Goal: Feedback & Contribution: Leave review/rating

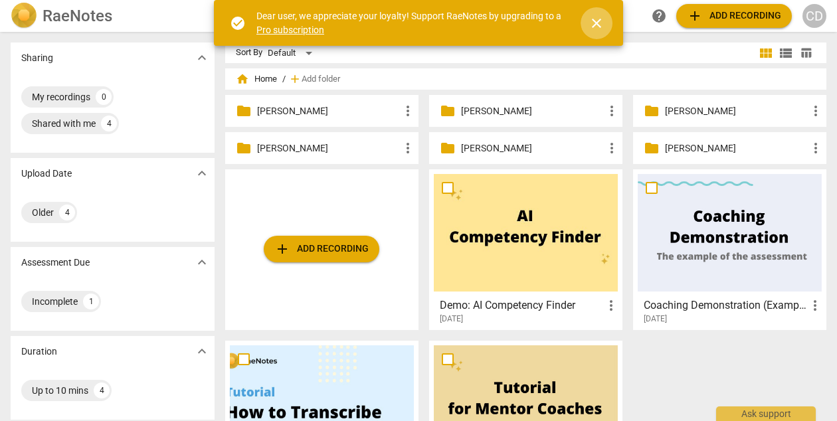
click at [602, 23] on span "close" at bounding box center [596, 23] width 16 height 16
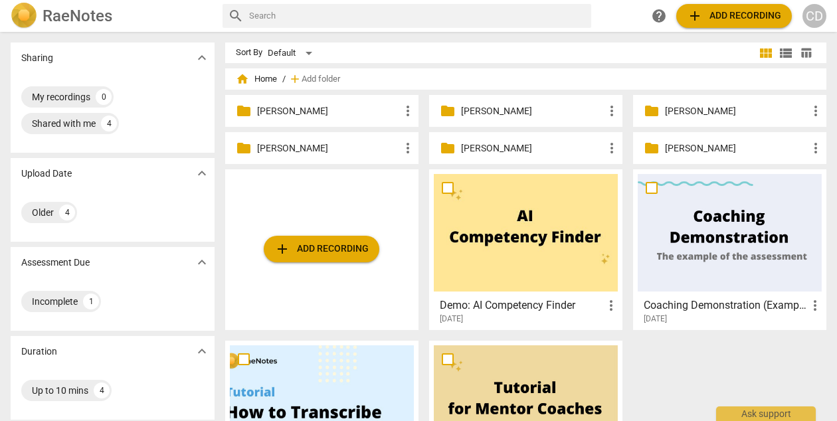
click at [354, 149] on p "Evan Monez" at bounding box center [328, 148] width 143 height 14
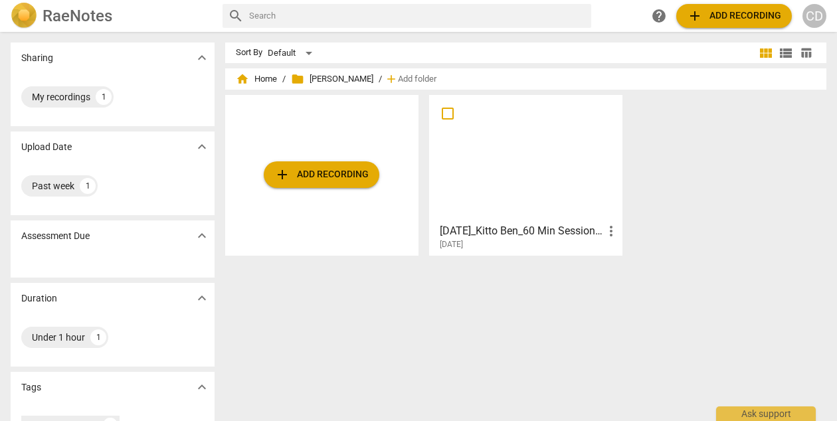
click at [572, 175] on div at bounding box center [526, 159] width 184 height 118
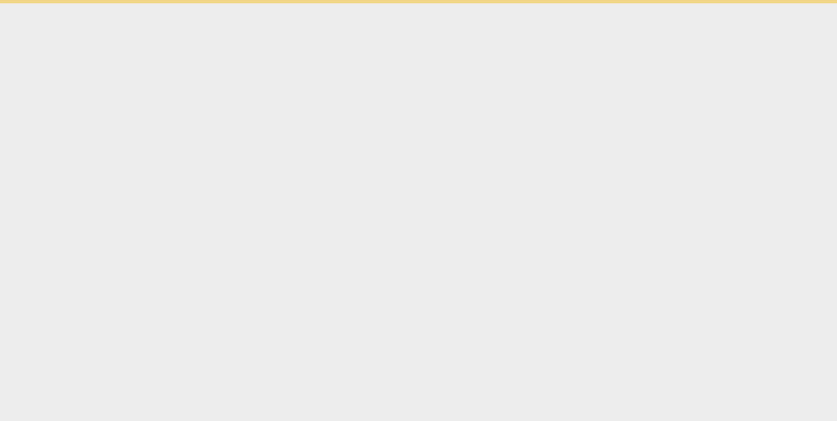
click at [572, 3] on html "Ask support" at bounding box center [418, 1] width 837 height 3
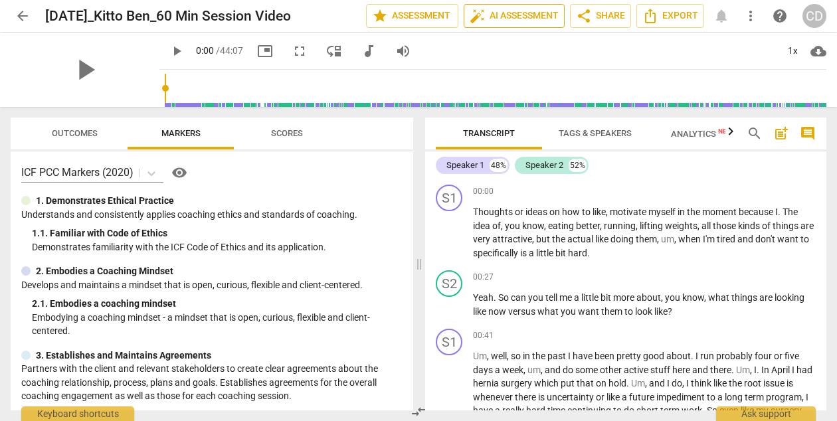
click at [535, 23] on span "auto_fix_high AI Assessment" at bounding box center [513, 16] width 89 height 16
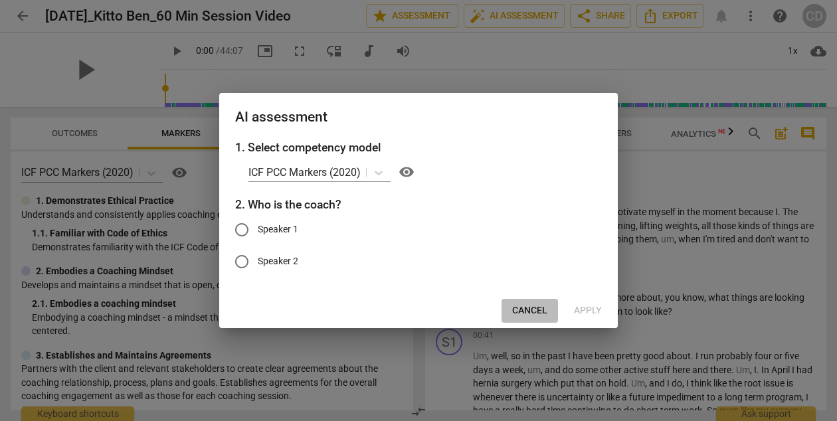
click at [529, 311] on span "Cancel" at bounding box center [529, 310] width 35 height 13
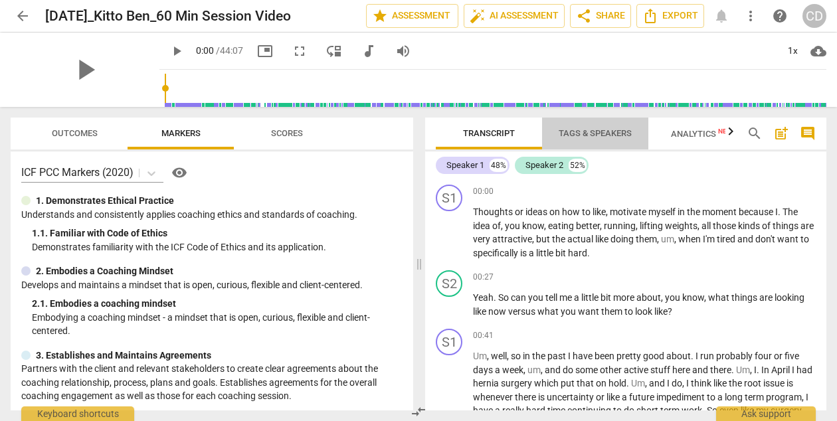
click at [560, 137] on span "Tags & Speakers" at bounding box center [594, 133] width 73 height 10
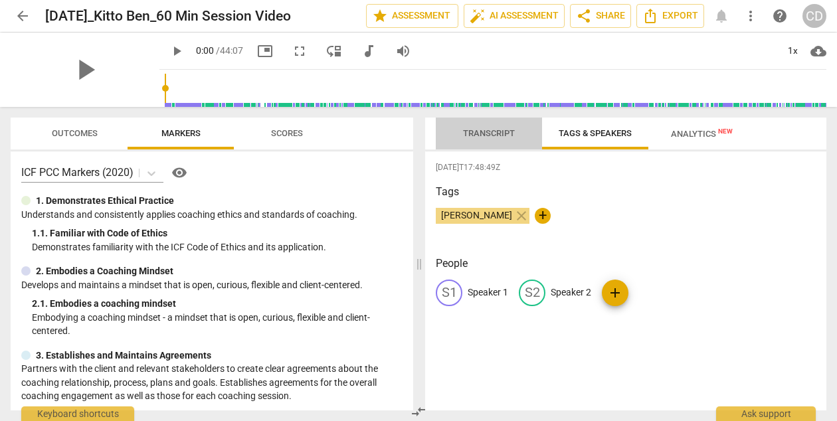
click at [503, 132] on span "Transcript" at bounding box center [489, 133] width 52 height 10
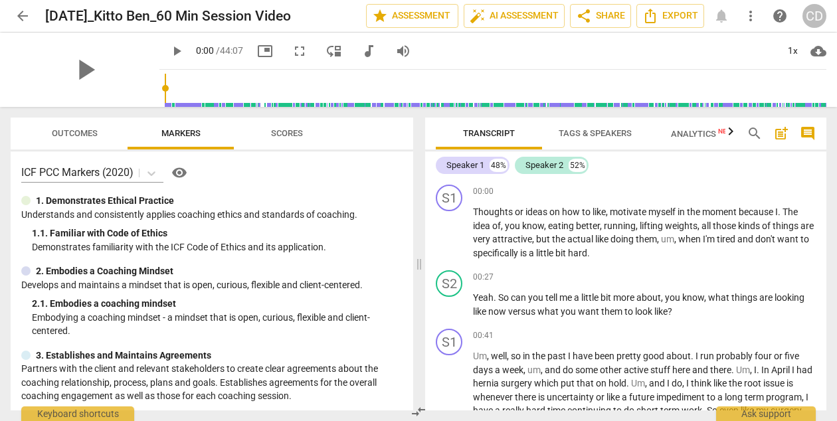
click at [169, 50] on span "play_arrow" at bounding box center [177, 51] width 16 height 16
click at [573, 131] on span "Tags & Speakers" at bounding box center [594, 133] width 73 height 10
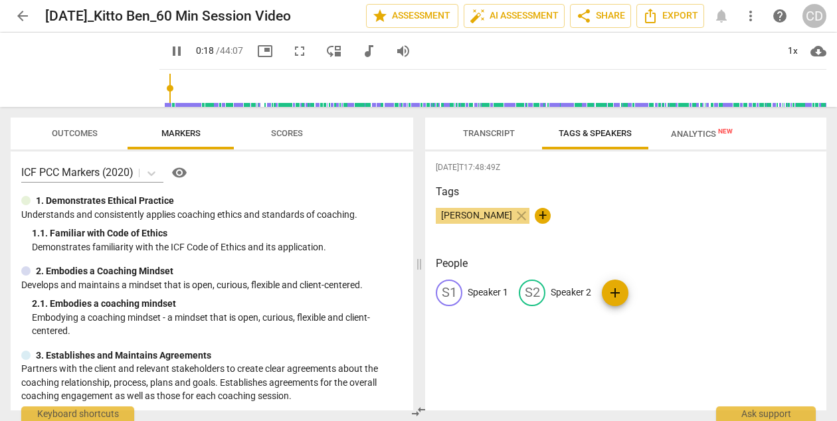
click at [476, 295] on p "Speaker 1" at bounding box center [488, 293] width 41 height 14
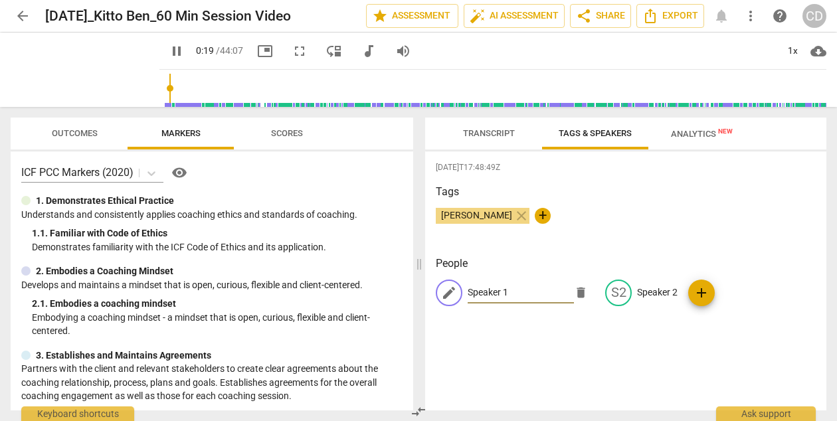
type input "19"
type input "E"
type input "20"
type input "EV"
type input "20"
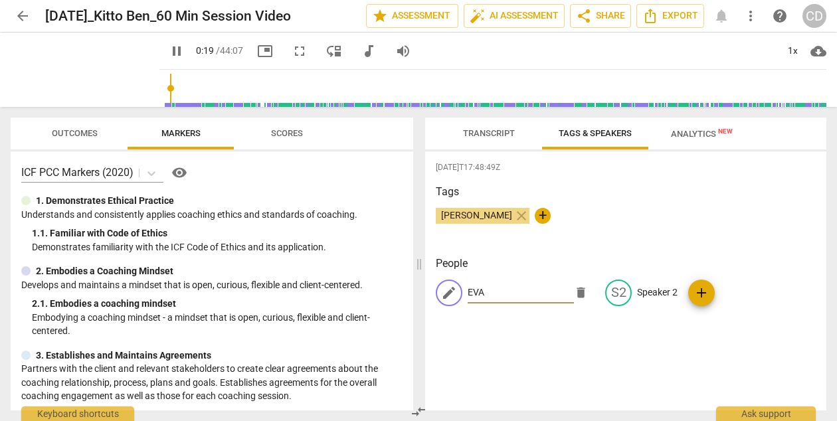
type input "EVAN"
type input "20"
type input "EVAN"
type input "20"
click at [642, 290] on p "Speaker 2" at bounding box center [657, 293] width 41 height 14
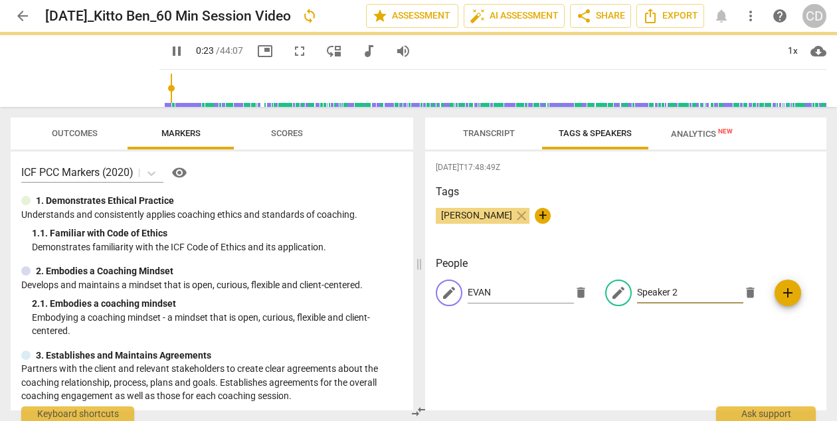
type input "24"
type input "B"
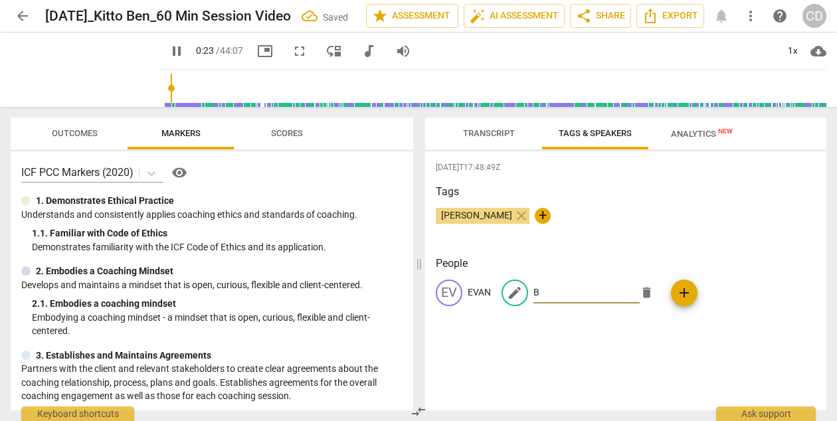
type input "24"
type input "Be"
type input "25"
type input "Ben"
type input "26"
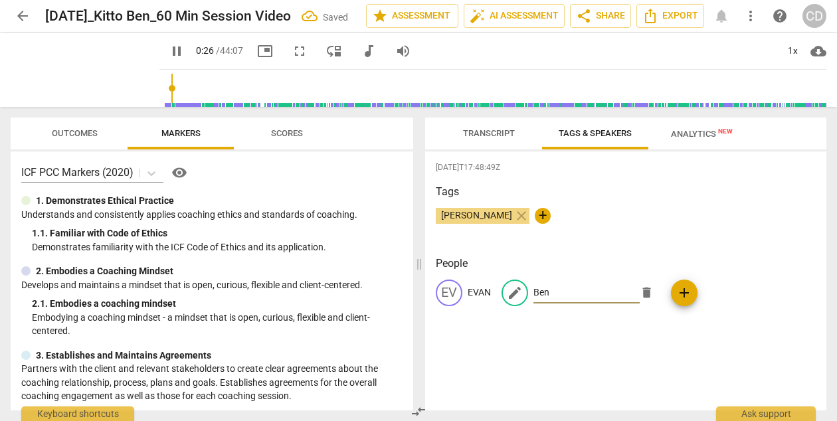
type input "Ben"
click at [479, 290] on p "EVAN" at bounding box center [479, 293] width 23 height 14
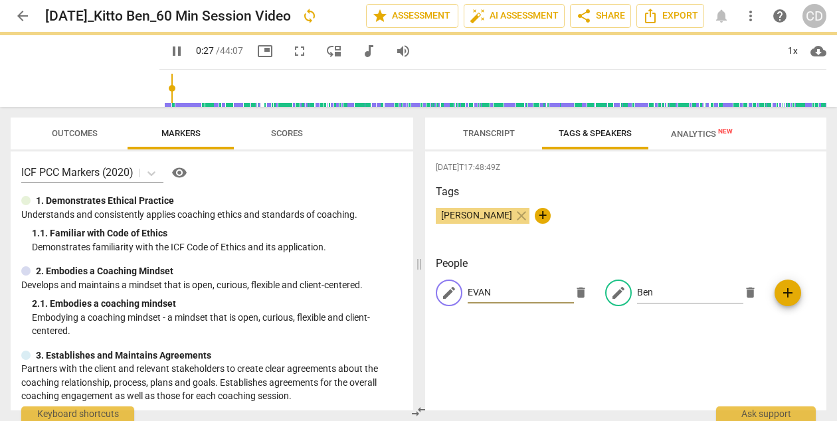
click at [489, 292] on input "EVAN" at bounding box center [521, 292] width 106 height 21
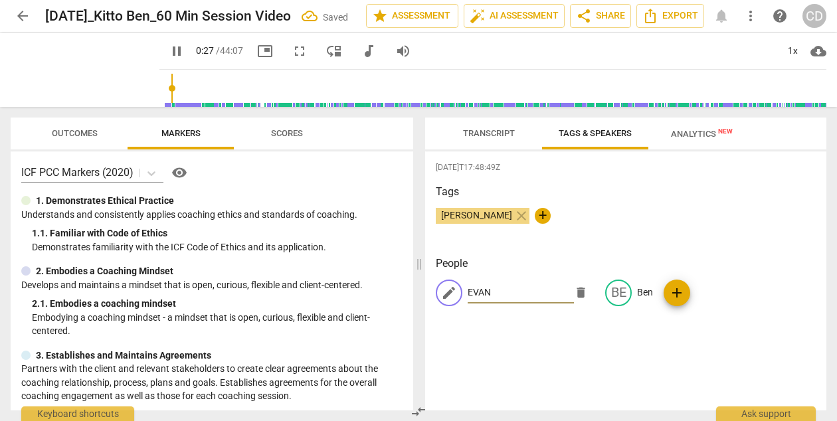
type input "28"
type input "EV"
type input "28"
type input "E"
type input "29"
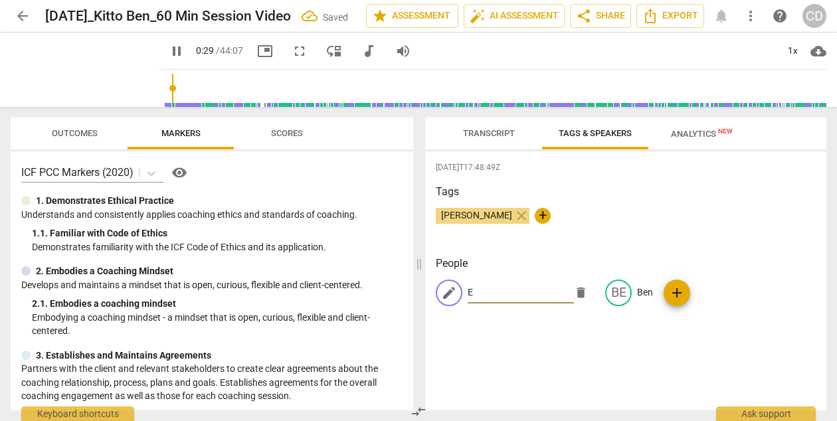
type input "Ev"
type input "29"
type input "[PERSON_NAME]"
type input "31"
type input "[PERSON_NAME]"
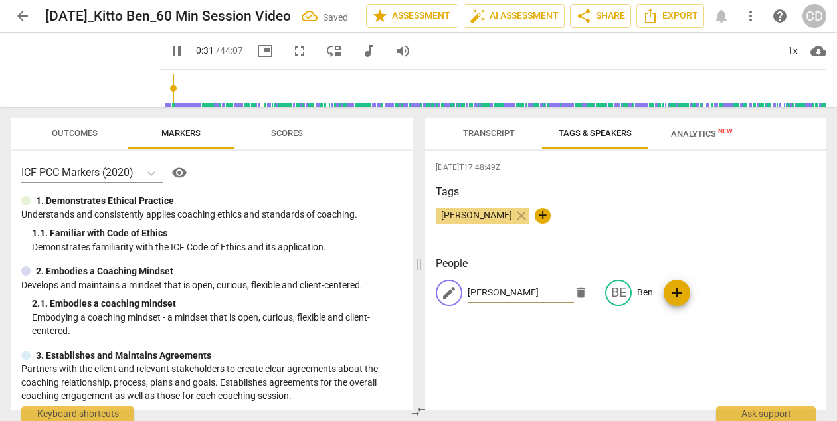
click at [719, 324] on div "People edit Evan delete BE Ben add" at bounding box center [626, 292] width 380 height 72
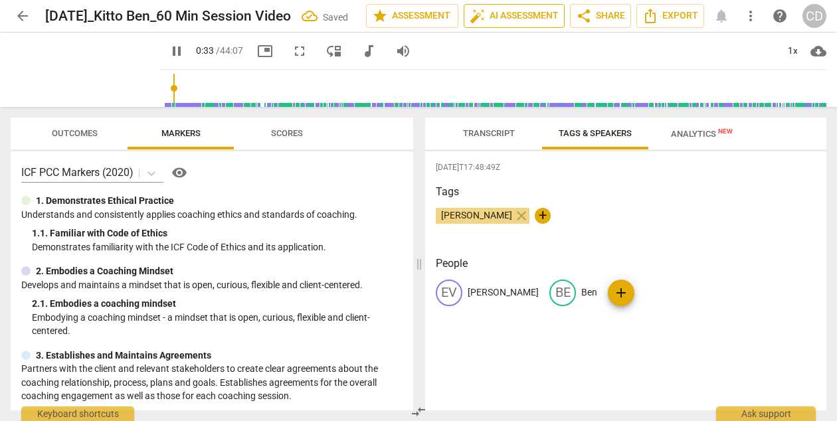
click at [514, 21] on span "auto_fix_high AI Assessment" at bounding box center [513, 16] width 89 height 16
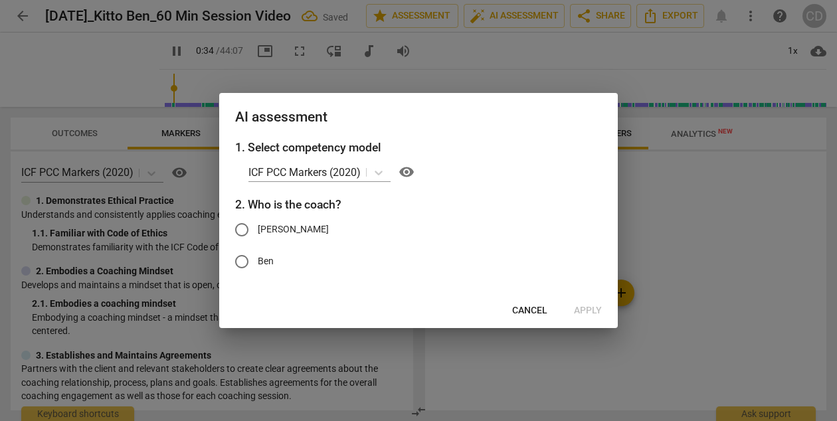
type input "35"
click at [275, 230] on span "[PERSON_NAME]" at bounding box center [293, 229] width 71 height 14
click at [258, 230] on input "[PERSON_NAME]" at bounding box center [242, 230] width 32 height 32
radio input "true"
click at [584, 321] on button "Apply" at bounding box center [587, 311] width 49 height 24
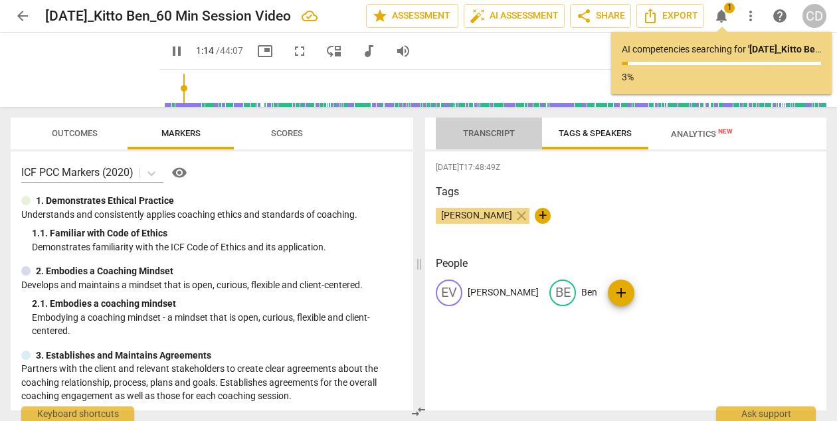
click at [492, 137] on span "Transcript" at bounding box center [489, 133] width 52 height 10
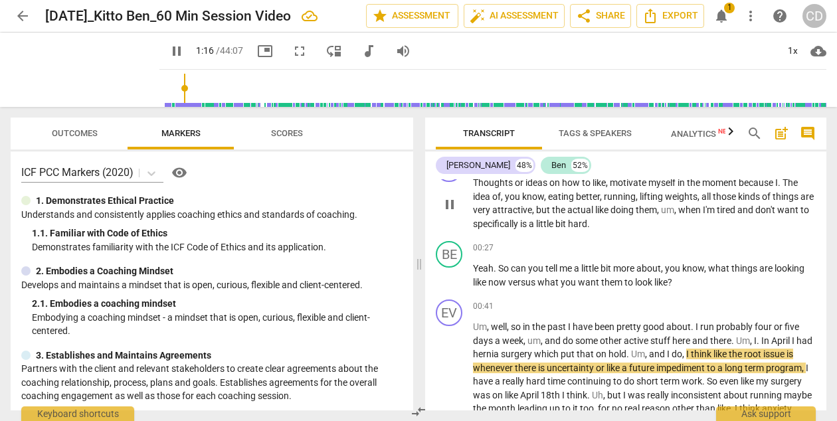
scroll to position [41, 0]
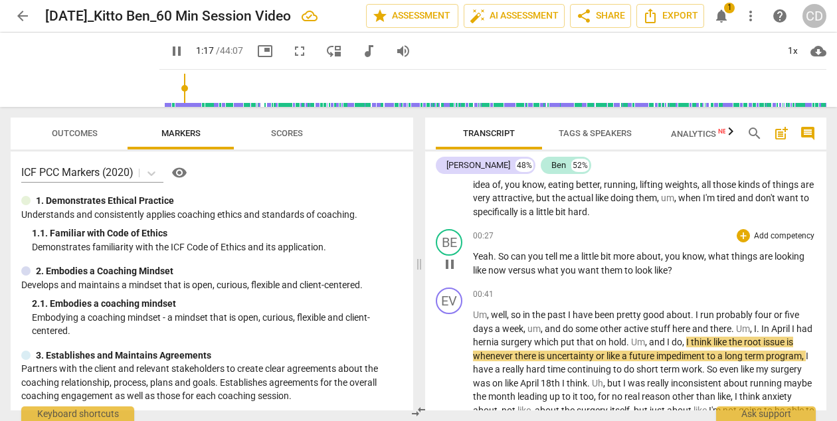
click at [754, 240] on p "Add competency" at bounding box center [783, 236] width 63 height 12
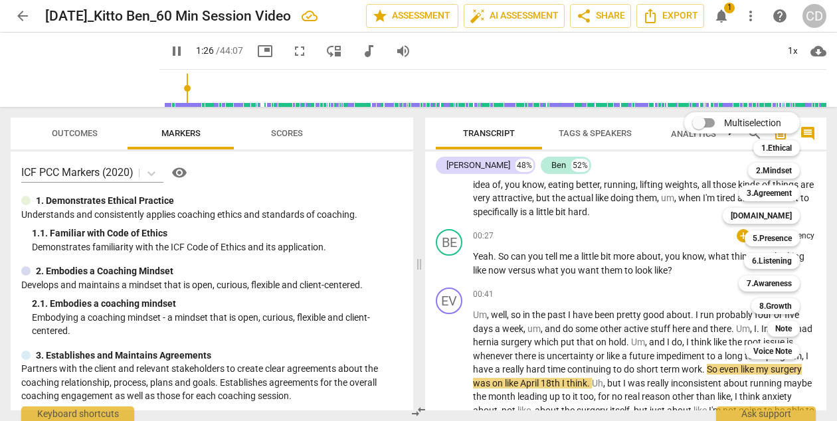
click at [357, 244] on div at bounding box center [418, 210] width 837 height 421
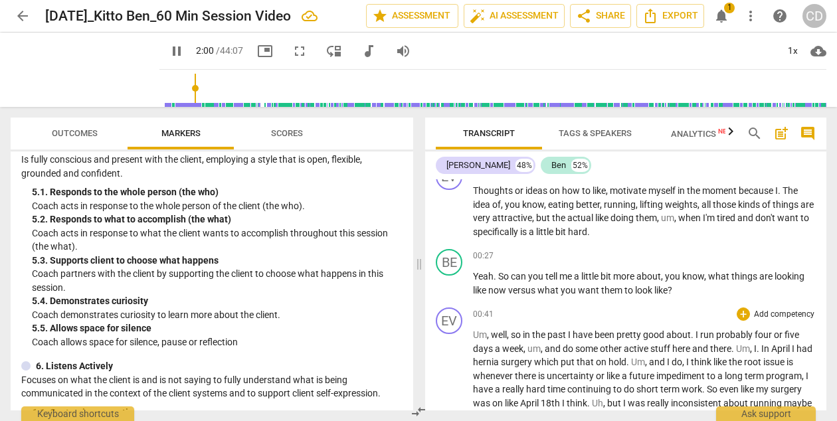
scroll to position [14, 0]
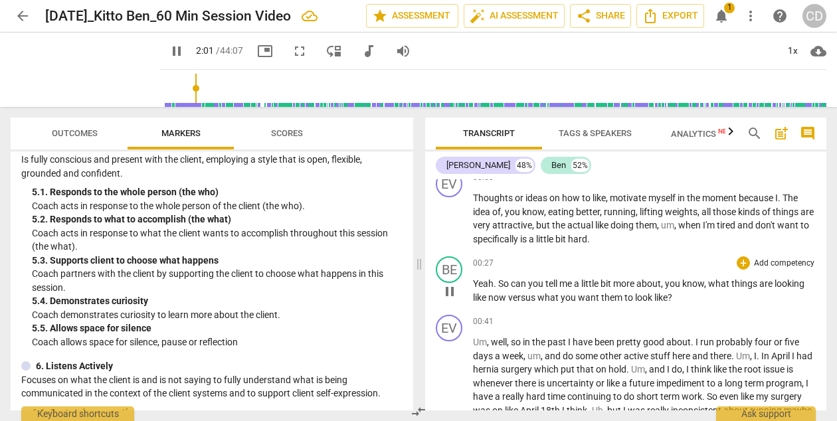
click at [760, 264] on p "Add competency" at bounding box center [783, 264] width 63 height 12
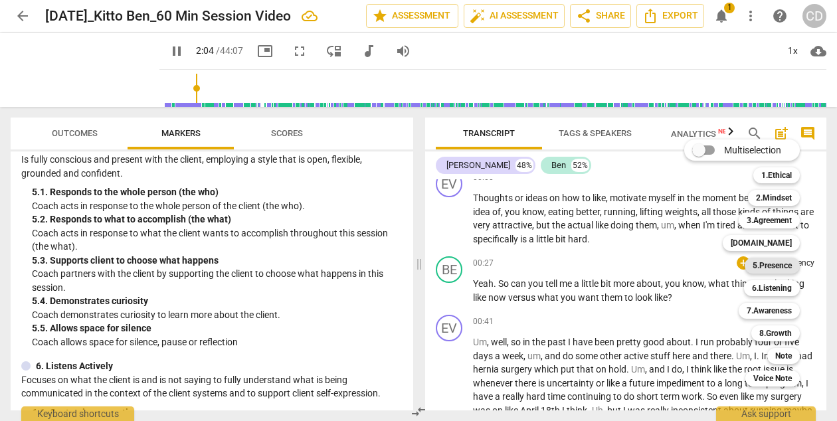
click at [763, 264] on b "5.Presence" at bounding box center [771, 266] width 39 height 16
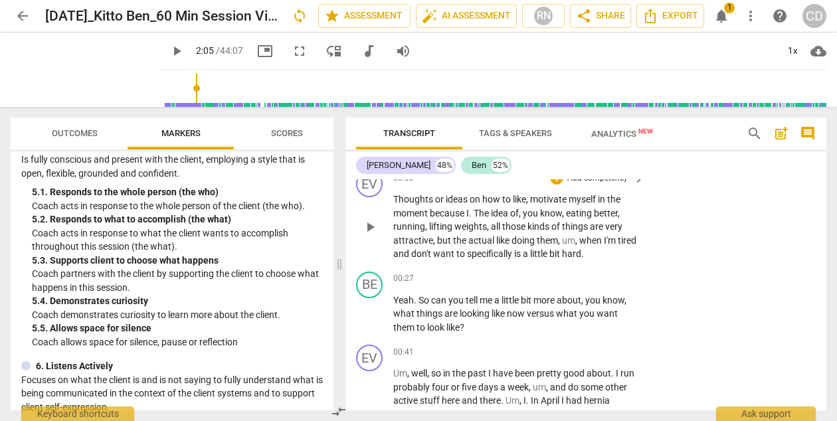
scroll to position [9, 0]
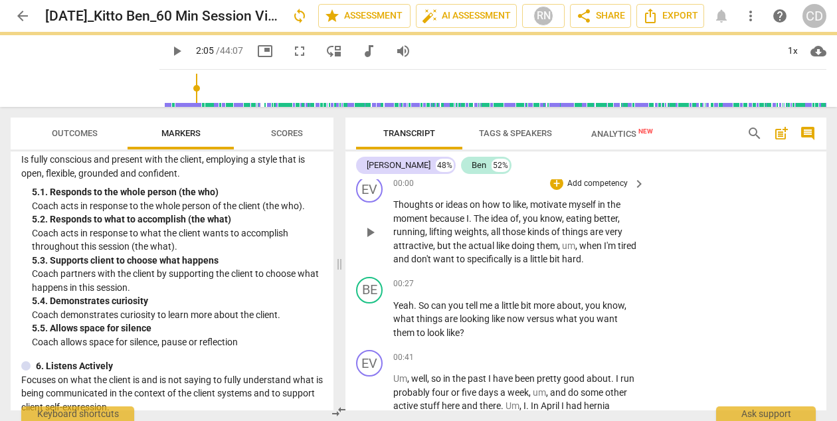
type input "125"
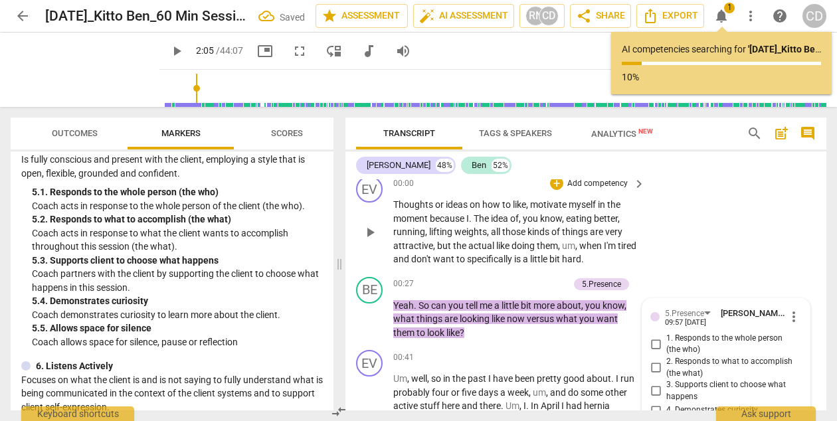
scroll to position [171, 0]
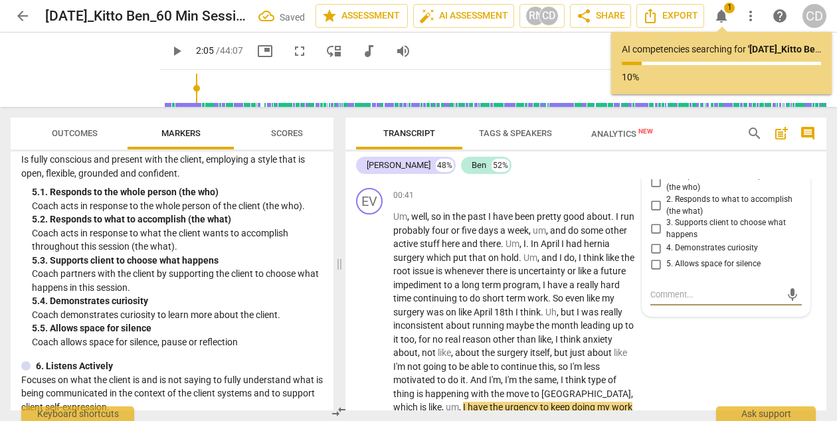
click at [654, 249] on input "4. Demonstrates curiosity" at bounding box center [655, 248] width 21 height 16
checkbox input "true"
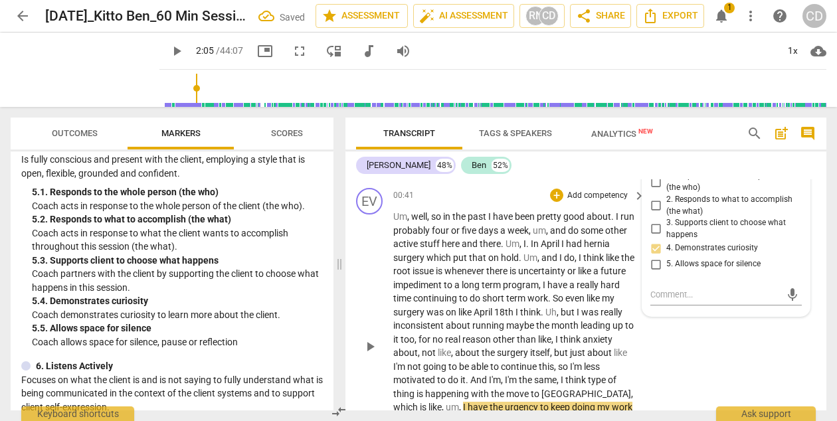
click at [671, 321] on div "EV play_arrow pause 00:41 + Add competency keyboard_arrow_right Um , well , so …" at bounding box center [585, 335] width 481 height 305
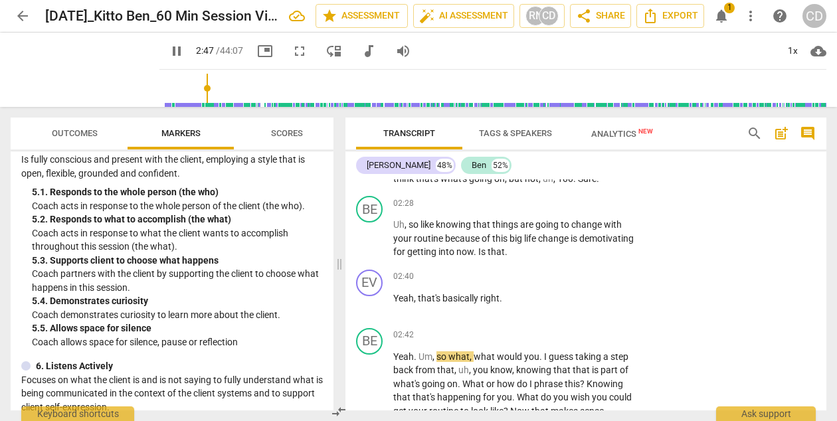
scroll to position [469, 0]
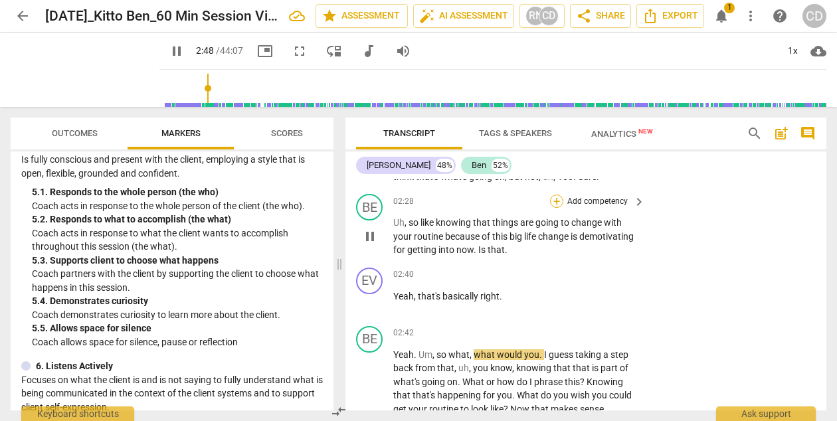
click at [558, 199] on div "+" at bounding box center [556, 201] width 13 height 13
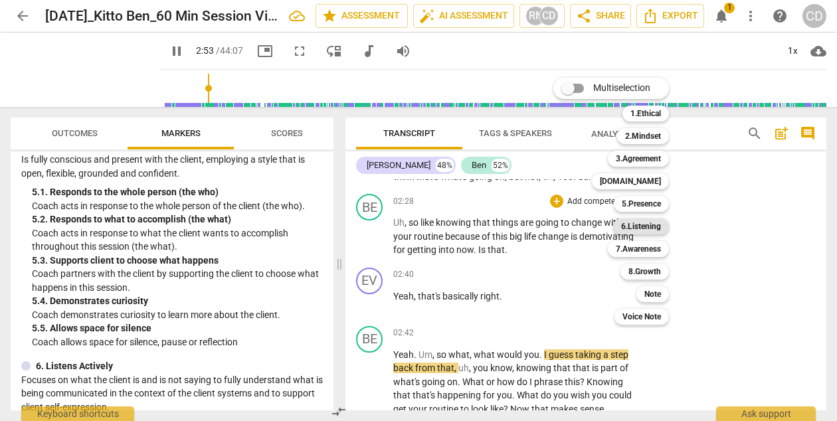
click at [638, 230] on b "6.Listening" at bounding box center [641, 226] width 40 height 16
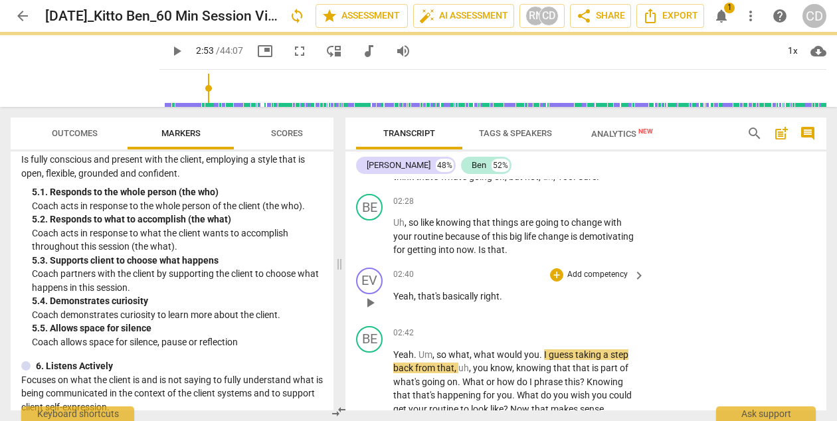
type input "174"
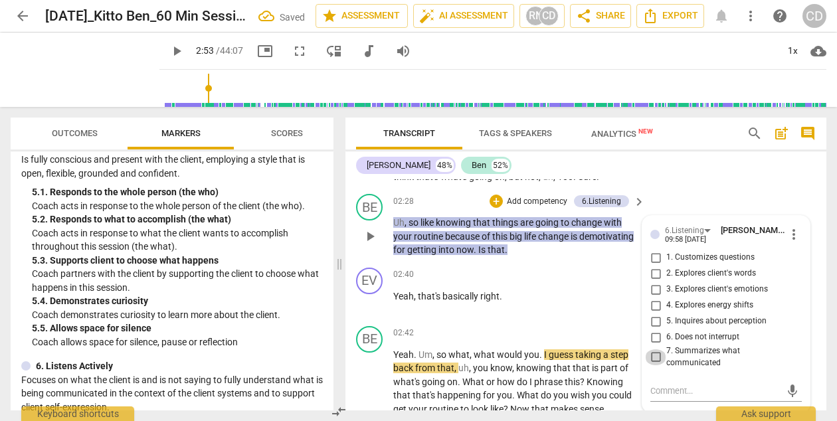
click at [655, 352] on input "7. Summarizes what communicated" at bounding box center [655, 357] width 21 height 16
checkbox input "true"
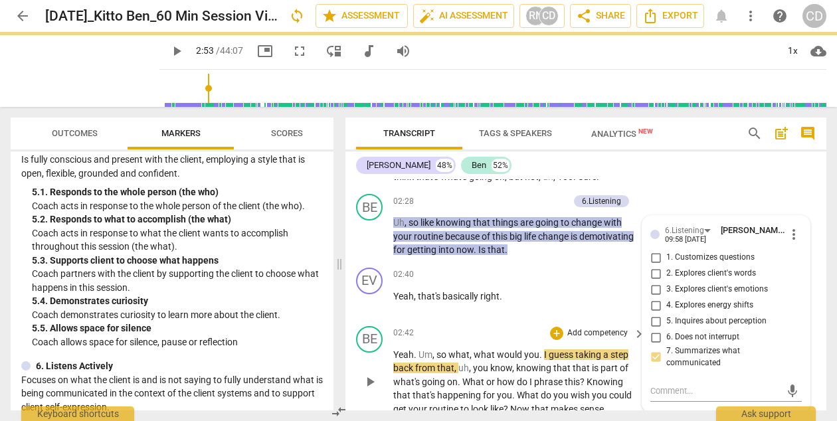
type input "174"
checkbox input "false"
click at [368, 383] on span "play_arrow" at bounding box center [370, 382] width 16 height 16
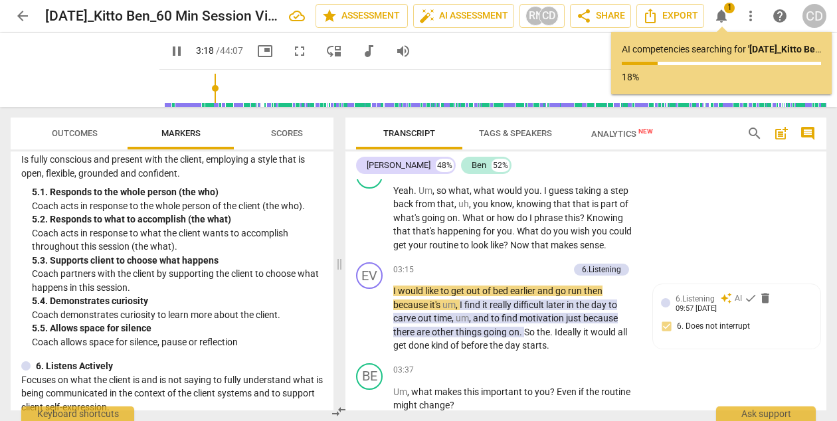
scroll to position [638, 0]
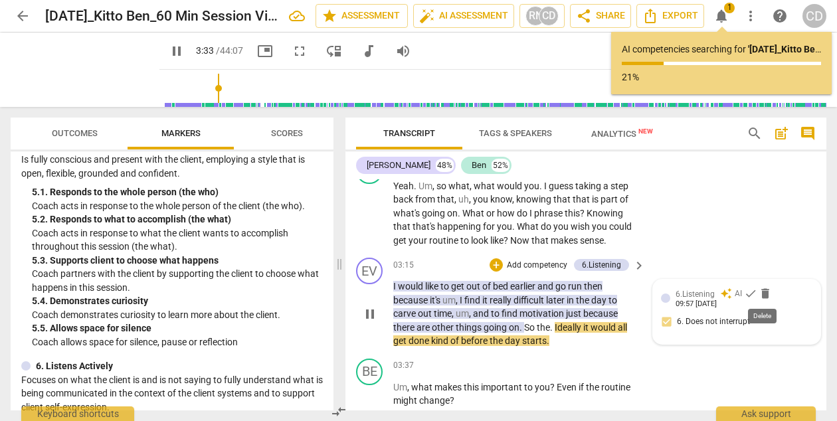
click at [763, 294] on span "delete" at bounding box center [764, 293] width 13 height 13
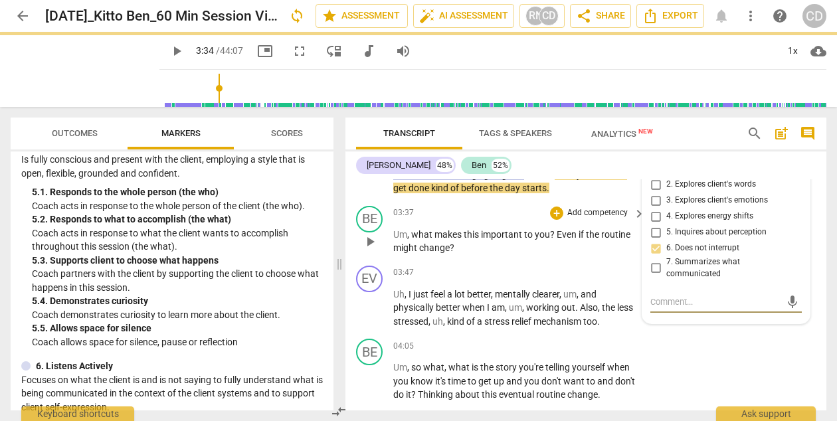
scroll to position [603, 0]
type input "214"
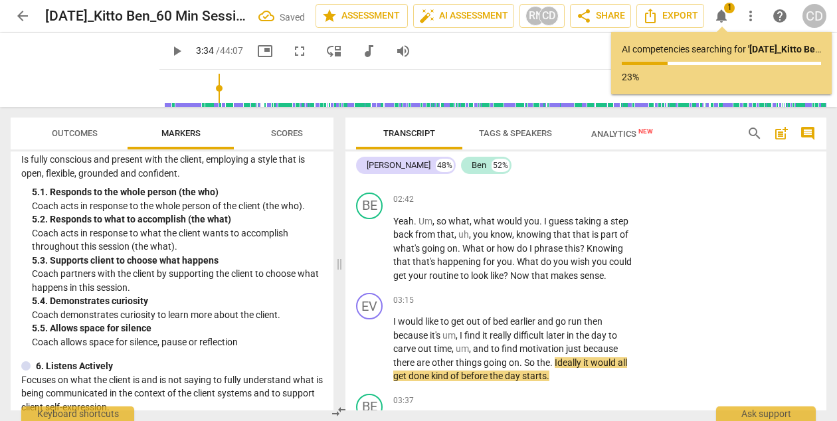
click at [710, 72] on p "23%" at bounding box center [721, 77] width 199 height 14
click at [626, 74] on p "23%" at bounding box center [721, 77] width 199 height 14
click at [717, 18] on span "notifications" at bounding box center [721, 16] width 16 height 16
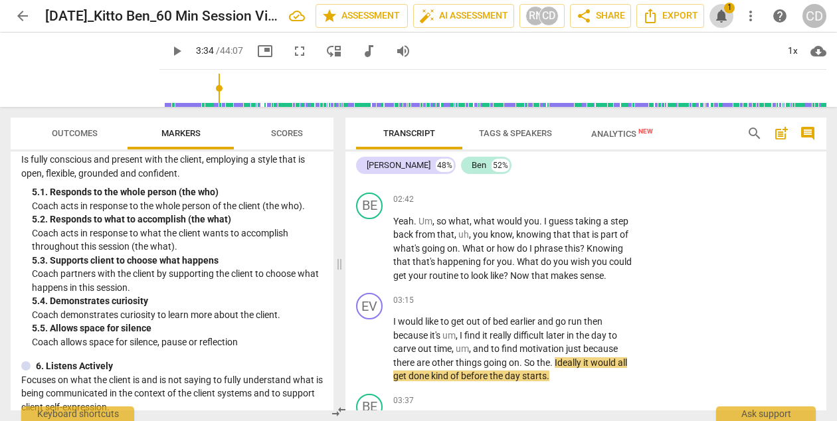
click at [717, 18] on span "notifications" at bounding box center [721, 16] width 16 height 16
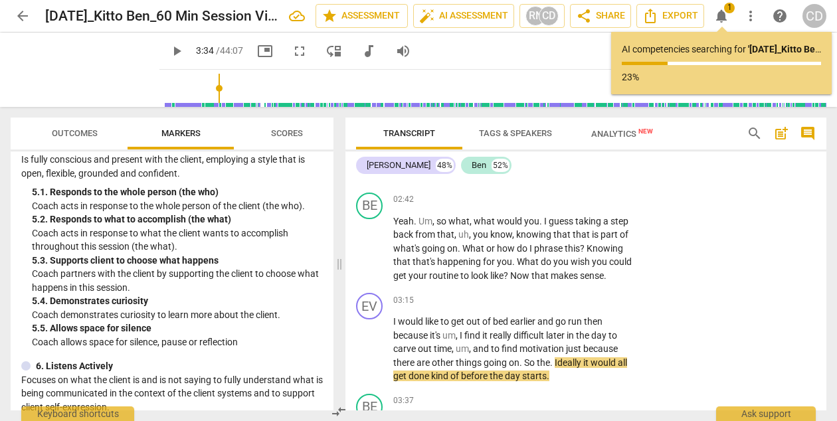
click at [750, 21] on span "more_vert" at bounding box center [750, 16] width 16 height 16
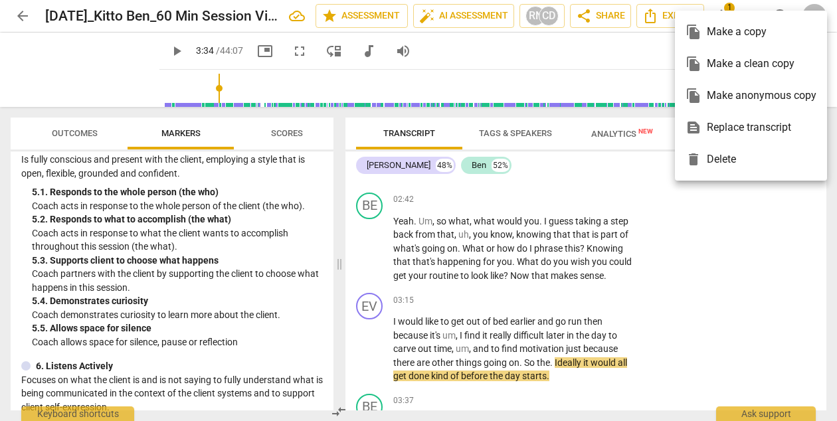
click at [749, 7] on div at bounding box center [418, 210] width 837 height 421
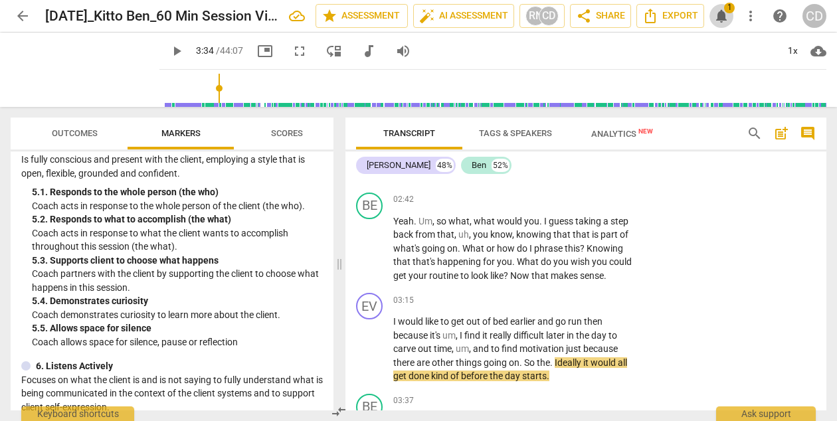
click at [725, 21] on span "notifications" at bounding box center [721, 16] width 16 height 16
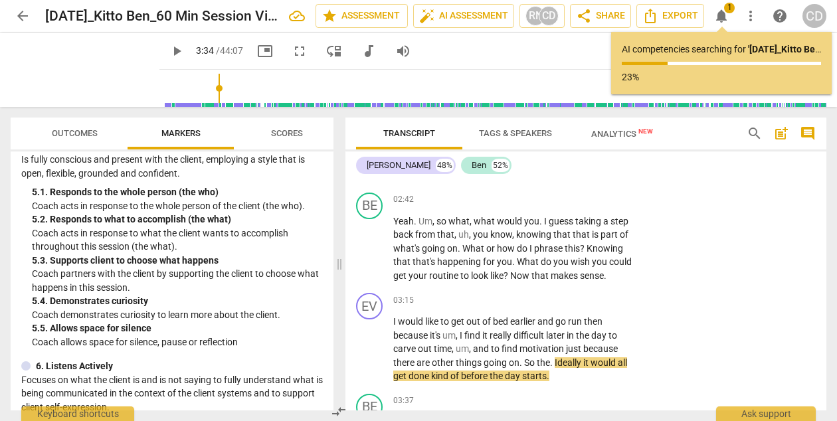
click at [483, 136] on span "Tags & Speakers" at bounding box center [515, 133] width 73 height 10
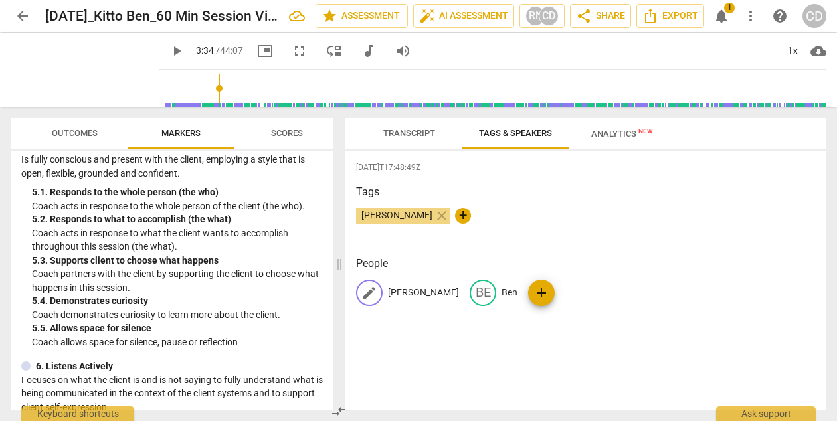
click at [400, 292] on p "[PERSON_NAME]" at bounding box center [423, 293] width 71 height 14
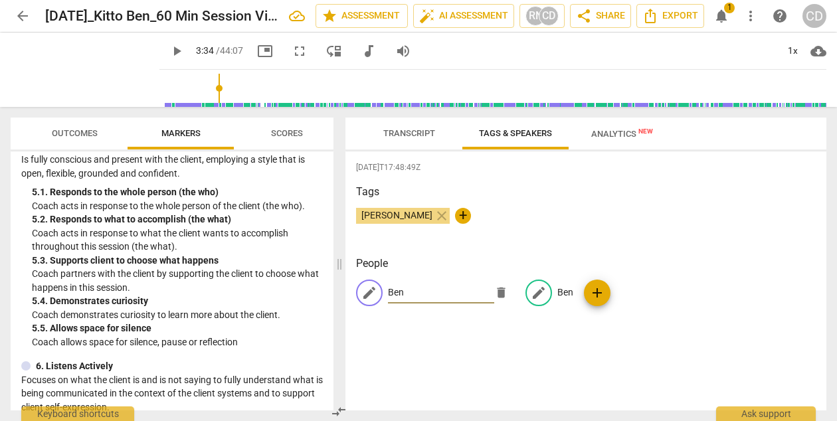
type input "Ben"
click at [560, 294] on p "Ben" at bounding box center [565, 293] width 16 height 14
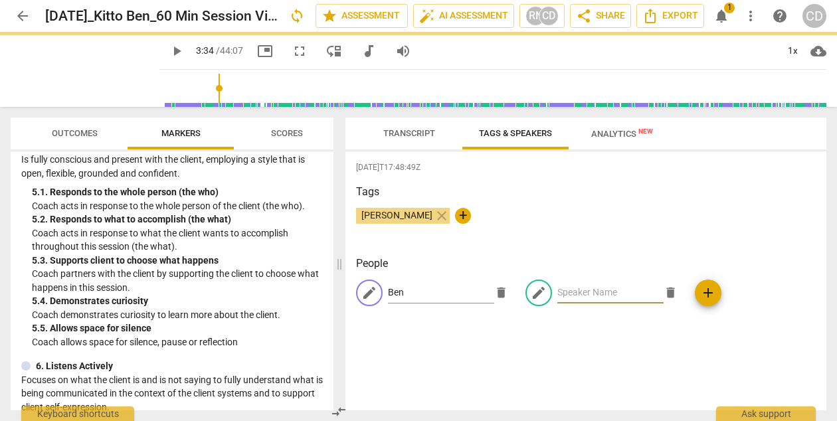
type input "E"
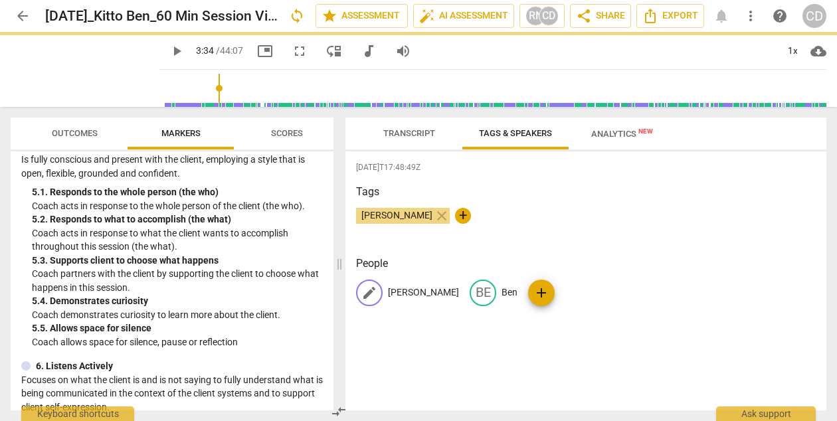
click at [402, 289] on p "[PERSON_NAME]" at bounding box center [423, 293] width 71 height 14
type input "214"
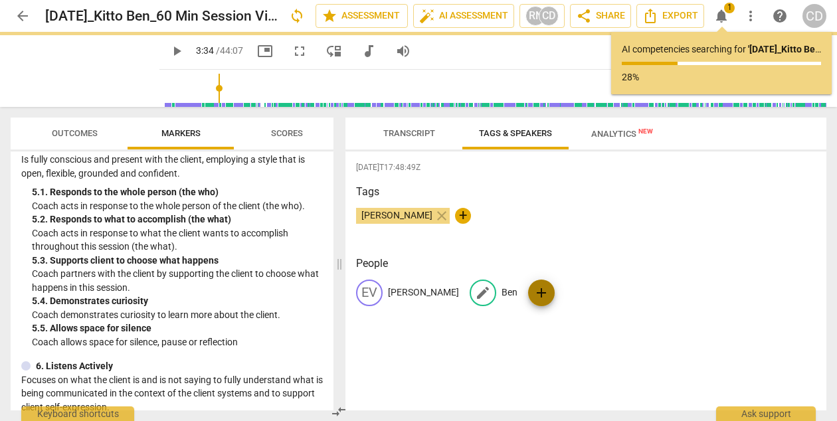
click at [501, 294] on p "Ben" at bounding box center [509, 293] width 16 height 14
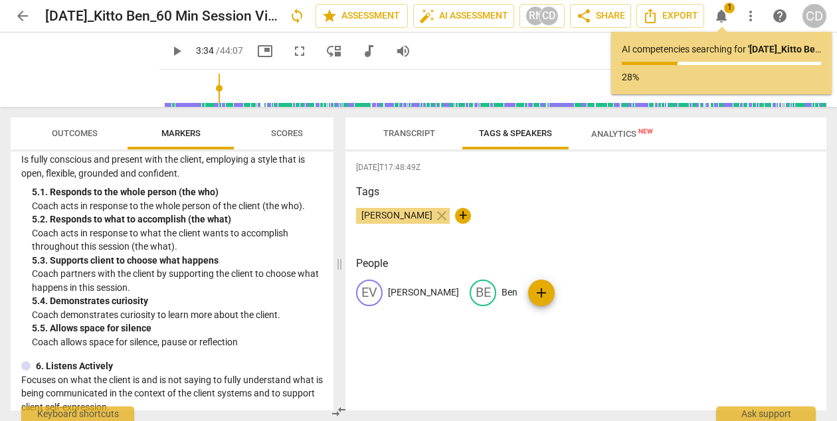
click at [595, 134] on span "Analytics New" at bounding box center [622, 134] width 62 height 10
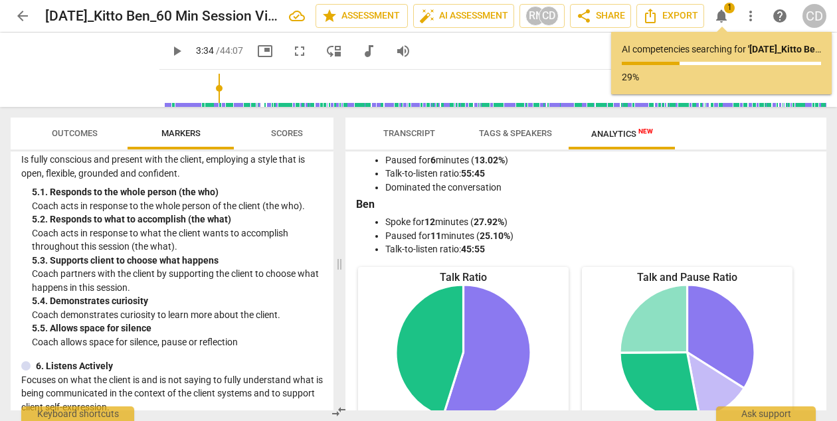
scroll to position [0, 0]
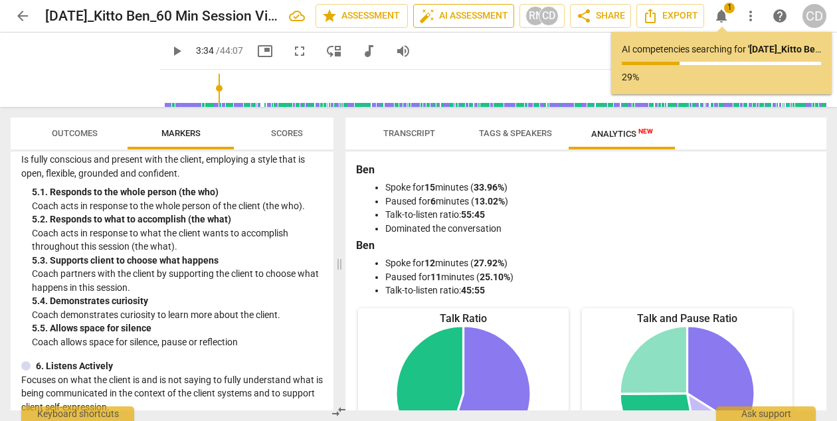
click at [450, 10] on span "auto_fix_high AI Assessment" at bounding box center [463, 16] width 89 height 16
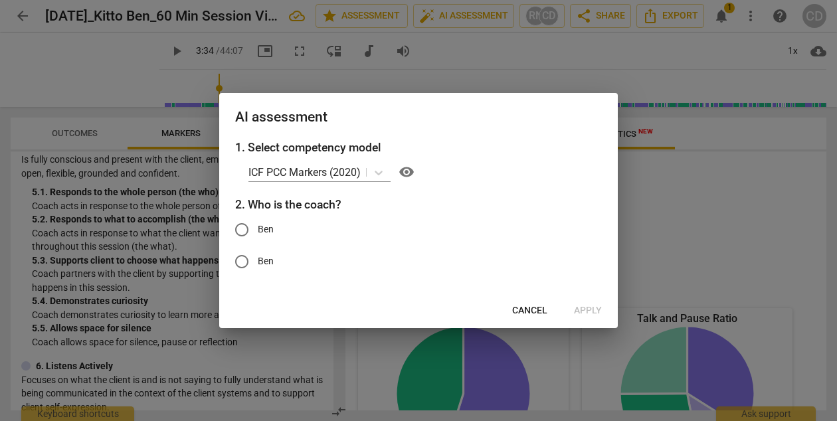
click at [523, 313] on span "Cancel" at bounding box center [529, 310] width 35 height 13
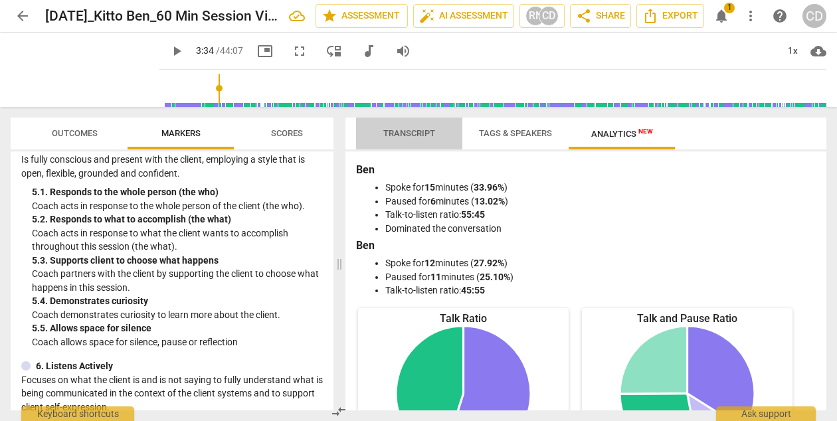
click at [426, 135] on span "Transcript" at bounding box center [409, 133] width 52 height 10
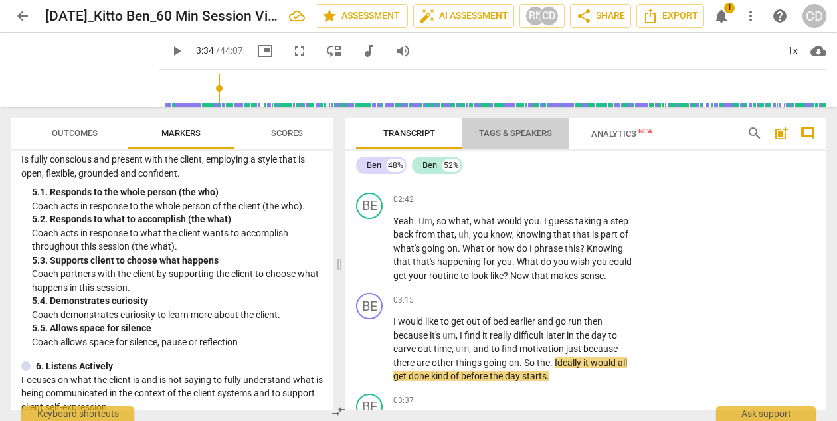
click at [479, 136] on span "Tags & Speakers" at bounding box center [515, 133] width 73 height 10
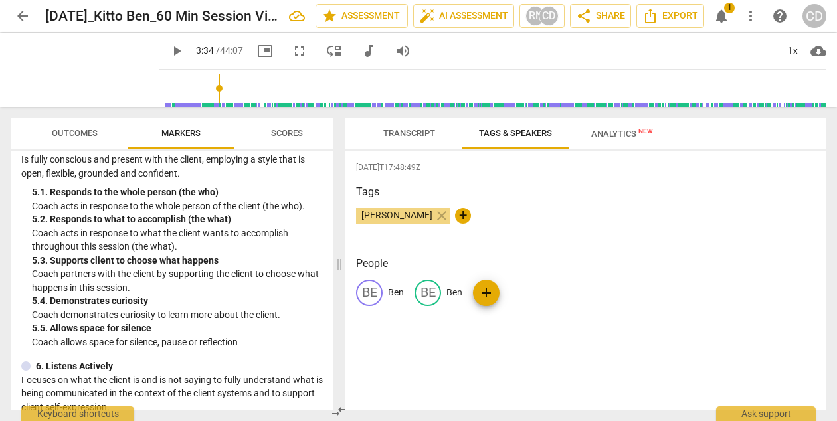
click at [398, 135] on span "Transcript" at bounding box center [409, 133] width 52 height 10
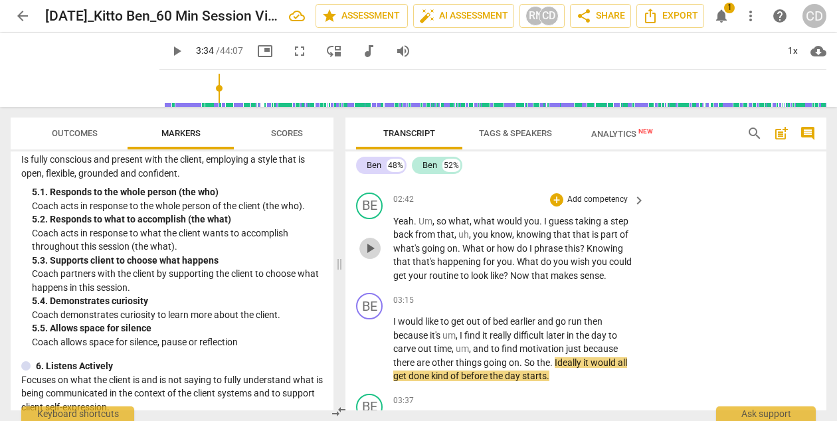
click at [370, 249] on span "play_arrow" at bounding box center [370, 248] width 16 height 16
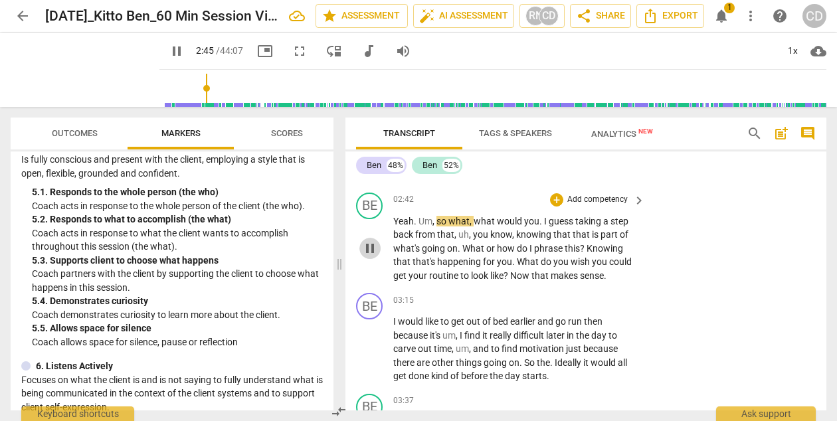
click at [370, 249] on span "pause" at bounding box center [370, 248] width 16 height 16
type input "165"
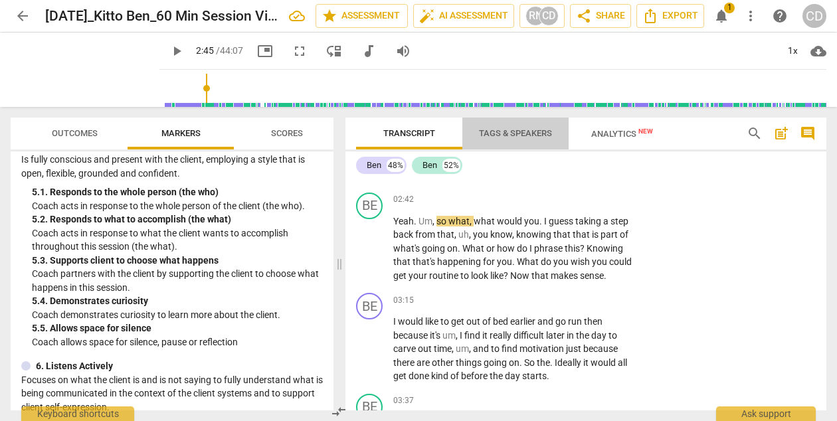
click at [525, 130] on span "Tags & Speakers" at bounding box center [515, 133] width 73 height 10
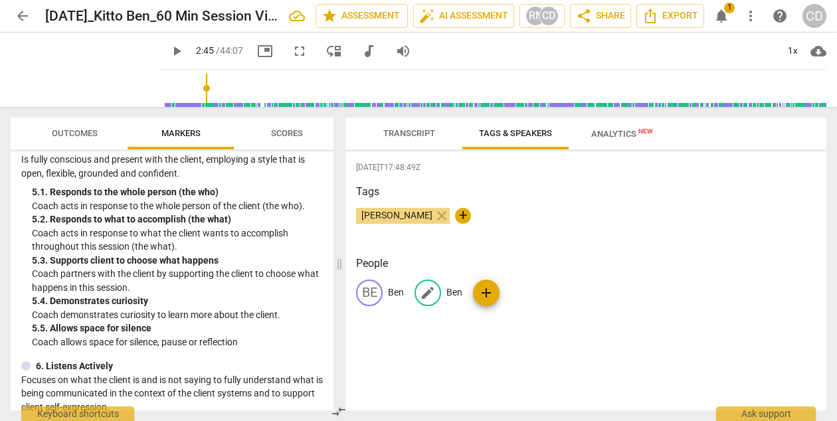
click at [453, 295] on p "Ben" at bounding box center [454, 293] width 16 height 14
type input "[PERSON_NAME]"
click at [435, 135] on span "Transcript" at bounding box center [409, 134] width 84 height 18
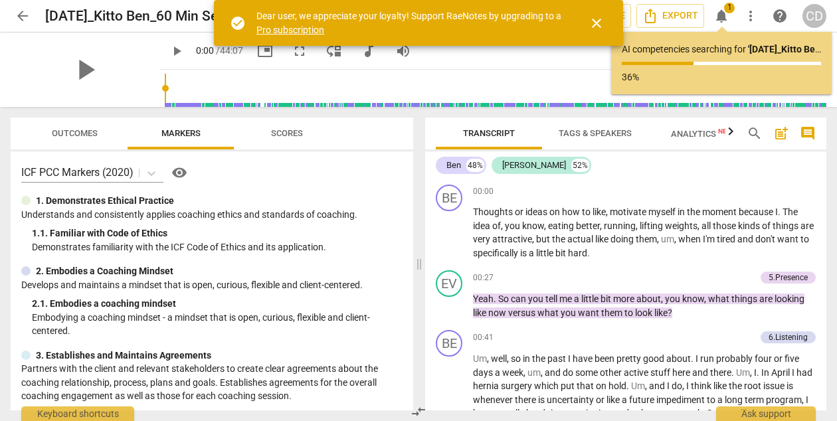
click at [598, 28] on span "close" at bounding box center [596, 23] width 16 height 16
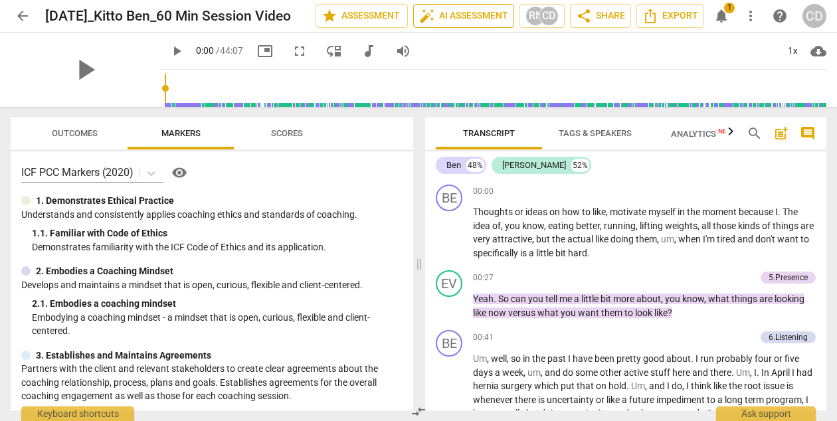
click at [500, 15] on span "auto_fix_high AI Assessment" at bounding box center [463, 16] width 89 height 16
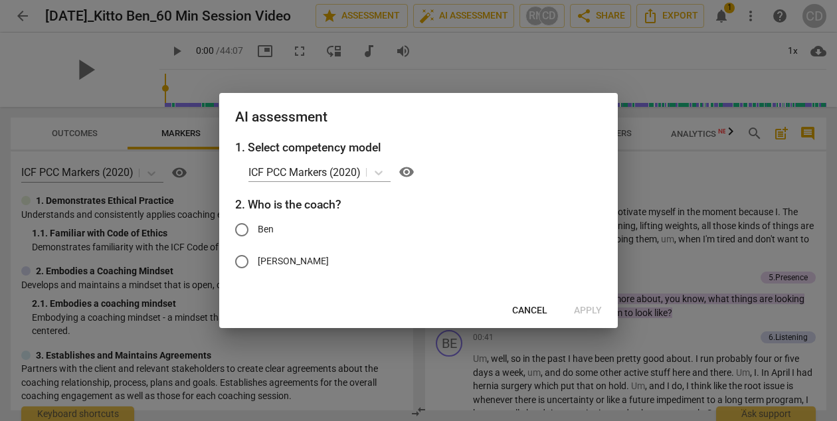
click at [244, 268] on input "[PERSON_NAME]" at bounding box center [242, 262] width 32 height 32
radio input "true"
click at [582, 313] on span "Apply" at bounding box center [588, 310] width 28 height 13
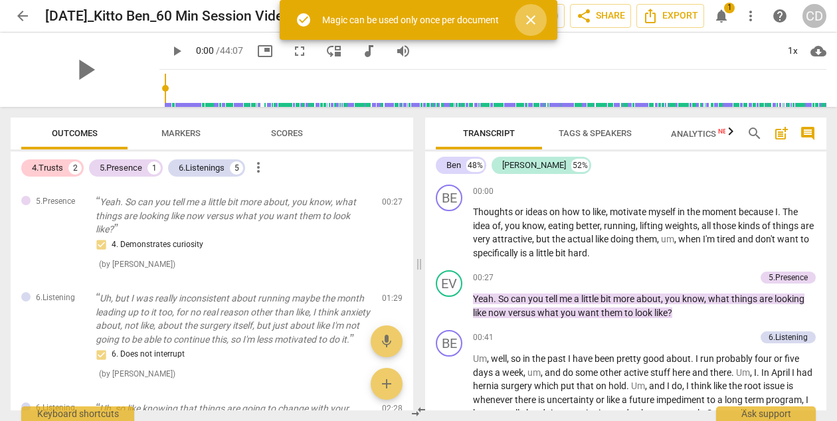
click at [533, 19] on span "close" at bounding box center [531, 20] width 16 height 16
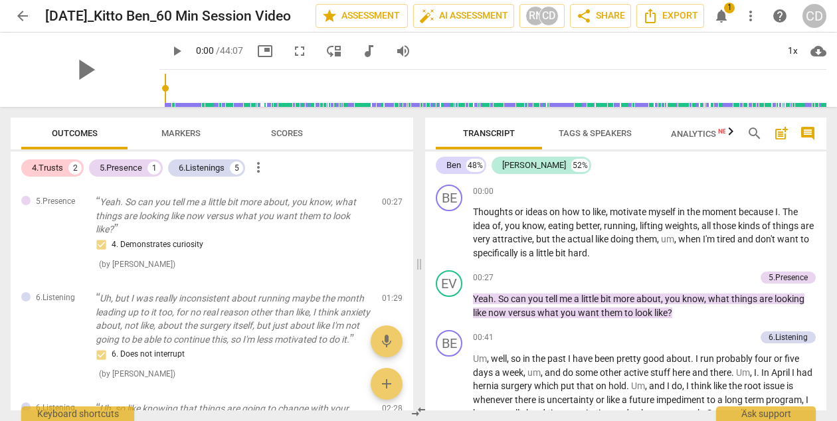
click at [723, 13] on span "notifications" at bounding box center [721, 16] width 16 height 16
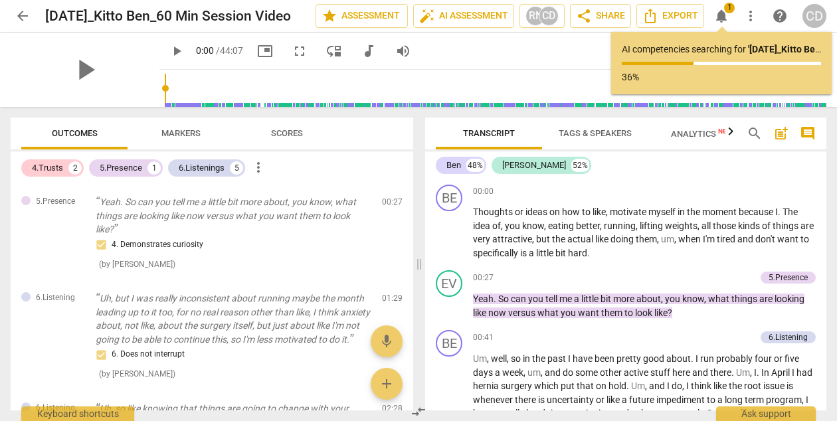
click at [714, 44] on p "AI competencies searching for ' [DATE]_Kitto Ben_60 Min Session Video ' ..." at bounding box center [721, 50] width 199 height 14
click at [711, 86] on div "AI competencies searching for ' [DATE]_Kitto Ben_60 Min Session Video ' ... 36%" at bounding box center [721, 63] width 220 height 62
click at [754, 22] on span "more_vert" at bounding box center [750, 16] width 16 height 16
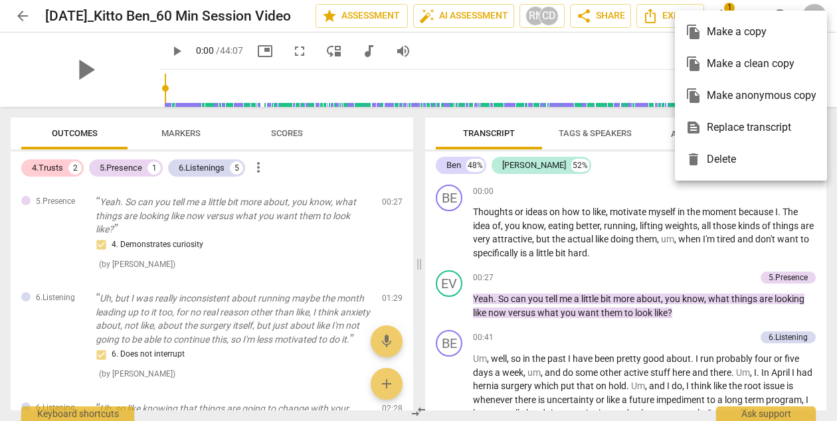
click at [659, 48] on div at bounding box center [418, 210] width 837 height 421
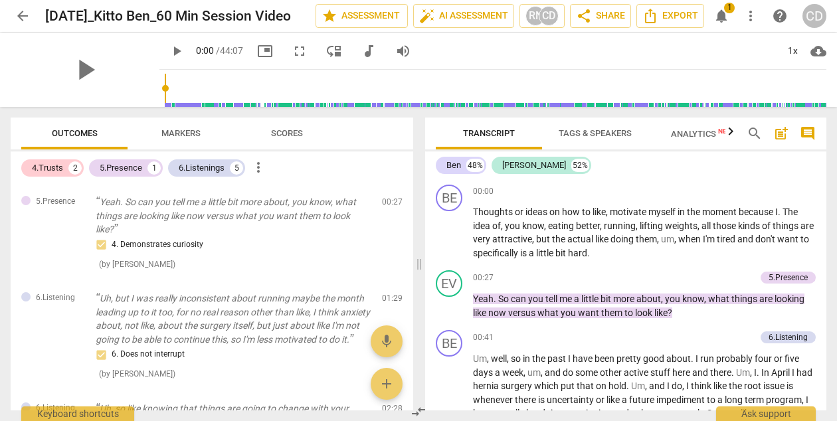
click at [782, 12] on span "help" at bounding box center [780, 16] width 16 height 16
click at [788, 50] on div "1x" at bounding box center [792, 51] width 25 height 21
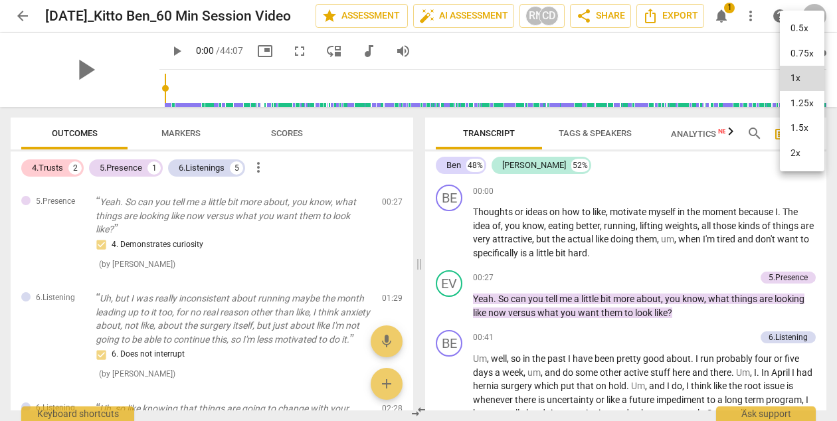
click at [790, 103] on li "1.25x" at bounding box center [802, 103] width 44 height 25
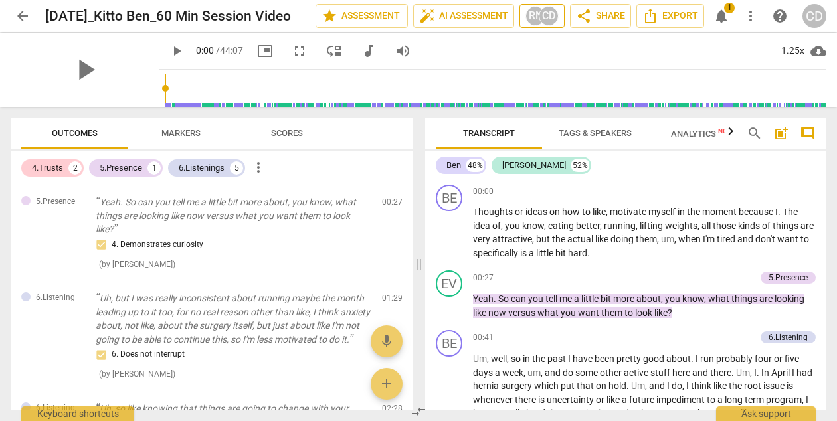
click at [539, 19] on div "CD" at bounding box center [549, 16] width 20 height 20
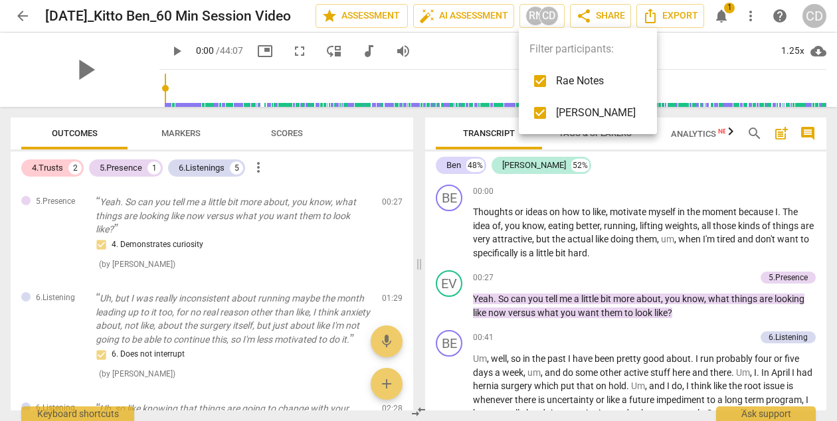
click at [473, 47] on div at bounding box center [418, 210] width 837 height 421
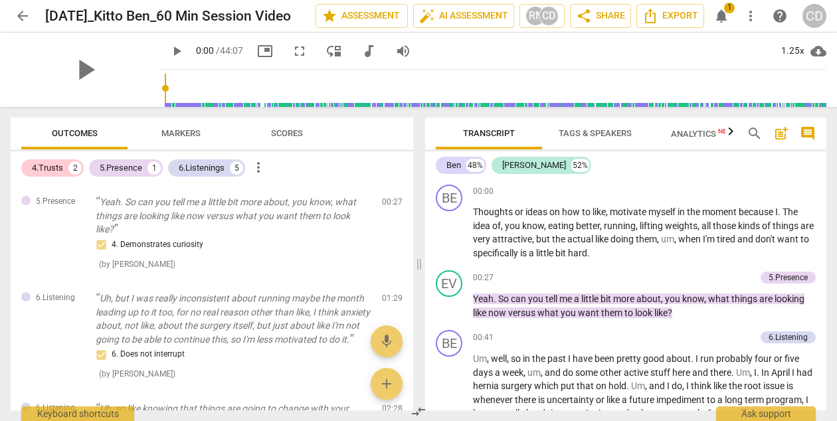
click at [725, 19] on span "notifications" at bounding box center [721, 16] width 16 height 16
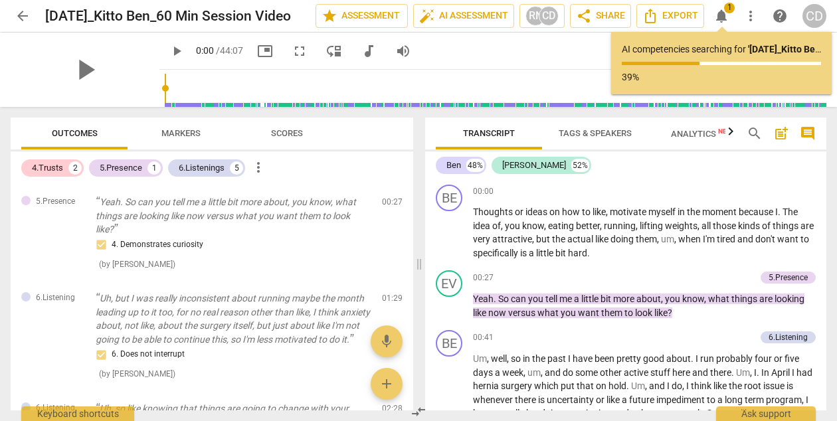
click at [715, 53] on p "AI competencies searching for ' [DATE]_Kitto Ben_60 Min Session Video ' ..." at bounding box center [721, 50] width 199 height 14
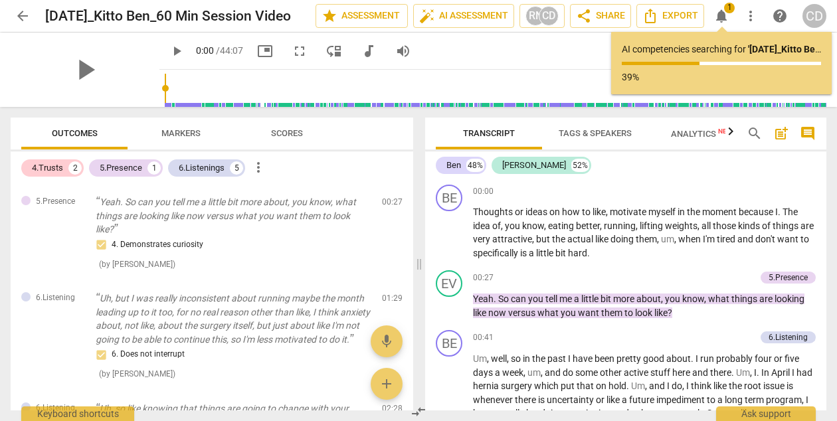
click at [592, 52] on div "play_arrow 0:00 / 44:07 picture_in_picture fullscreen move_down audiotrack volu…" at bounding box center [492, 51] width 667 height 37
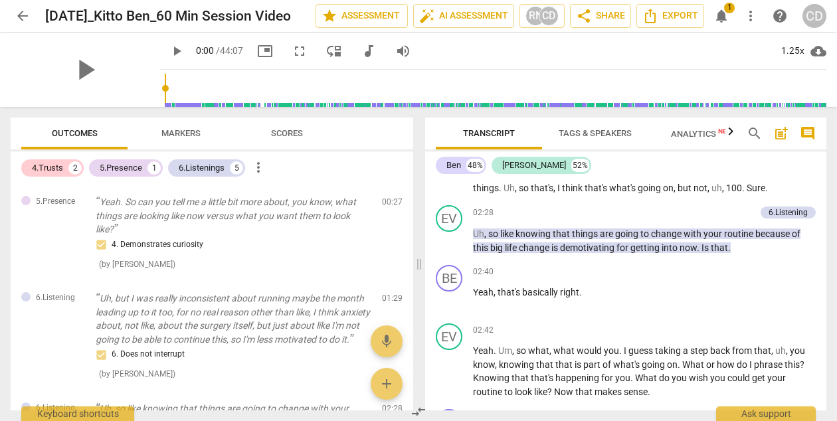
scroll to position [139, 0]
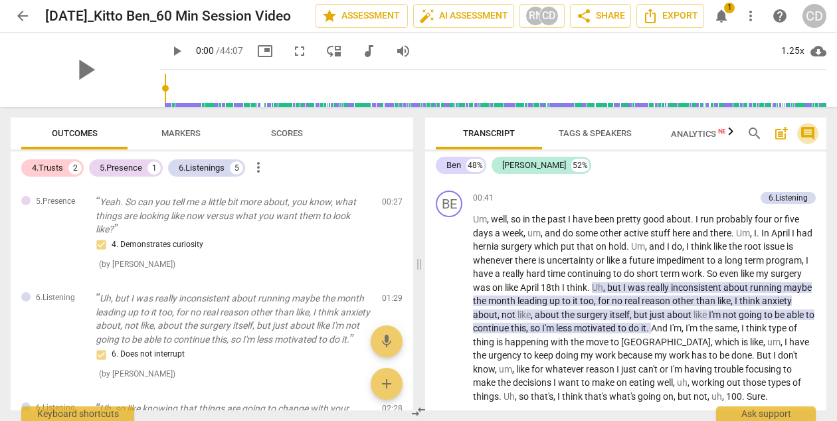
click at [813, 137] on span "comment" at bounding box center [808, 134] width 16 height 16
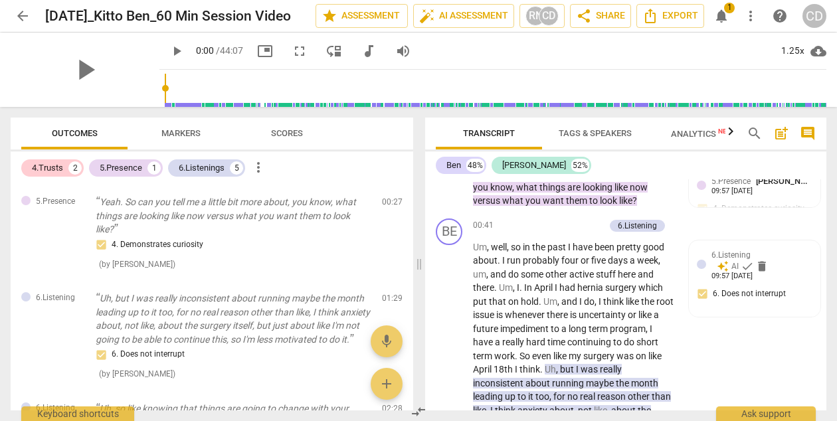
scroll to position [154, 0]
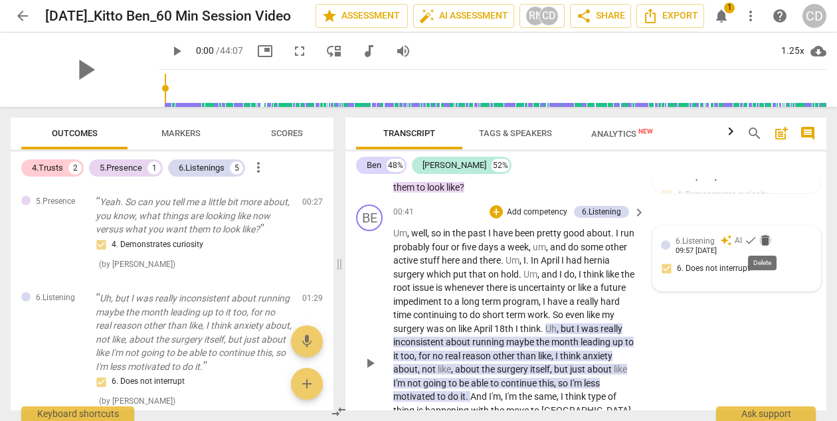
click at [762, 238] on span "delete" at bounding box center [764, 240] width 13 height 13
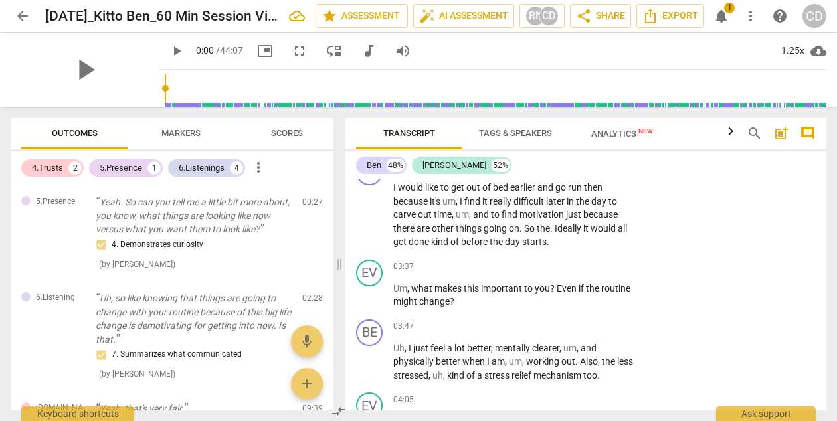
scroll to position [0, 0]
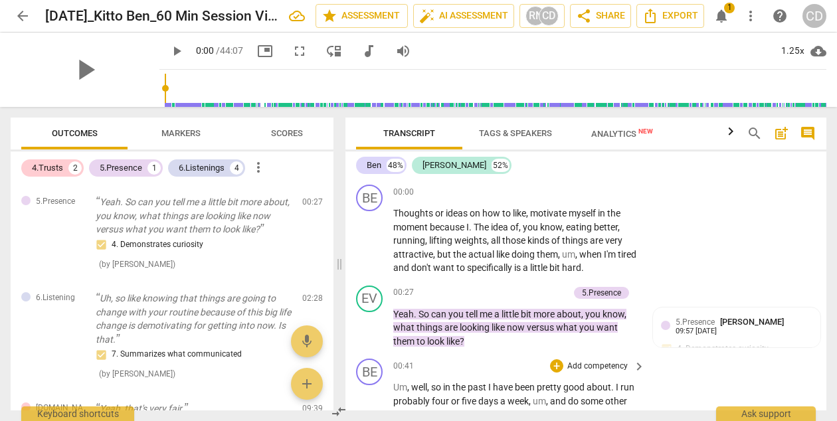
click at [717, 18] on span "notifications" at bounding box center [721, 16] width 16 height 16
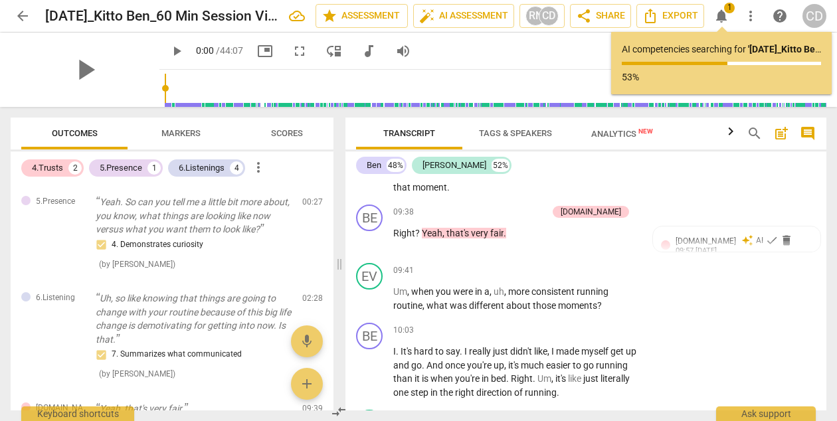
scroll to position [2823, 0]
click at [780, 240] on span "delete" at bounding box center [786, 240] width 13 height 13
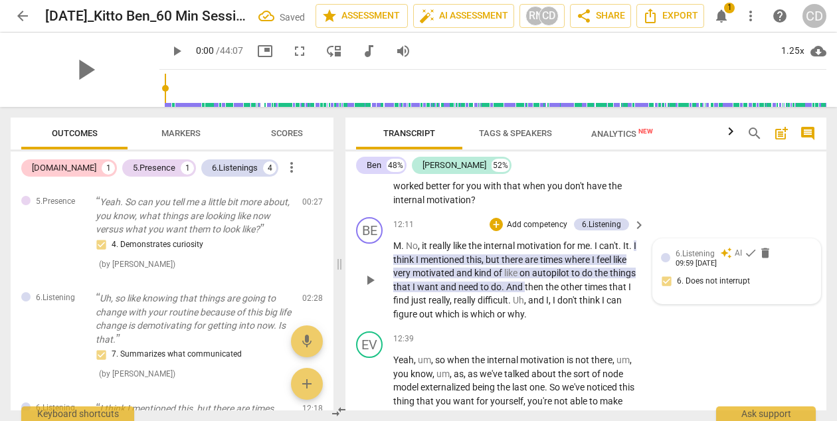
scroll to position [3720, 0]
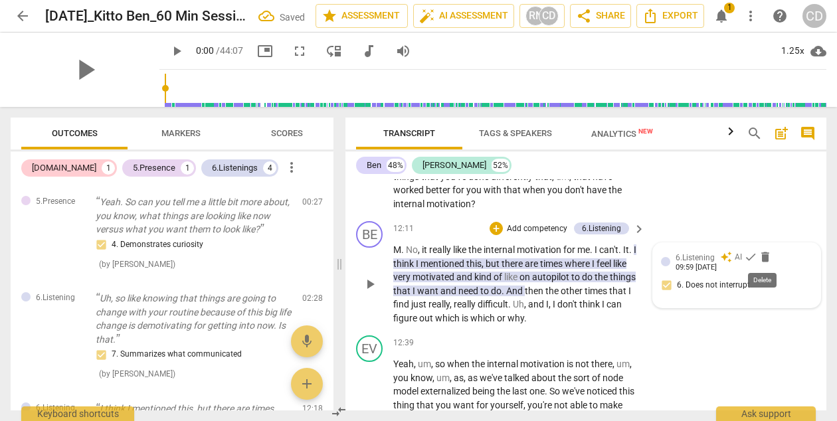
click at [768, 258] on span "delete" at bounding box center [764, 256] width 13 height 13
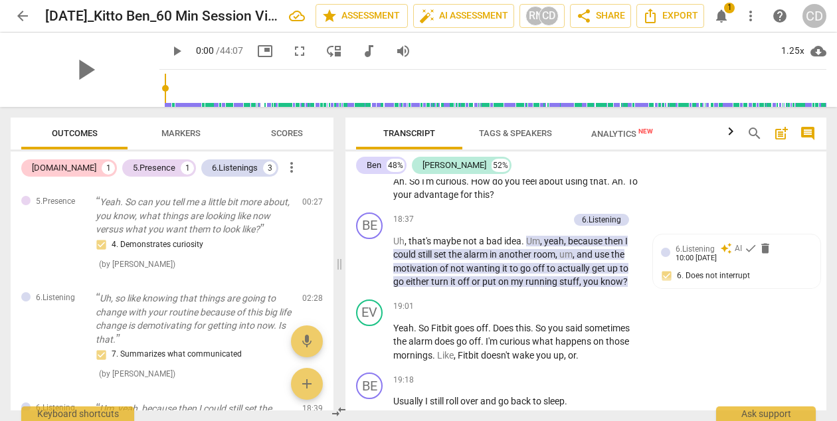
scroll to position [5973, 0]
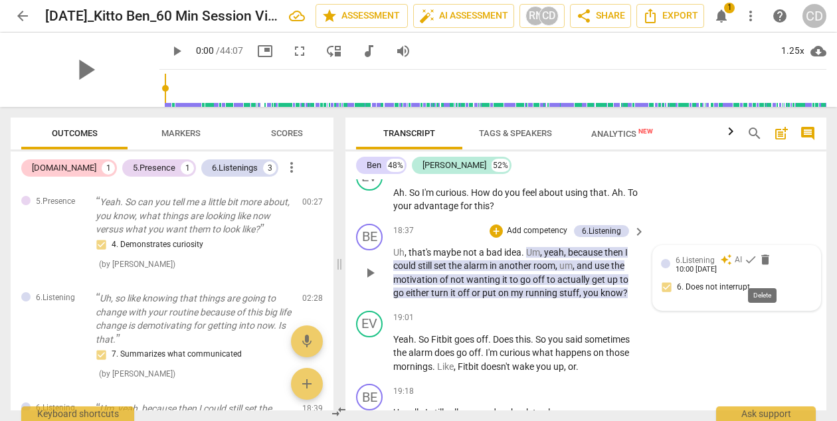
click at [764, 266] on span "delete" at bounding box center [764, 259] width 13 height 13
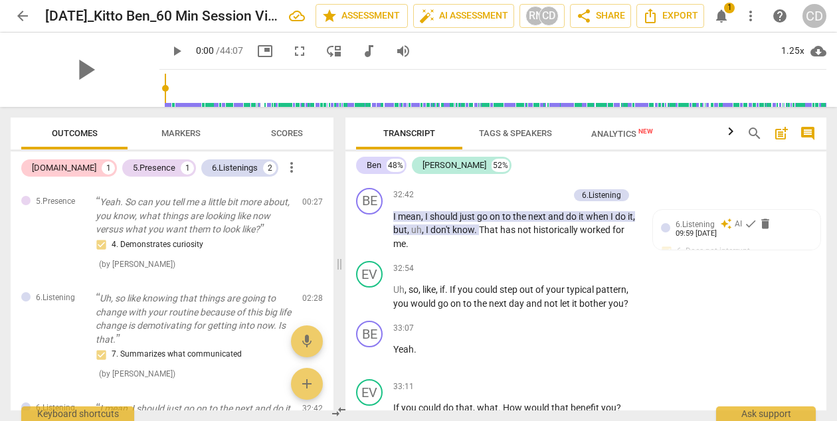
scroll to position [10040, 0]
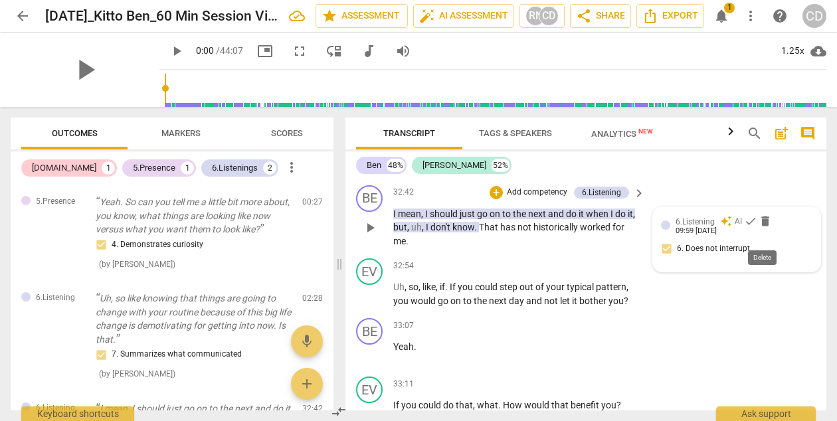
click at [764, 228] on span "delete" at bounding box center [764, 220] width 13 height 13
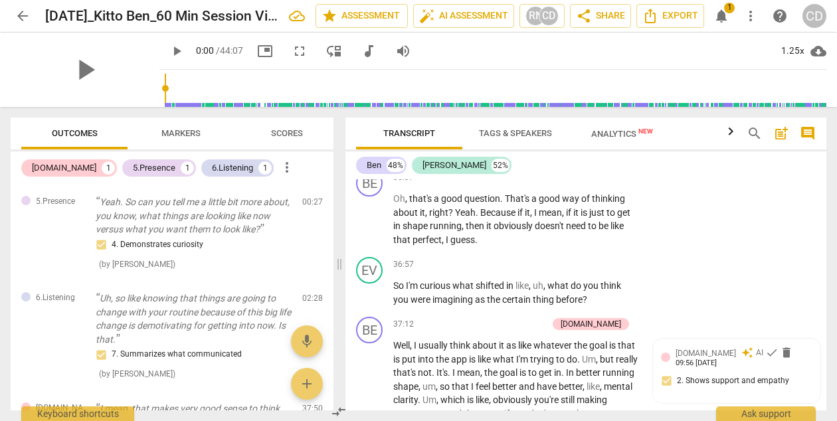
scroll to position [11299, 0]
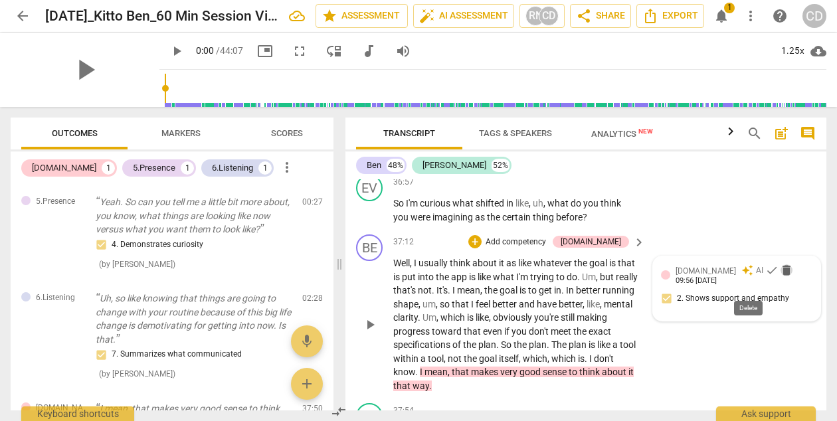
click at [780, 277] on span "delete" at bounding box center [786, 270] width 13 height 13
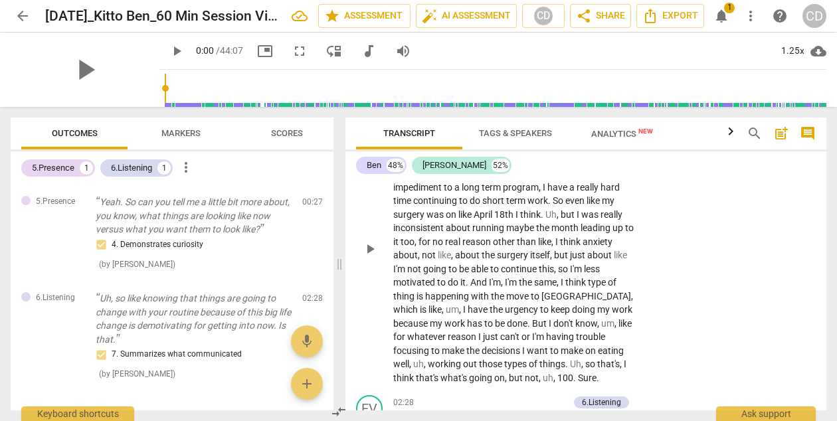
scroll to position [0, 0]
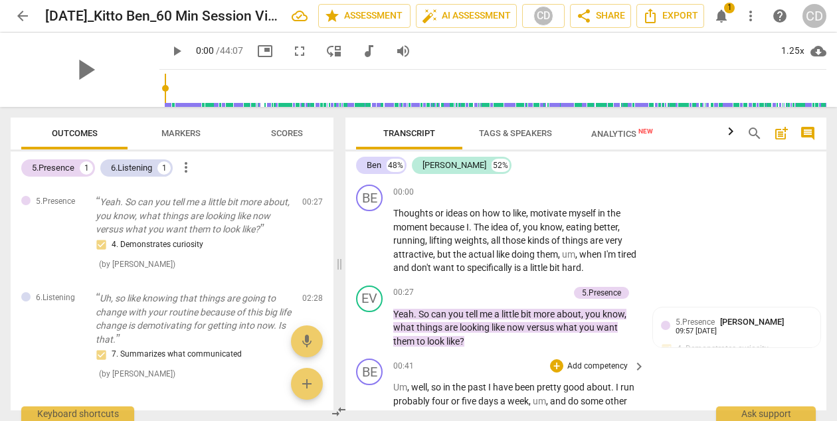
click at [715, 19] on span "notifications" at bounding box center [721, 16] width 16 height 16
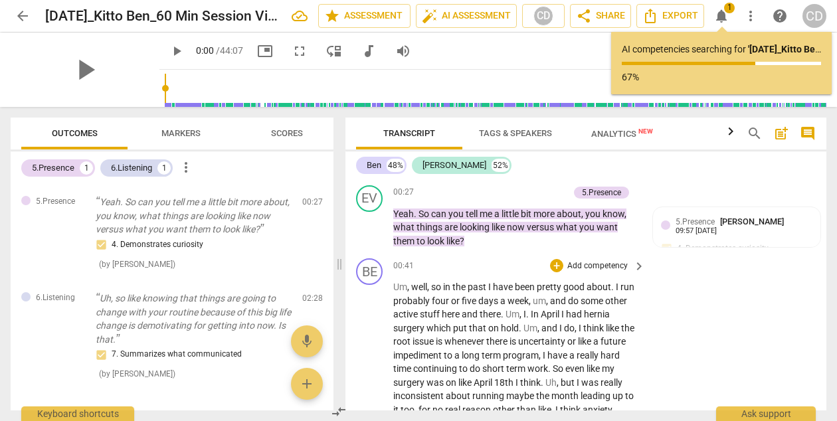
scroll to position [101, 0]
click at [169, 52] on span "play_arrow" at bounding box center [177, 51] width 16 height 16
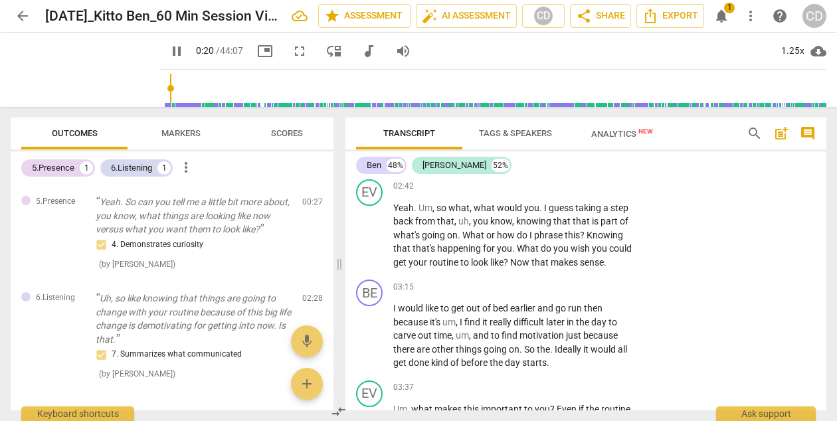
scroll to position [616, 0]
click at [368, 238] on span "pause" at bounding box center [370, 236] width 16 height 16
click at [368, 238] on span "play_arrow" at bounding box center [370, 236] width 16 height 16
click at [726, 14] on span "notifications" at bounding box center [721, 16] width 16 height 16
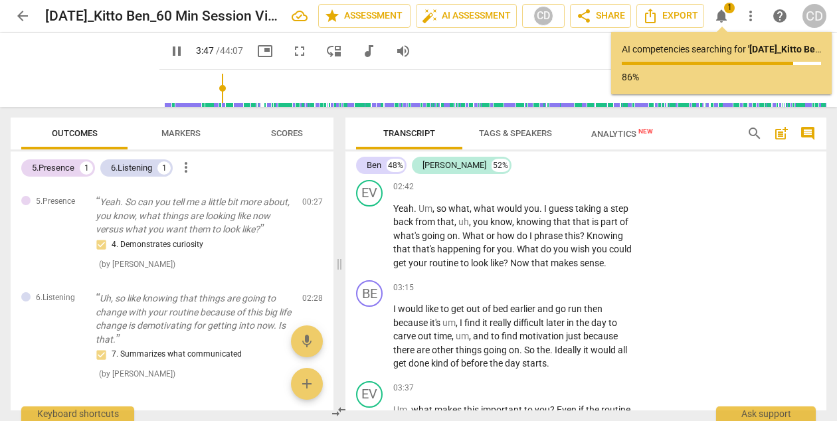
scroll to position [900, 0]
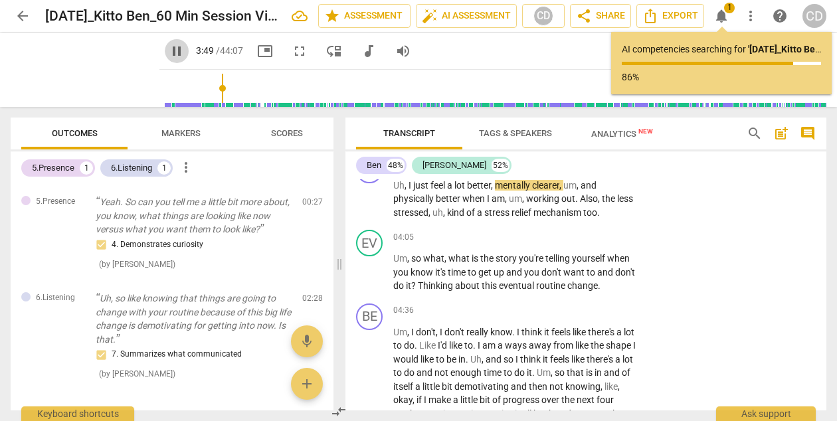
click at [169, 48] on span "pause" at bounding box center [177, 51] width 16 height 16
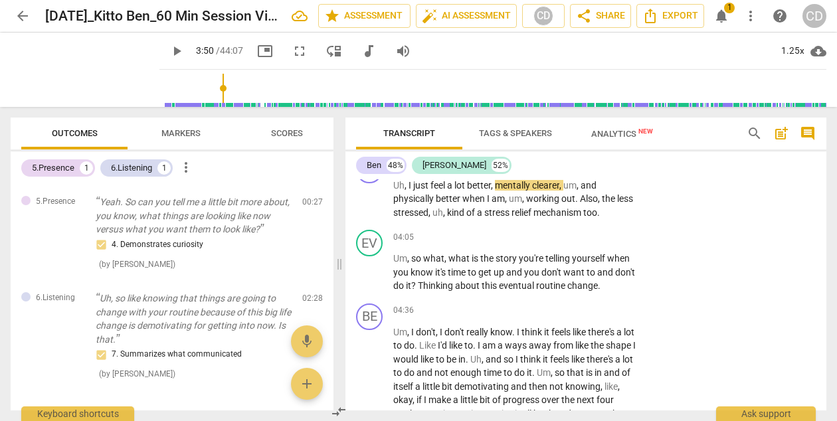
type input "230"
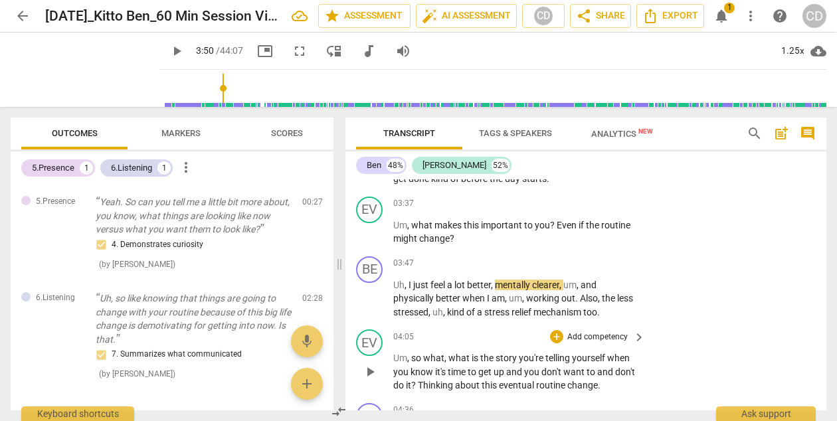
scroll to position [786, 0]
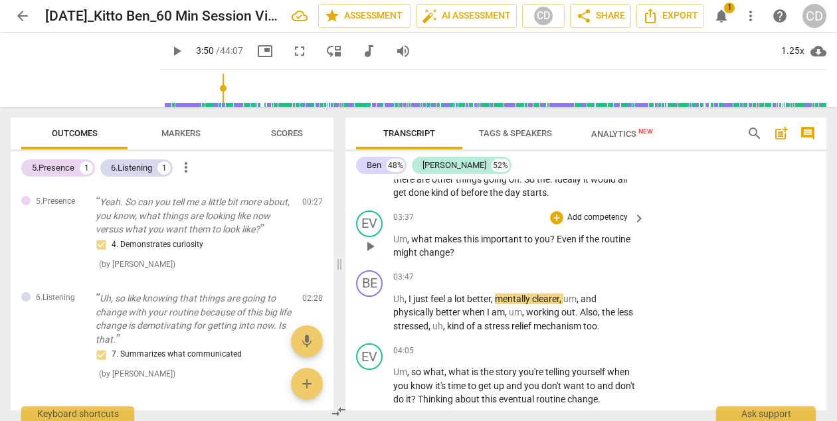
click at [636, 220] on span "keyboard_arrow_right" at bounding box center [639, 219] width 16 height 16
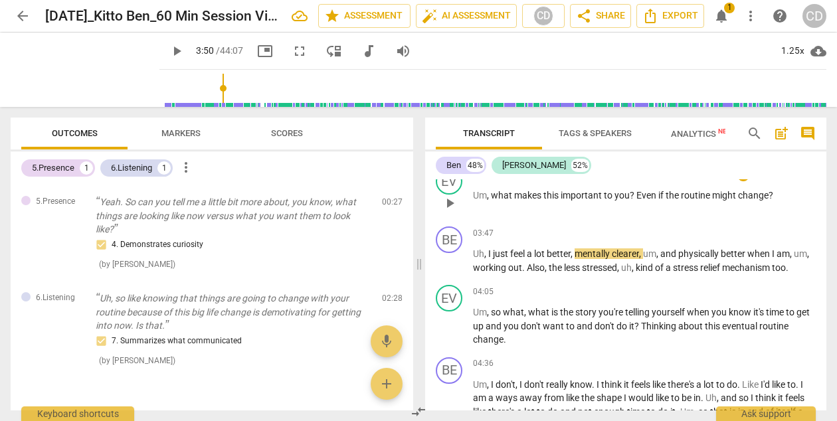
scroll to position [673, 0]
click at [193, 141] on span "Markers" at bounding box center [180, 134] width 71 height 18
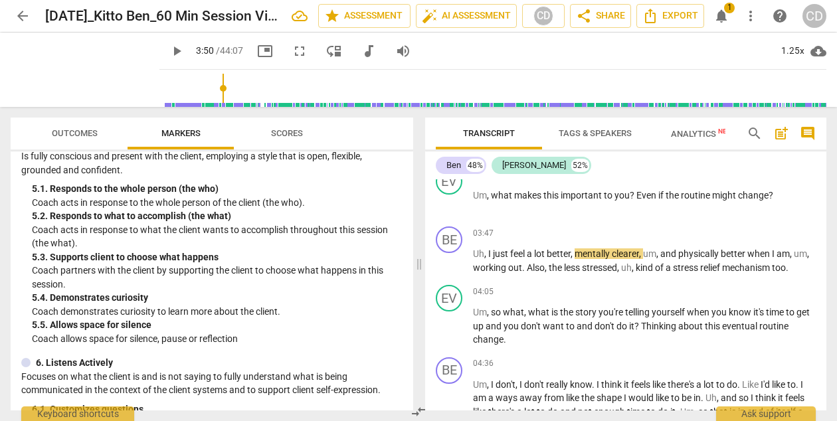
scroll to position [666, 0]
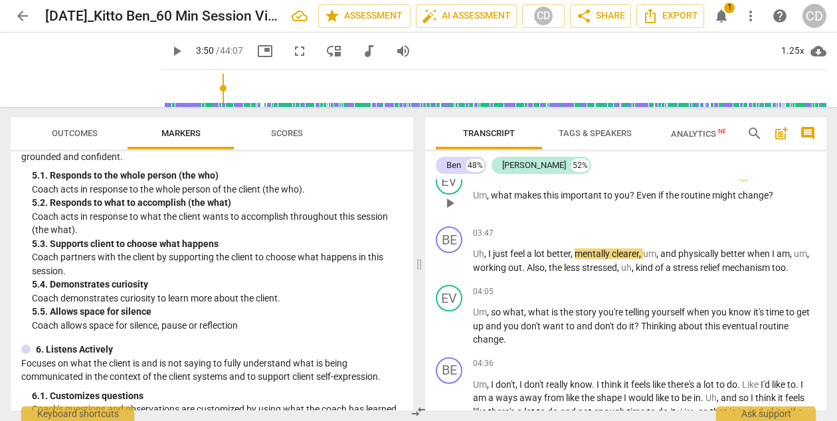
click at [743, 181] on div "+" at bounding box center [742, 174] width 13 height 13
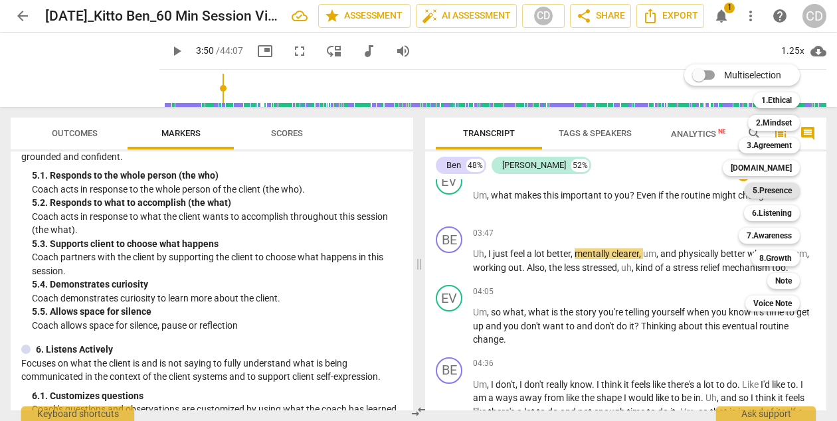
click at [760, 191] on b "5.Presence" at bounding box center [771, 191] width 39 height 16
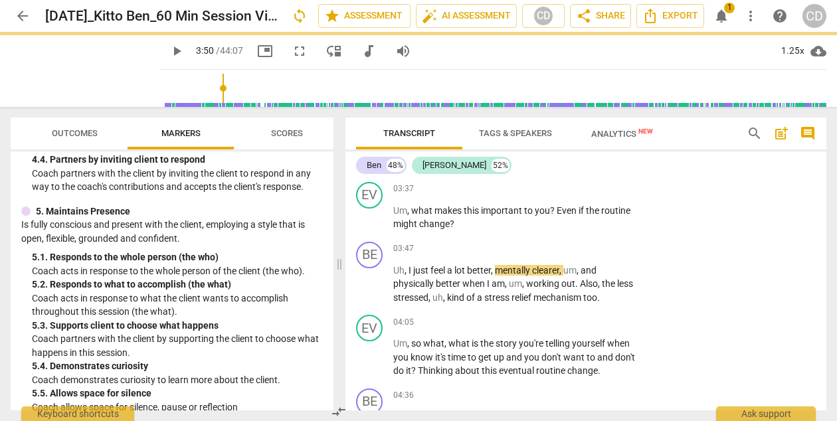
scroll to position [748, 0]
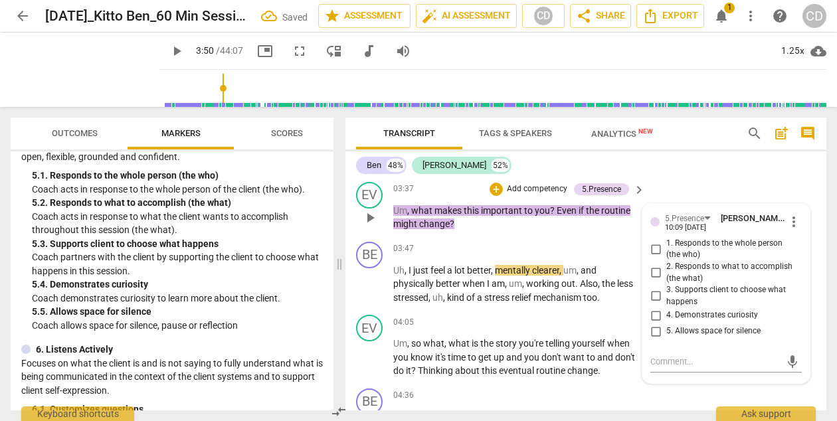
click at [683, 315] on span "4. Demonstrates curiosity" at bounding box center [712, 315] width 92 height 12
click at [666, 315] on input "4. Demonstrates curiosity" at bounding box center [655, 315] width 21 height 16
checkbox input "true"
click at [169, 48] on span "play_arrow" at bounding box center [177, 51] width 16 height 16
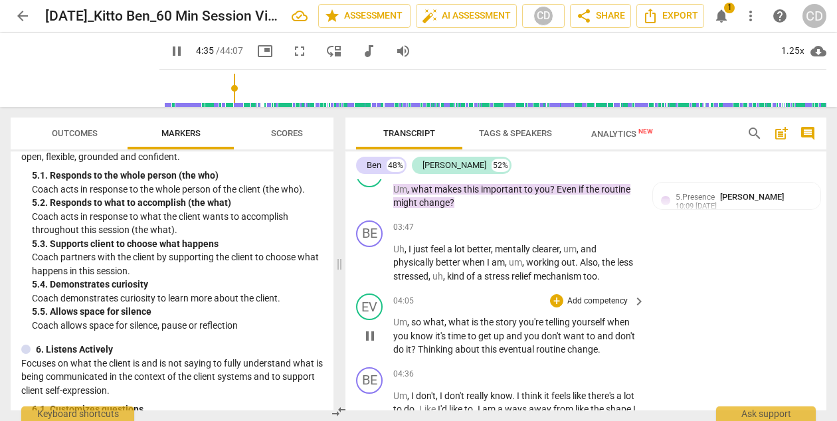
scroll to position [859, 0]
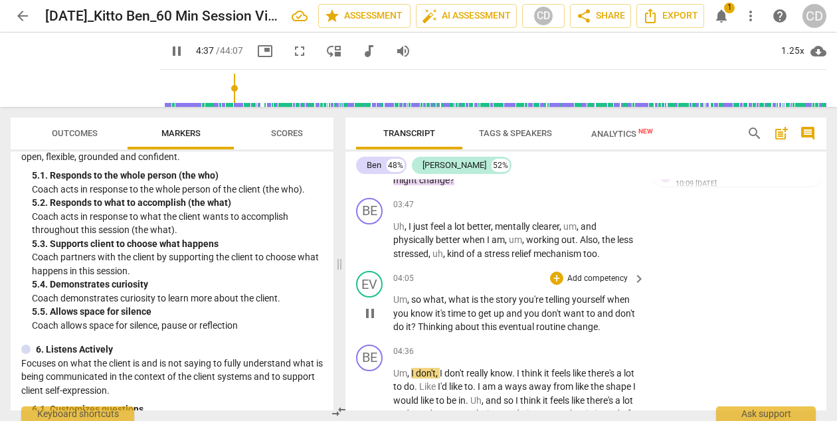
click at [632, 279] on span "keyboard_arrow_right" at bounding box center [639, 279] width 16 height 16
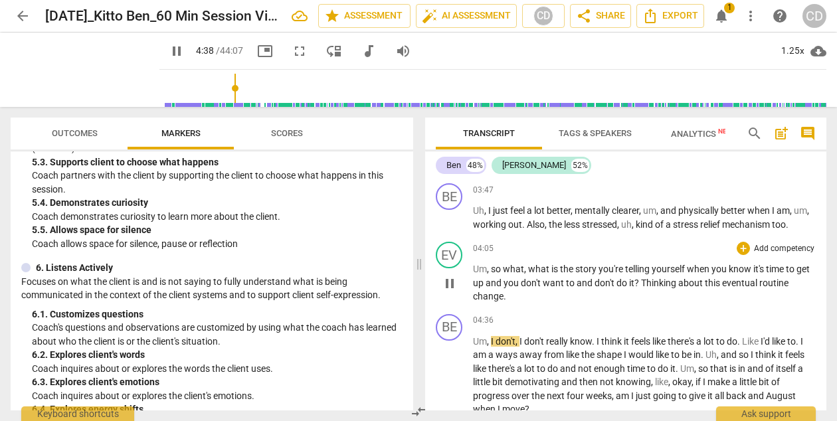
scroll to position [717, 0]
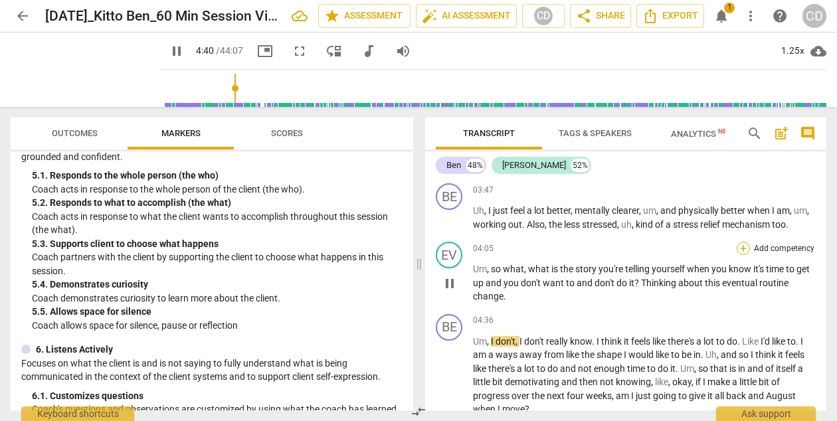
click at [741, 255] on div "+" at bounding box center [742, 248] width 13 height 13
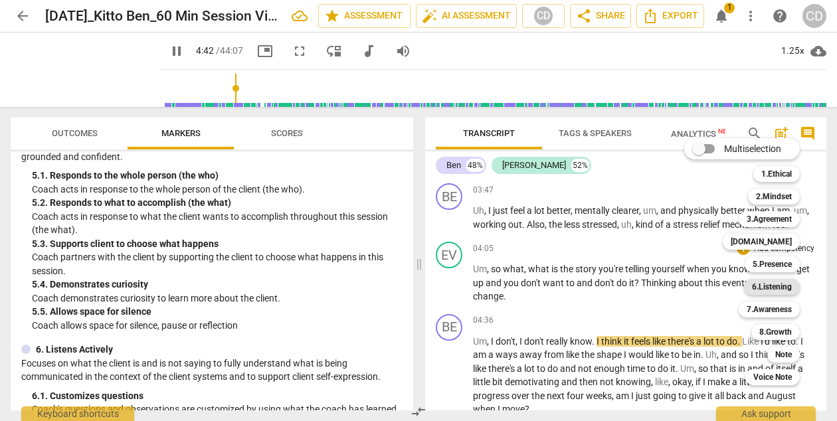
click at [774, 284] on b "6.Listening" at bounding box center [772, 287] width 40 height 16
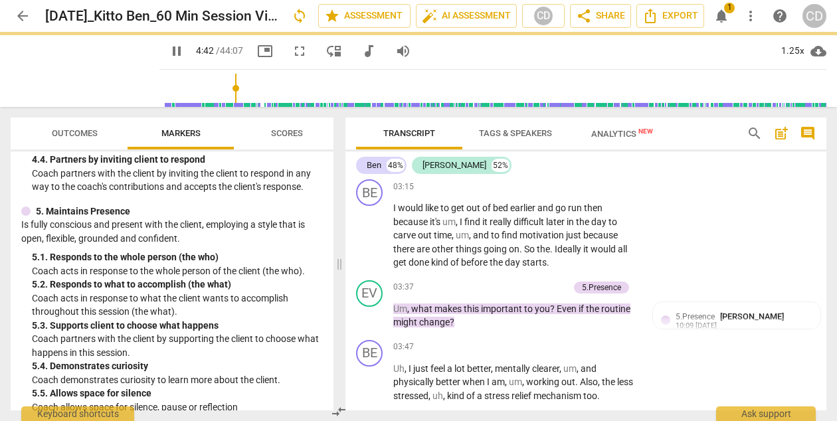
type input "283"
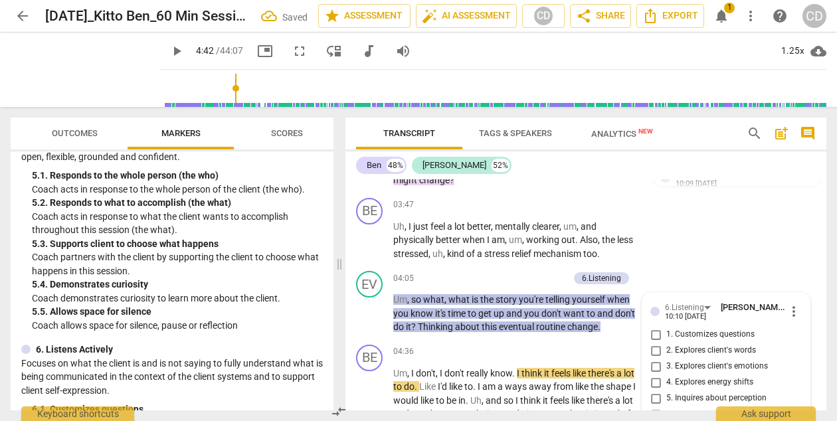
scroll to position [1025, 0]
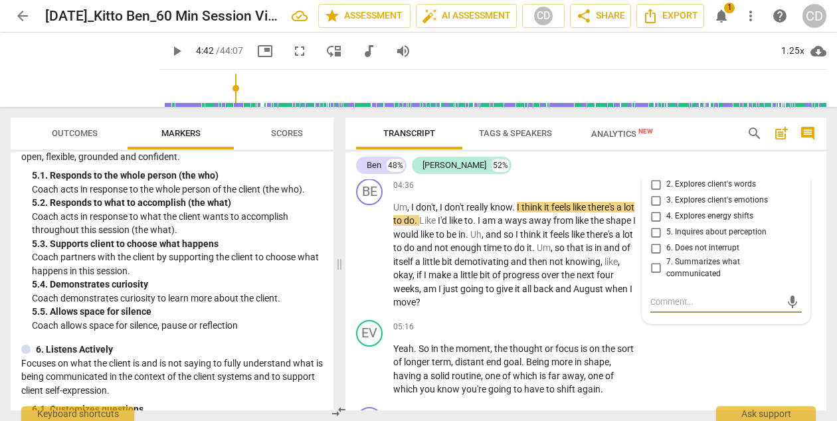
click at [653, 233] on input "5. Inquires about perception" at bounding box center [655, 232] width 21 height 16
checkbox input "true"
click at [660, 332] on div "EV play_arrow pause 05:16 + Add competency keyboard_arrow_right Yeah . So in th…" at bounding box center [585, 358] width 481 height 87
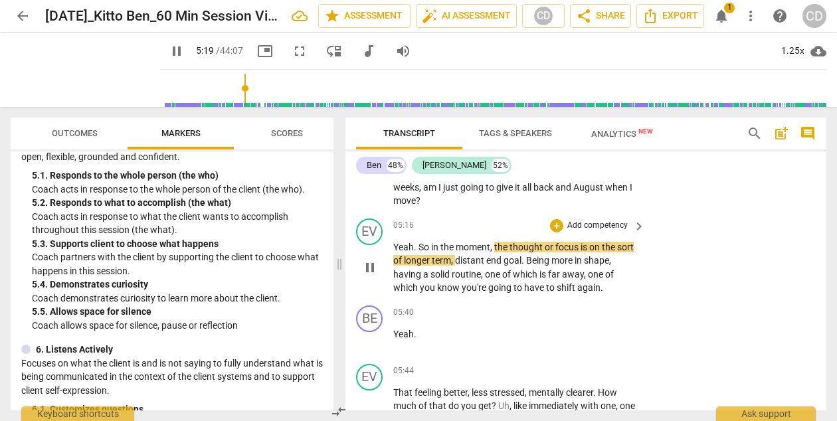
scroll to position [1137, 0]
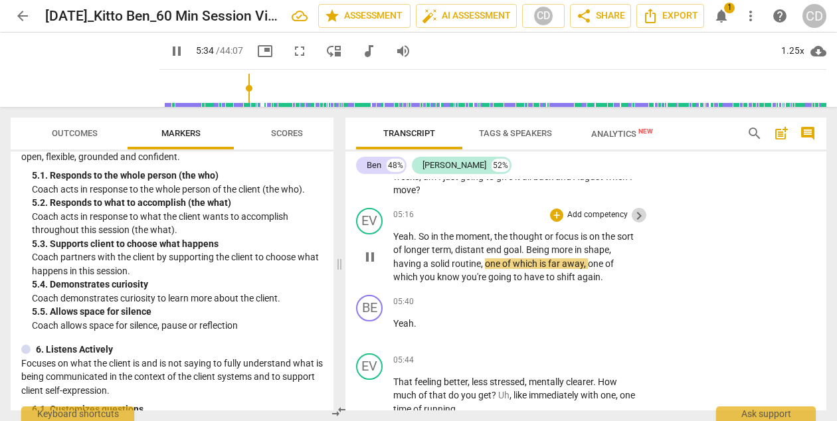
click at [632, 216] on span "keyboard_arrow_right" at bounding box center [639, 216] width 16 height 16
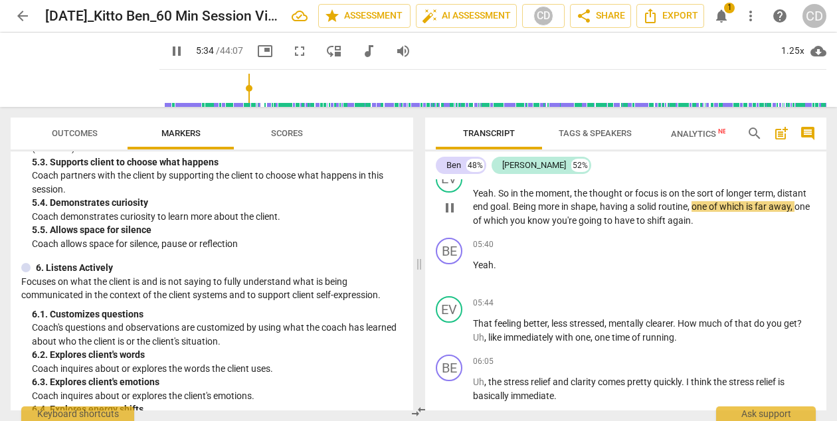
scroll to position [666, 0]
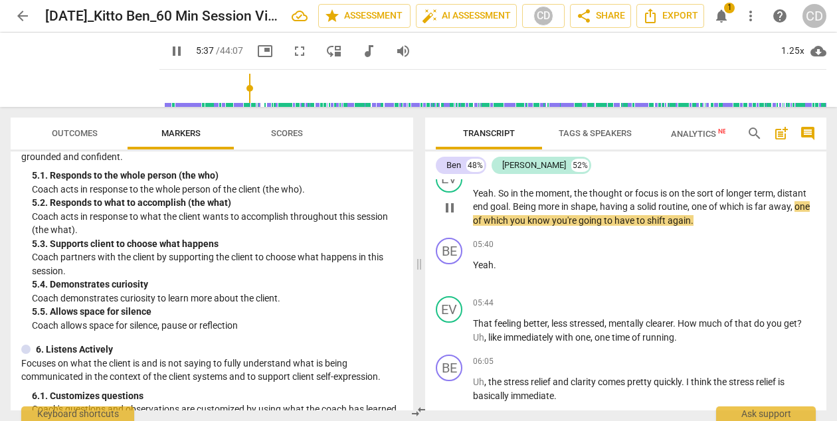
click at [737, 179] on div "+" at bounding box center [742, 172] width 13 height 13
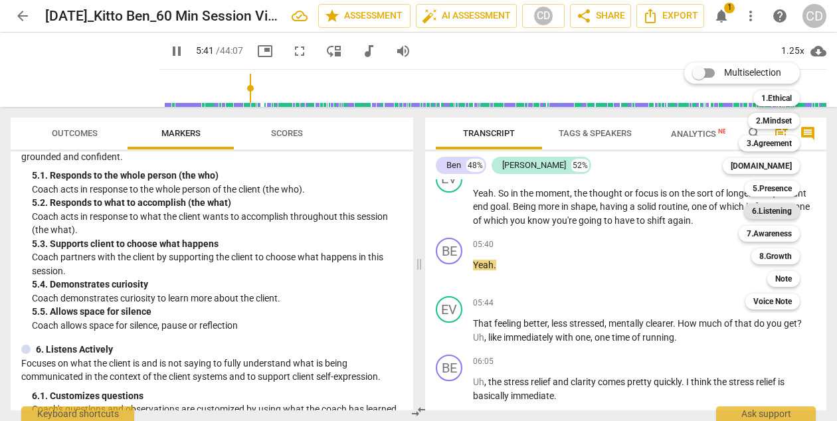
click at [764, 207] on b "6.Listening" at bounding box center [772, 211] width 40 height 16
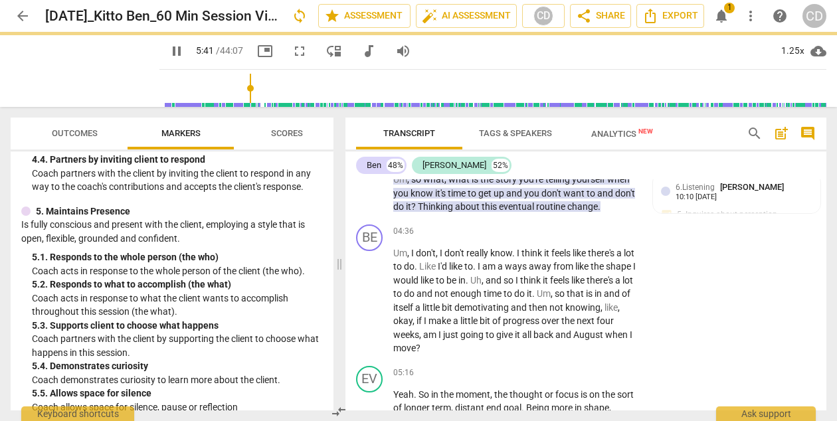
type input "341"
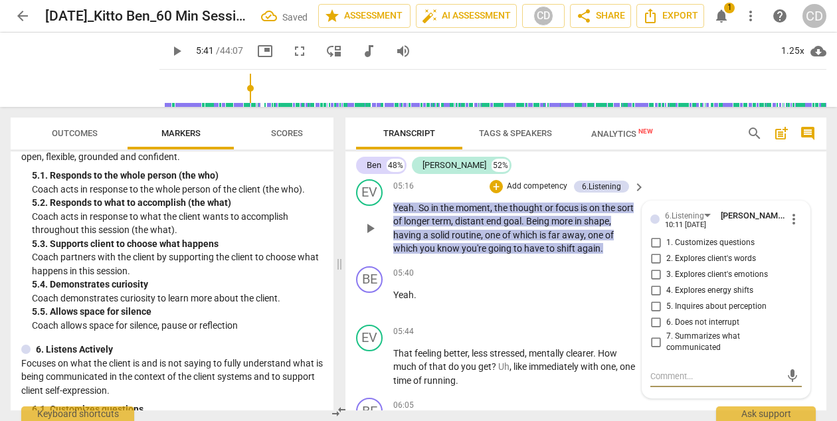
click at [702, 339] on span "7. Summarizes what communicated" at bounding box center [731, 342] width 130 height 23
click at [666, 339] on input "7. Summarizes what communicated" at bounding box center [655, 342] width 21 height 16
checkbox input "true"
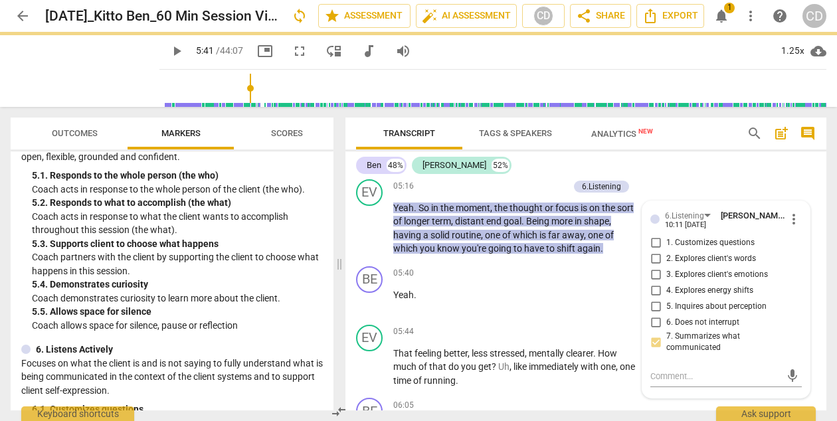
click at [723, 177] on div "Ben 48% [PERSON_NAME] 52% BE play_arrow pause 00:00 + Add competency keyboard_a…" at bounding box center [585, 280] width 481 height 259
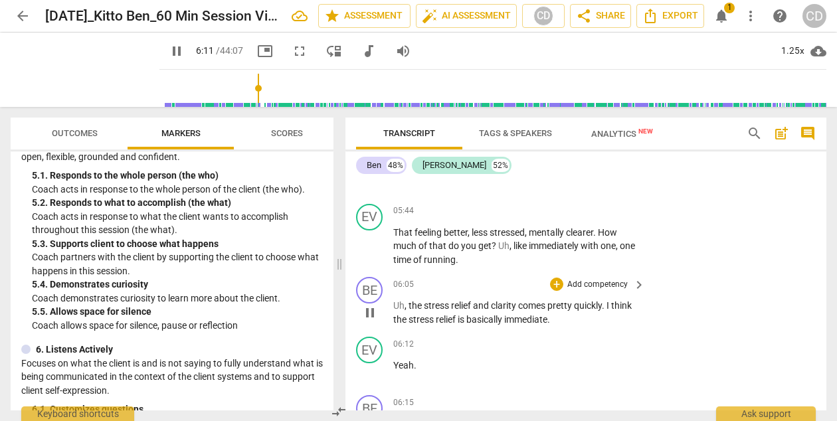
scroll to position [1276, 0]
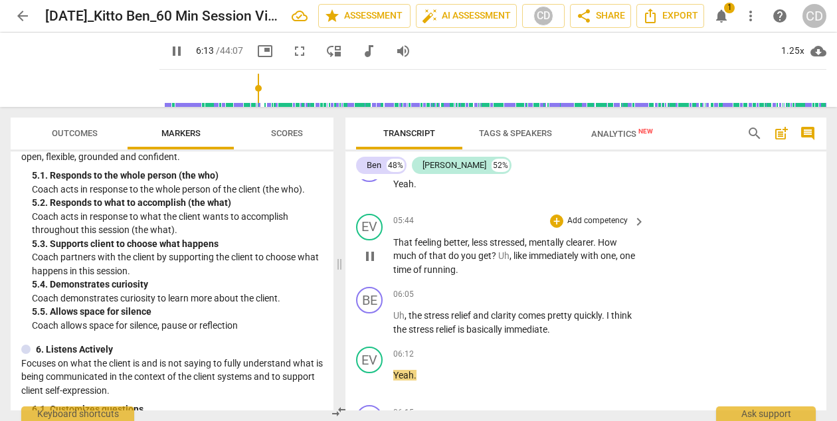
click at [634, 224] on span "keyboard_arrow_right" at bounding box center [639, 222] width 16 height 16
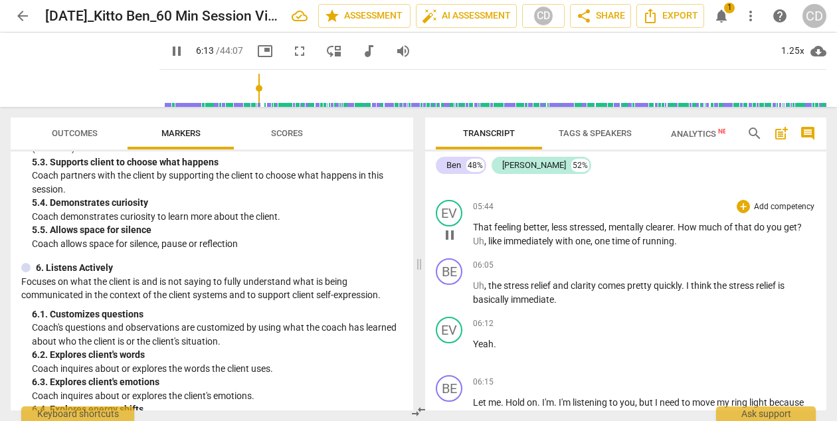
scroll to position [1076, 0]
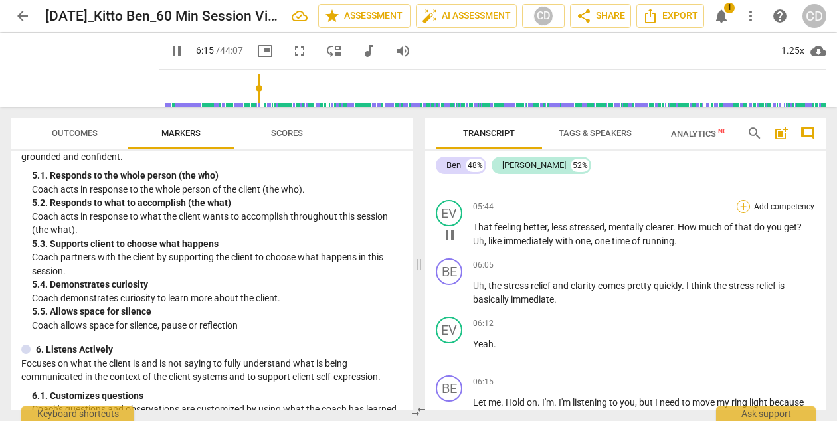
click at [736, 213] on div "+" at bounding box center [742, 206] width 13 height 13
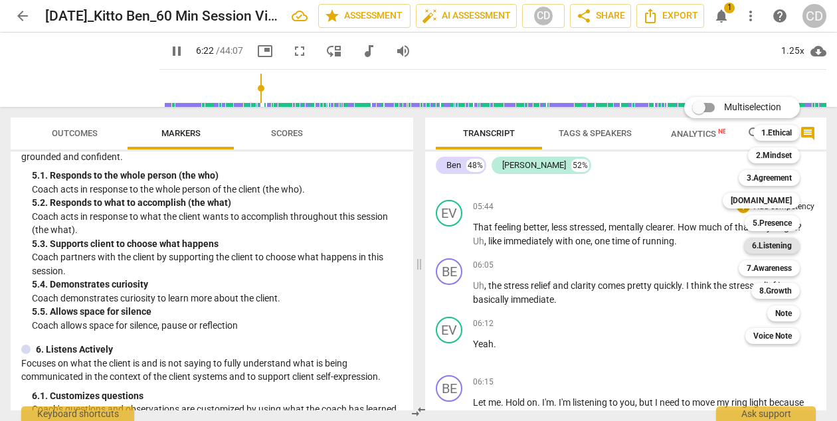
click at [765, 246] on b "6.Listening" at bounding box center [772, 246] width 40 height 16
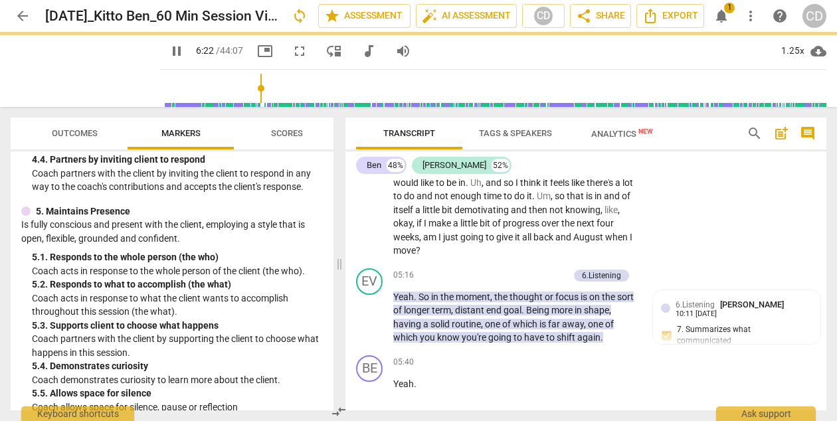
type input "383"
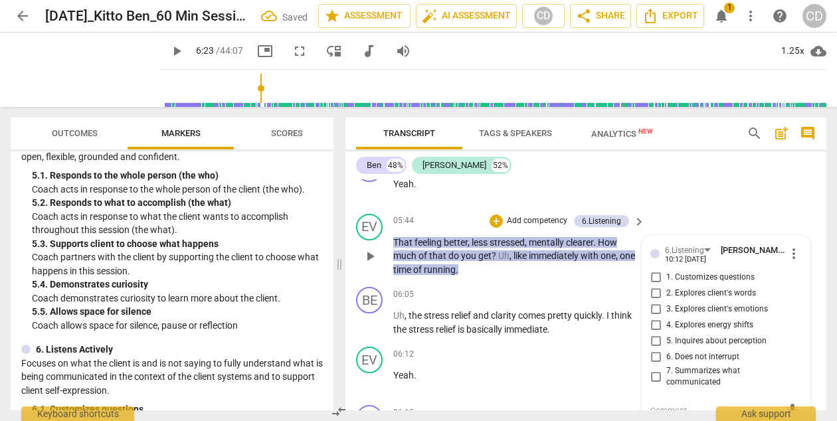
scroll to position [1281, 0]
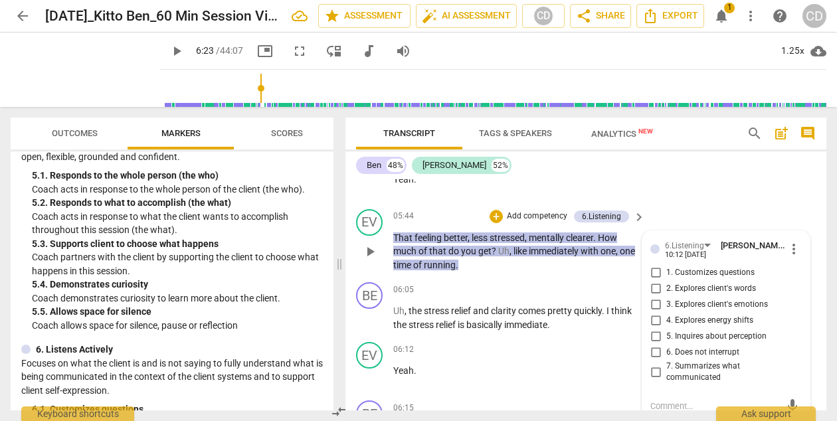
click at [701, 272] on span "1. Customizes questions" at bounding box center [710, 273] width 88 height 12
click at [666, 272] on input "1. Customizes questions" at bounding box center [655, 273] width 21 height 16
checkbox input "true"
click at [693, 332] on span "5. Inquires about perception" at bounding box center [716, 337] width 100 height 12
click at [666, 332] on input "5. Inquires about perception" at bounding box center [655, 337] width 21 height 16
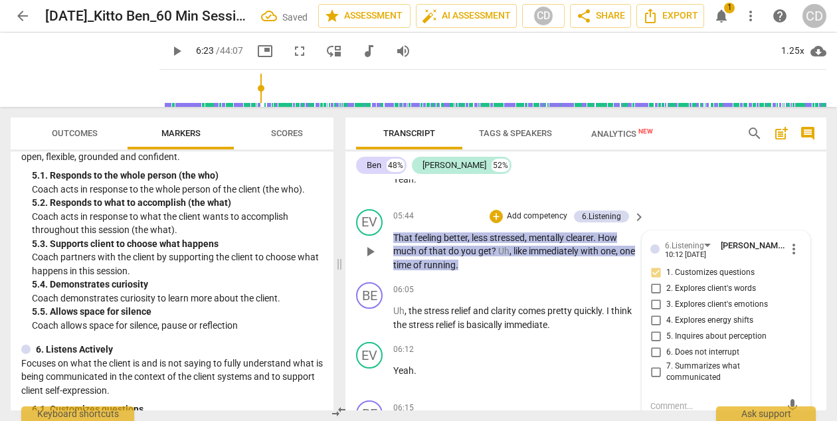
checkbox input "true"
click at [717, 213] on div "EV play_arrow pause 05:44 + Add competency 6.Listening keyboard_arrow_right Tha…" at bounding box center [585, 241] width 481 height 74
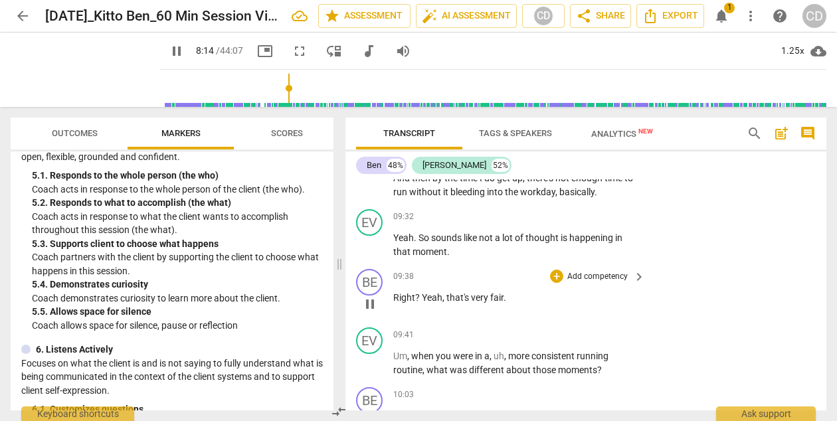
scroll to position [2590, 0]
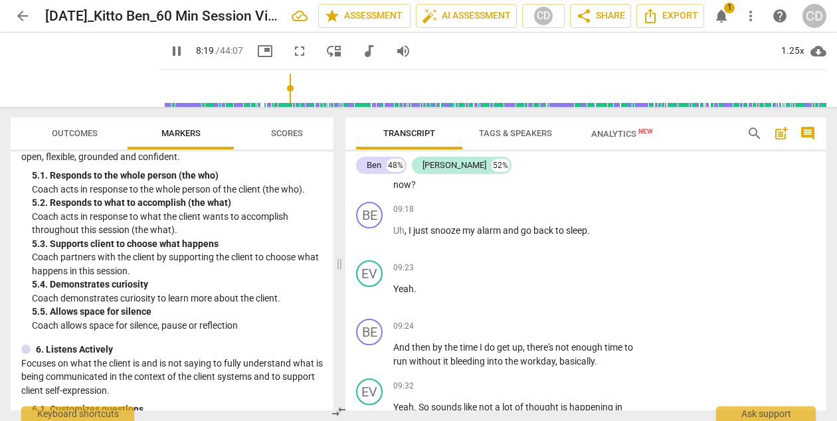
click at [639, 135] on span "Analytics New" at bounding box center [622, 134] width 62 height 10
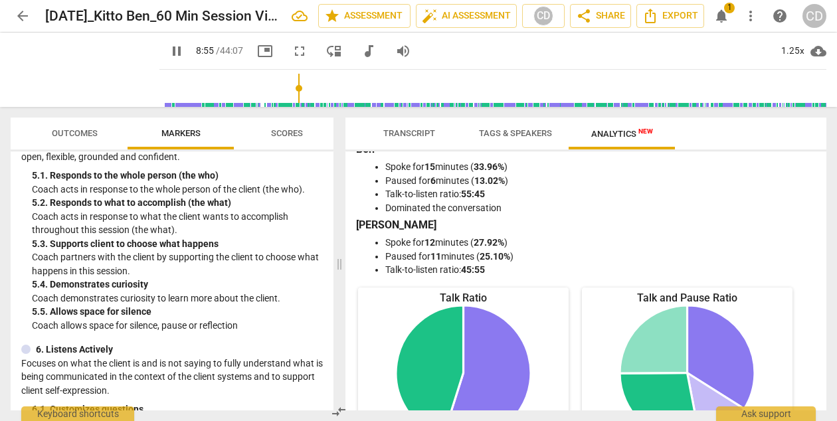
scroll to position [0, 0]
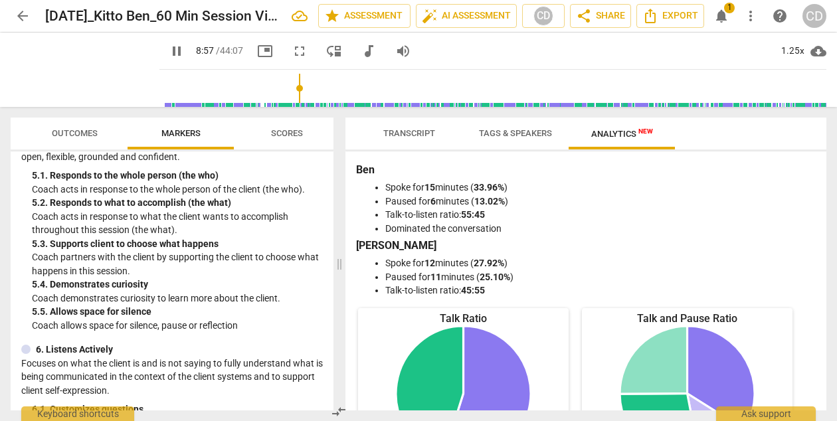
click at [509, 137] on span "Tags & Speakers" at bounding box center [515, 133] width 73 height 10
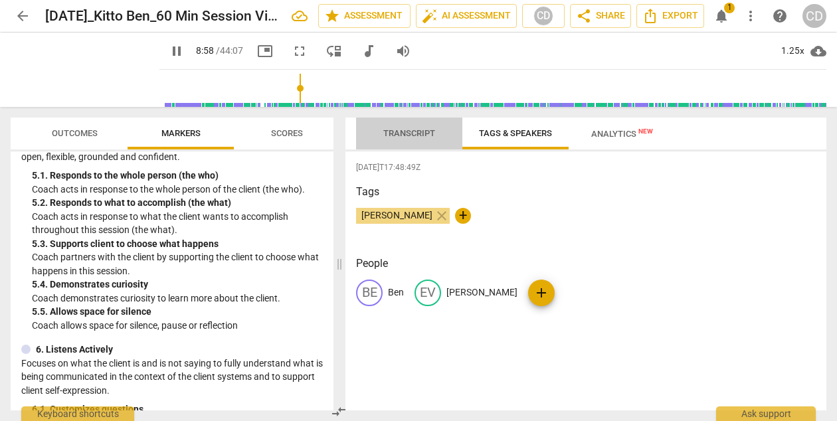
click at [417, 136] on span "Transcript" at bounding box center [409, 133] width 52 height 10
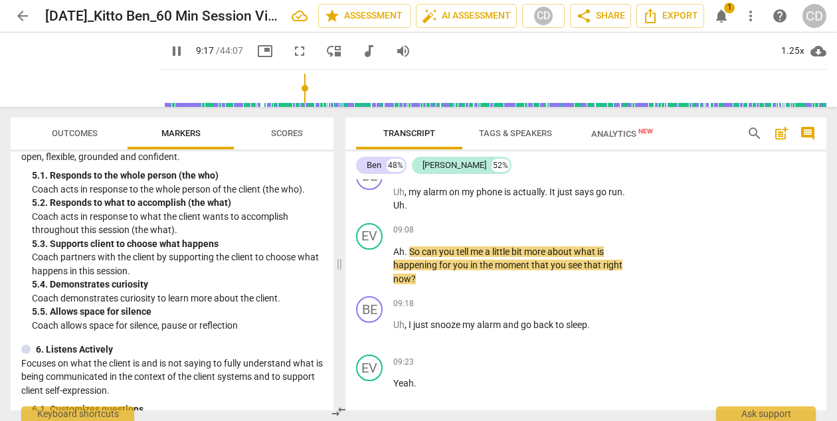
scroll to position [2484, 0]
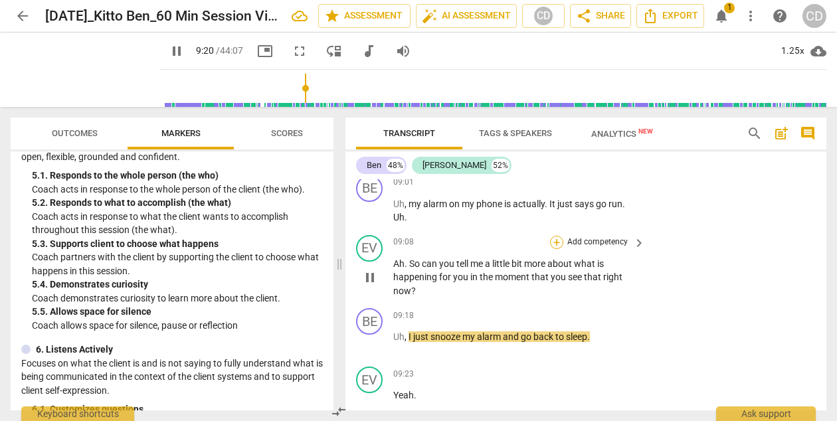
click at [558, 240] on div "+" at bounding box center [556, 242] width 13 height 13
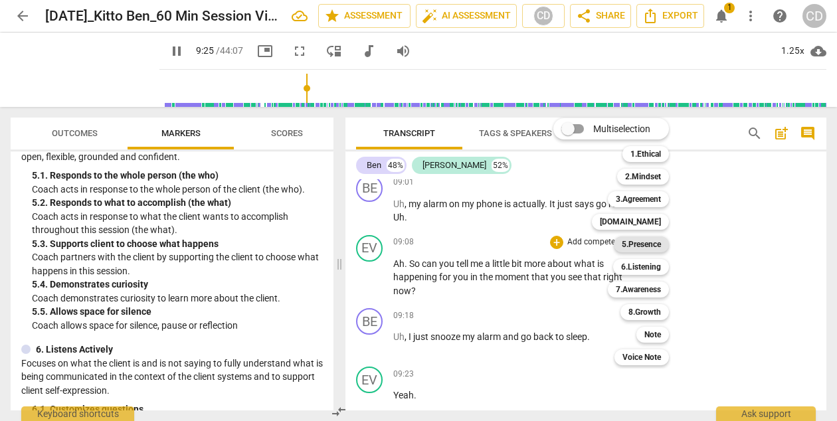
click at [635, 244] on b "5.Presence" at bounding box center [641, 244] width 39 height 16
type input "566"
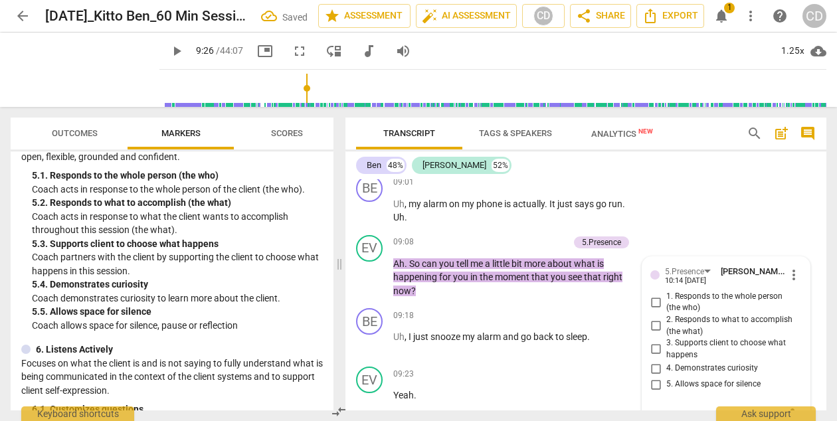
scroll to position [2493, 0]
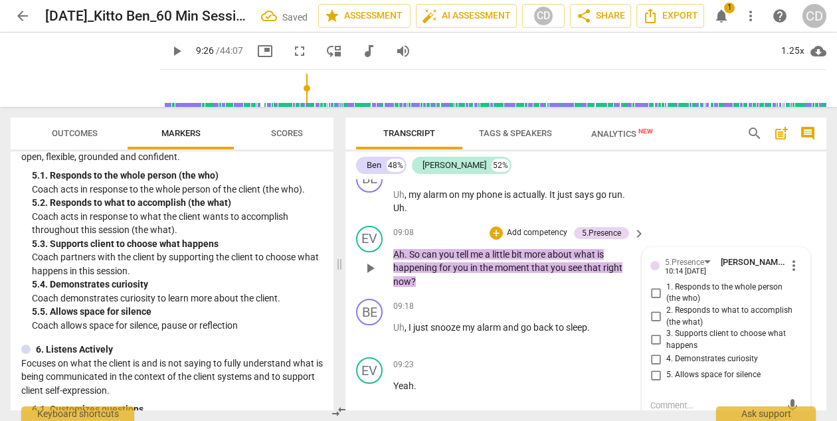
click at [678, 285] on span "1. Responds to the whole person (the who)" at bounding box center [731, 293] width 130 height 23
click at [666, 285] on input "1. Responds to the whole person (the who)" at bounding box center [655, 293] width 21 height 16
checkbox input "true"
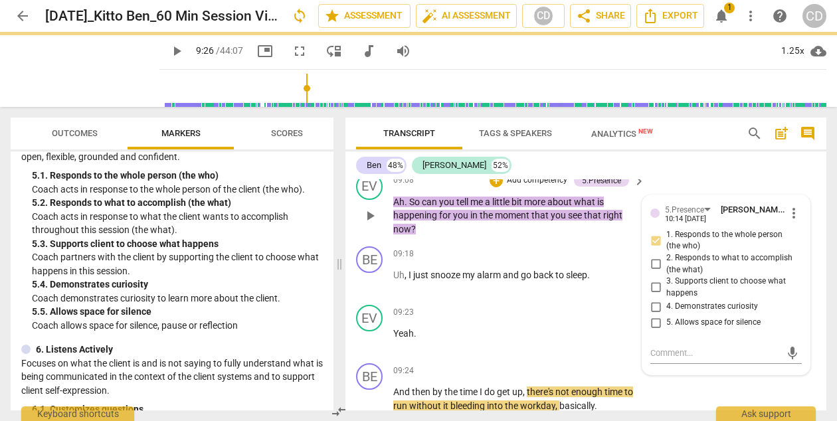
scroll to position [2551, 0]
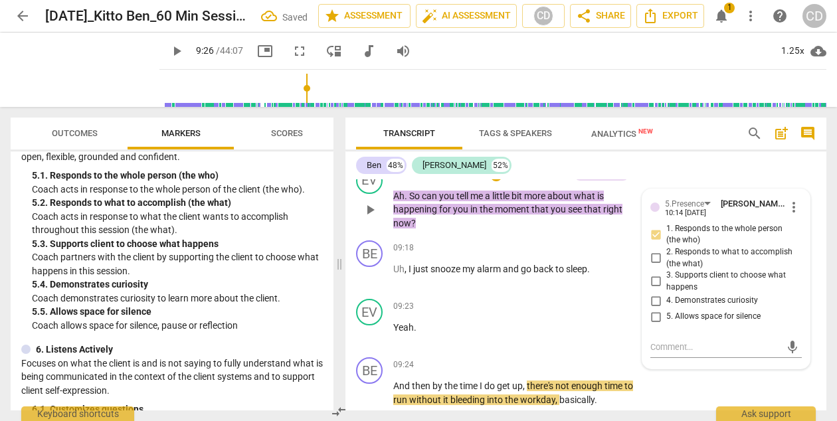
click at [666, 296] on span "4. Demonstrates curiosity" at bounding box center [712, 301] width 92 height 12
click at [665, 296] on input "4. Demonstrates curiosity" at bounding box center [655, 301] width 21 height 16
checkbox input "true"
click at [574, 245] on p "Add competency" at bounding box center [597, 248] width 63 height 12
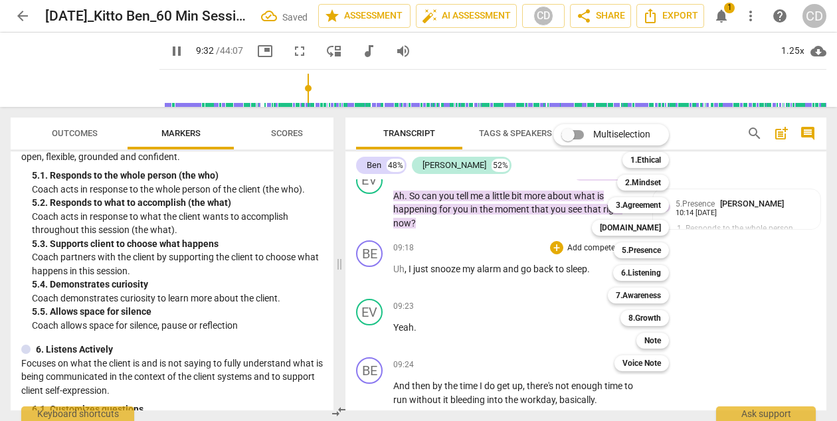
scroll to position [2812, 0]
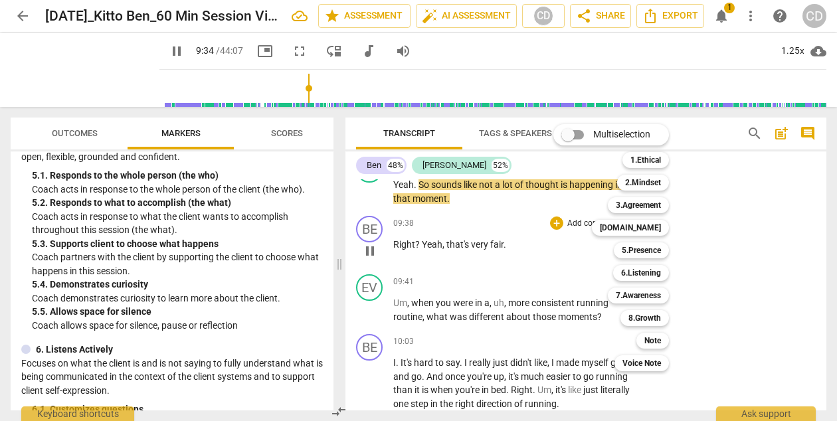
click at [763, 331] on div at bounding box center [418, 210] width 837 height 421
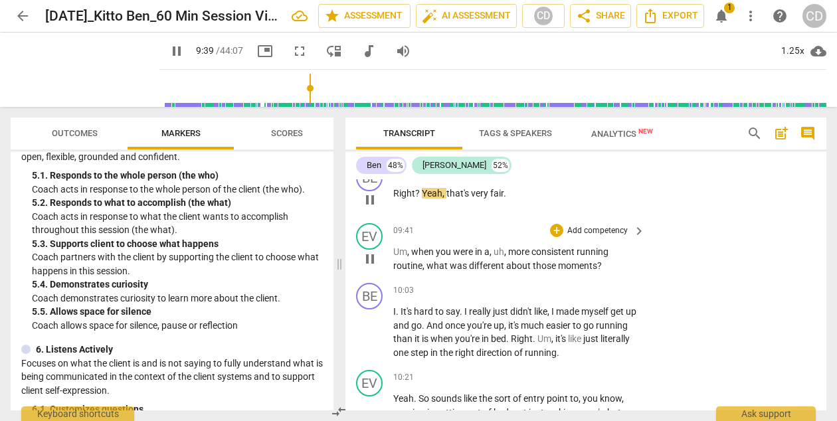
scroll to position [2864, 0]
click at [622, 230] on p "Add competency" at bounding box center [597, 230] width 63 height 12
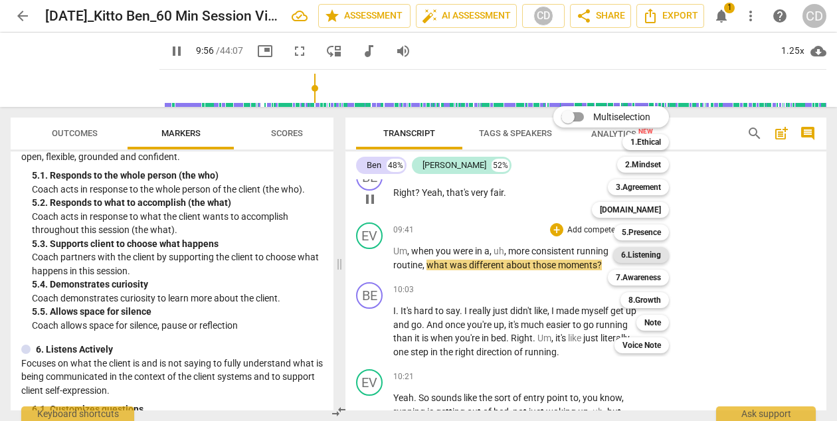
click at [642, 254] on b "6.Listening" at bounding box center [641, 255] width 40 height 16
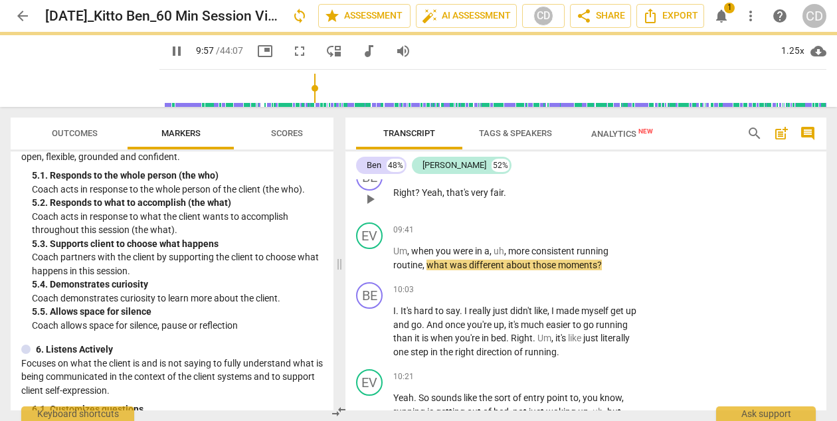
type input "598"
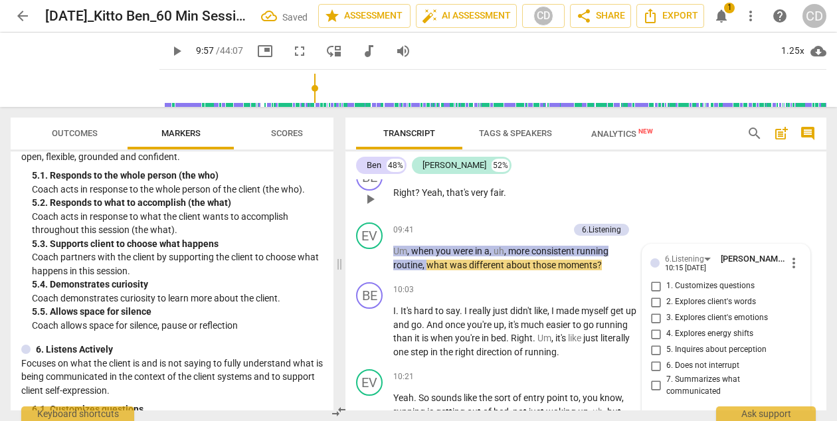
scroll to position [2871, 0]
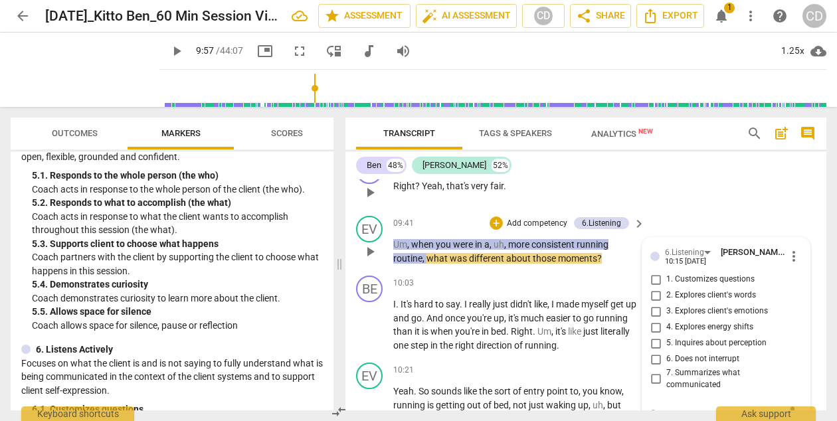
click at [682, 281] on span "1. Customizes questions" at bounding box center [710, 280] width 88 height 12
click at [666, 281] on input "1. Customizes questions" at bounding box center [655, 280] width 21 height 16
checkbox input "true"
click at [687, 231] on div "EV play_arrow pause 09:41 + Add competency 6.Listening keyboard_arrow_right Um …" at bounding box center [585, 241] width 481 height 60
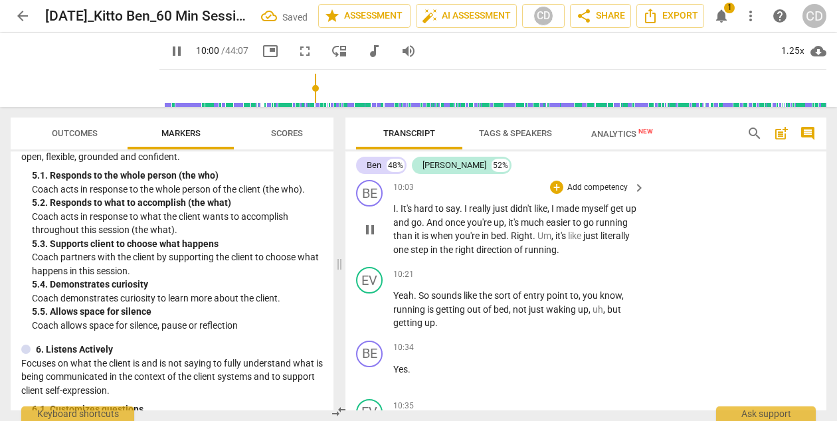
scroll to position [2969, 0]
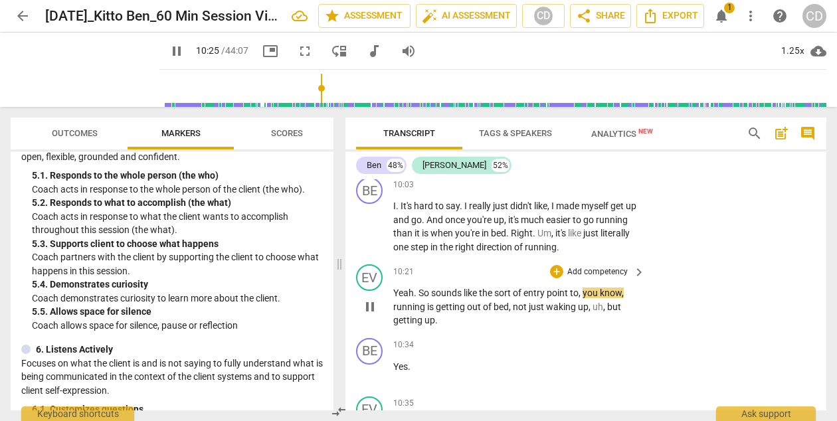
click at [605, 272] on p "Add competency" at bounding box center [597, 272] width 63 height 12
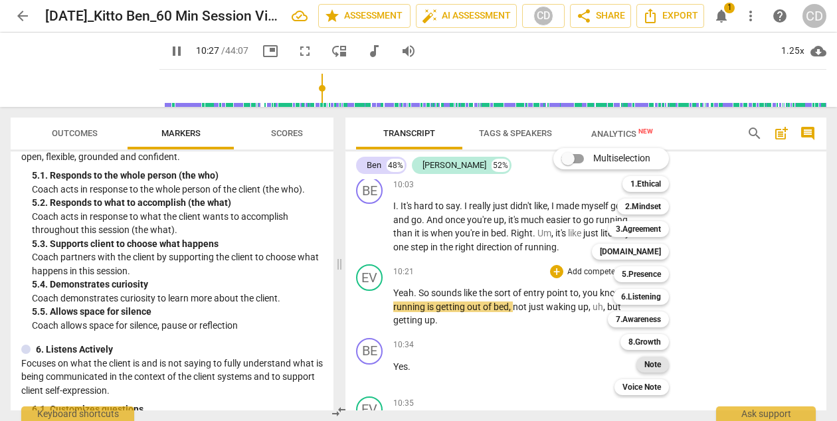
click at [658, 365] on b "Note" at bounding box center [652, 365] width 17 height 16
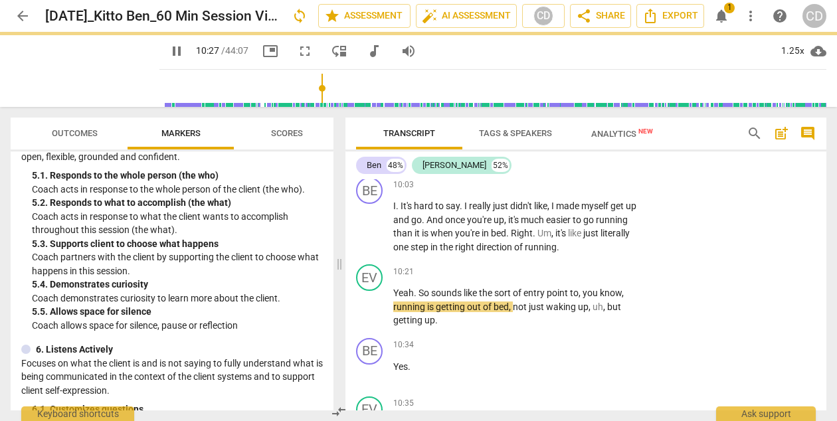
type input "628"
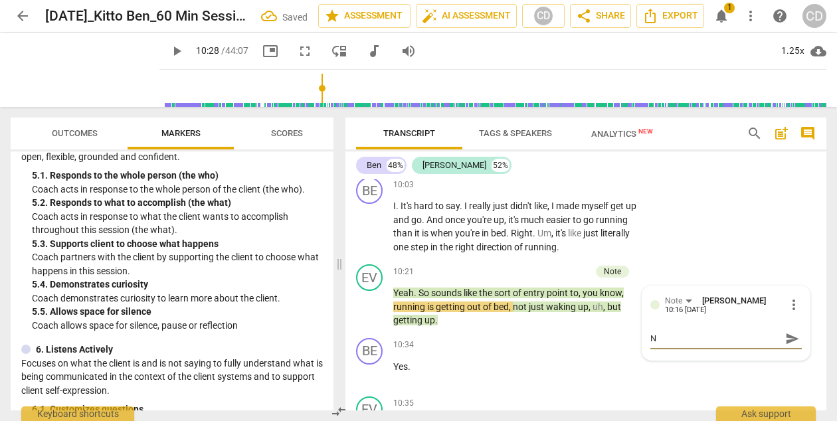
type textarea "NI"
type textarea "NIc"
type textarea "NIce"
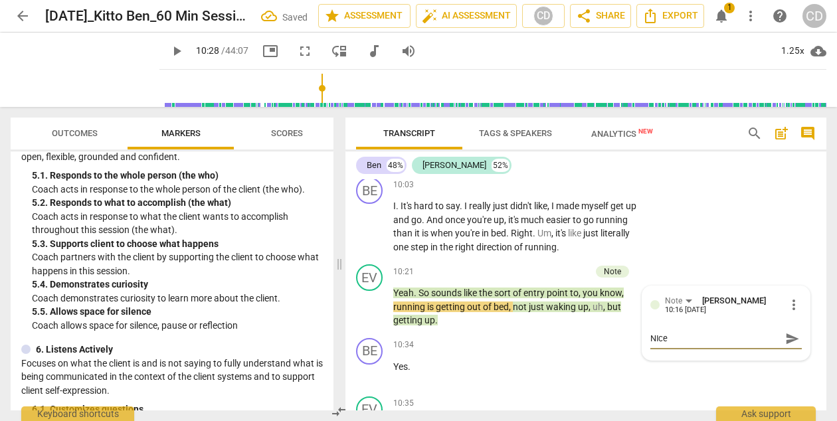
type textarea "NIce!"
click at [789, 339] on span "send" at bounding box center [792, 338] width 15 height 15
click at [614, 269] on div "Note" at bounding box center [612, 272] width 17 height 12
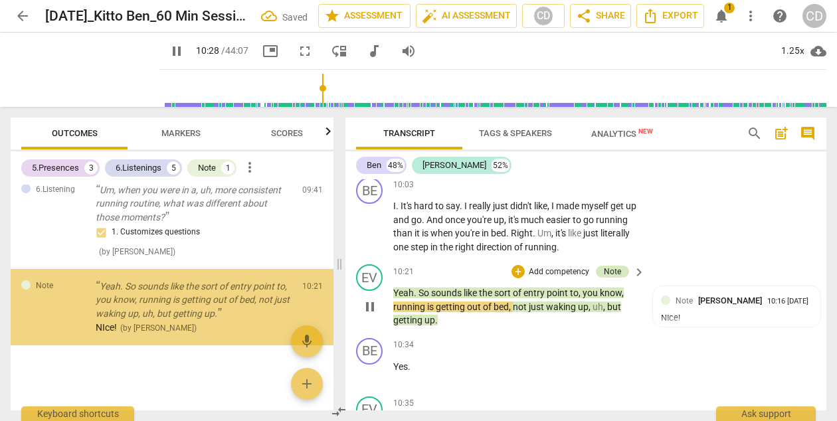
scroll to position [760, 0]
click at [614, 269] on div "Note" at bounding box center [612, 272] width 17 height 12
click at [618, 268] on div "Note" at bounding box center [612, 272] width 17 height 12
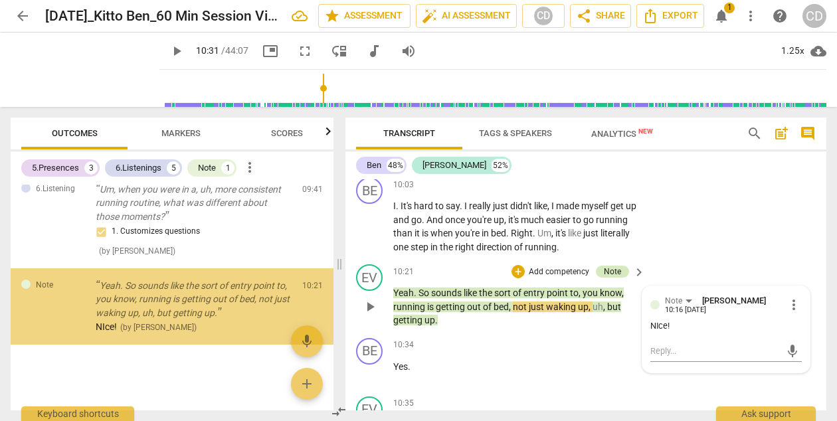
click at [618, 268] on div "Note" at bounding box center [612, 272] width 17 height 12
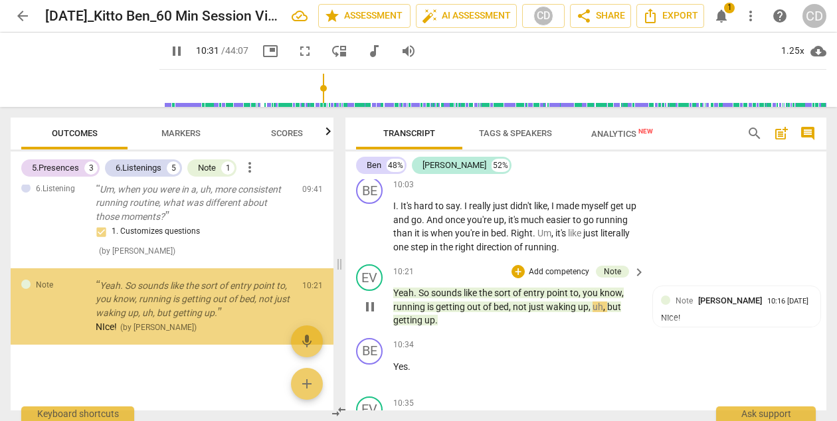
click at [575, 269] on p "Add competency" at bounding box center [558, 272] width 63 height 12
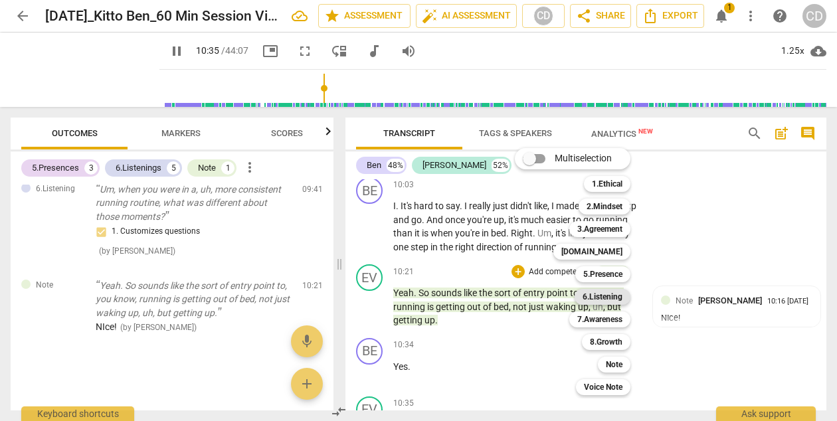
click at [606, 296] on b "6.Listening" at bounding box center [602, 297] width 40 height 16
type input "635"
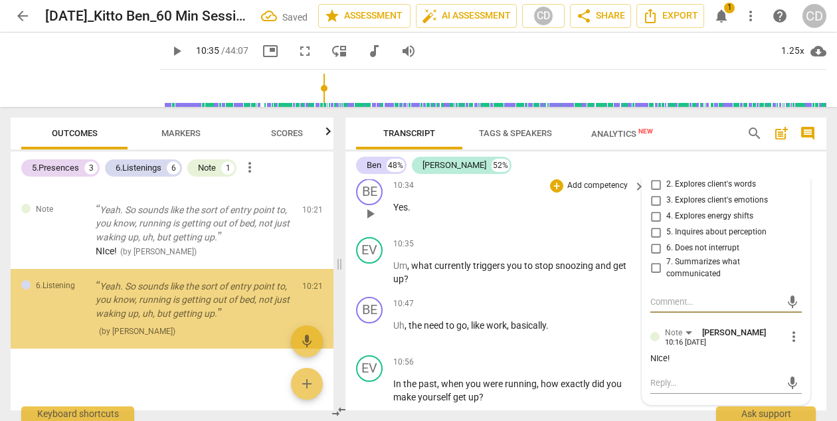
scroll to position [839, 0]
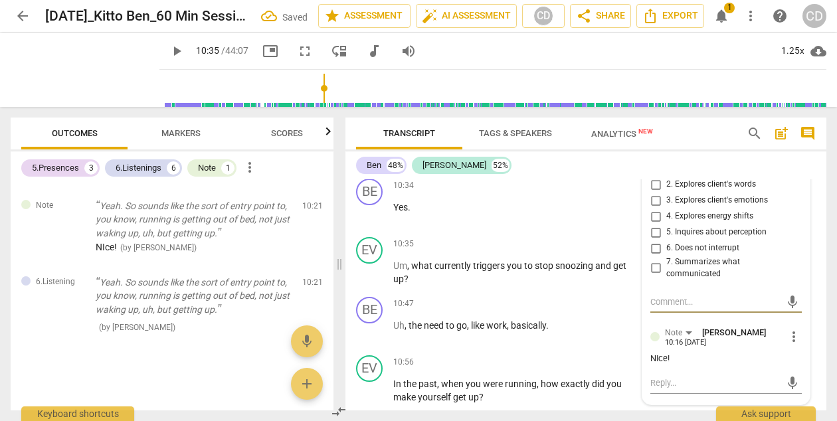
click at [695, 264] on span "7. Summarizes what communicated" at bounding box center [731, 267] width 130 height 23
click at [666, 264] on input "7. Summarizes what communicated" at bounding box center [655, 268] width 21 height 16
checkbox input "true"
click at [593, 286] on p "Um , what currently triggers you to stop snoozing and get up ?" at bounding box center [515, 272] width 245 height 27
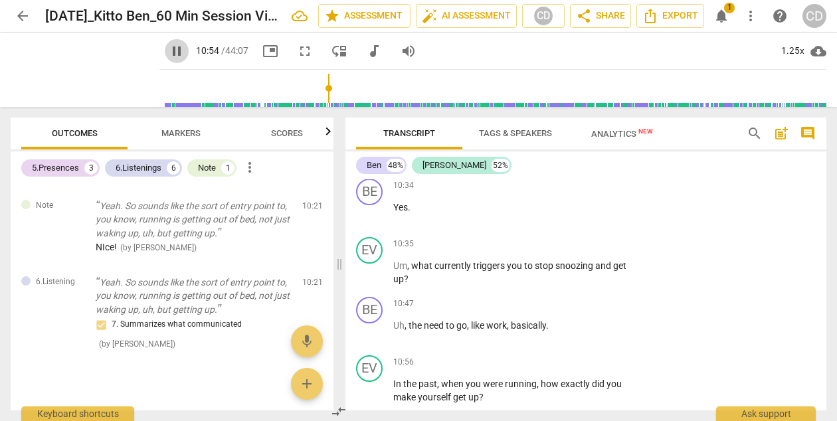
click at [169, 53] on span "pause" at bounding box center [177, 51] width 16 height 16
type input "655"
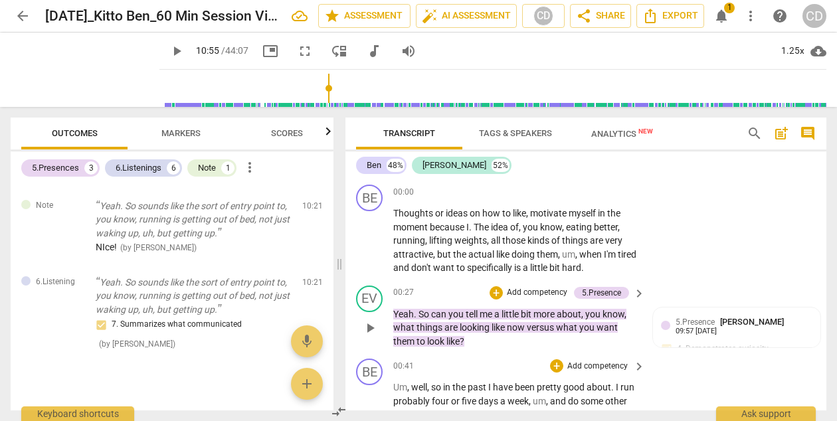
scroll to position [1, 0]
click at [592, 190] on p "Add competency" at bounding box center [597, 192] width 63 height 12
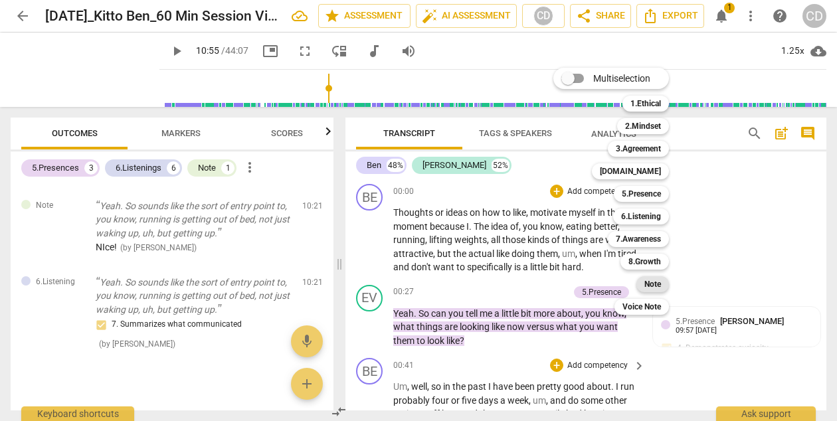
click at [641, 286] on div "Note" at bounding box center [652, 284] width 33 height 16
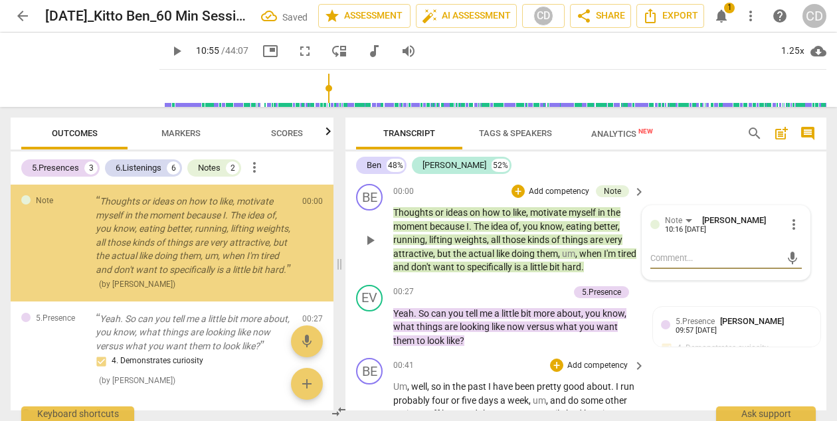
scroll to position [0, 0]
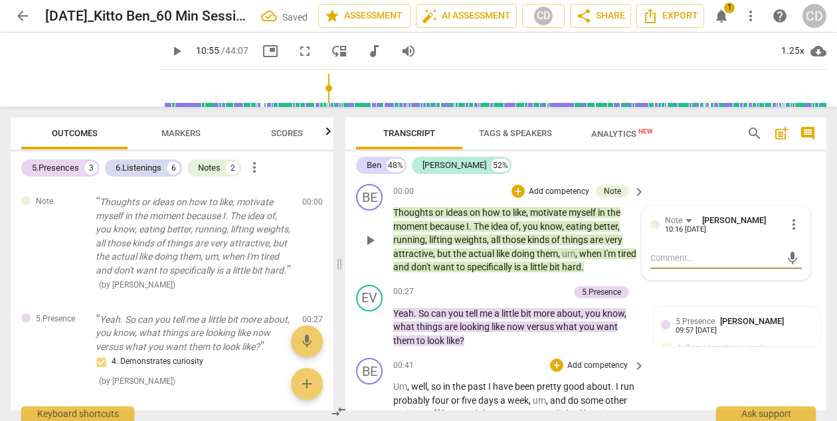
type textarea "T"
type textarea "TH"
type textarea "THI"
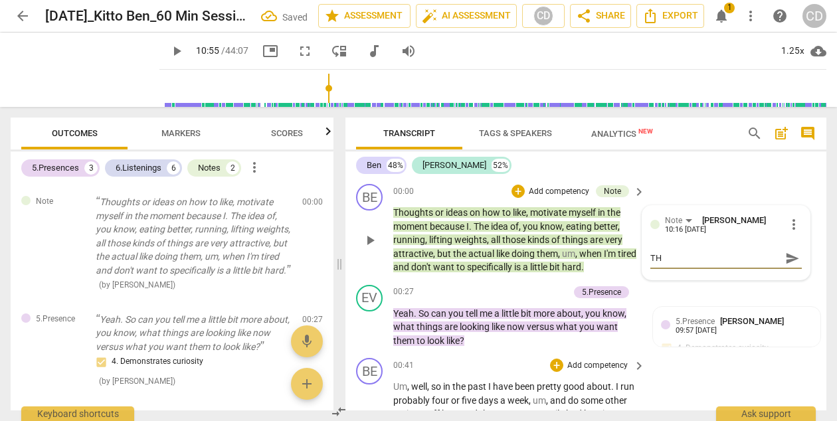
type textarea "THI"
type textarea "THIS"
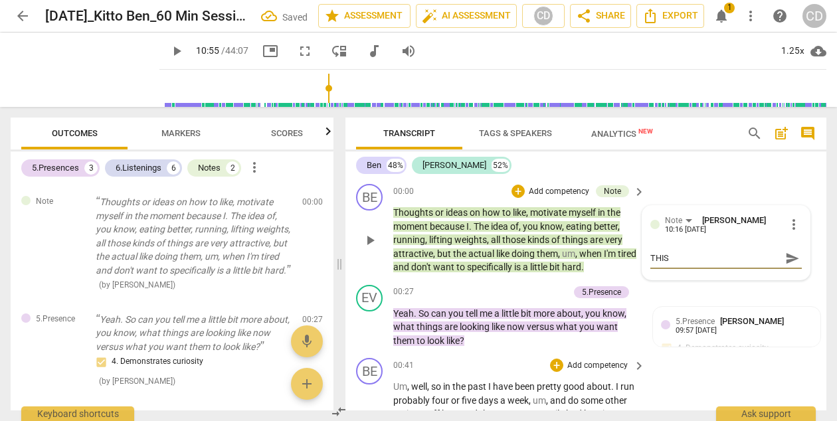
type textarea "THIS V"
type textarea "THIS VI"
type textarea "THIS VID"
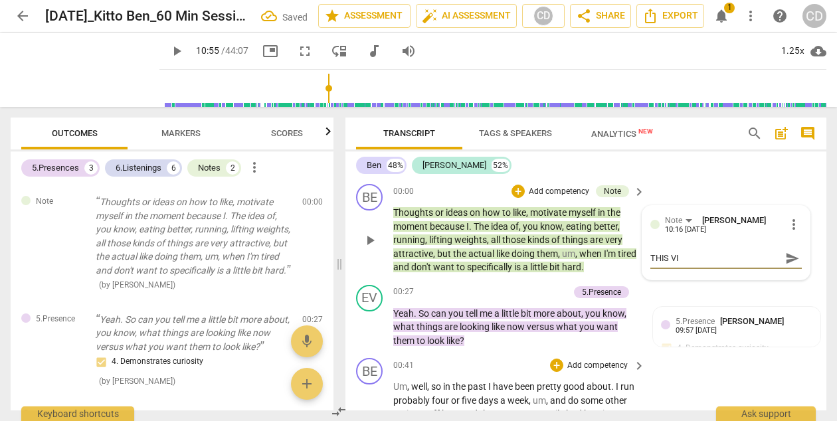
type textarea "THIS VID"
type textarea "THIS VIDE"
type textarea "THIS VIDEO"
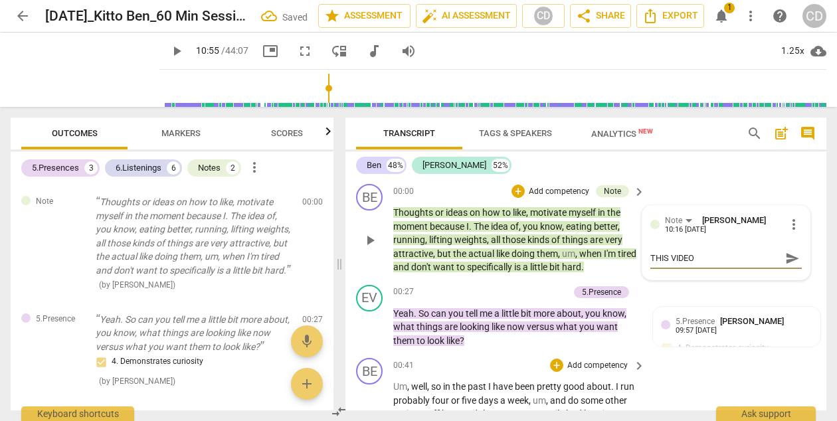
type textarea "THIS VIDEO"
type textarea "THIS VIDEO I"
type textarea "THIS VIDEO IS"
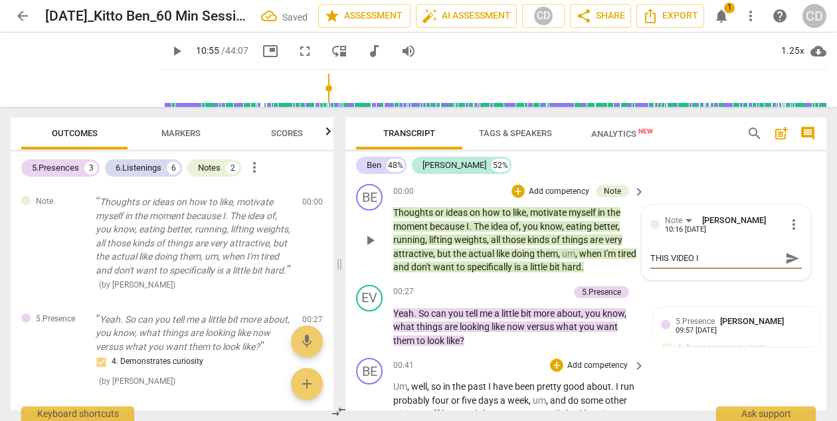
type textarea "THIS VIDEO IS"
type textarea "THIS VIDEO IS M"
type textarea "THIS VIDEO IS MI"
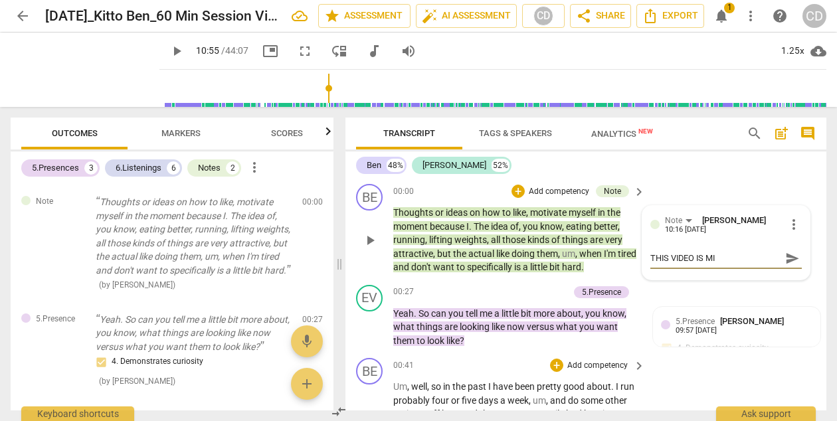
type textarea "THIS VIDEO IS MIS"
type textarea "THIS VIDEO IS MISS"
type textarea "THIS VIDEO IS MISSI"
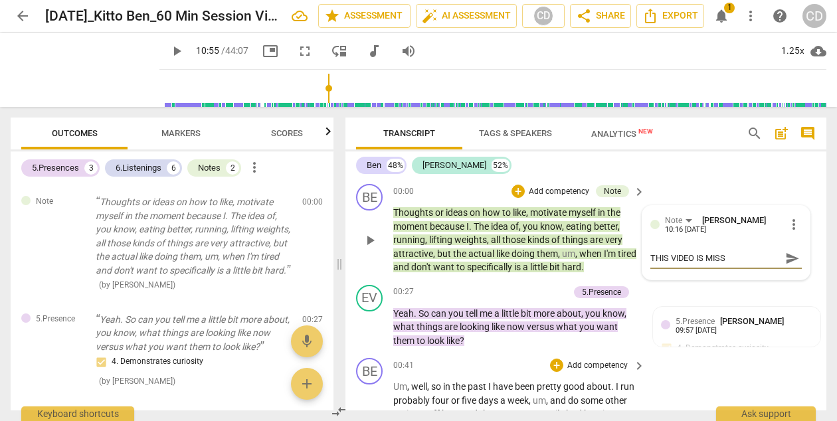
type textarea "THIS VIDEO IS MISSI"
type textarea "THIS VIDEO IS MISSIN"
type textarea "THIS VIDEO IS MISSING"
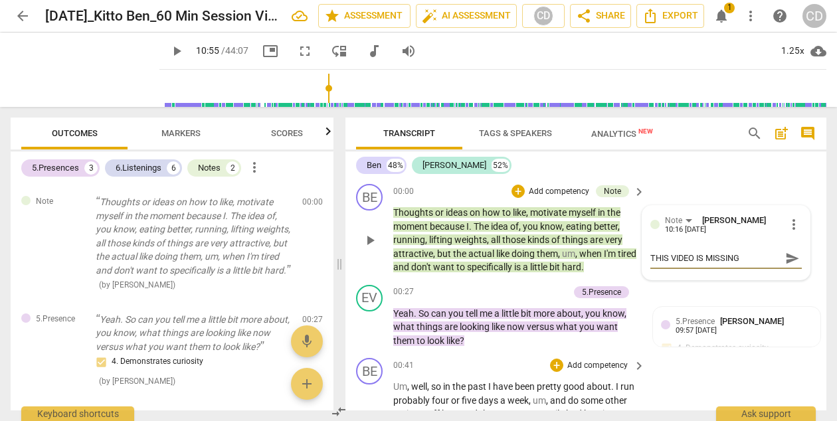
type textarea "THIS VIDEO IS MISSING"
type textarea "THIS VIDEO IS MISSING A"
type textarea "THIS VIDEO IS MISSING AL"
type textarea "THIS VIDEO IS MISSING ALL"
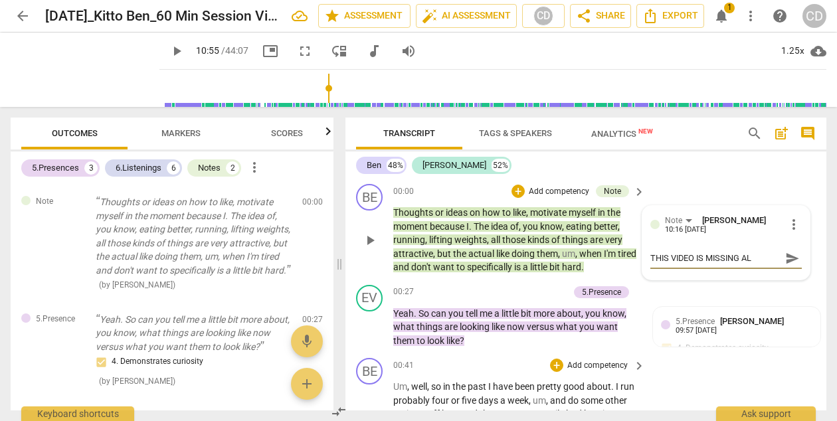
type textarea "THIS VIDEO IS MISSING ALL"
type textarea "THIS VIDEO IS MISSING ALL O"
type textarea "THIS VIDEO IS MISSING ALL OF"
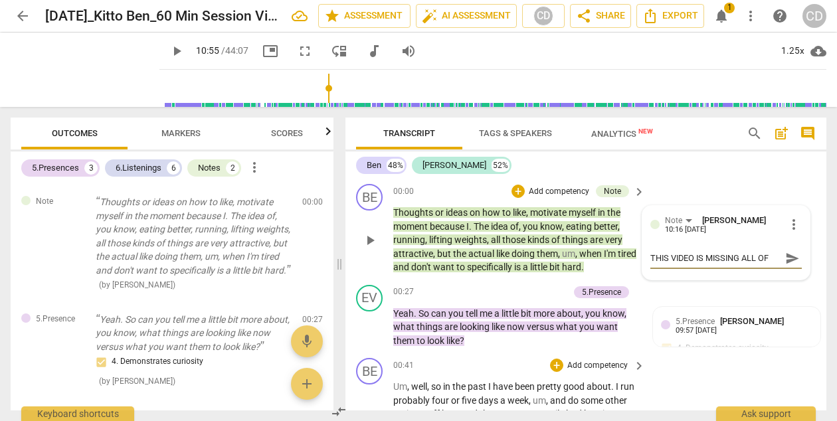
type textarea "THIS VIDEO IS MISSING ALL OF"
type textarea "THIS VIDEO IS MISSING ALL OF T"
type textarea "THIS VIDEO IS MISSING ALL OF TH"
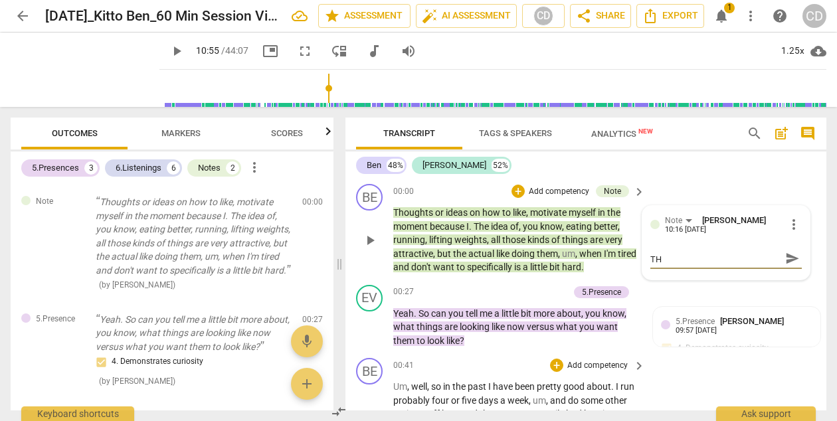
type textarea "THIS VIDEO IS MISSING ALL OF THE"
type textarea "THIS VIDEO IS MISSING ALL OF THE I"
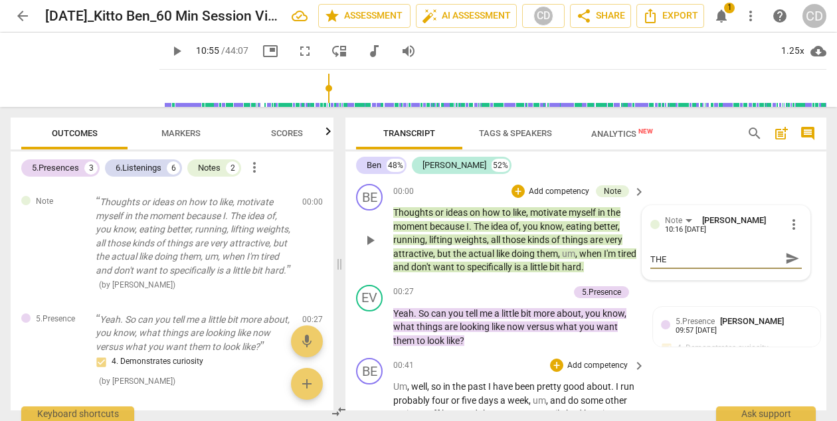
type textarea "THIS VIDEO IS MISSING ALL OF THE I"
type textarea "THIS VIDEO IS MISSING ALL OF THE IN"
type textarea "THIS VIDEO IS MISSING ALL OF THE INT"
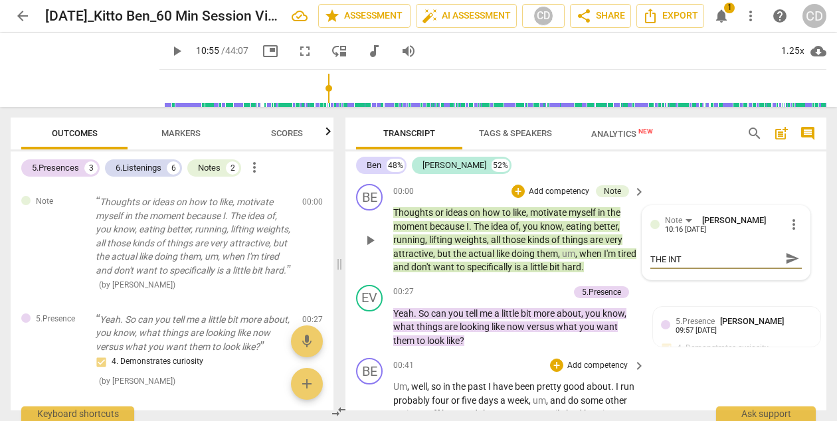
type textarea "THIS VIDEO IS MISSING ALL OF THE INTR"
type textarea "THIS VIDEO IS MISSING ALL OF THE INTRO"
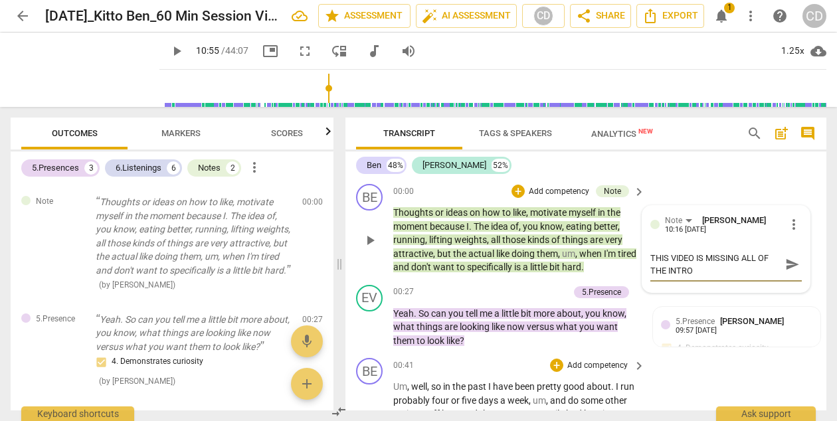
type textarea "THIS VIDEO IS MISSING ALL OF THE INTRO/"
type textarea "THIS VIDEO IS MISSING ALL OF THE INTRO/A"
type textarea "THIS VIDEO IS MISSING ALL OF THE INTRO/AG"
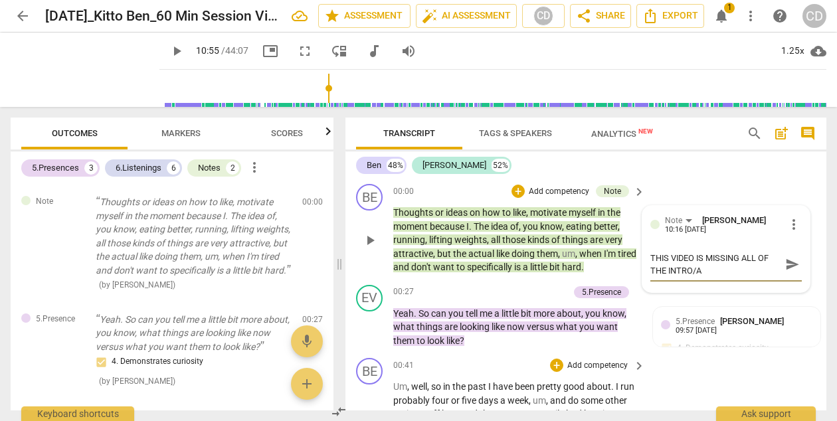
type textarea "THIS VIDEO IS MISSING ALL OF THE INTRO/AG"
type textarea "THIS VIDEO IS MISSING ALL OF THE INTRO/AGR"
type textarea "THIS VIDEO IS MISSING ALL OF THE INTRO/AGRE"
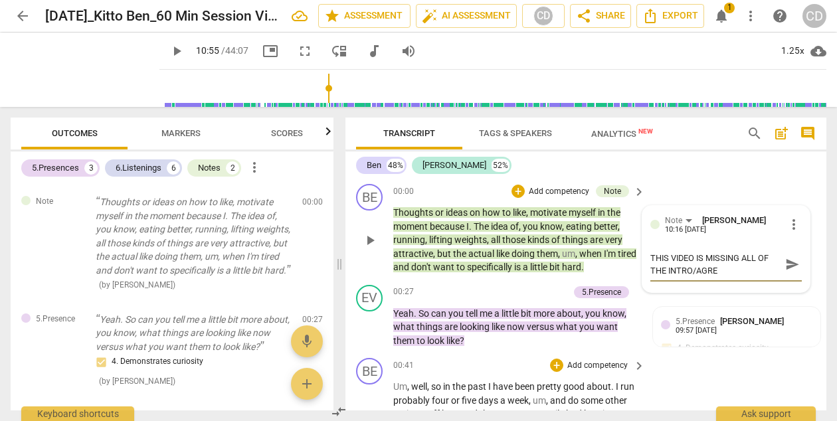
type textarea "THIS VIDEO IS MISSING ALL OF THE INTRO/AGREE"
type textarea "THIS VIDEO IS MISSING ALL OF THE INTRO/AGREEM"
type textarea "THIS VIDEO IS MISSING ALL OF THE INTRO/AGREEME"
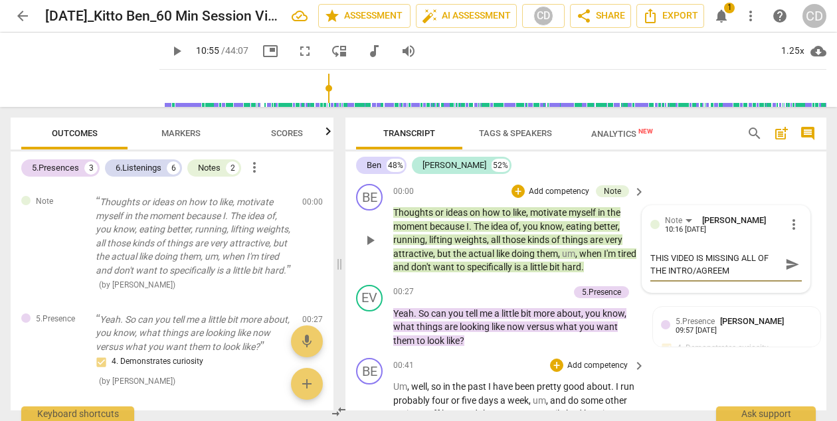
type textarea "THIS VIDEO IS MISSING ALL OF THE INTRO/AGREEME"
type textarea "THIS VIDEO IS MISSING ALL OF THE INTRO/AGREEMEN"
type textarea "THIS VIDEO IS MISSING ALL OF THE INTRO/AGREEMENT"
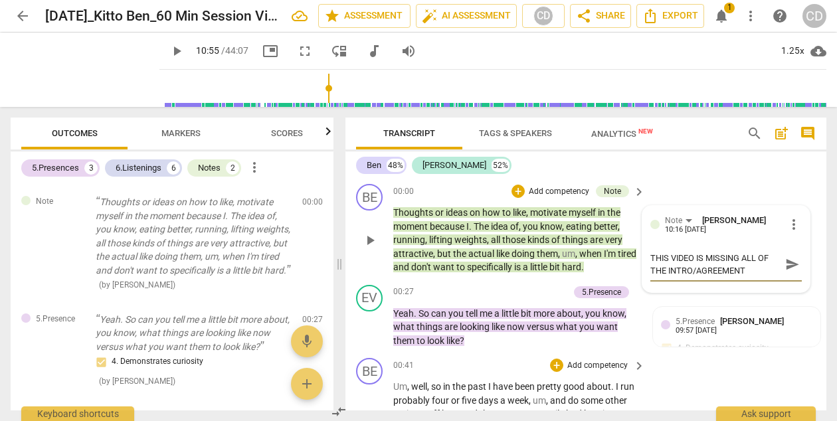
type textarea "THIS VIDEO IS MISSING ALL OF THE INTRO/AGREEMENT"
type textarea "THIS VIDEO IS MISSING ALL OF THE INTRO/AGREEMENT C"
type textarea "THIS VIDEO IS MISSING ALL OF THE INTRO/AGREEMENT CO"
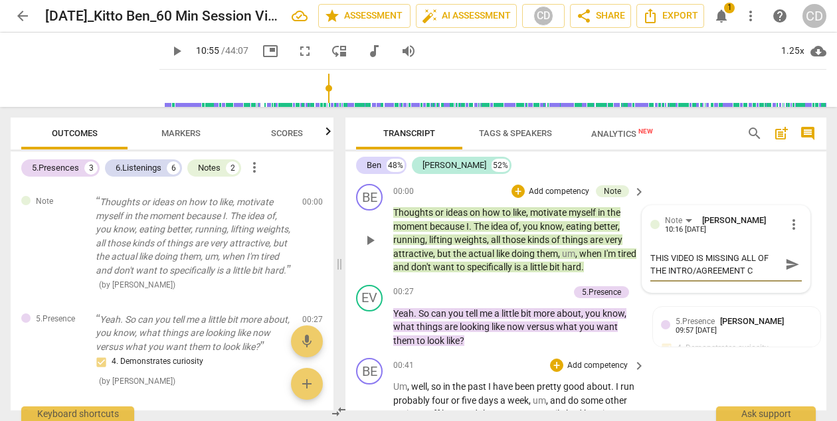
type textarea "THIS VIDEO IS MISSING ALL OF THE INTRO/AGREEMENT CO"
type textarea "THIS VIDEO IS MISSING ALL OF THE INTRO/AGREEMENT COV"
type textarea "THIS VIDEO IS MISSING ALL OF THE INTRO/AGREEMENT COVE"
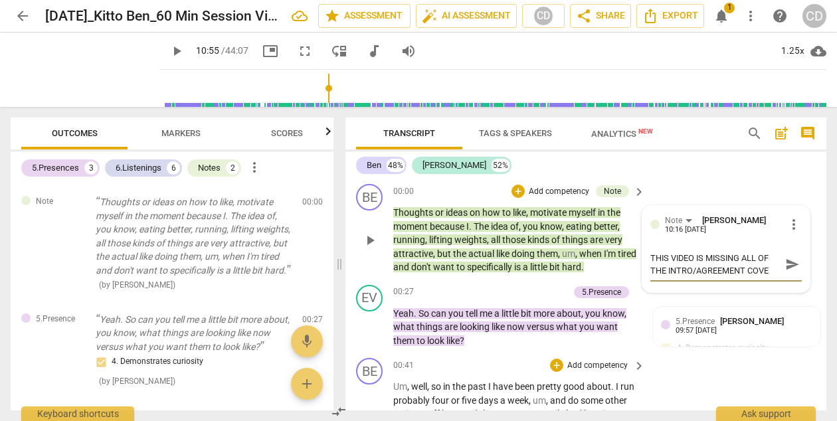
type textarea "THIS VIDEO IS MISSING ALL OF THE INTRO/AGREEMENT COVER"
type textarea "THIS VIDEO IS MISSING ALL OF THE INTRO/AGREEMENT COVERS"
type textarea "THIS VIDEO IS MISSING ALL OF THE INTRO/AGREEMENT COVERSA"
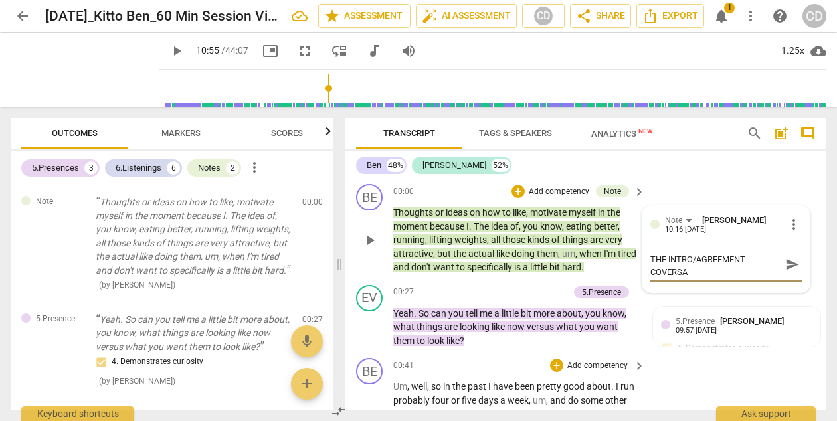
type textarea "THIS VIDEO IS MISSING ALL OF THE INTRO/AGREEMENT COVERSAT"
type textarea "THIS VIDEO IS MISSING ALL OF THE INTRO/AGREEMENT COVERSATI"
type textarea "THIS VIDEO IS MISSING ALL OF THE INTRO/AGREEMENT COVERSATIO"
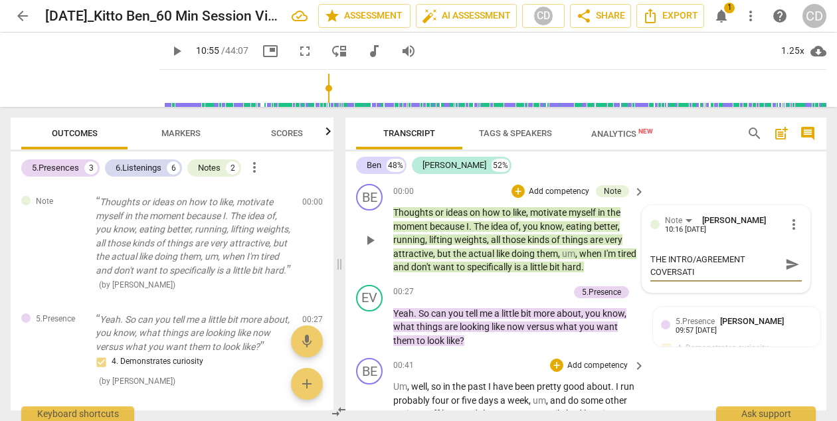
type textarea "THIS VIDEO IS MISSING ALL OF THE INTRO/AGREEMENT COVERSATIO"
type textarea "THIS VIDEO IS MISSING ALL OF THE INTRO/AGREEMENT COVERSATION"
type textarea "THIS VIDEO IS MISSING ALL OF THE INTRO/AGREEMENT COVERSATIO"
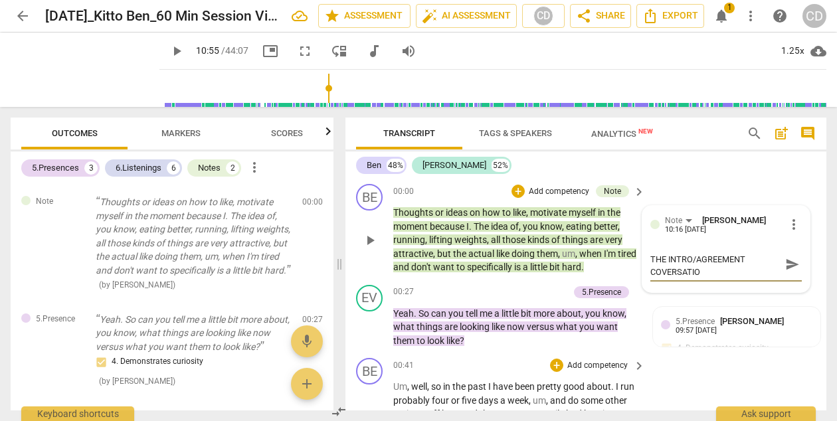
type textarea "THIS VIDEO IS MISSING ALL OF THE INTRO/AGREEMENT COVERSATI"
type textarea "THIS VIDEO IS MISSING ALL OF THE INTRO/AGREEMENT COVERSAT"
type textarea "THIS VIDEO IS MISSING ALL OF THE INTRO/AGREEMENT COVERSA"
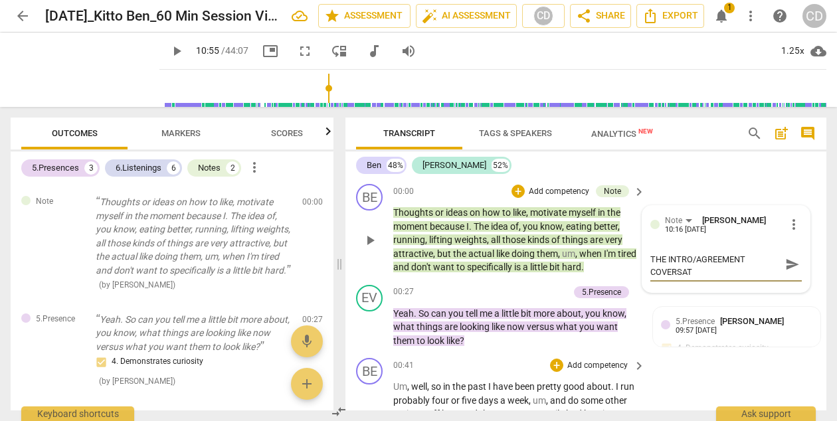
type textarea "THIS VIDEO IS MISSING ALL OF THE INTRO/AGREEMENT COVERSA"
type textarea "THIS VIDEO IS MISSING ALL OF THE INTRO/AGREEMENT COVERS"
type textarea "THIS VIDEO IS MISSING ALL OF THE INTRO/AGREEMENT COVER"
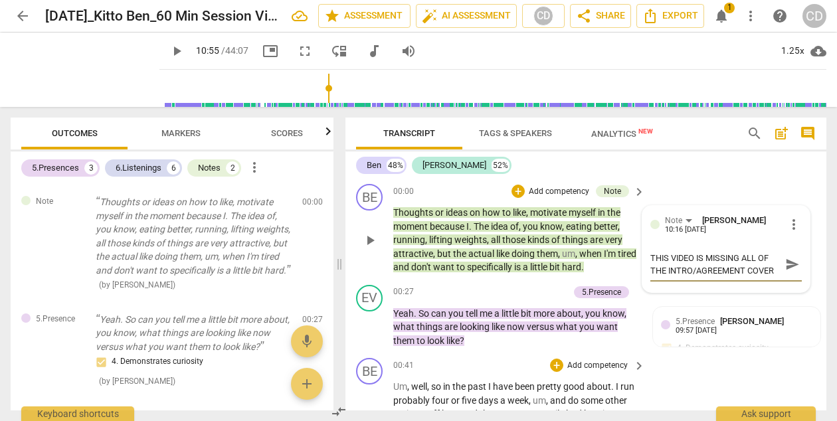
type textarea "THIS VIDEO IS MISSING ALL OF THE INTRO/AGREEMENT COVE"
type textarea "THIS VIDEO IS MISSING ALL OF THE INTRO/AGREEMENT COV"
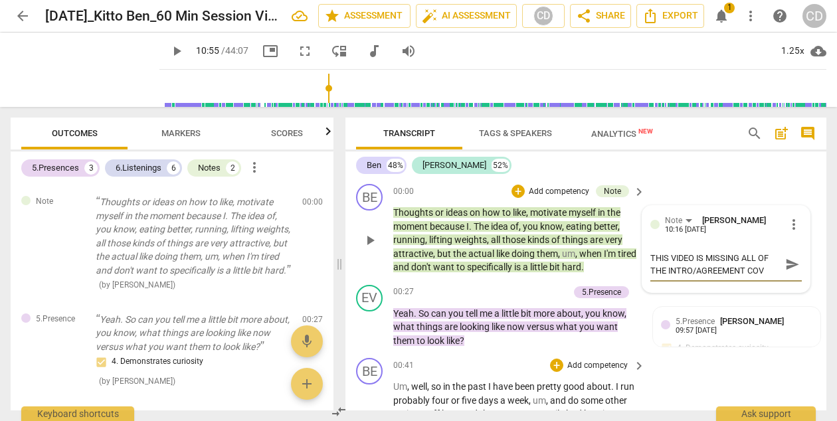
type textarea "THIS VIDEO IS MISSING ALL OF THE INTRO/AGREEMENT CO"
type textarea "THIS VIDEO IS MISSING ALL OF THE INTRO/AGREEMENT C"
type textarea "THIS VIDEO IS MISSING ALL OF THE INTRO/AGREEMENT"
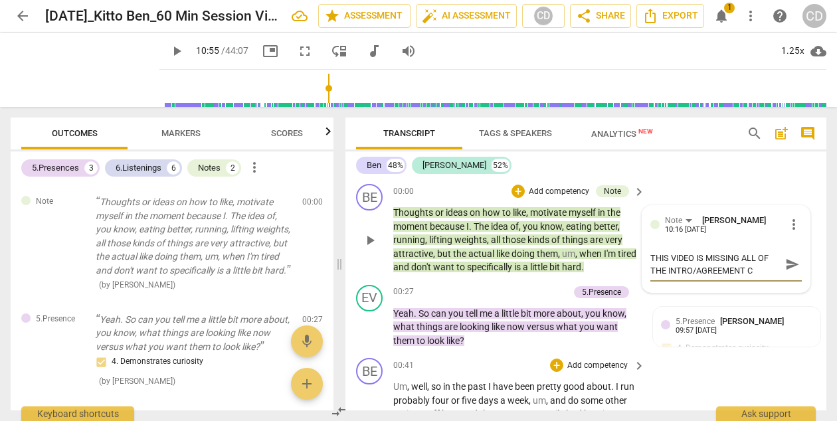
type textarea "THIS VIDEO IS MISSING ALL OF THE INTRO/AGREEMENT"
type textarea "THIS VIDEO IS MISSING ALL OF THE INTRO/AGREEMEN"
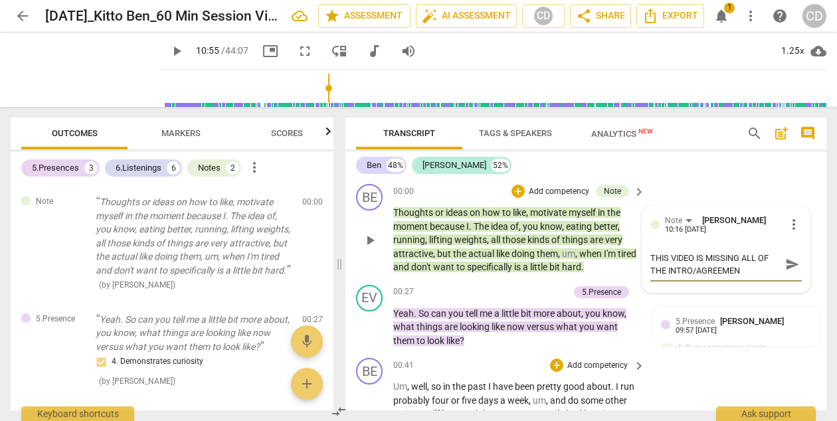
type textarea "THIS VIDEO IS MISSING ALL OF THE INTRO/AGREEME"
type textarea "THIS VIDEO IS MISSING ALL OF THE INTRO/AGREEM"
type textarea "THIS VIDEO IS MISSING ALL OF THE INTRO/AGREE"
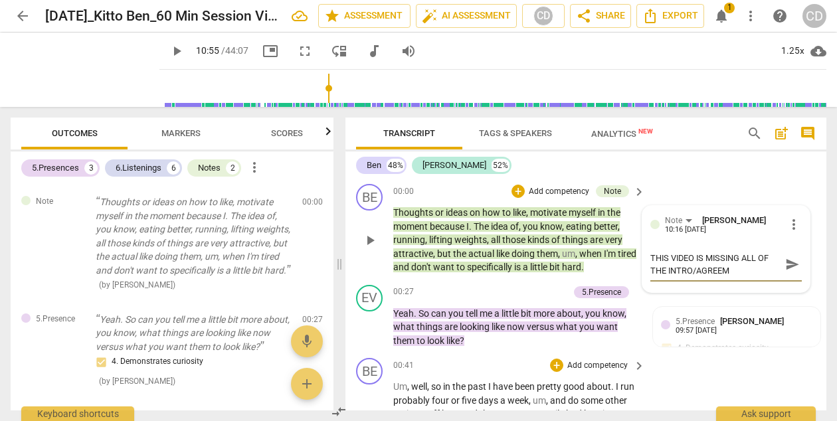
type textarea "THIS VIDEO IS MISSING ALL OF THE INTRO/AGREE"
type textarea "THIS VIDEO IS MISSING ALL OF THE INTRO/AGRE"
type textarea "THIS VIDEO IS MISSING ALL OF THE INTRO/AGR"
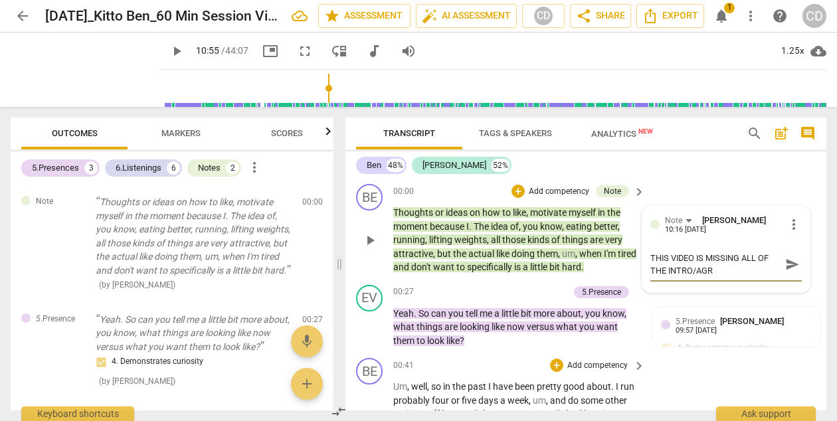
type textarea "THIS VIDEO IS MISSING ALL OF THE INTRO/AG"
type textarea "THIS VIDEO IS MISSING ALL OF THE INTRO/A"
type textarea "THIS VIDEO IS MISSING ALL OF THE INTRO/"
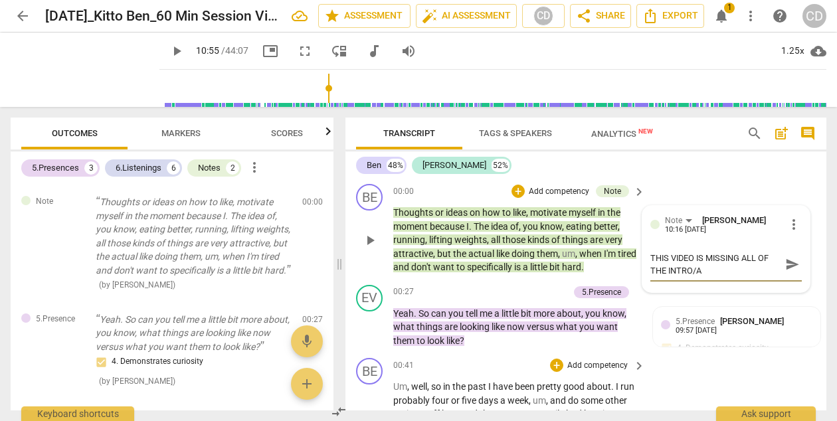
type textarea "THIS VIDEO IS MISSING ALL OF THE INTRO/"
type textarea "THIS VIDEO IS MISSING ALL OF THE INTRO"
type textarea "THIS VIDEO IS MISSING ALL OF THE INTR"
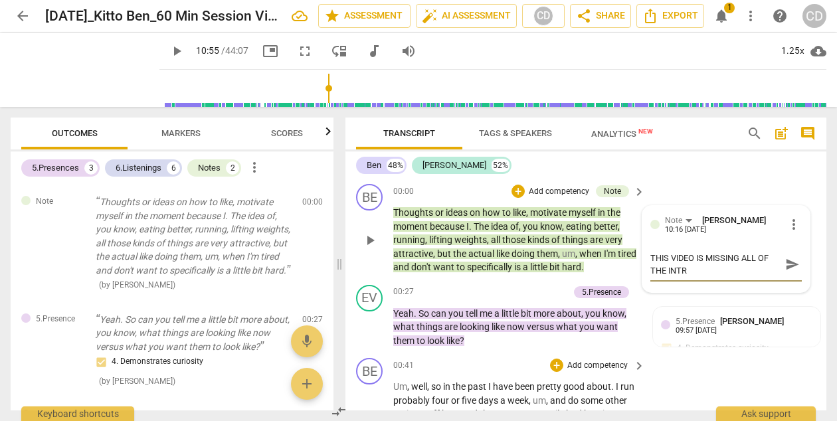
type textarea "THIS VIDEO IS MISSING ALL OF THE INT"
type textarea "THIS VIDEO IS MISSING ALL OF THE IN"
type textarea "THIS VIDEO IS MISSING ALL OF THE I"
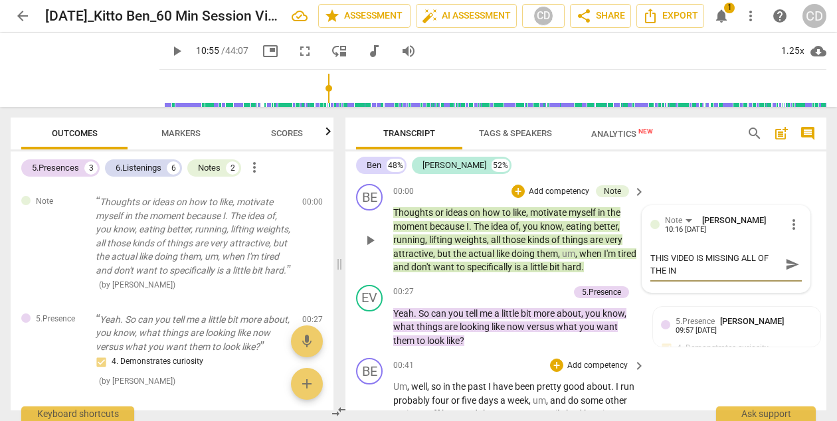
type textarea "THIS VIDEO IS MISSING ALL OF THE I"
type textarea "THIS VIDEO IS MISSING ALL OF THE"
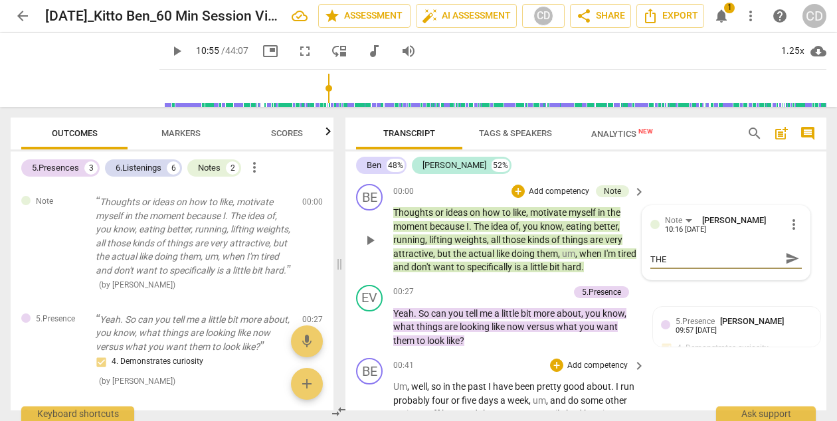
type textarea "THIS VIDEO IS MISSING ALL OF THE"
type textarea "THIS VIDEO IS MISSING ALL OF TH"
type textarea "THIS VIDEO IS MISSING ALL OF T"
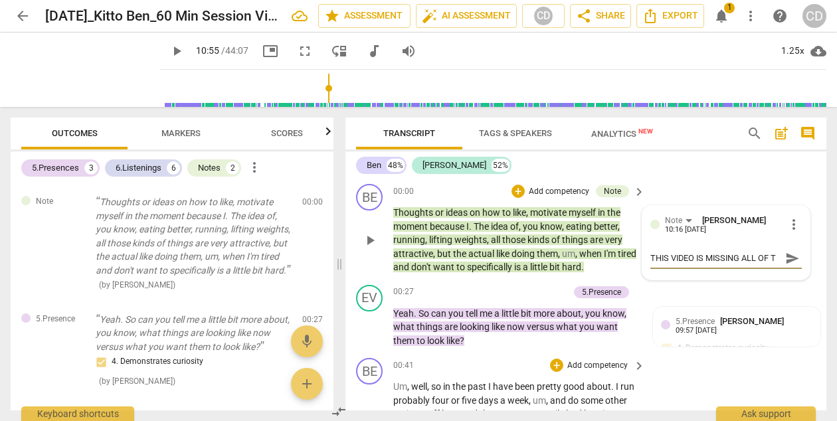
type textarea "THIS VIDEO IS MISSING ALL OF"
click at [790, 272] on span "send" at bounding box center [792, 271] width 15 height 15
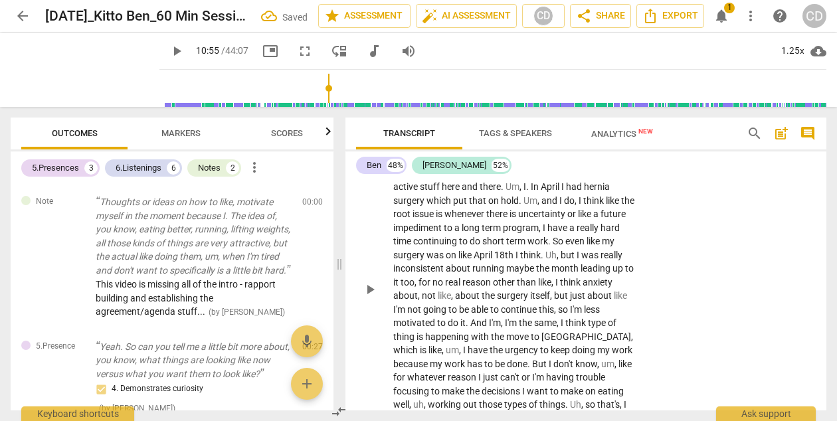
scroll to position [247, 0]
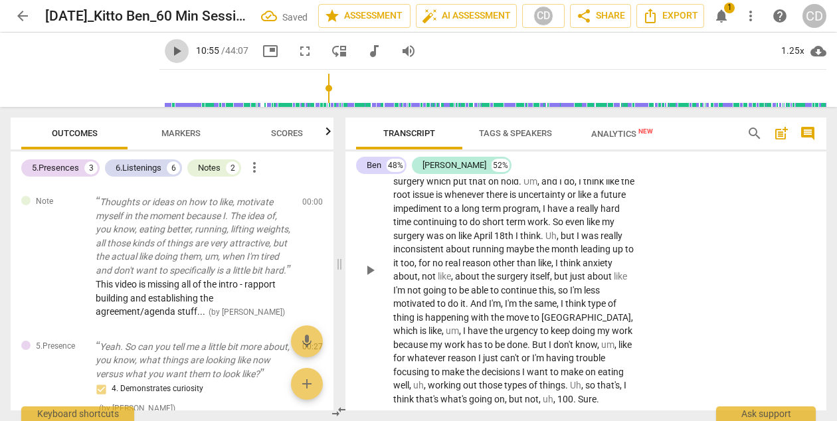
click at [169, 49] on span "play_arrow" at bounding box center [177, 51] width 16 height 16
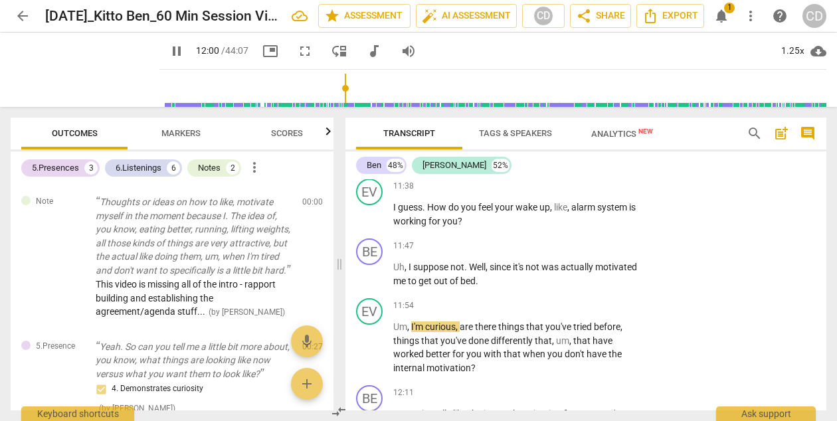
scroll to position [3560, 0]
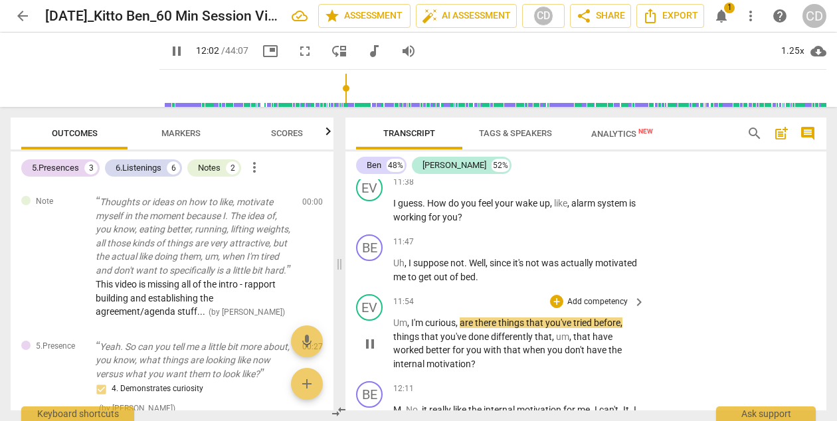
click at [612, 306] on p "Add competency" at bounding box center [597, 302] width 63 height 12
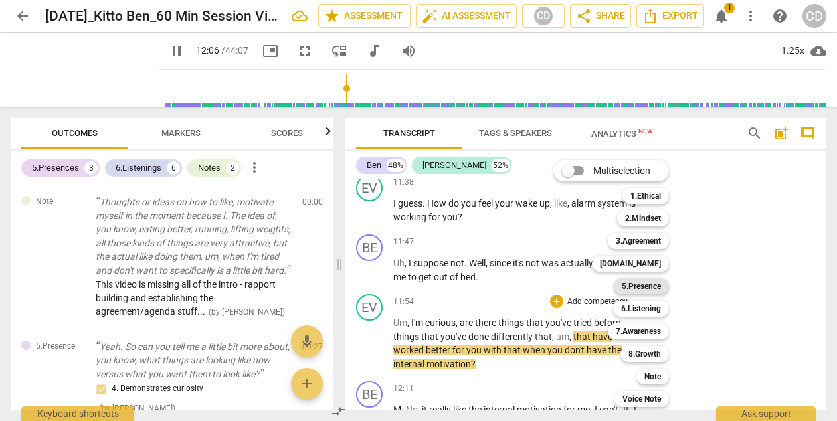
click at [642, 284] on b "5.Presence" at bounding box center [641, 286] width 39 height 16
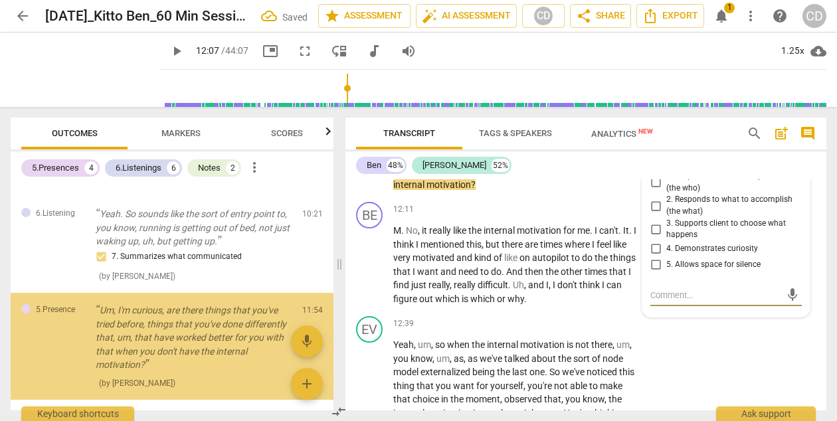
scroll to position [1114, 0]
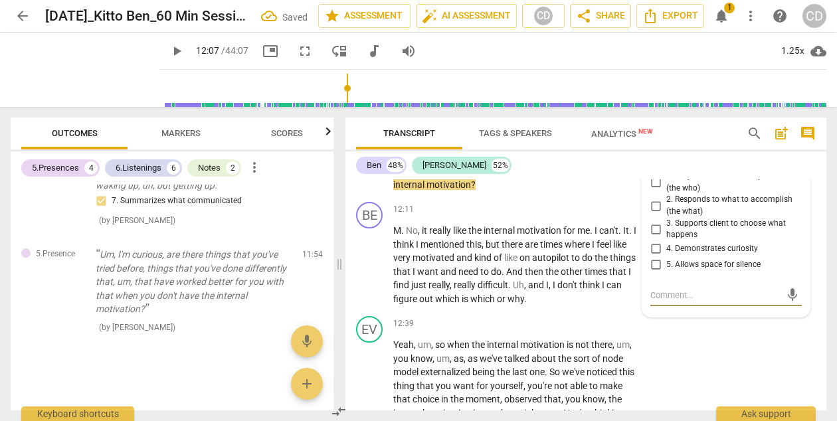
click at [702, 248] on span "4. Demonstrates curiosity" at bounding box center [712, 249] width 92 height 12
click at [666, 248] on input "4. Demonstrates curiosity" at bounding box center [655, 249] width 21 height 16
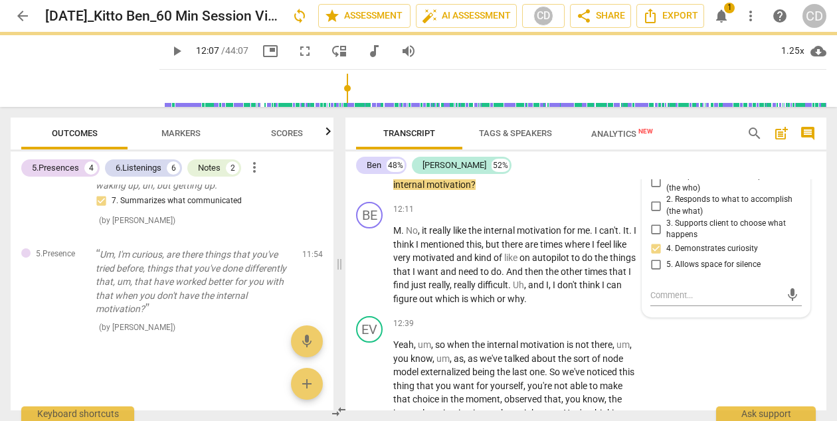
click at [615, 179] on div "EV play_arrow pause 11:54 + Add competency 5.Presence keyboard_arrow_right Um ,…" at bounding box center [585, 153] width 481 height 87
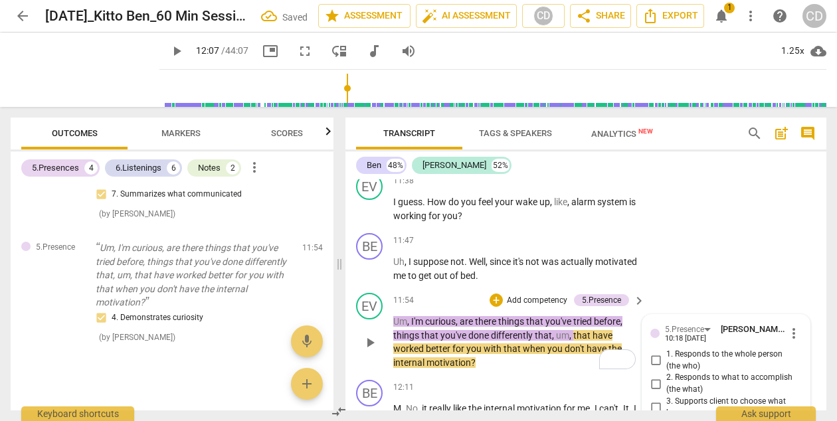
scroll to position [3555, 0]
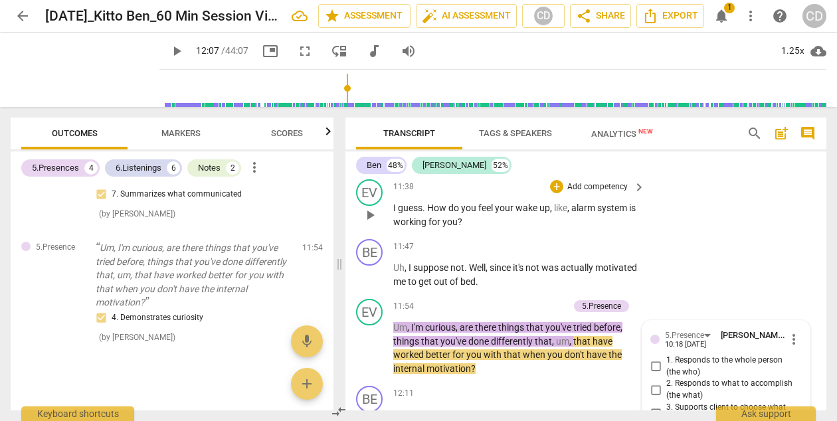
click at [622, 190] on p "Add competency" at bounding box center [597, 187] width 63 height 12
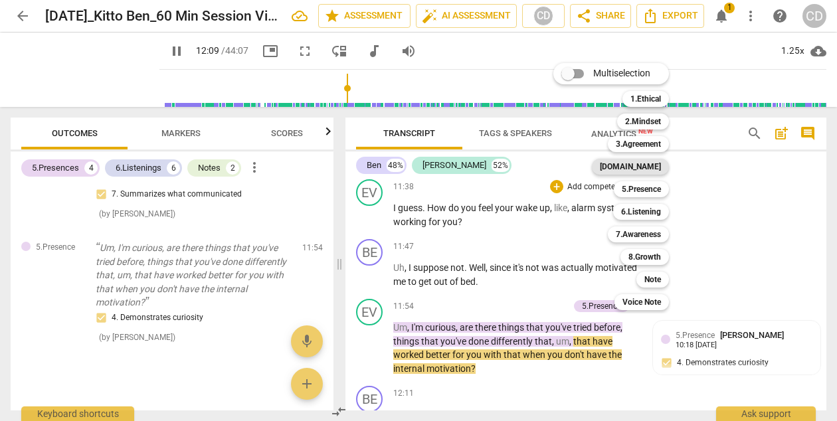
click at [646, 168] on b "[DOMAIN_NAME]" at bounding box center [630, 167] width 61 height 16
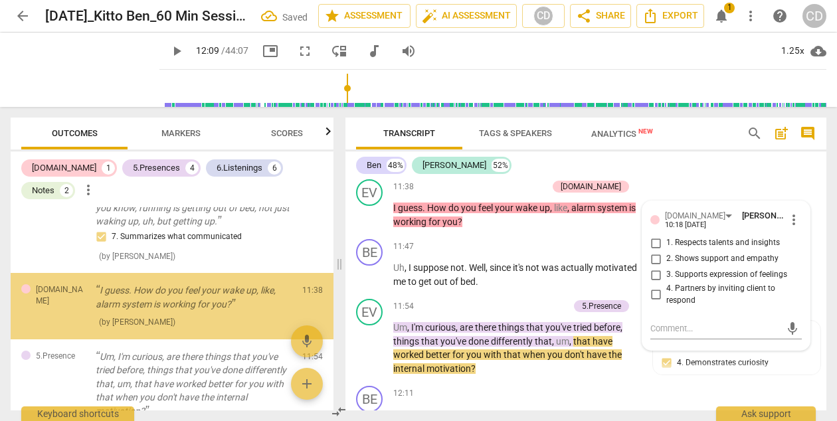
scroll to position [1094, 0]
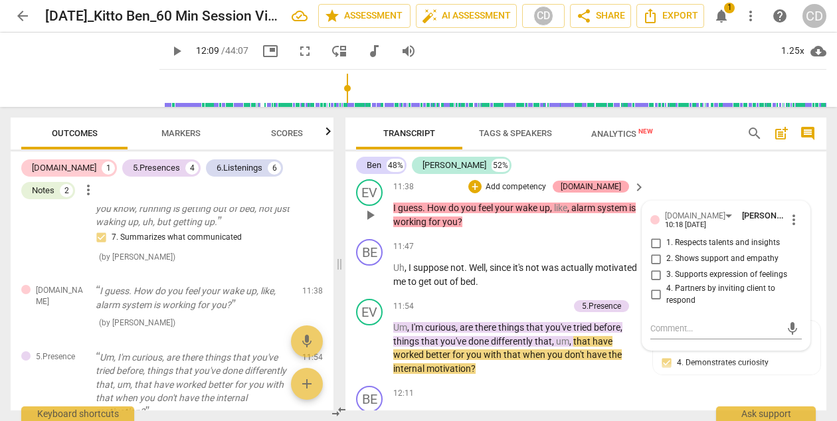
click at [614, 184] on div "[DOMAIN_NAME]" at bounding box center [590, 187] width 60 height 12
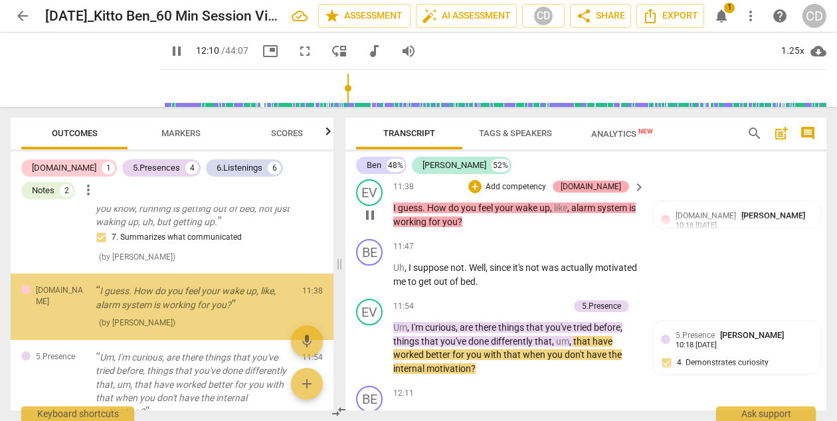
click at [614, 184] on div "[DOMAIN_NAME]" at bounding box center [590, 187] width 60 height 12
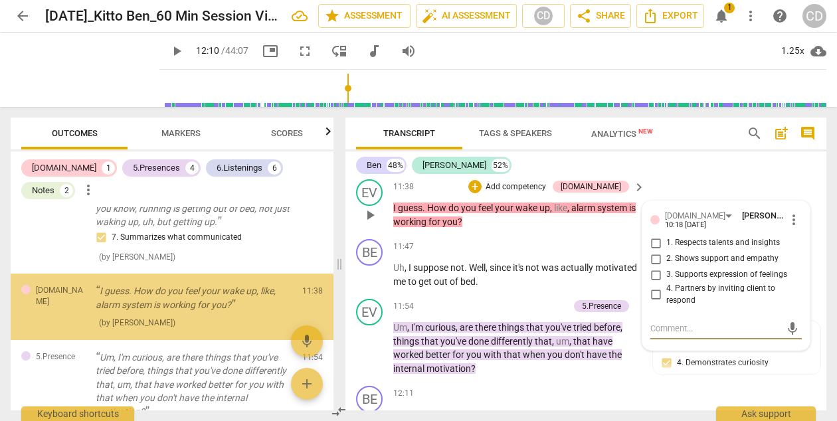
click at [788, 216] on span "more_vert" at bounding box center [794, 220] width 16 height 16
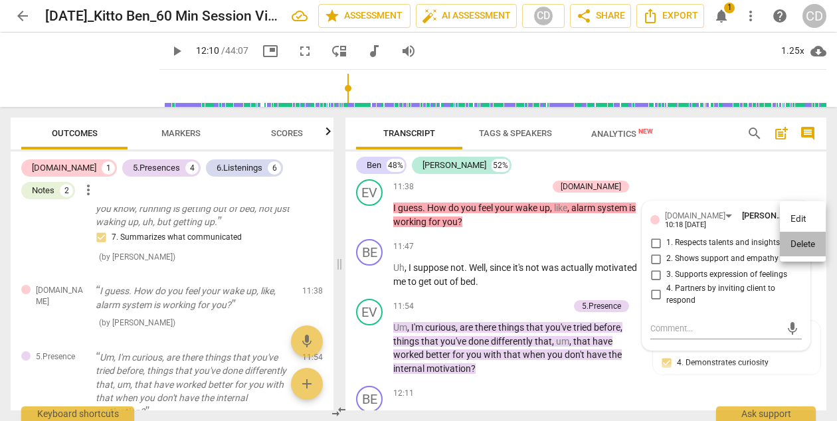
click at [787, 240] on li "Delete" at bounding box center [803, 244] width 46 height 25
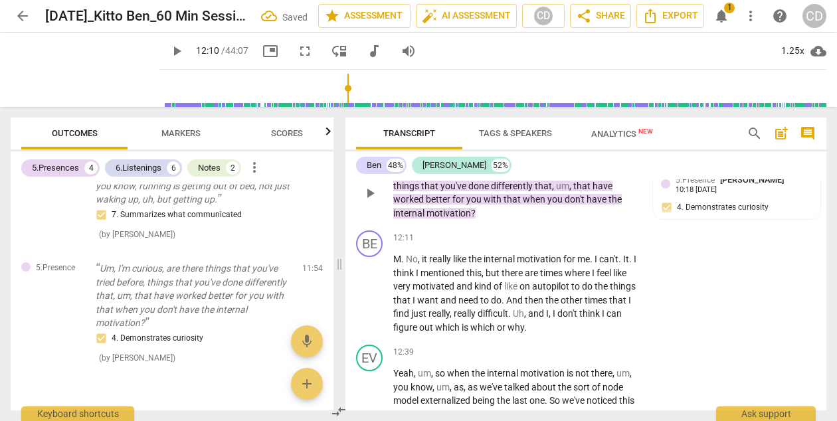
scroll to position [3731, 0]
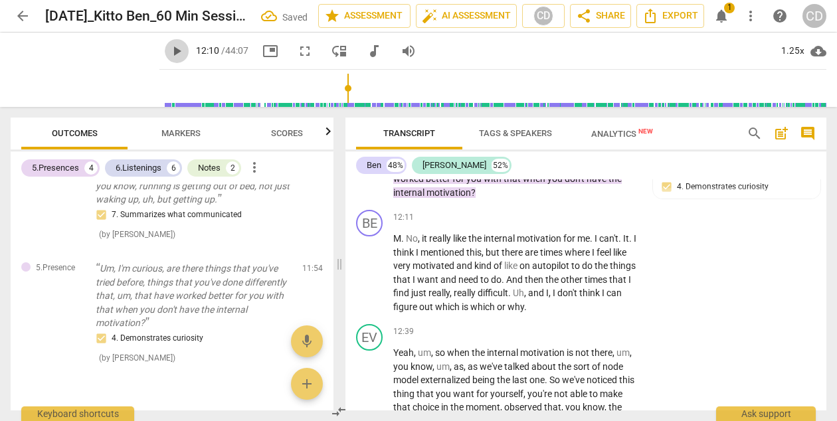
click at [169, 48] on span "play_arrow" at bounding box center [177, 51] width 16 height 16
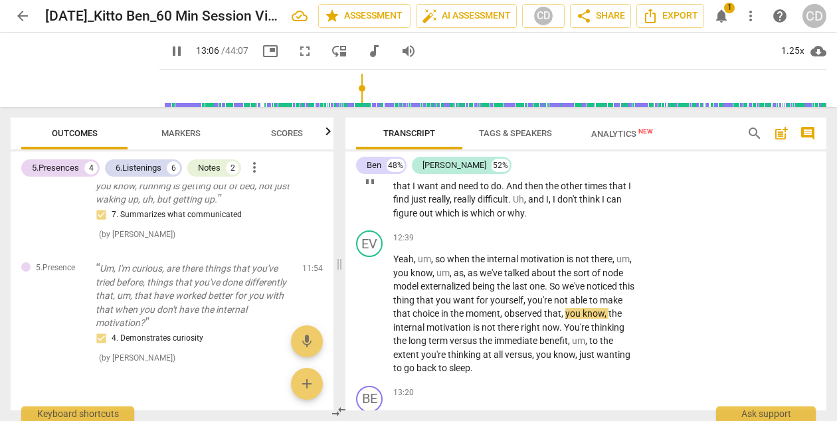
scroll to position [3836, 0]
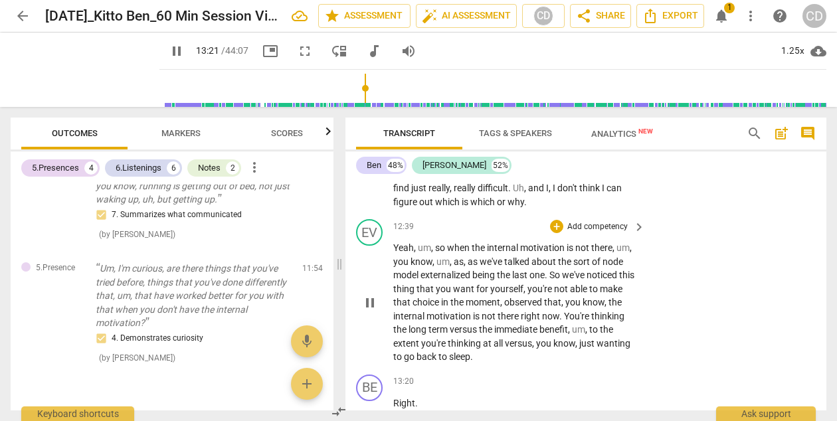
click at [610, 224] on div "BE play_arrow pause 00:00 + Add competency Note keyboard_arrow_right Thoughts o…" at bounding box center [585, 294] width 481 height 231
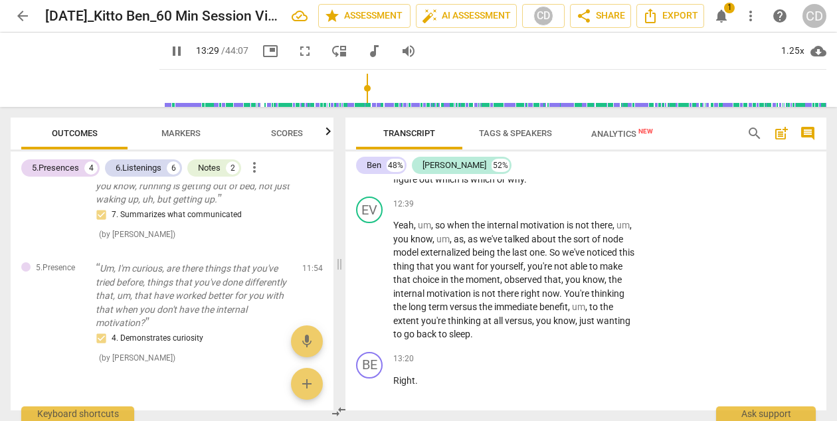
scroll to position [3837, 0]
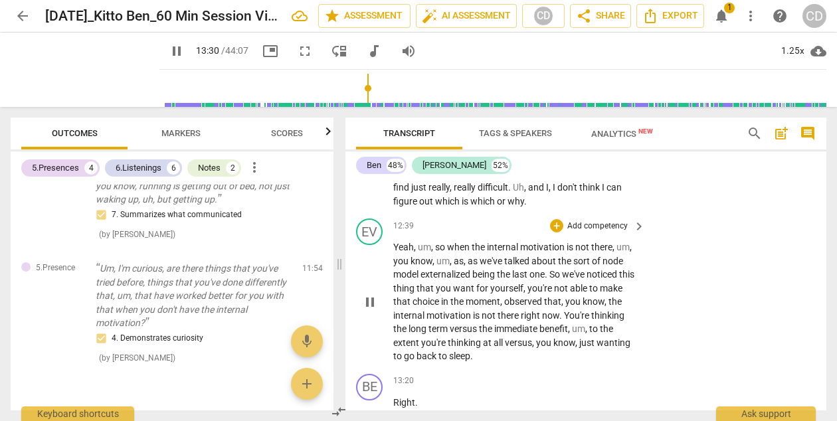
click at [634, 222] on span "keyboard_arrow_right" at bounding box center [639, 226] width 16 height 16
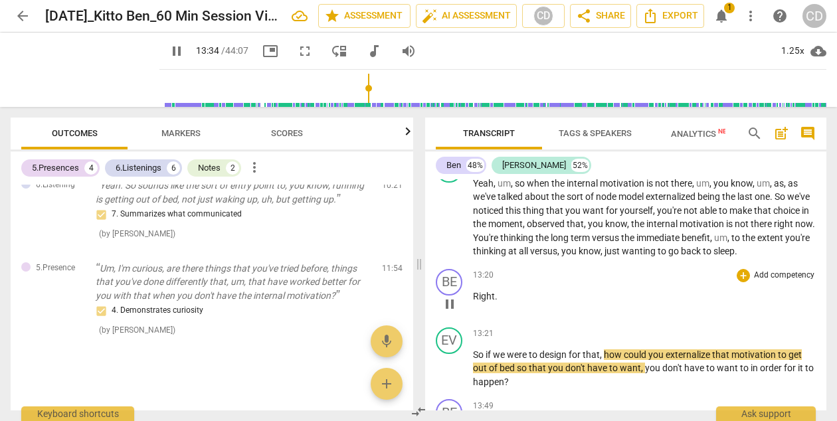
scroll to position [3471, 0]
click at [799, 169] on p "Add competency" at bounding box center [783, 163] width 63 height 12
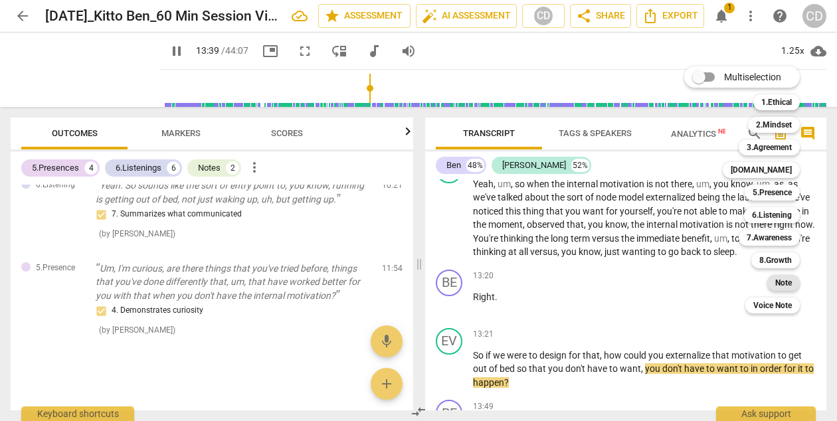
click at [780, 278] on b "Note" at bounding box center [783, 283] width 17 height 16
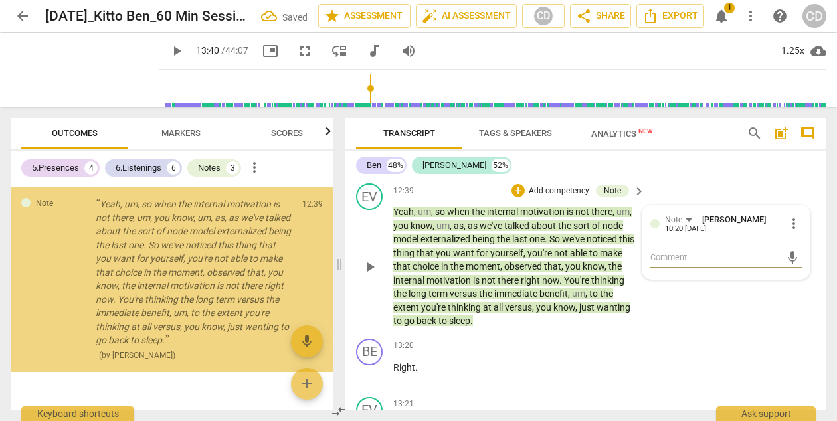
scroll to position [1284, 0]
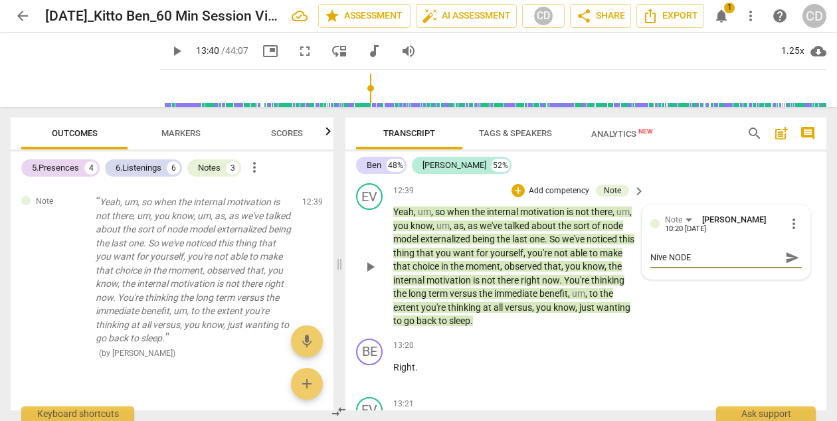
click at [661, 258] on textarea "Nive NODE" at bounding box center [715, 257] width 130 height 13
click at [786, 256] on span "send" at bounding box center [792, 257] width 15 height 15
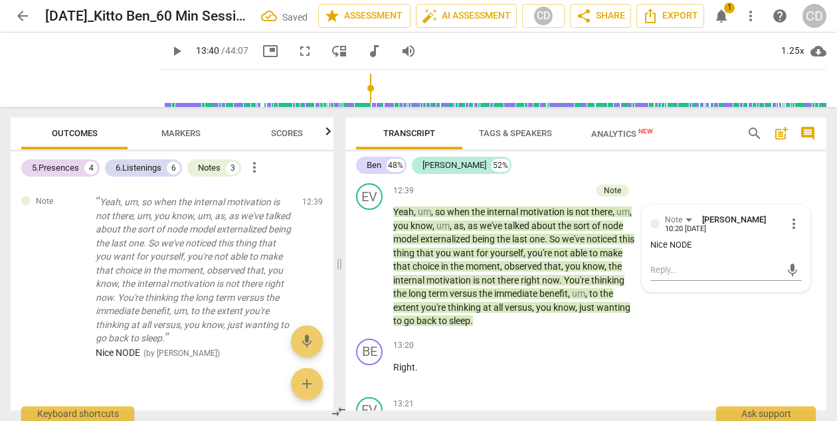
click at [169, 52] on span "play_arrow" at bounding box center [177, 51] width 16 height 16
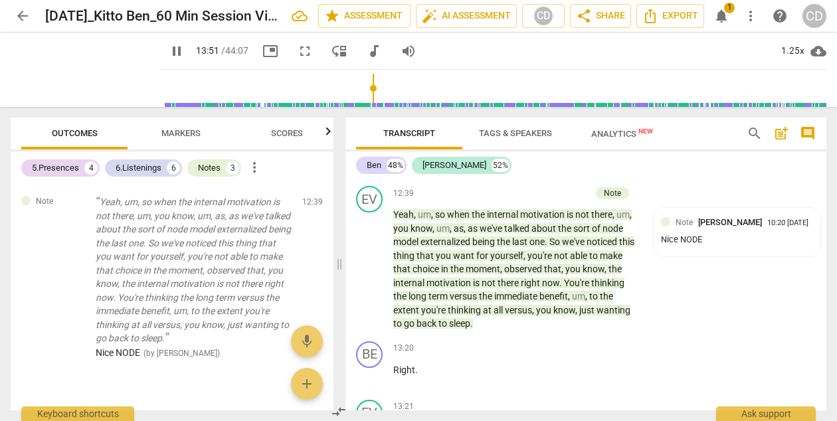
scroll to position [3863, 0]
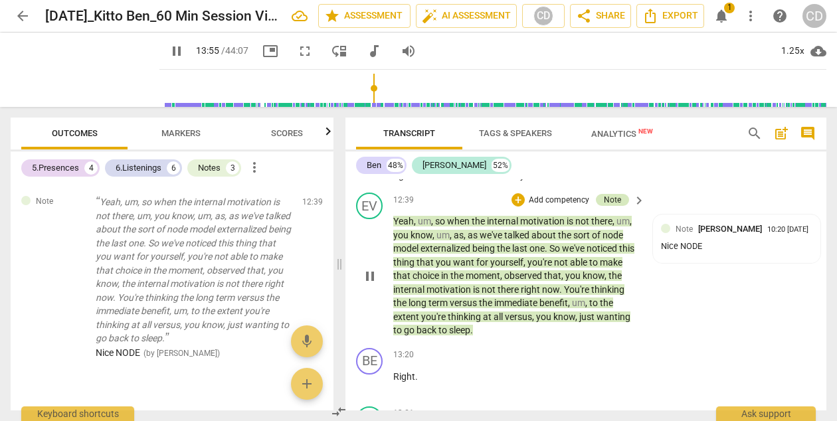
click at [610, 203] on div "Note" at bounding box center [612, 200] width 17 height 12
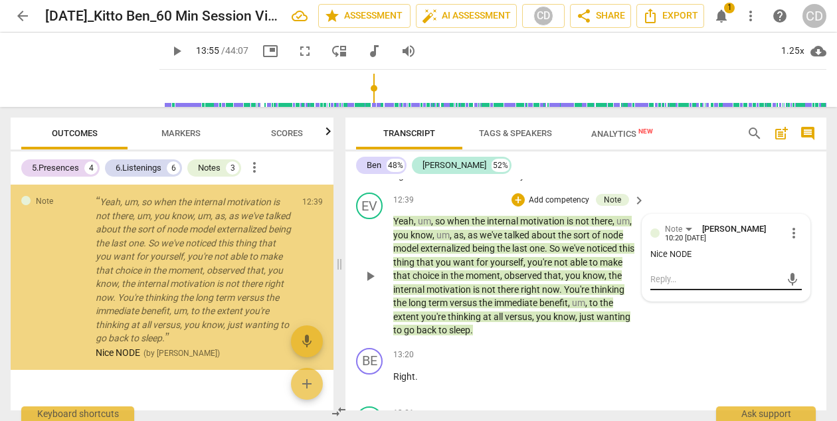
click at [671, 283] on textarea at bounding box center [715, 279] width 130 height 13
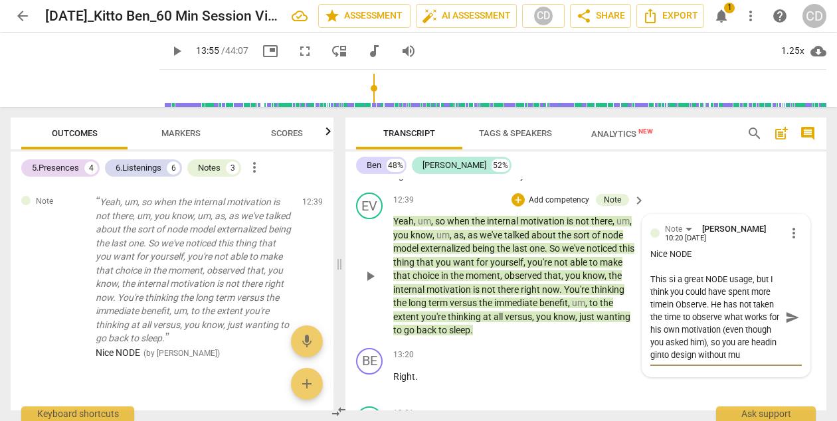
scroll to position [11, 0]
click at [709, 346] on textarea "This si a great NODE usage, but I think you could have spent more timein Observ…" at bounding box center [715, 323] width 130 height 101
click at [663, 297] on textarea "This si a great NODE usage, but I think you could have spent more timein Observ…" at bounding box center [715, 323] width 130 height 101
click at [794, 323] on span "send" at bounding box center [792, 323] width 15 height 15
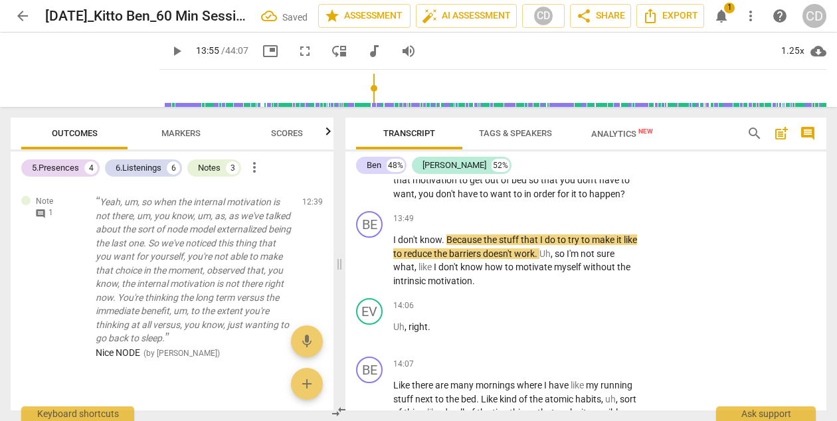
scroll to position [4150, 0]
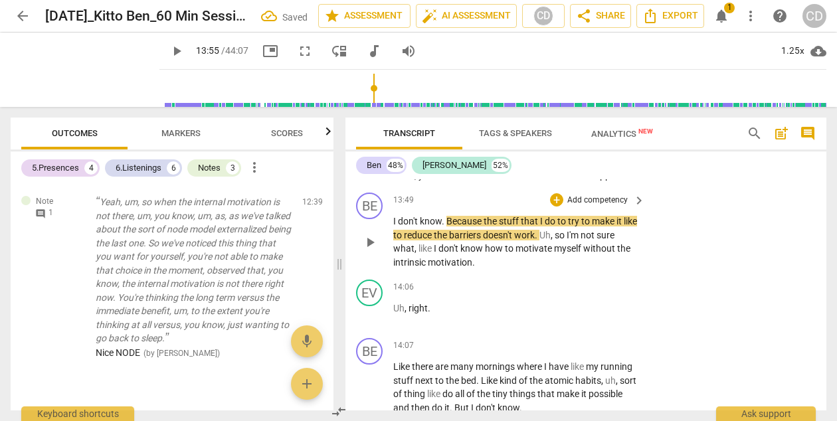
click at [371, 240] on span "play_arrow" at bounding box center [370, 242] width 16 height 16
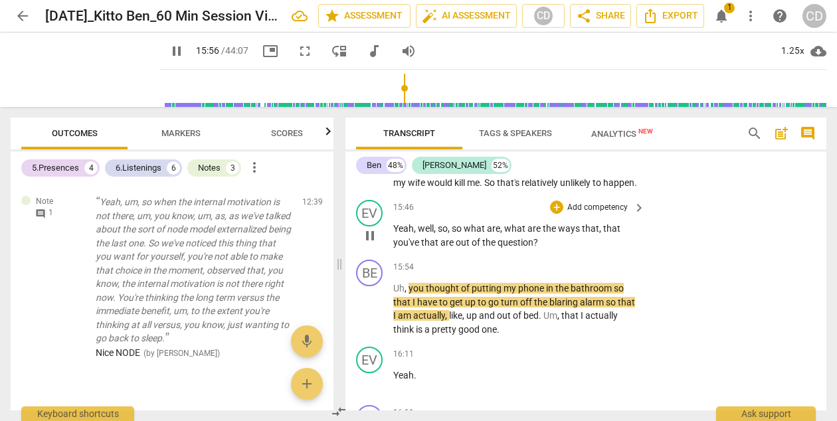
scroll to position [4721, 0]
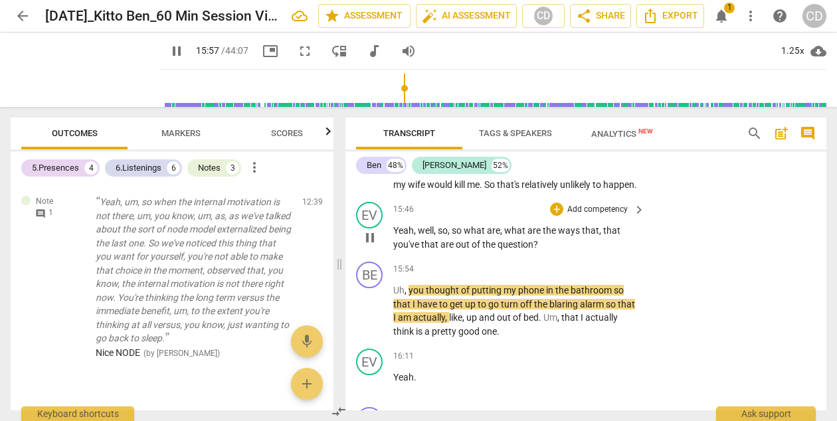
click at [594, 216] on p "Add competency" at bounding box center [597, 210] width 63 height 12
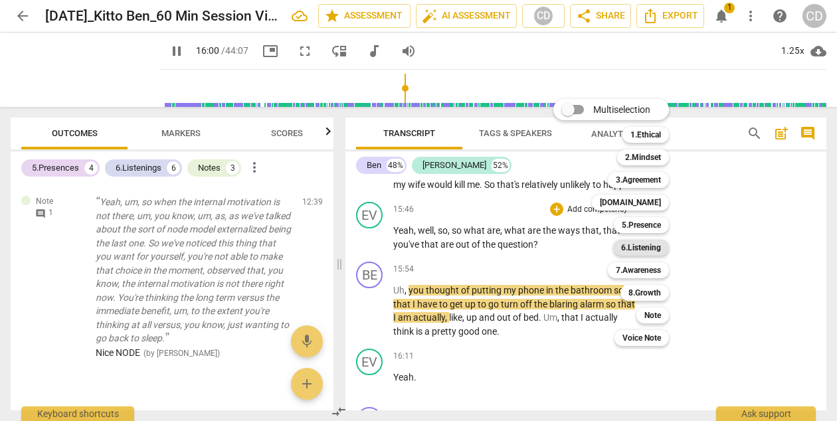
click at [654, 246] on b "6.Listening" at bounding box center [641, 248] width 40 height 16
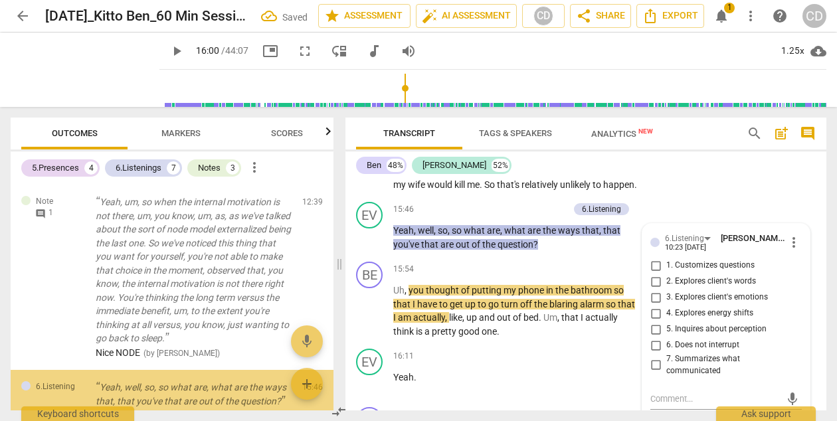
scroll to position [1403, 0]
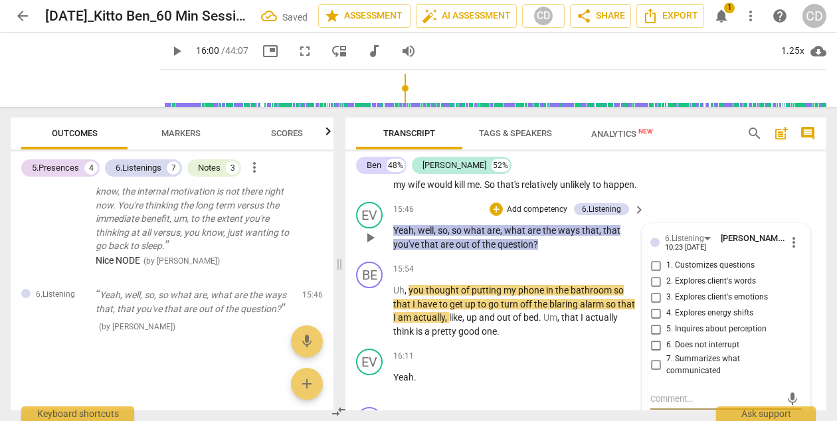
click at [668, 272] on span "1. Customizes questions" at bounding box center [710, 266] width 88 height 12
click at [666, 274] on input "1. Customizes questions" at bounding box center [655, 266] width 21 height 16
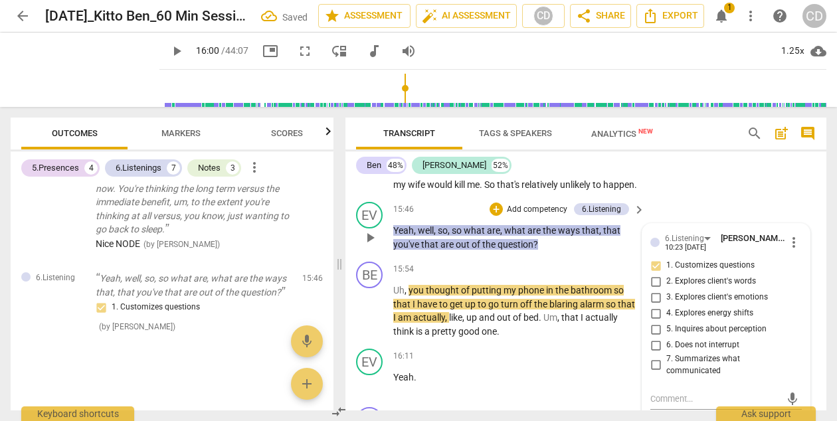
click at [677, 288] on span "2. Explores client's words" at bounding box center [711, 282] width 90 height 12
click at [666, 290] on input "2. Explores client's words" at bounding box center [655, 282] width 21 height 16
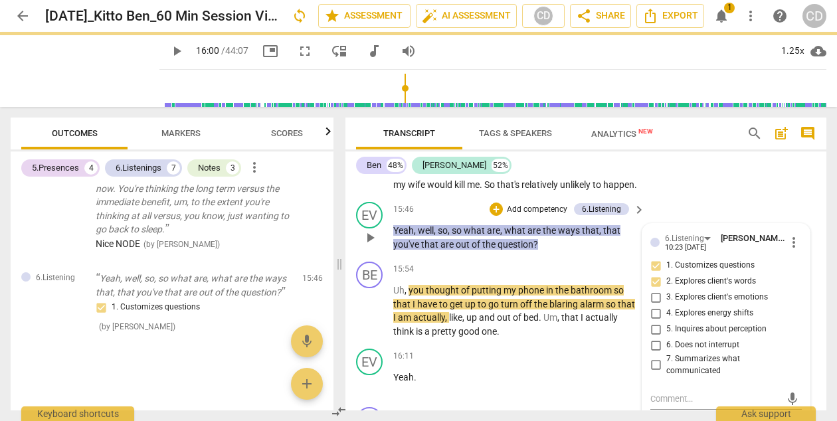
click at [679, 335] on span "5. Inquires about perception" at bounding box center [716, 329] width 100 height 12
click at [666, 337] on input "5. Inquires about perception" at bounding box center [655, 329] width 21 height 16
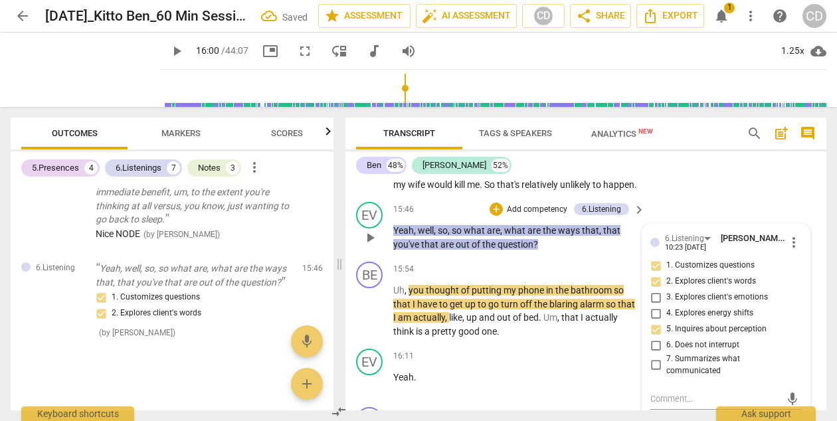
click at [606, 256] on div "EV play_arrow pause 15:46 + Add competency 6.Listening keyboard_arrow_right Yea…" at bounding box center [585, 227] width 481 height 60
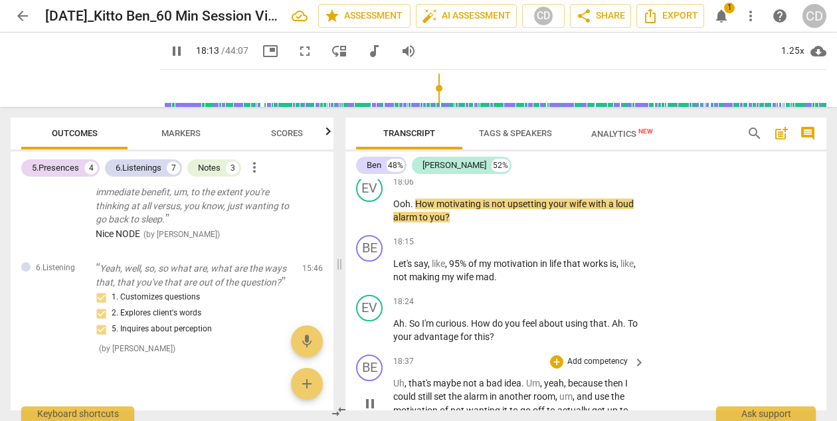
scroll to position [5843, 0]
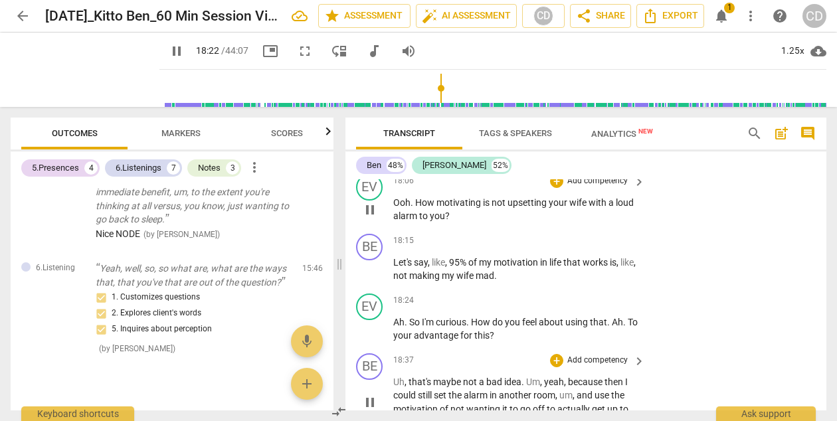
click at [621, 187] on p "Add competency" at bounding box center [597, 181] width 63 height 12
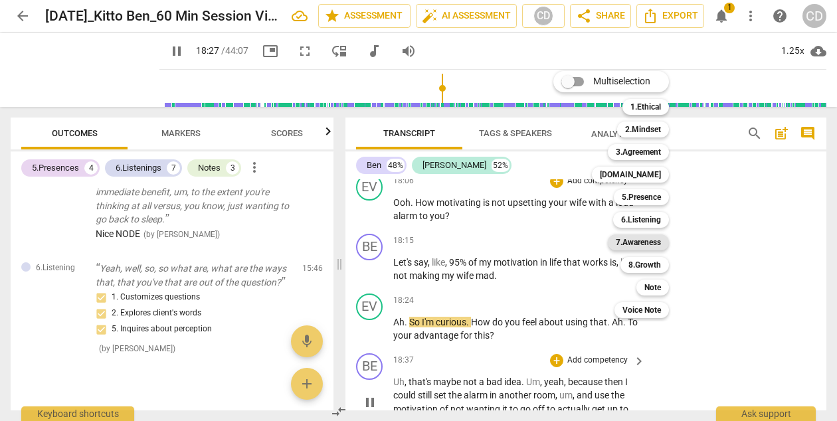
click at [634, 246] on b "7.Awareness" at bounding box center [638, 242] width 45 height 16
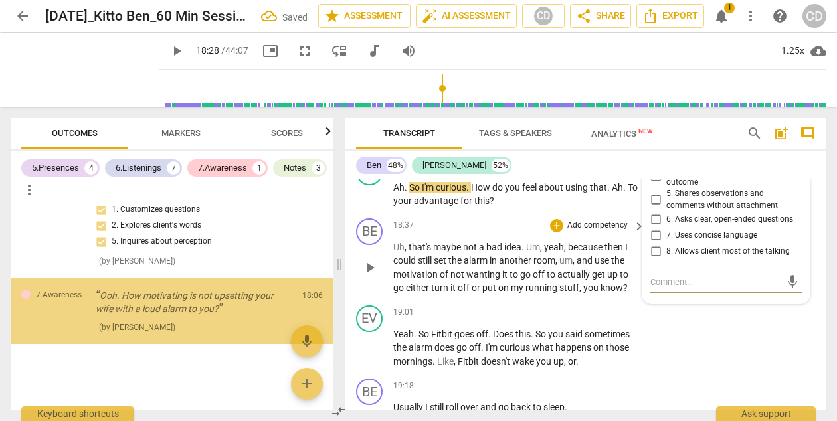
scroll to position [1540, 0]
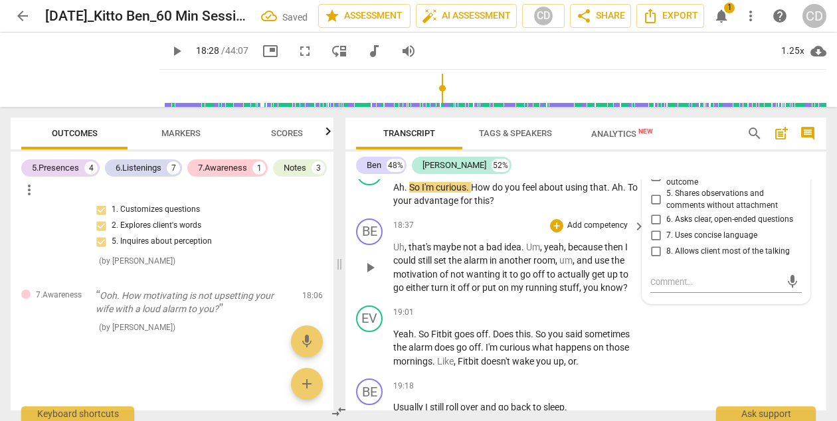
click at [675, 226] on span "6. Asks clear, open-ended questions" at bounding box center [729, 220] width 127 height 12
click at [666, 228] on input "6. Asks clear, open-ended questions" at bounding box center [655, 220] width 21 height 16
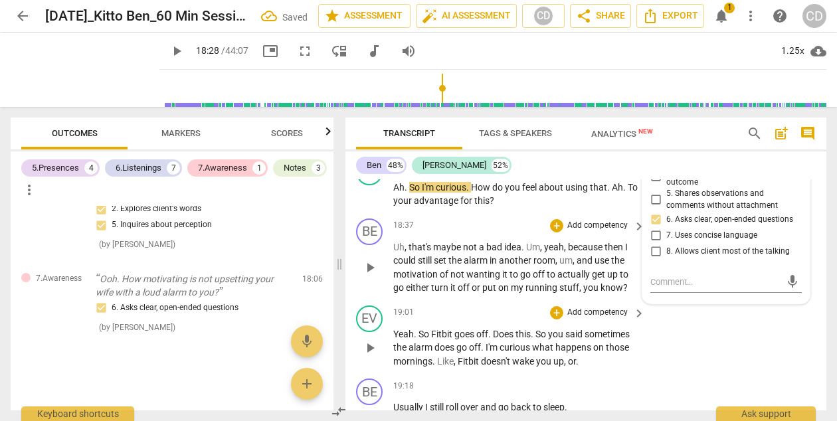
click at [683, 332] on div "EV play_arrow pause 19:01 + Add competency keyboard_arrow_right Yeah . So Fitbi…" at bounding box center [585, 337] width 481 height 74
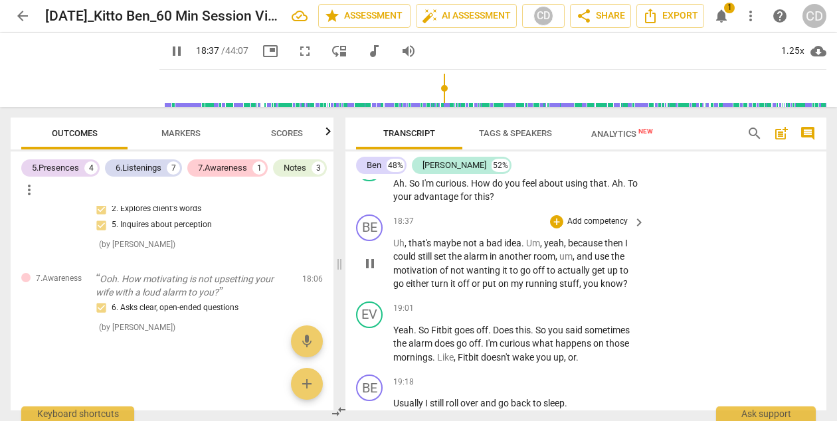
scroll to position [6009, 0]
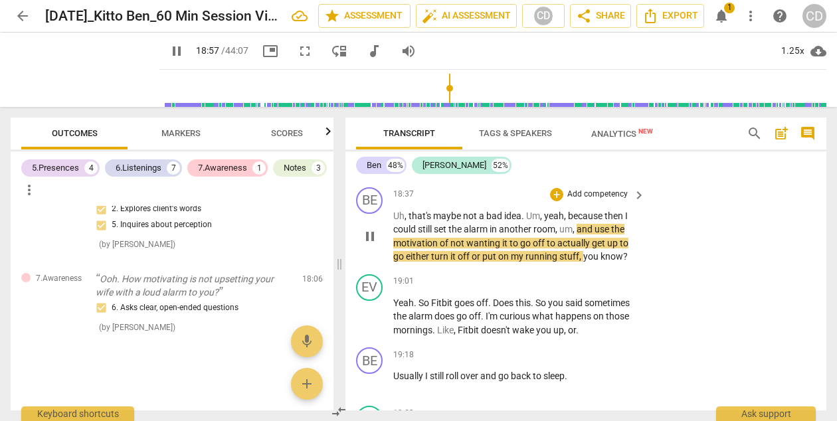
click at [623, 201] on p "Add competency" at bounding box center [597, 195] width 63 height 12
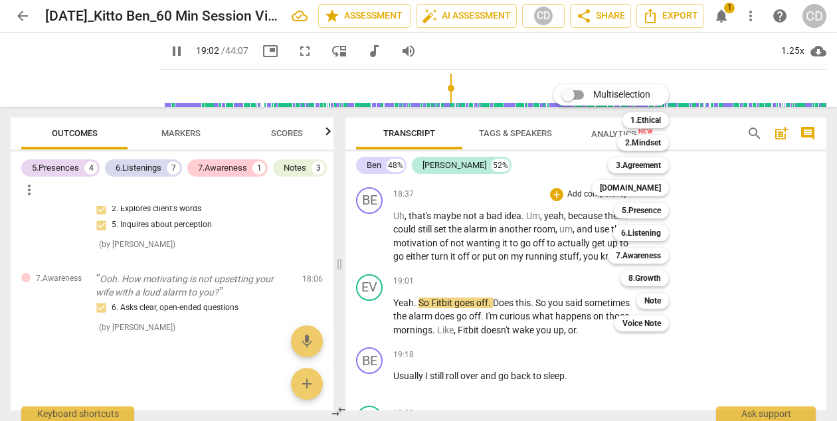
click at [161, 52] on div at bounding box center [418, 210] width 837 height 421
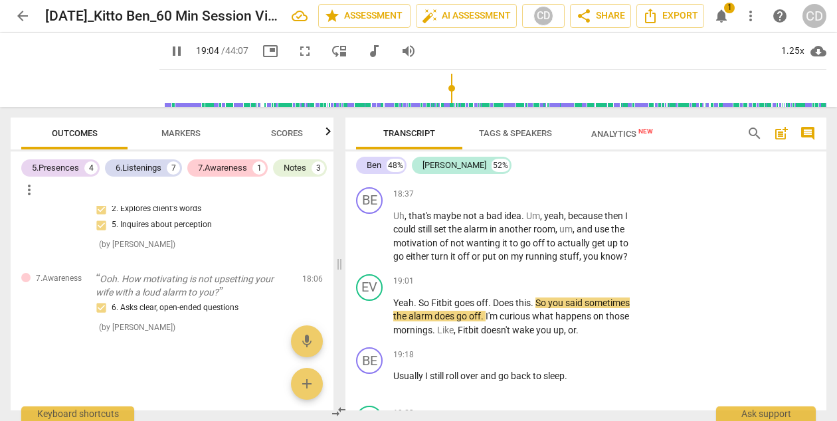
click at [169, 56] on span "pause" at bounding box center [177, 51] width 16 height 16
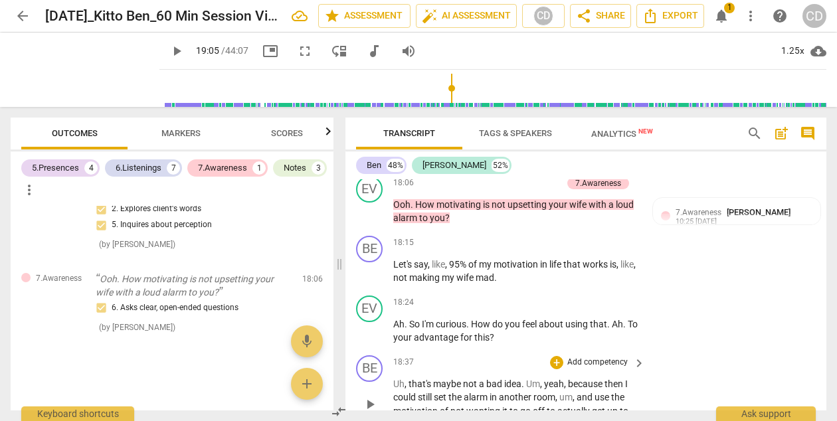
scroll to position [5842, 0]
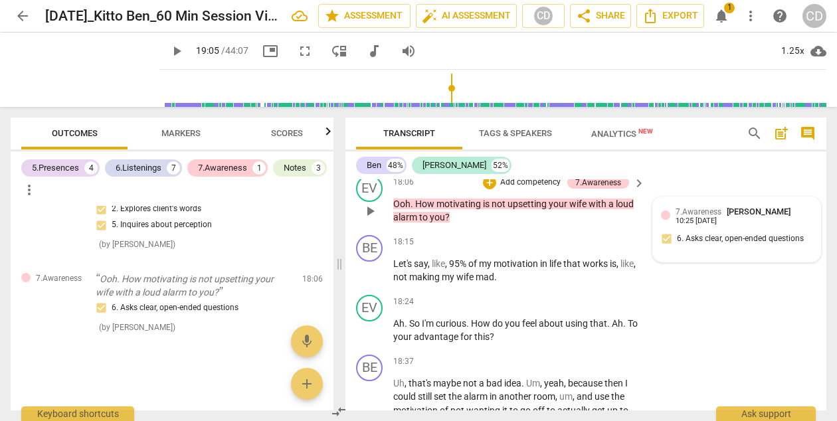
click at [689, 216] on span "7.Awareness" at bounding box center [698, 211] width 46 height 9
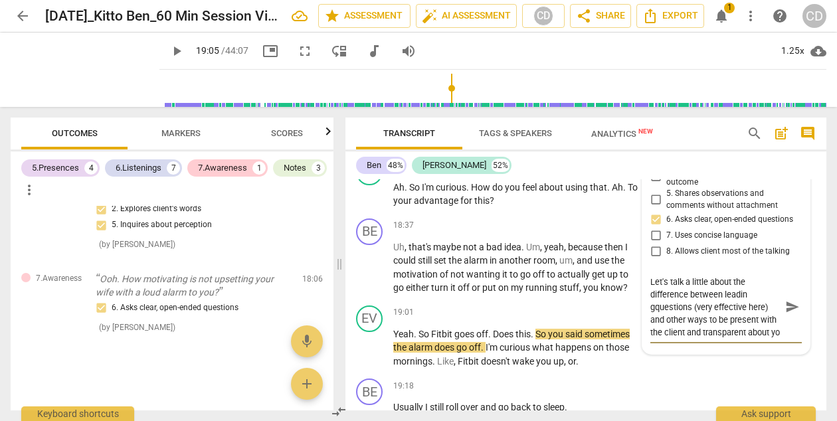
scroll to position [11, 0]
click at [653, 309] on textarea "Let's talk a little about the difference between leadin gquestions (very effect…" at bounding box center [715, 307] width 130 height 63
click at [726, 339] on textarea "Let's talk a little about the difference between leading questions (very effect…" at bounding box center [715, 307] width 130 height 63
click at [788, 321] on span "send" at bounding box center [792, 313] width 15 height 15
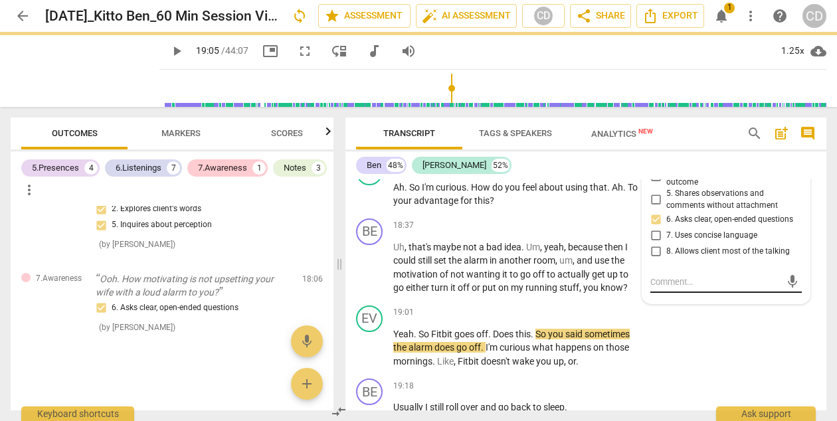
scroll to position [0, 0]
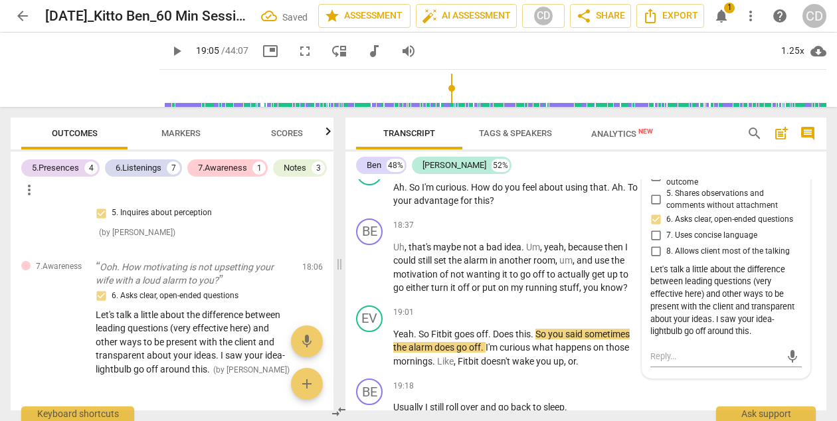
click at [169, 51] on span "play_arrow" at bounding box center [177, 51] width 16 height 16
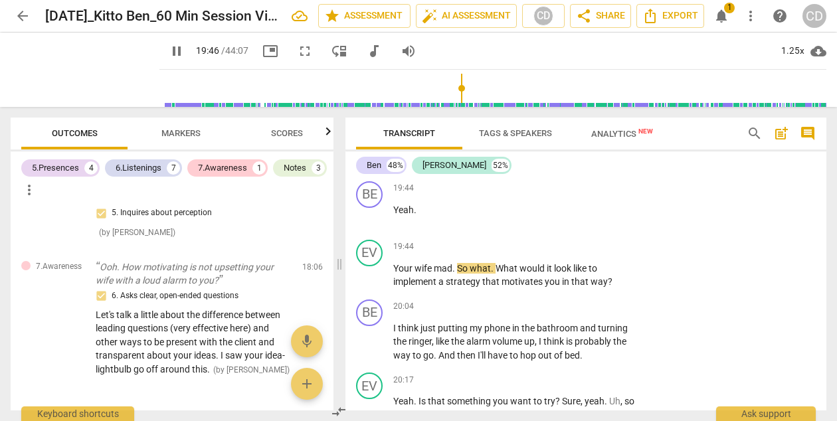
scroll to position [6429, 0]
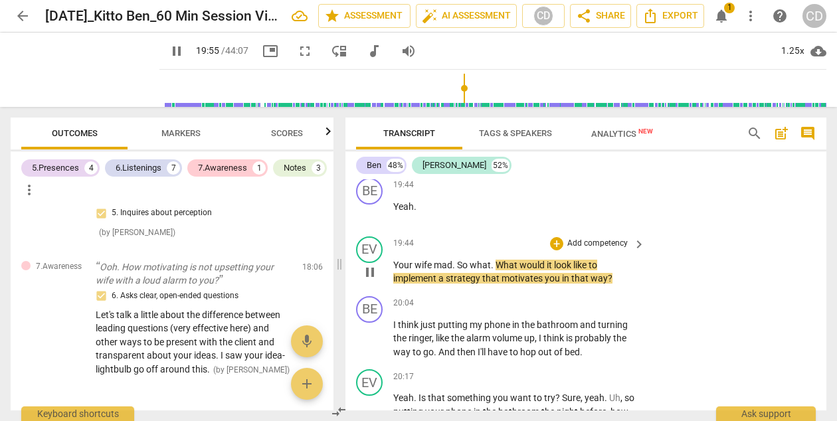
click at [617, 250] on p "Add competency" at bounding box center [597, 244] width 63 height 12
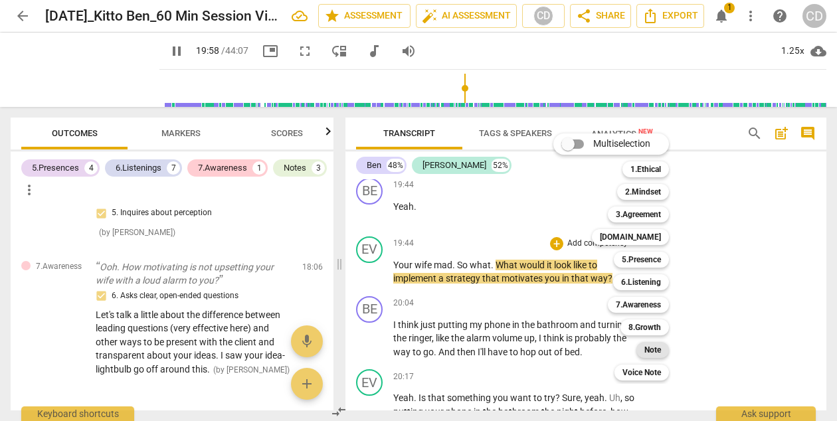
click at [651, 353] on b "Note" at bounding box center [652, 350] width 17 height 16
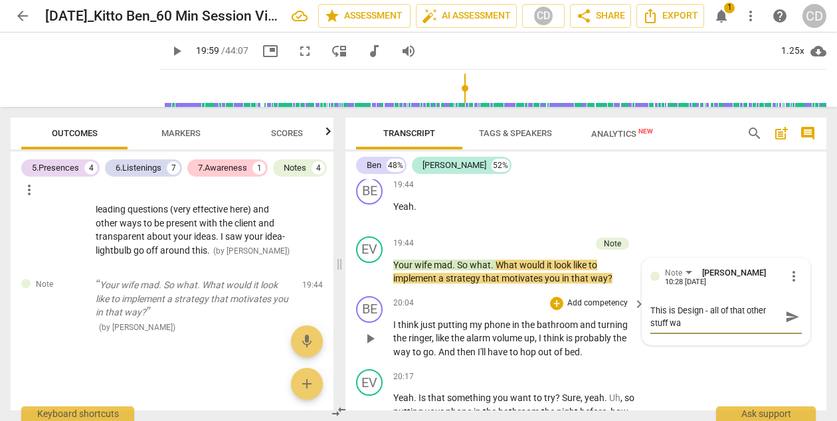
scroll to position [0, 0]
click at [790, 324] on span "send" at bounding box center [792, 316] width 15 height 15
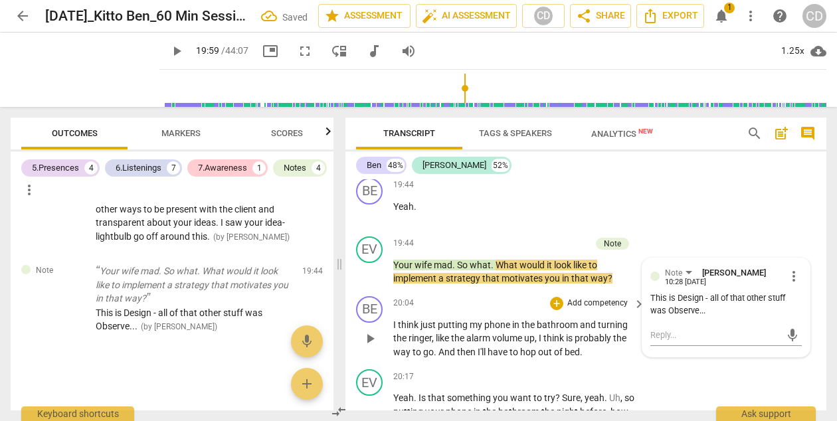
click at [561, 310] on div "+ Add competency" at bounding box center [589, 303] width 79 height 13
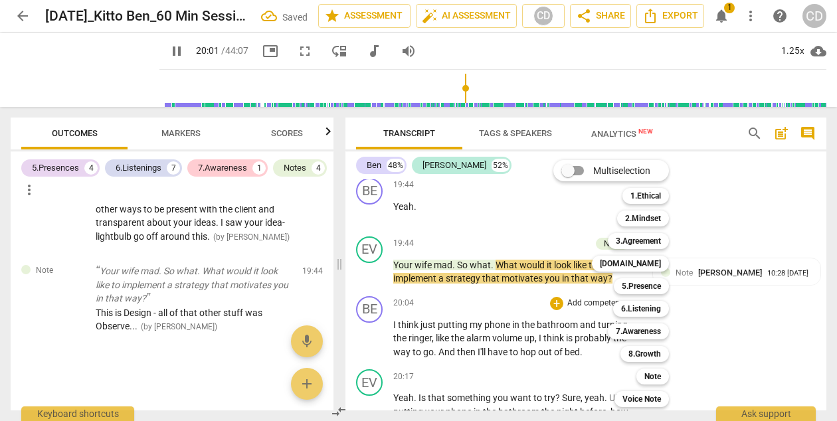
click at [558, 319] on div "Multiselection m 1.Ethical 1 2.Mindset 2 3.Agreement 3 [DOMAIN_NAME] 4 5.Presen…" at bounding box center [621, 284] width 146 height 254
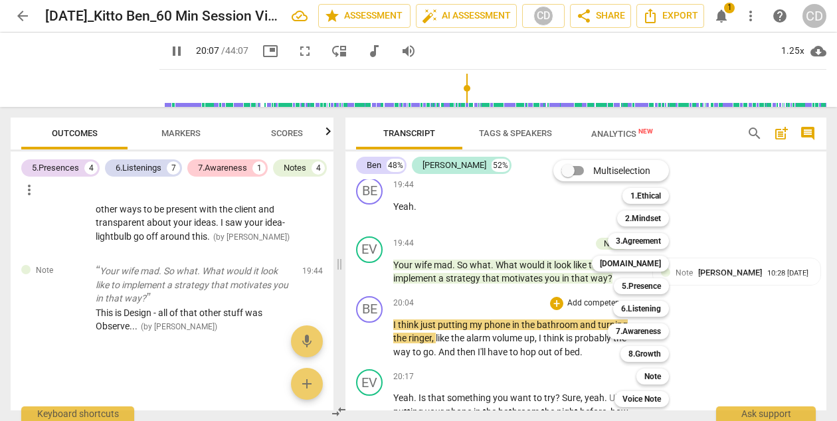
click at [366, 353] on div at bounding box center [418, 210] width 837 height 421
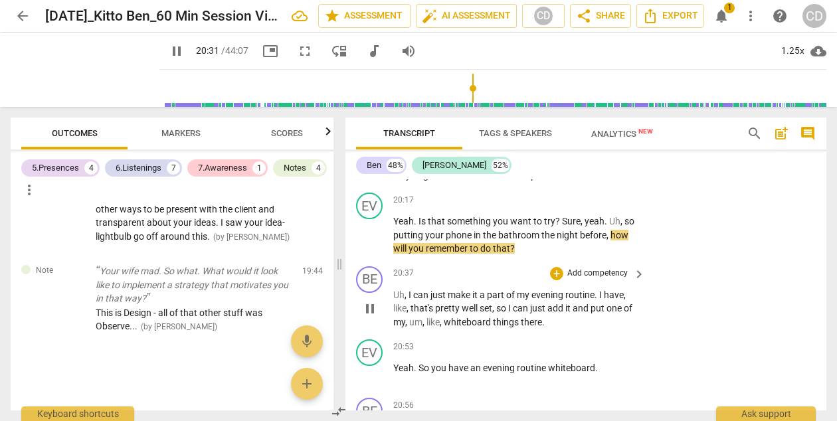
scroll to position [6600, 0]
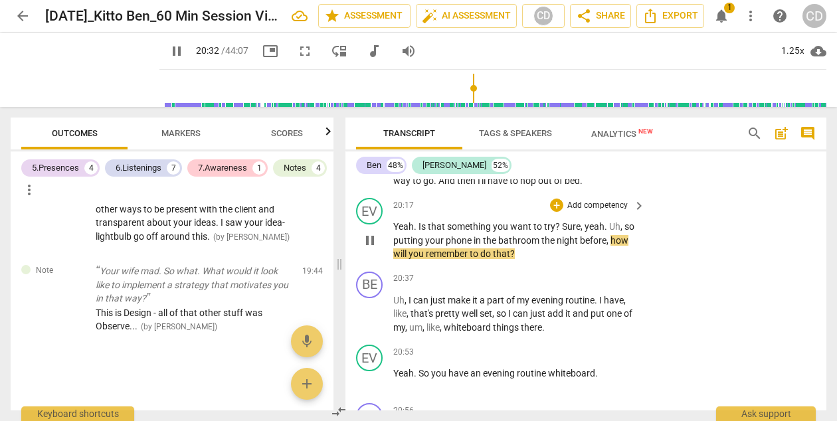
click at [617, 212] on p "Add competency" at bounding box center [597, 206] width 63 height 12
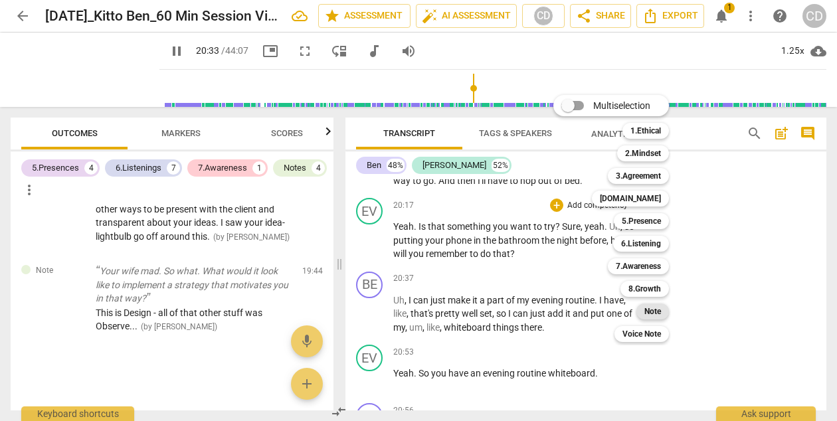
click at [653, 314] on b "Note" at bounding box center [652, 311] width 17 height 16
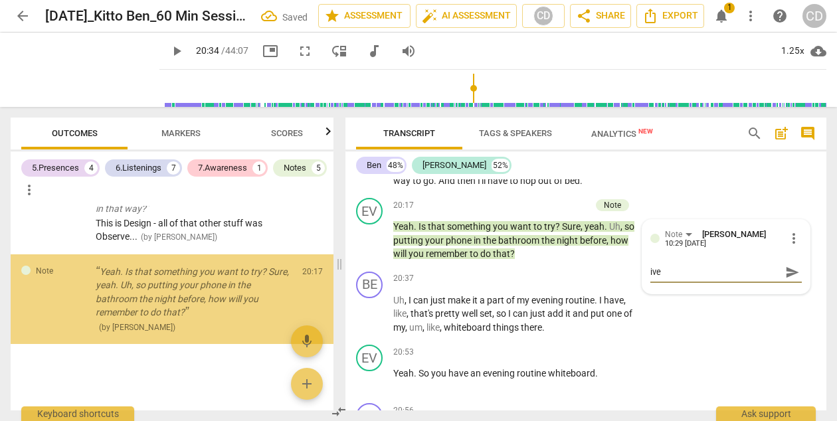
scroll to position [1781, 0]
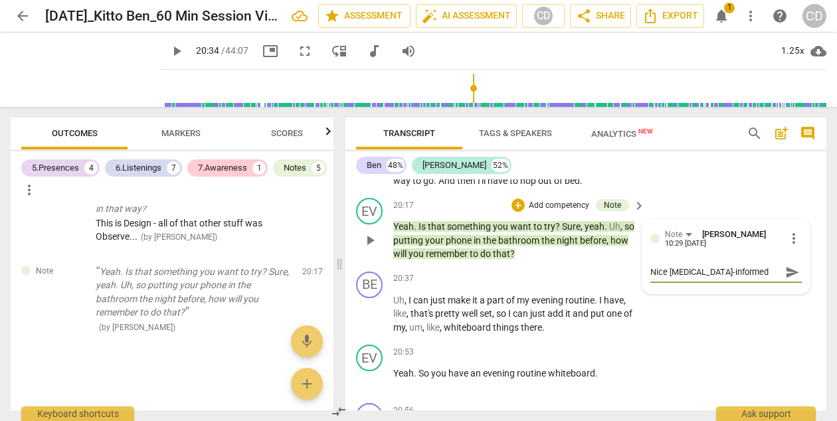
click at [786, 279] on span "send" at bounding box center [792, 272] width 15 height 15
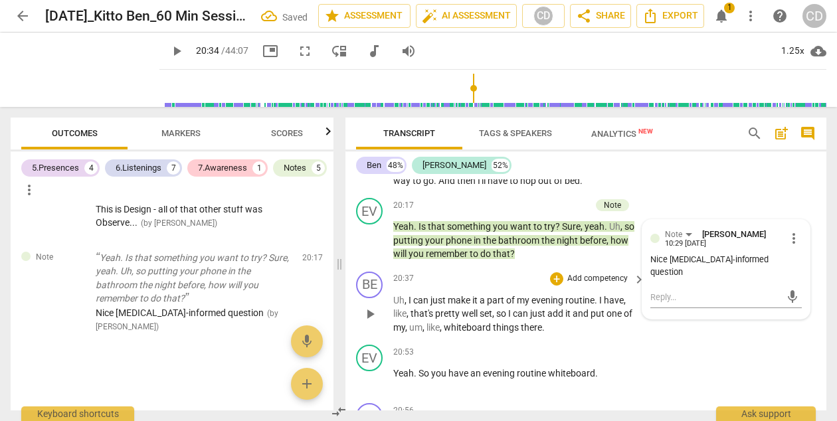
click at [375, 322] on span "play_arrow" at bounding box center [370, 314] width 16 height 16
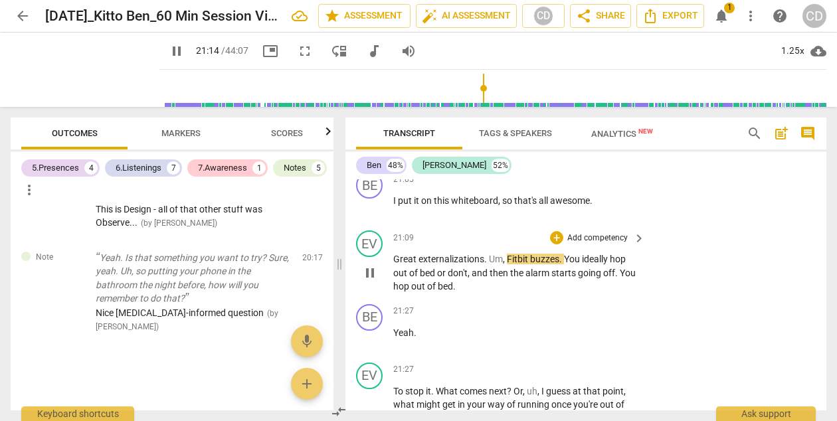
scroll to position [6947, 0]
click at [587, 246] on p "Add competency" at bounding box center [597, 240] width 63 height 12
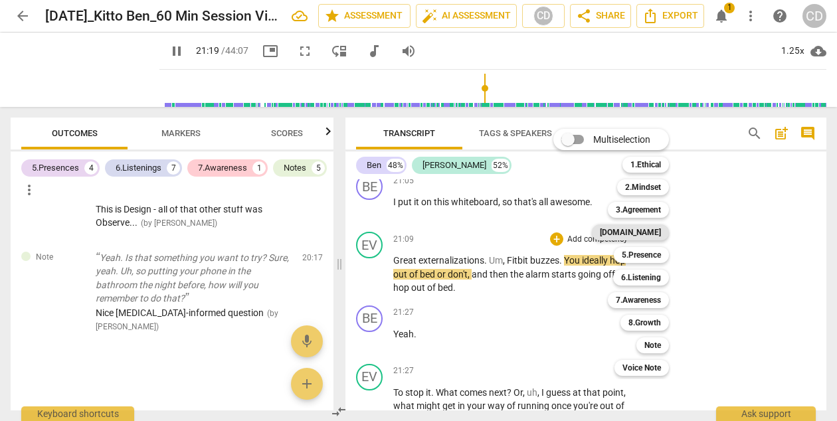
click at [643, 232] on b "[DOMAIN_NAME]" at bounding box center [630, 232] width 61 height 16
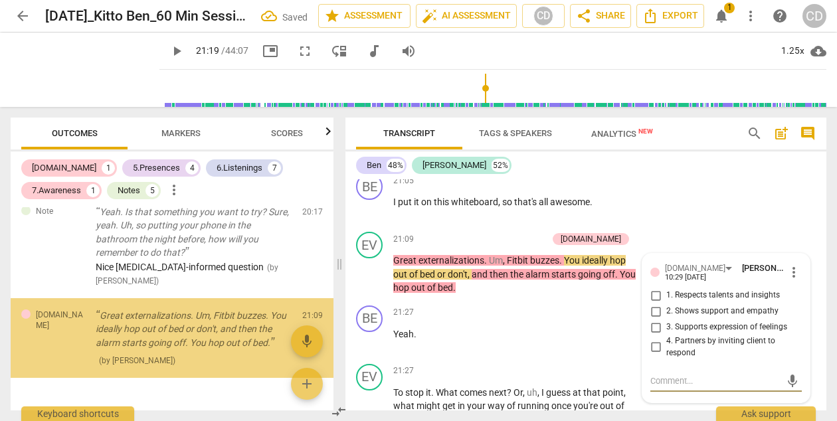
scroll to position [1866, 0]
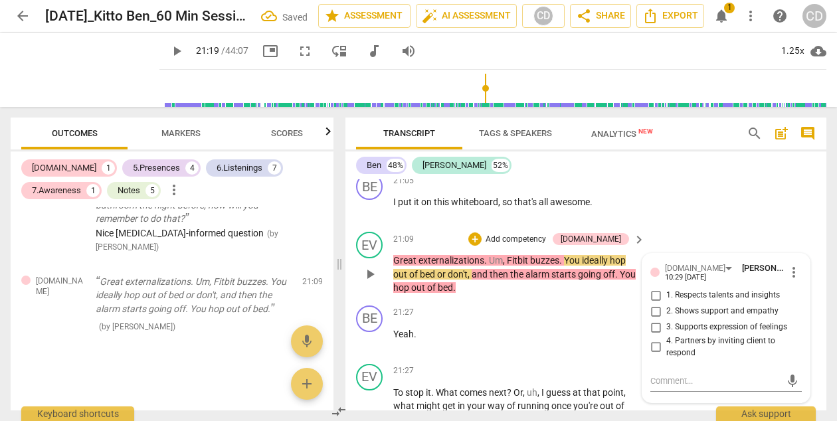
click at [681, 333] on span "3. Supports expression of feelings" at bounding box center [726, 327] width 121 height 12
click at [666, 335] on input "3. Supports expression of feelings" at bounding box center [655, 327] width 21 height 16
click at [687, 317] on span "2. Shows support and empathy" at bounding box center [722, 311] width 112 height 12
click at [666, 319] on input "2. Shows support and empathy" at bounding box center [655, 311] width 21 height 16
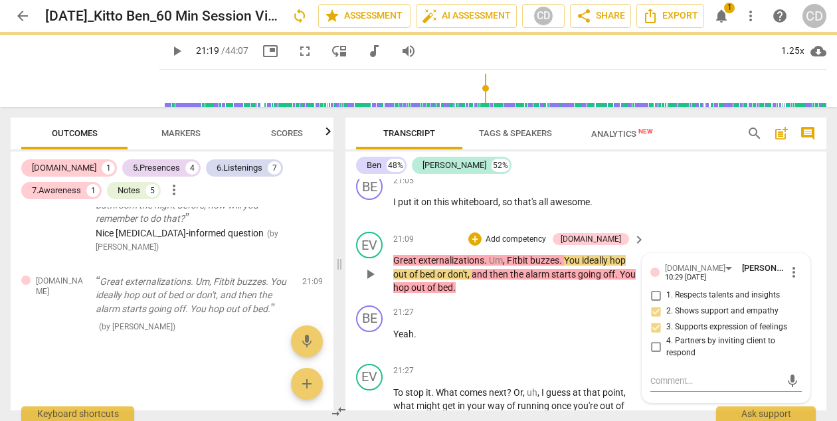
click at [712, 241] on div "EV play_arrow pause 21:09 + Add competency [DOMAIN_NAME] keyboard_arrow_right G…" at bounding box center [585, 263] width 481 height 74
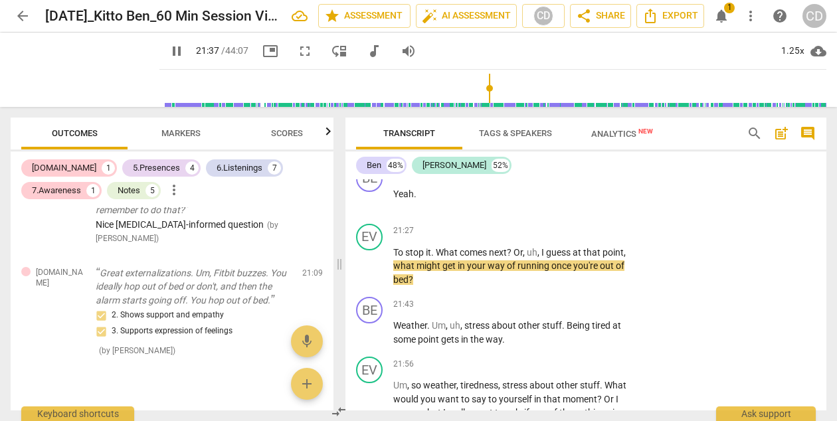
scroll to position [7092, 0]
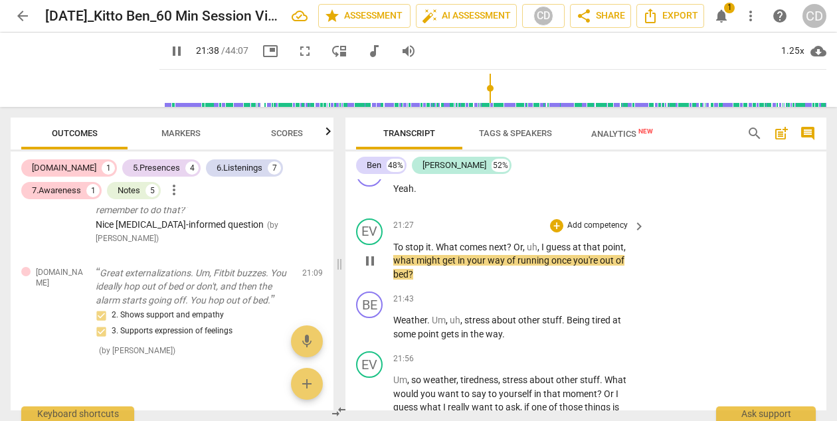
click at [602, 232] on p "Add competency" at bounding box center [597, 226] width 63 height 12
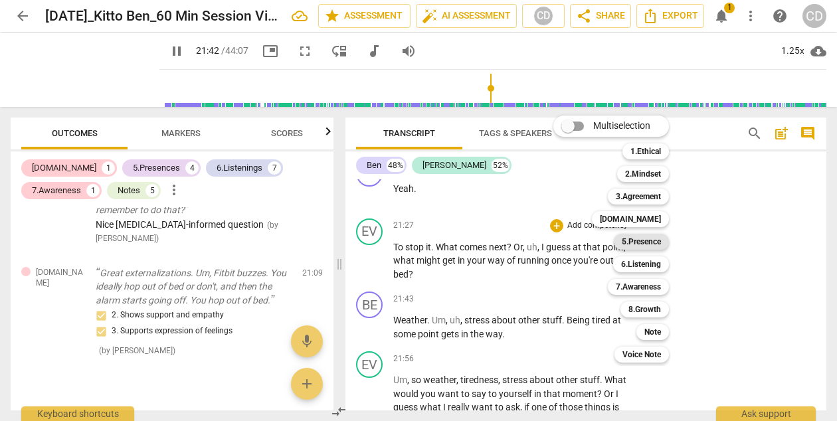
click at [644, 238] on b "5.Presence" at bounding box center [641, 242] width 39 height 16
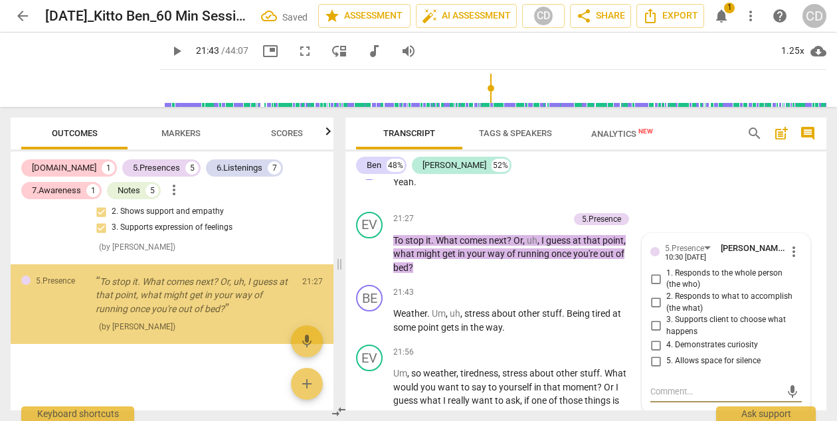
scroll to position [1978, 0]
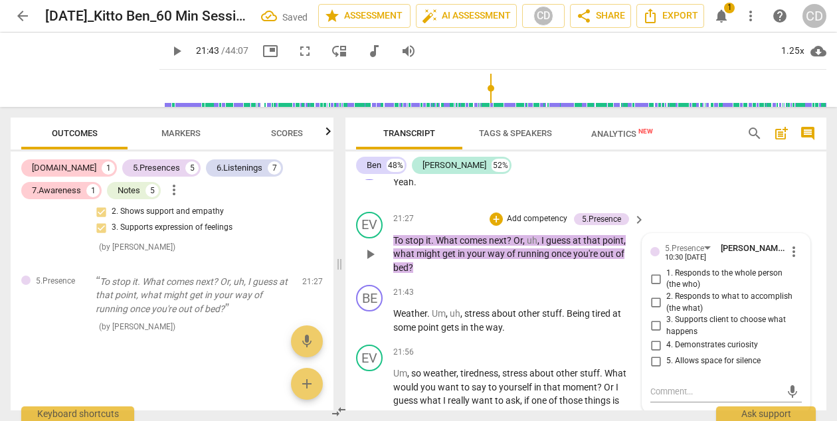
click at [671, 314] on span "2. Responds to what to accomplish (the what)" at bounding box center [731, 302] width 130 height 23
click at [666, 311] on input "2. Responds to what to accomplish (the what)" at bounding box center [655, 303] width 21 height 16
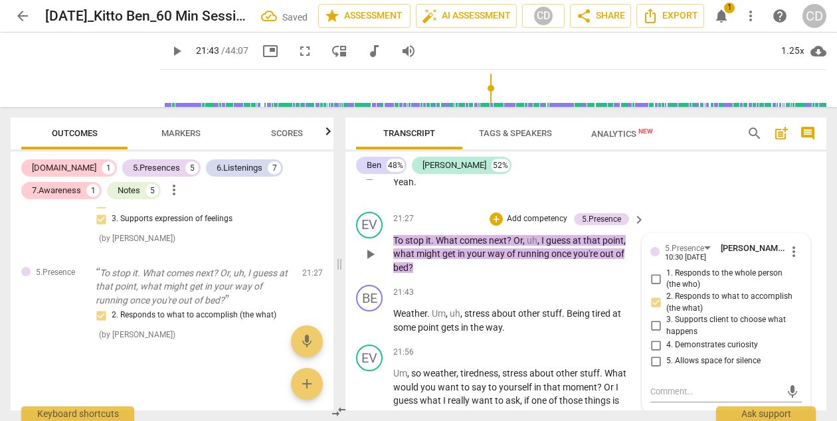
click at [671, 351] on span "4. Demonstrates curiosity" at bounding box center [712, 345] width 92 height 12
click at [666, 353] on input "4. Demonstrates curiosity" at bounding box center [655, 345] width 21 height 16
click at [722, 225] on div "EV play_arrow pause 21:27 + Add competency 5.Presence keyboard_arrow_right To s…" at bounding box center [585, 244] width 481 height 74
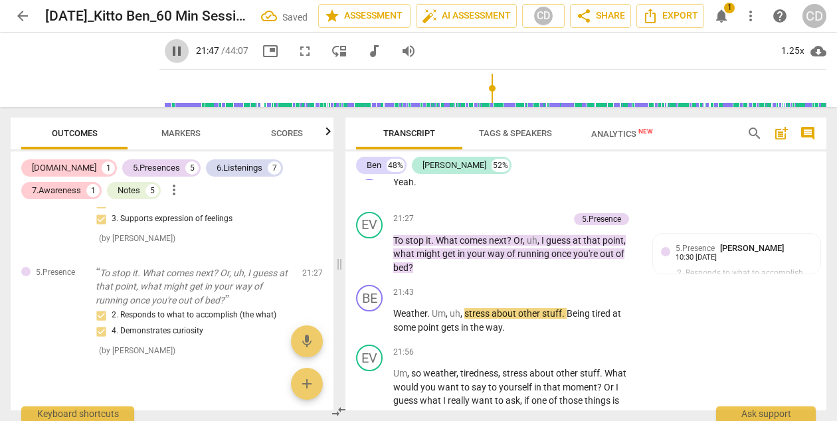
click at [169, 50] on span "pause" at bounding box center [177, 51] width 16 height 16
click at [169, 46] on span "play_arrow" at bounding box center [177, 51] width 16 height 16
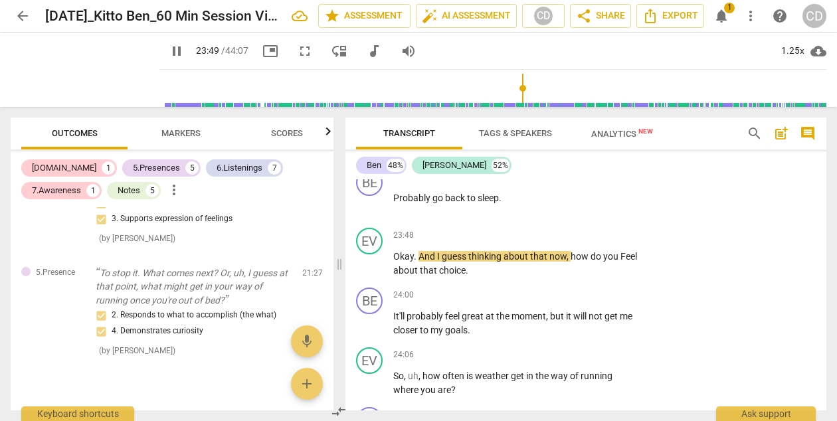
scroll to position [7653, 0]
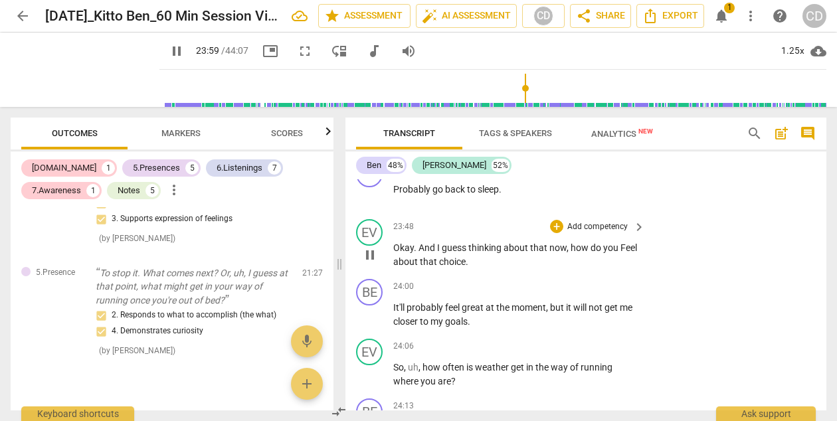
click at [610, 233] on p "Add competency" at bounding box center [597, 227] width 63 height 12
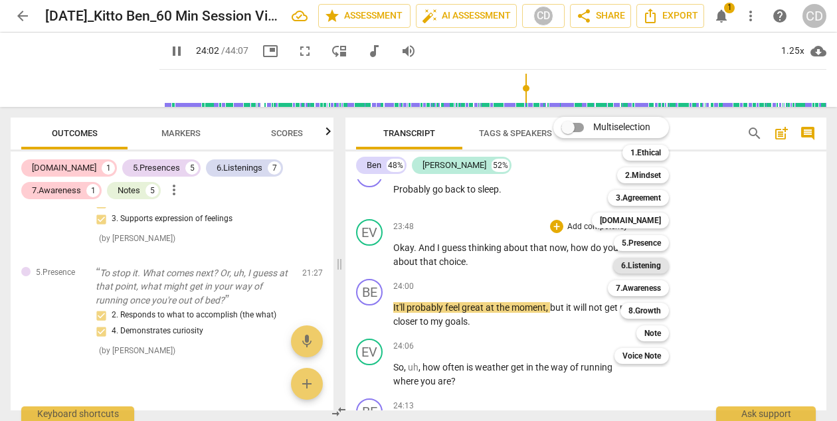
click at [630, 260] on b "6.Listening" at bounding box center [641, 266] width 40 height 16
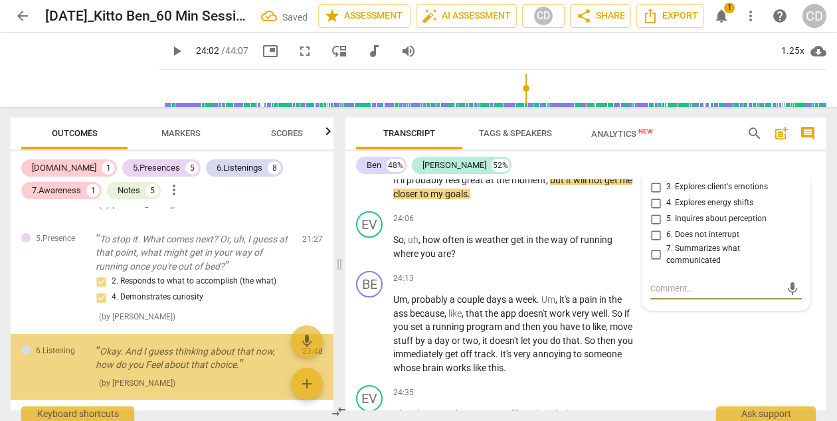
scroll to position [2081, 0]
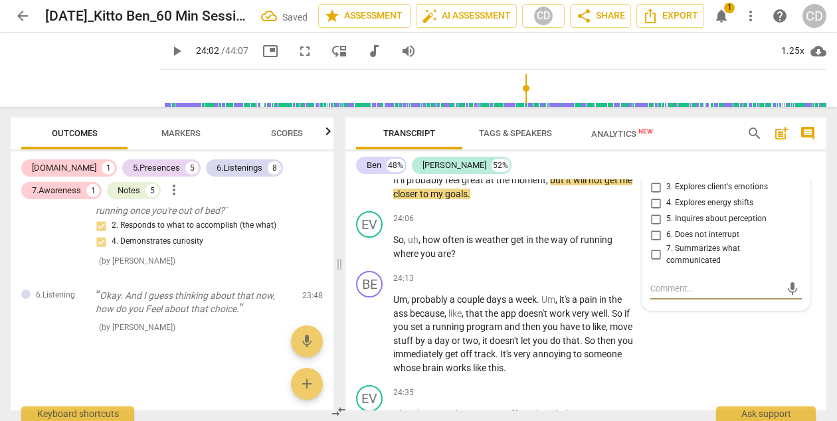
click at [721, 193] on span "3. Explores client's emotions" at bounding box center [717, 187] width 102 height 12
click at [666, 195] on input "3. Explores client's emotions" at bounding box center [655, 187] width 21 height 16
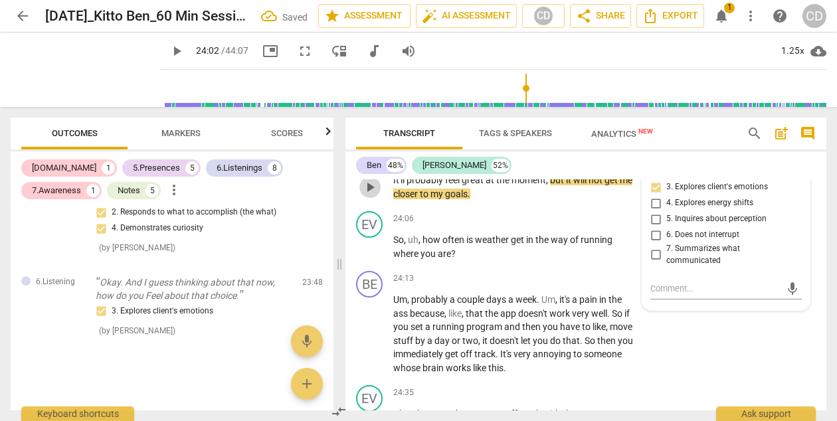
click at [374, 198] on button "play_arrow" at bounding box center [369, 187] width 21 height 21
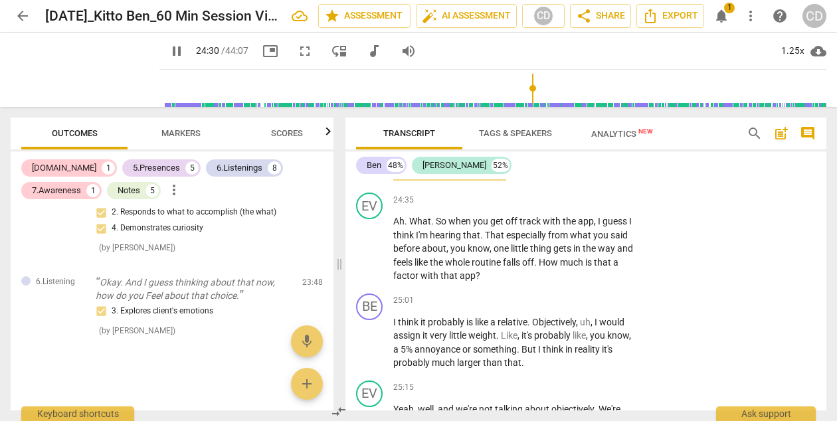
scroll to position [7975, 0]
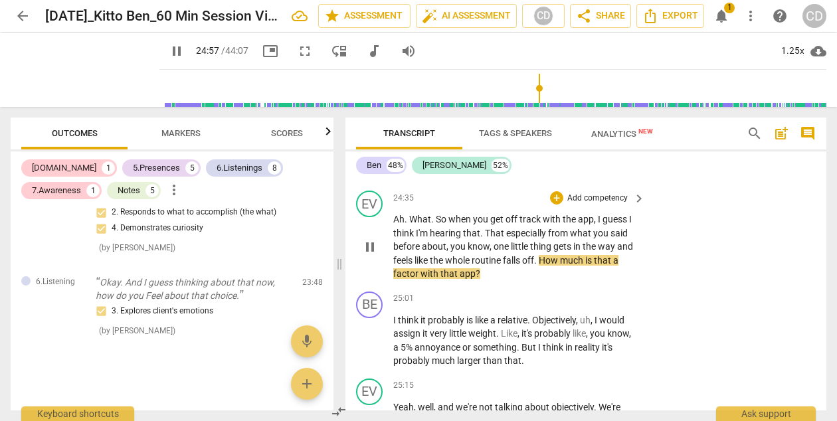
click at [624, 205] on p "Add competency" at bounding box center [597, 199] width 63 height 12
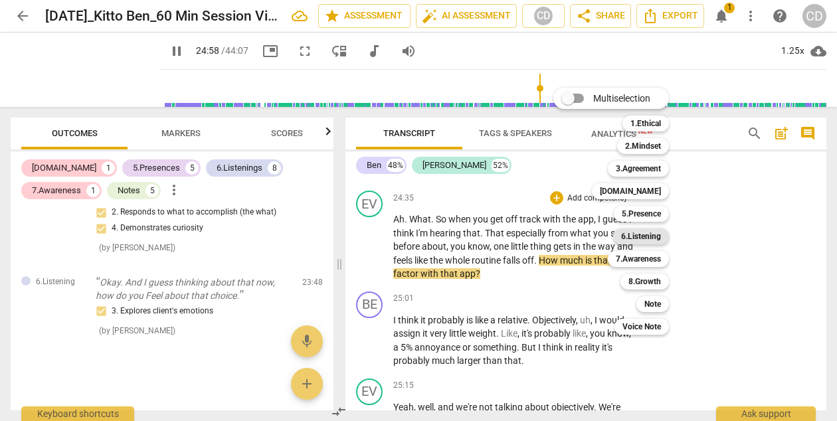
click at [635, 232] on b "6.Listening" at bounding box center [641, 236] width 40 height 16
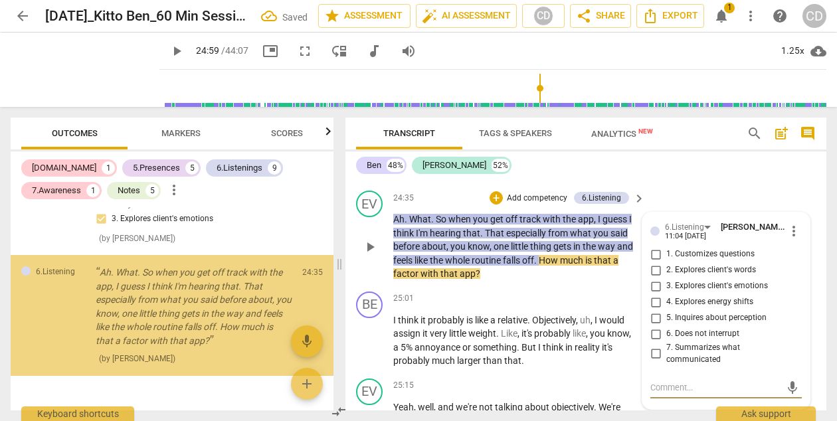
scroll to position [2193, 0]
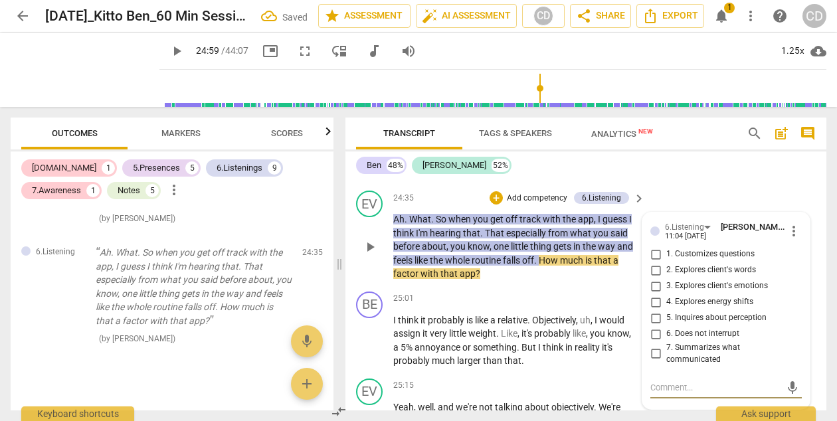
click at [659, 262] on input "1. Customizes questions" at bounding box center [655, 254] width 21 height 16
click at [718, 185] on div "BE play_arrow pause 24:13 + Add competency keyboard_arrow_right Um , probably a…" at bounding box center [585, 128] width 481 height 114
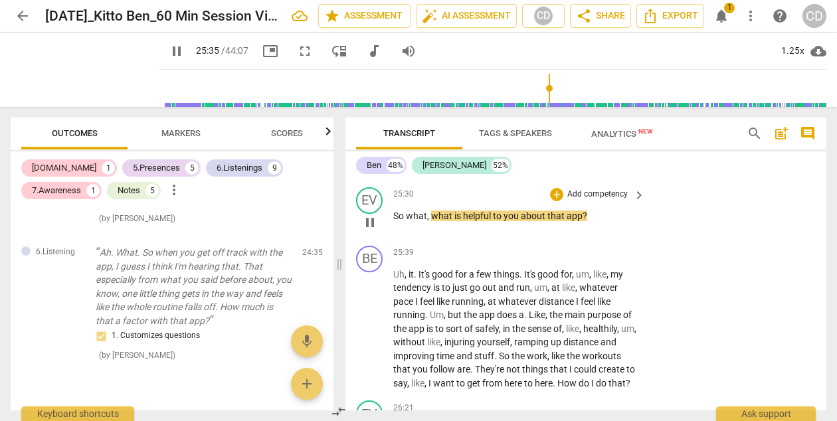
scroll to position [8281, 0]
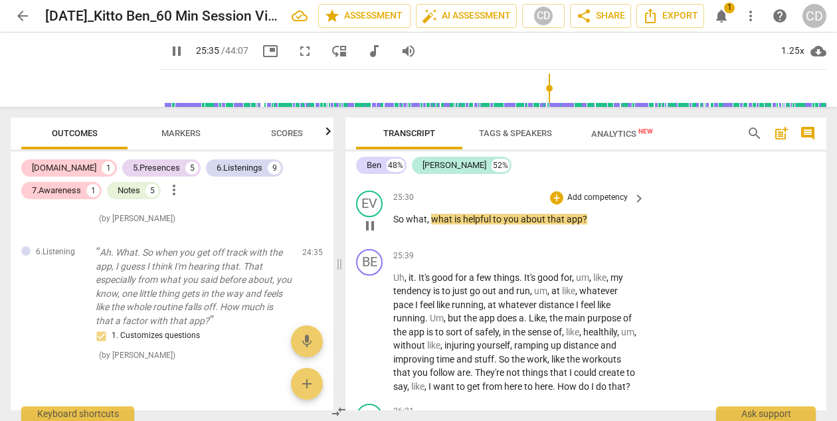
click at [571, 204] on p "Add competency" at bounding box center [597, 198] width 63 height 12
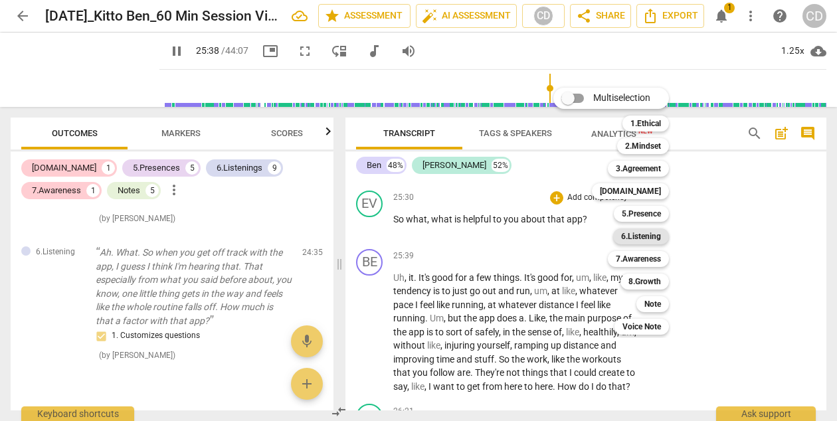
click at [638, 244] on b "6.Listening" at bounding box center [641, 236] width 40 height 16
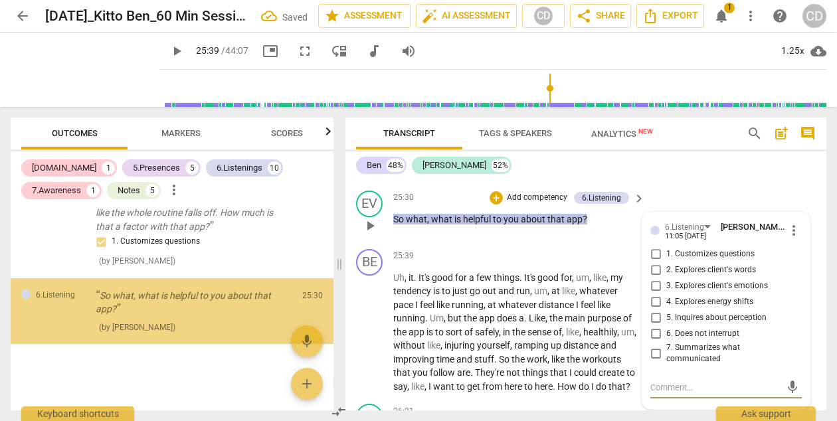
scroll to position [2301, 0]
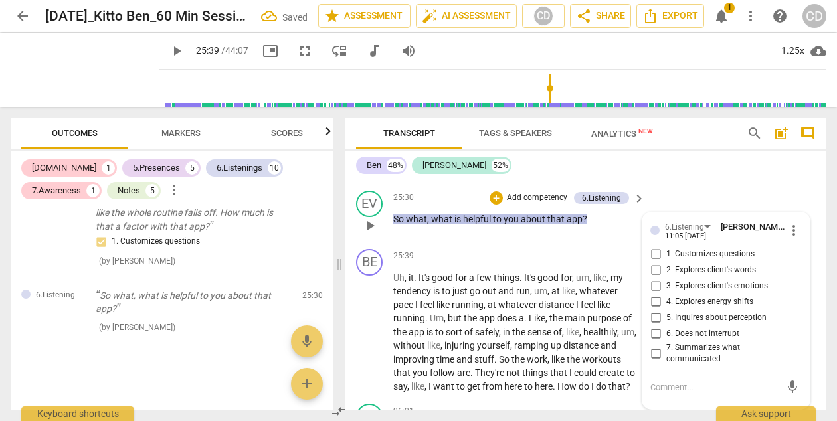
click at [669, 260] on span "1. Customizes questions" at bounding box center [710, 254] width 88 height 12
click at [666, 262] on input "1. Customizes questions" at bounding box center [655, 254] width 21 height 16
click at [534, 204] on p "Add competency" at bounding box center [536, 198] width 63 height 12
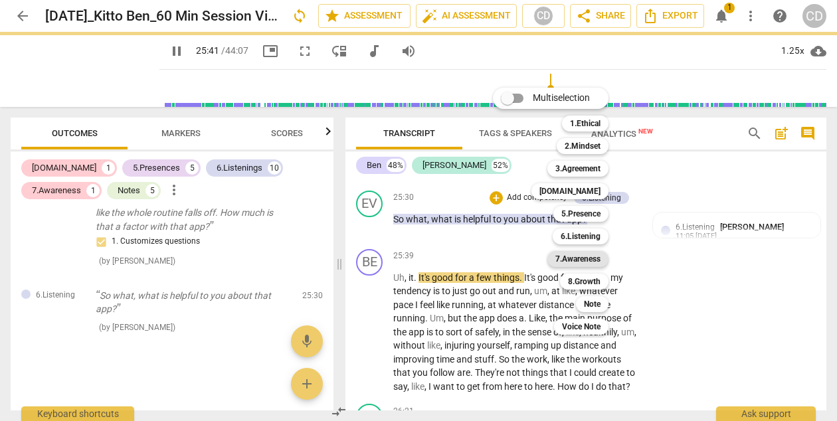
click at [592, 254] on b "7.Awareness" at bounding box center [577, 259] width 45 height 16
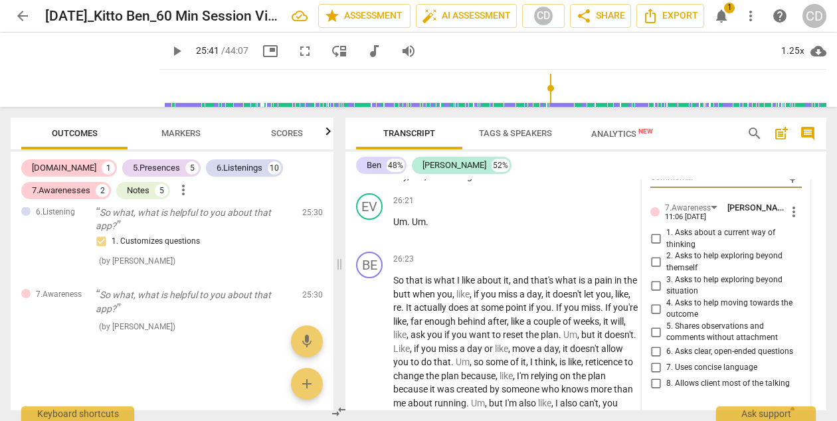
scroll to position [8497, 0]
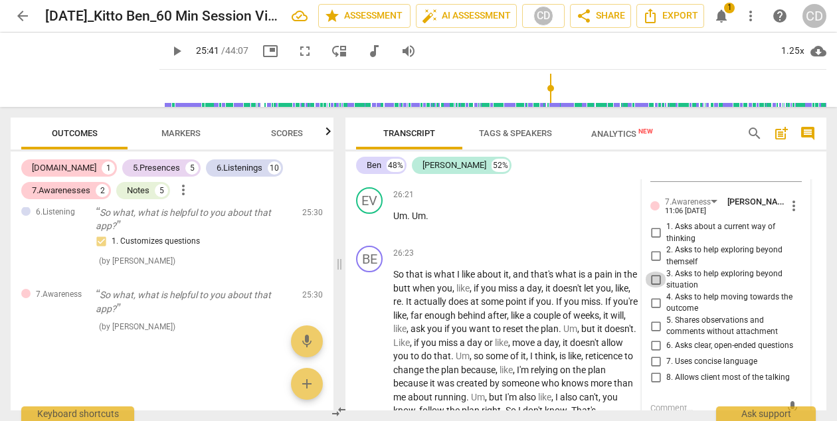
click at [651, 288] on input "3. Asks to help exploring beyond situation" at bounding box center [655, 280] width 21 height 16
click at [567, 235] on div "26:21 + Add competency keyboard_arrow_right Um . Um ." at bounding box center [519, 211] width 253 height 48
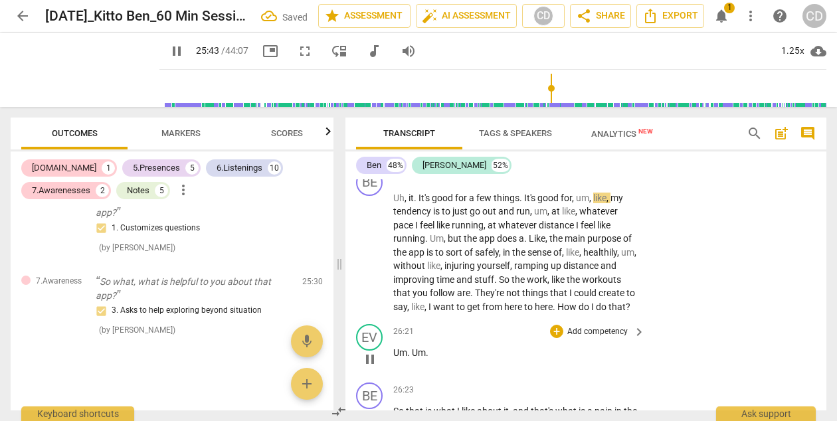
scroll to position [8342, 0]
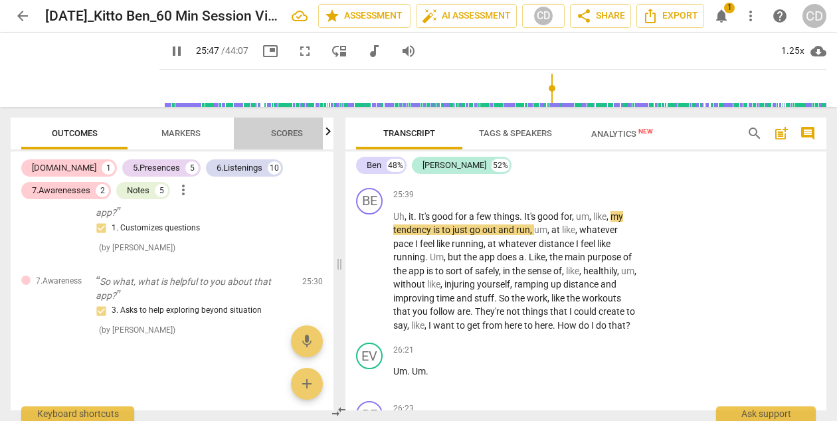
click at [280, 137] on span "Scores" at bounding box center [287, 133] width 32 height 10
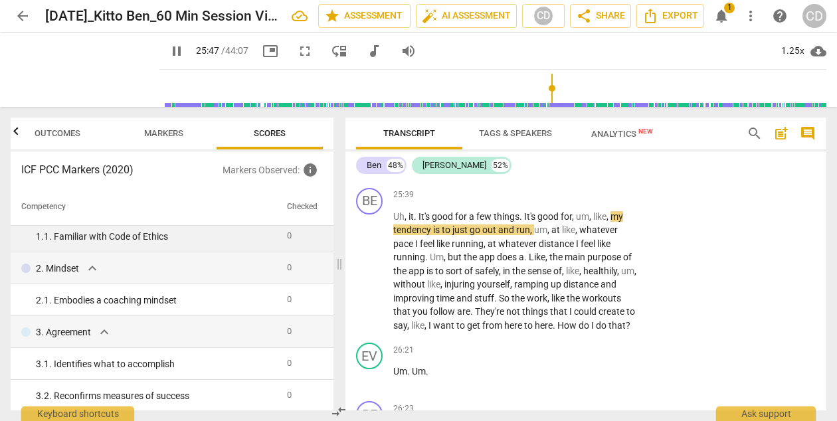
scroll to position [0, 0]
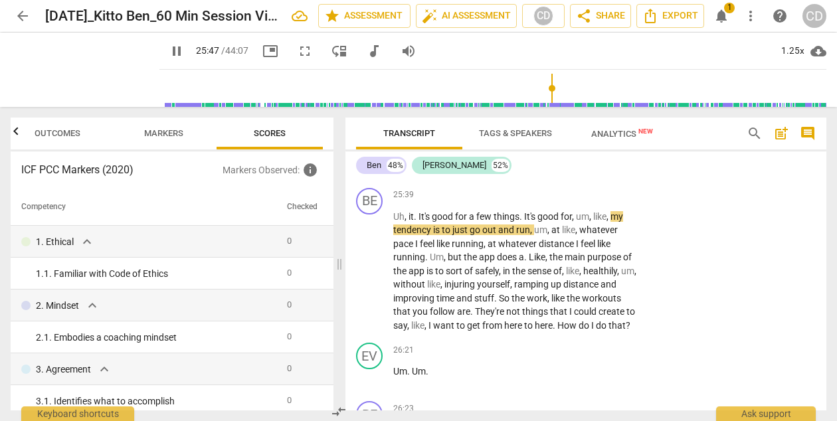
click at [74, 133] on span "Outcomes" at bounding box center [58, 133] width 46 height 10
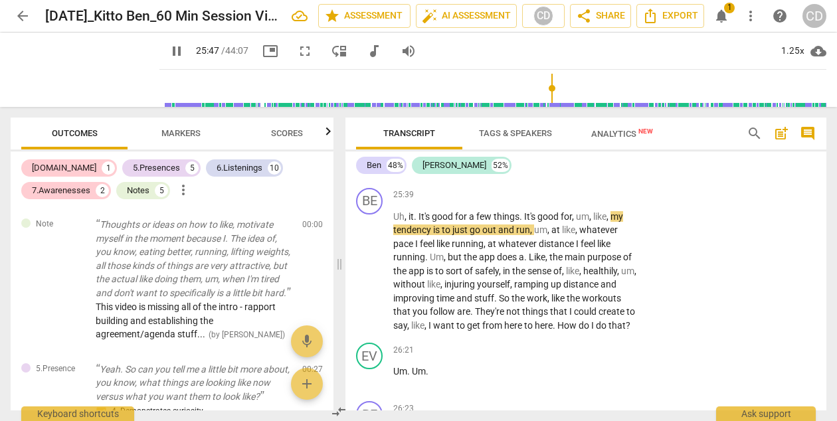
click at [197, 134] on span "Markers" at bounding box center [180, 133] width 39 height 10
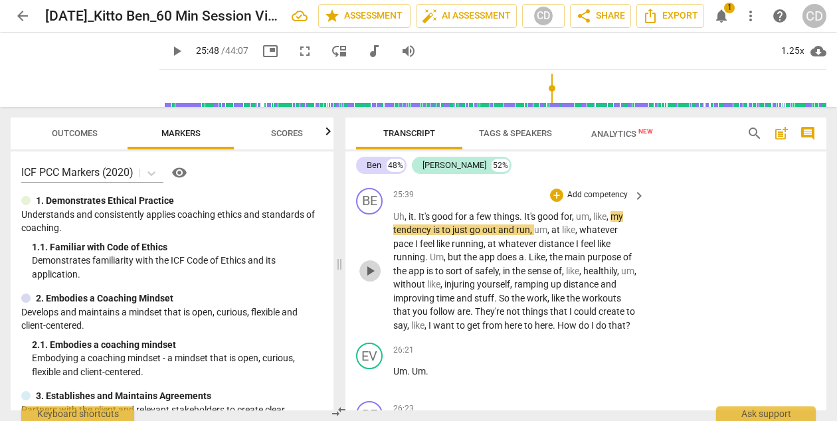
click at [374, 279] on span "play_arrow" at bounding box center [370, 271] width 16 height 16
click at [169, 56] on span "pause" at bounding box center [177, 51] width 16 height 16
click at [169, 58] on span "play_arrow" at bounding box center [177, 51] width 16 height 16
click at [372, 279] on span "pause" at bounding box center [370, 271] width 16 height 16
click at [372, 279] on span "play_arrow" at bounding box center [370, 271] width 16 height 16
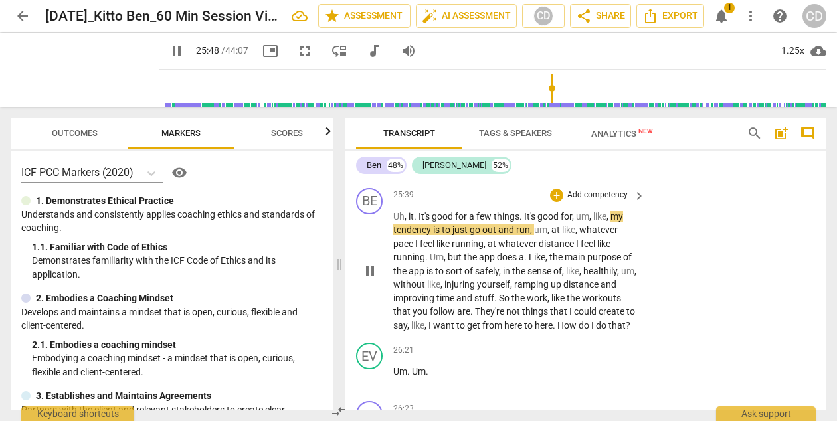
click at [369, 279] on span "pause" at bounding box center [370, 271] width 16 height 16
click at [369, 279] on span "play_arrow" at bounding box center [370, 271] width 16 height 16
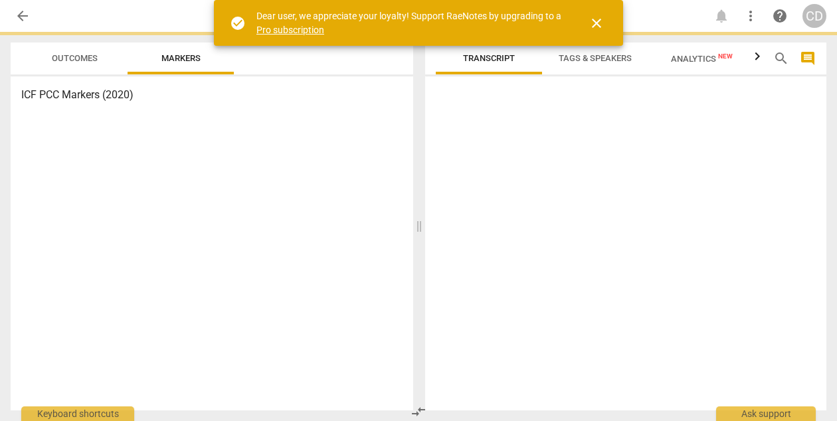
click at [594, 23] on span "close" at bounding box center [596, 23] width 16 height 16
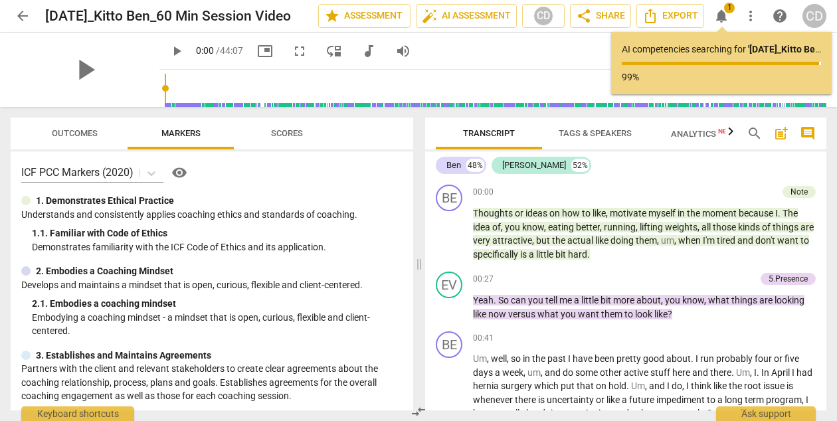
click at [449, 87] on input "range" at bounding box center [495, 88] width 661 height 43
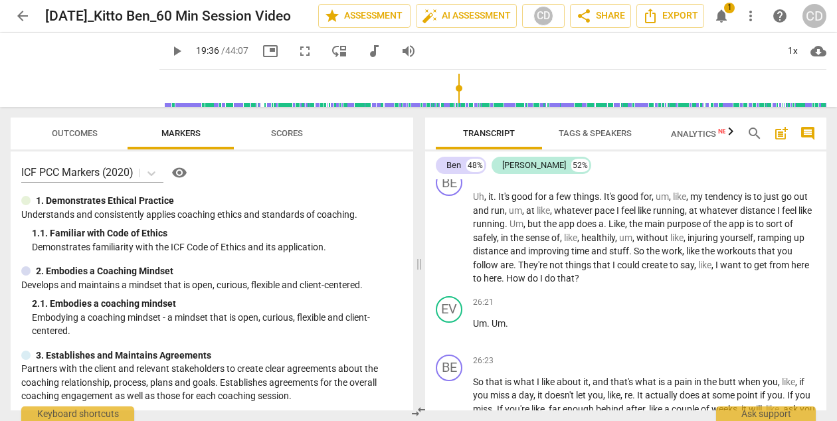
scroll to position [7457, 0]
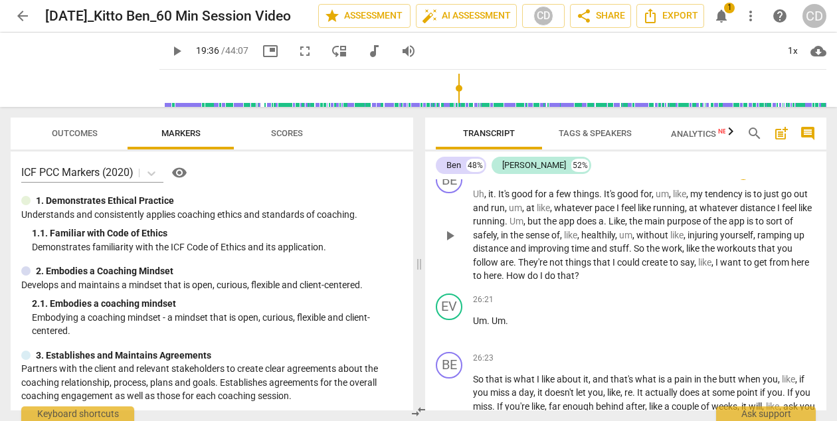
click at [452, 244] on span "play_arrow" at bounding box center [450, 236] width 16 height 16
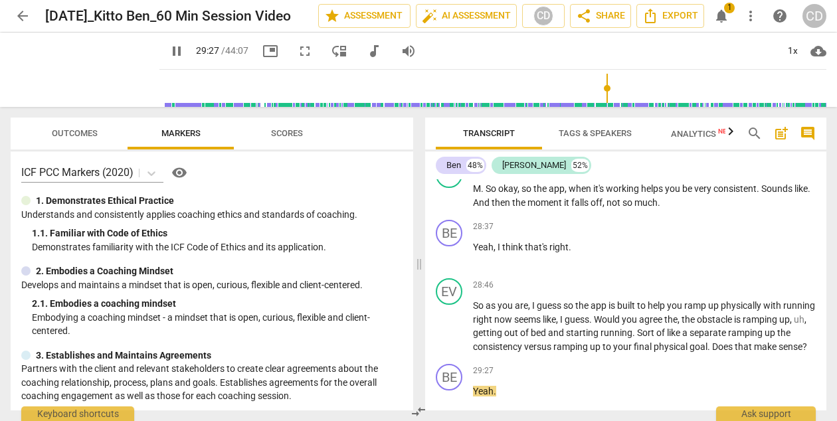
scroll to position [8219, 0]
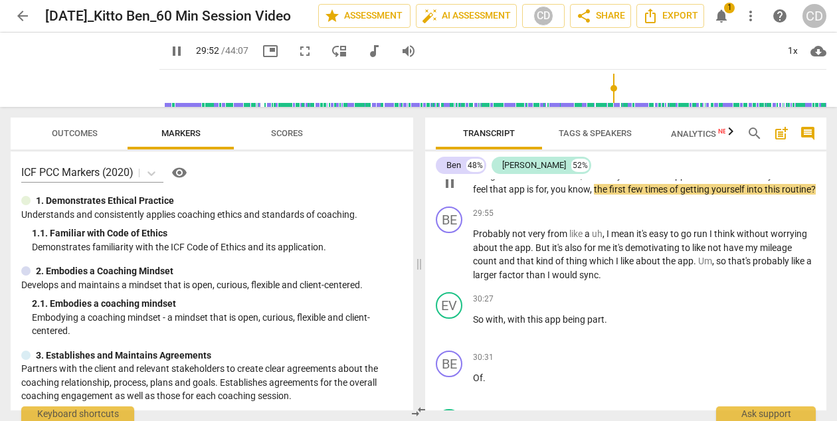
click at [762, 161] on p "Add competency" at bounding box center [783, 155] width 63 height 12
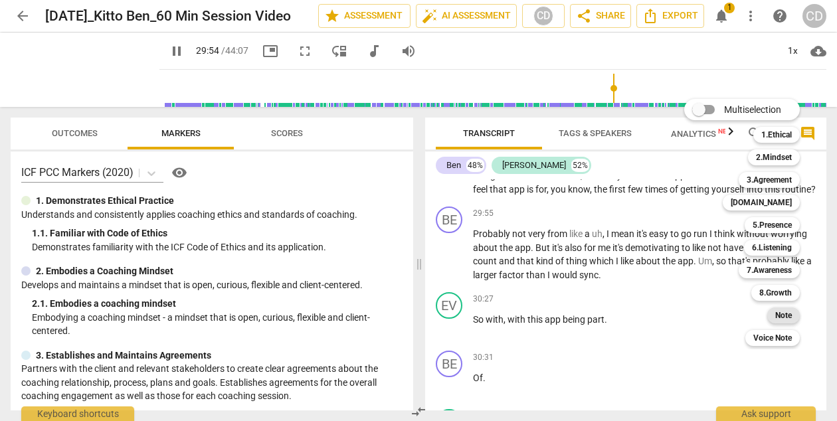
click at [772, 317] on div "Note" at bounding box center [783, 315] width 33 height 16
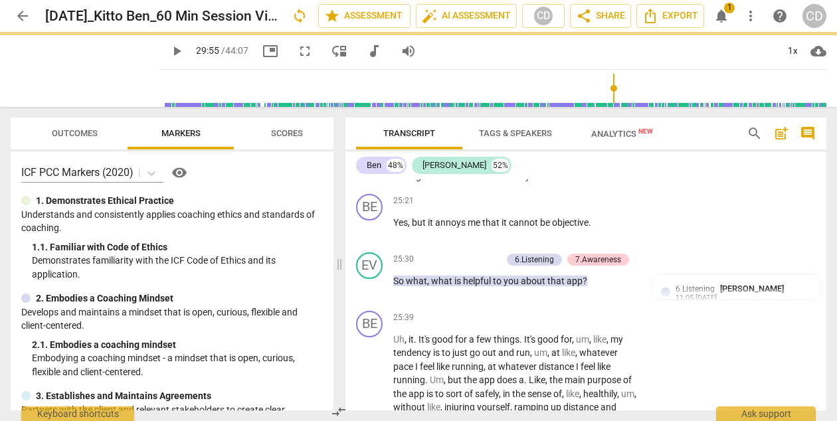
type input "1795"
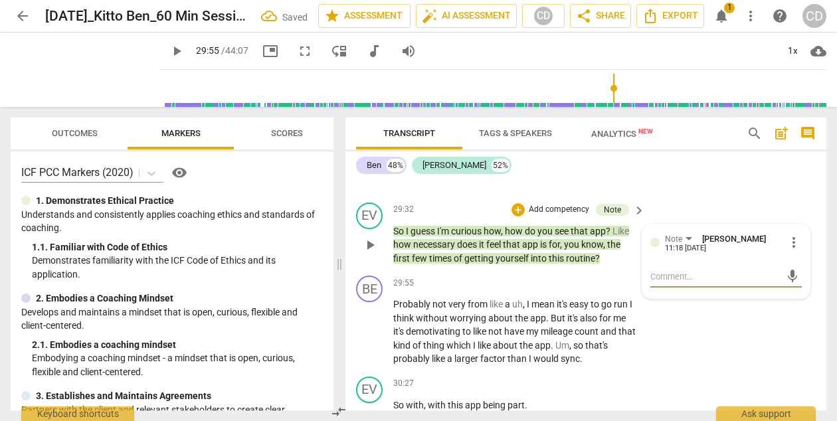
type textarea "T"
type textarea "Th"
type textarea "Thi"
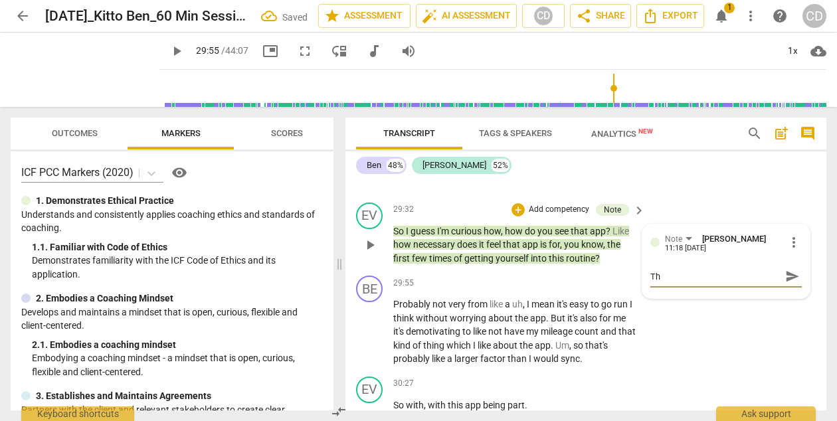
type textarea "Thi"
type textarea "This"
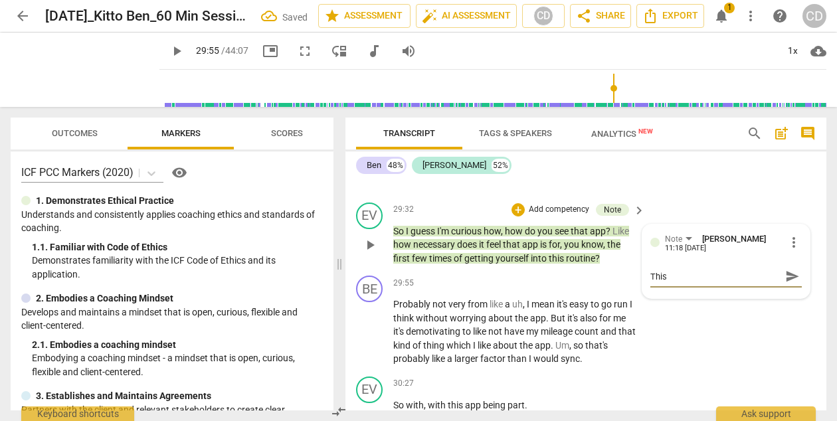
type textarea "This i"
type textarea "This is"
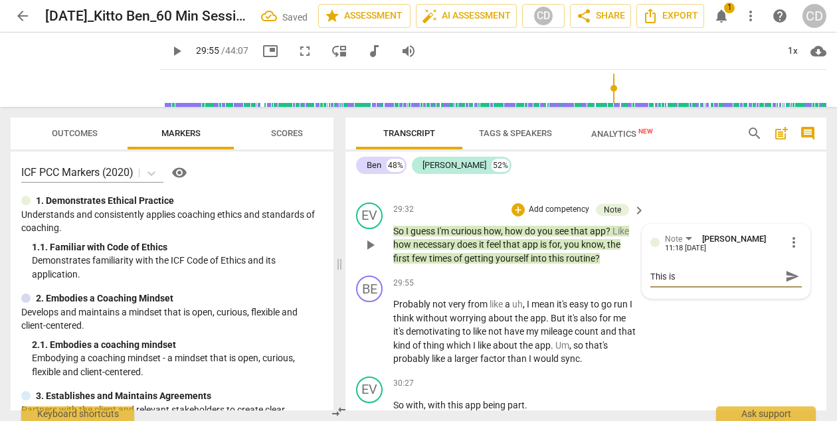
type textarea "This is"
type textarea "This is a"
type textarea "This is ag"
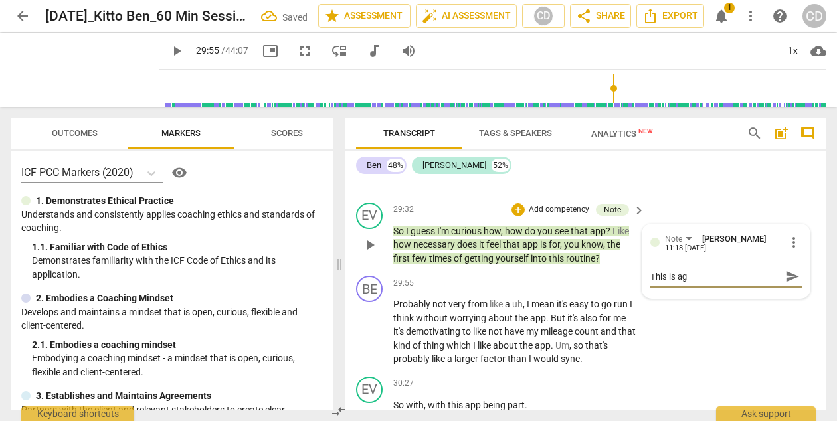
type textarea "This is agr"
type textarea "This is agre"
type textarea "This is agrea"
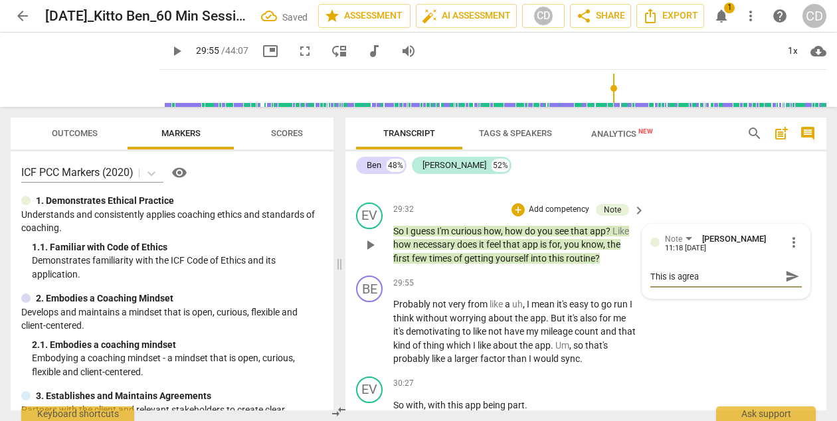
type textarea "This is agreat"
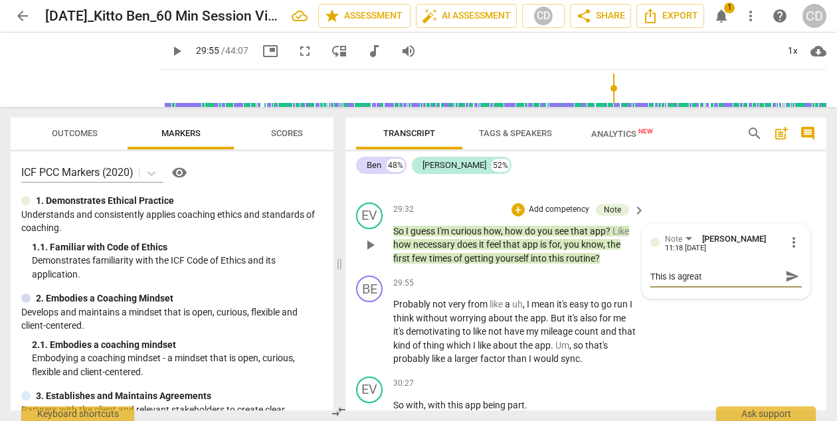
type textarea "This is agrea"
type textarea "This is agre"
type textarea "This is agr"
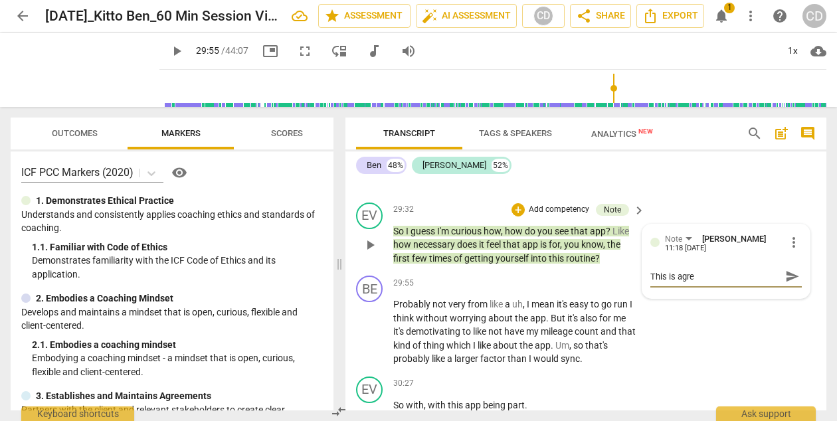
type textarea "This is agr"
type textarea "This is ag"
type textarea "This is a"
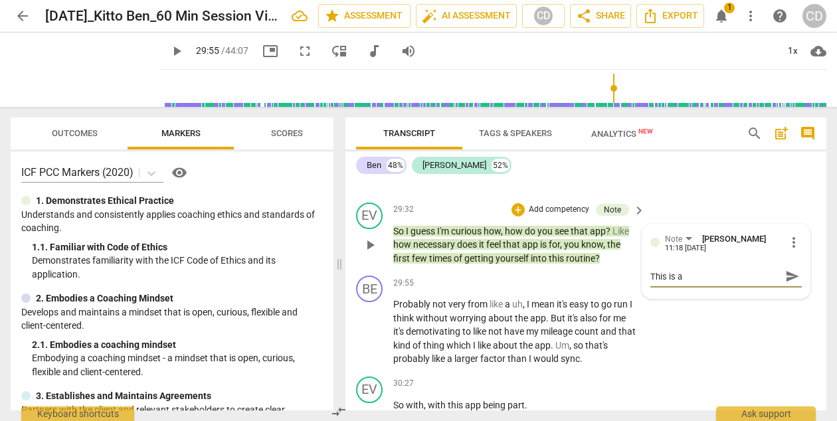
type textarea "This is a"
type textarea "This is a g"
type textarea "This is a go"
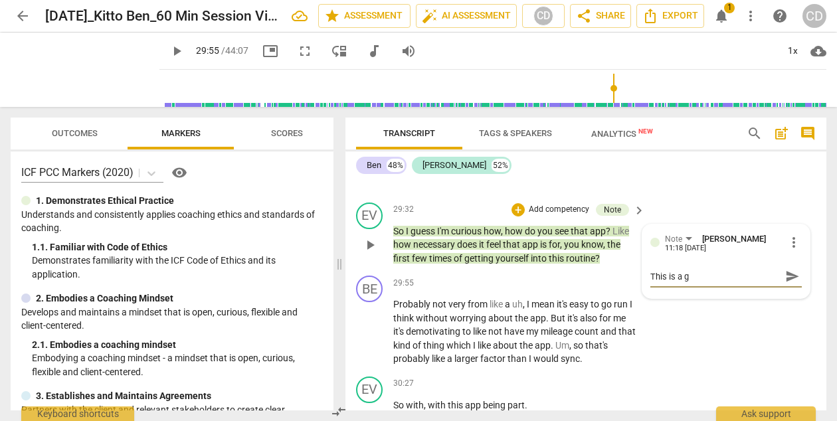
type textarea "This is a go"
type textarea "This is a goo"
type textarea "This is a good"
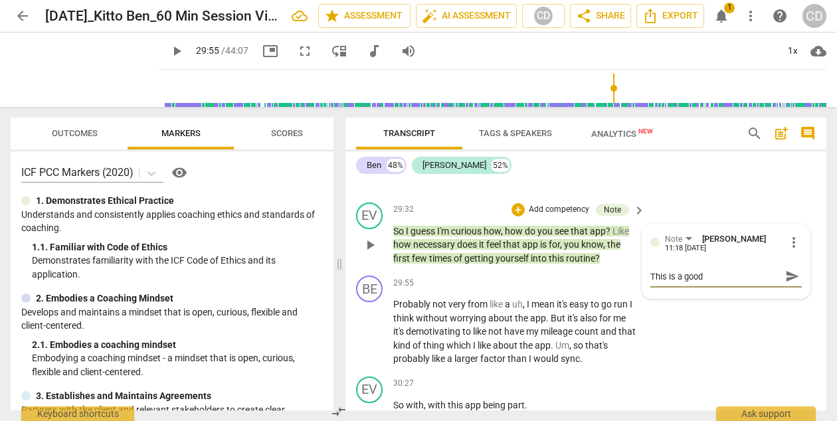
type textarea "This is a good e"
type textarea "This is a good ex"
type textarea "This is a good exa"
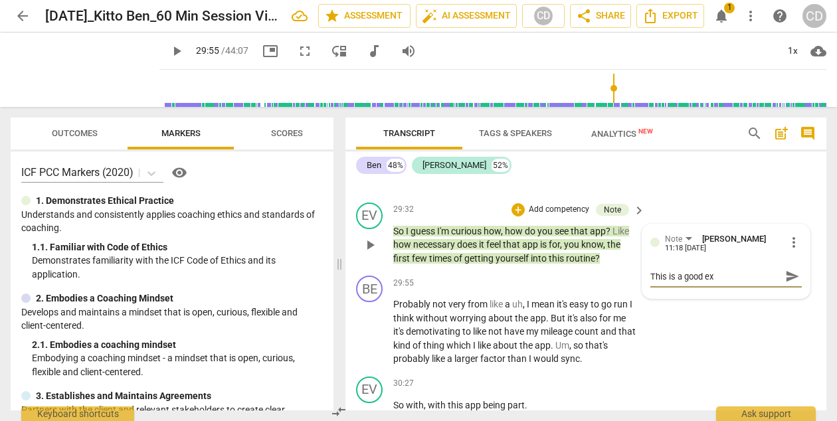
type textarea "This is a good exa"
type textarea "This is a good exam"
type textarea "This is a good examp"
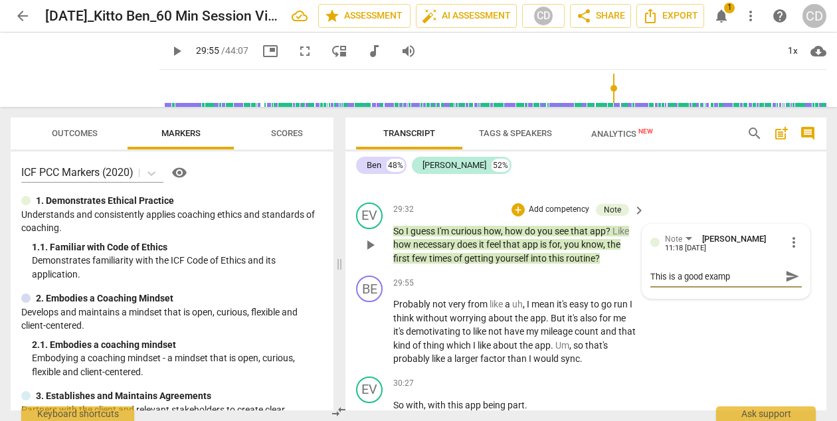
type textarea "This is a good exampl"
type textarea "This is a good example"
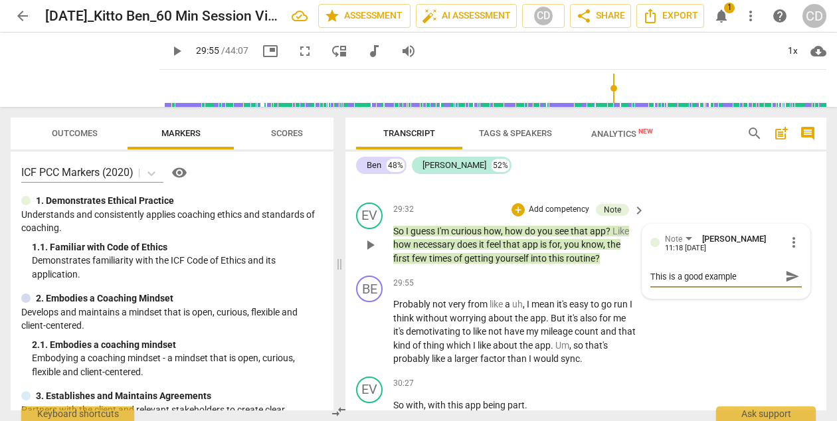
type textarea "This is a good example"
type textarea "This is a good example f"
type textarea "This is a good example fo"
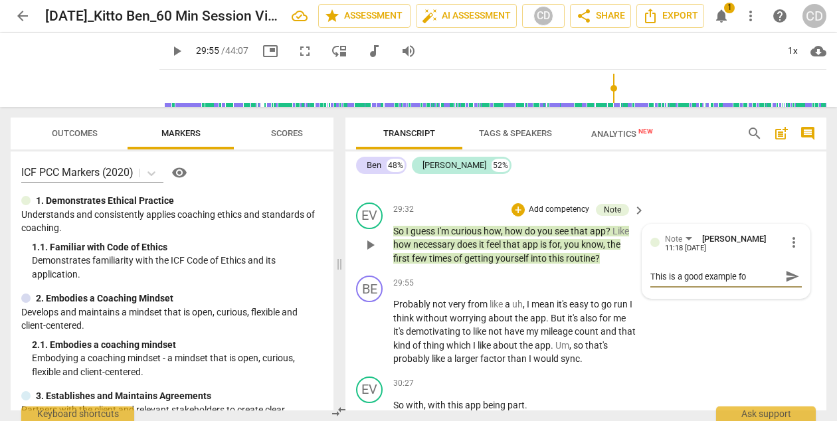
type textarea "This is a good example for"
type textarea "This is a good example for t"
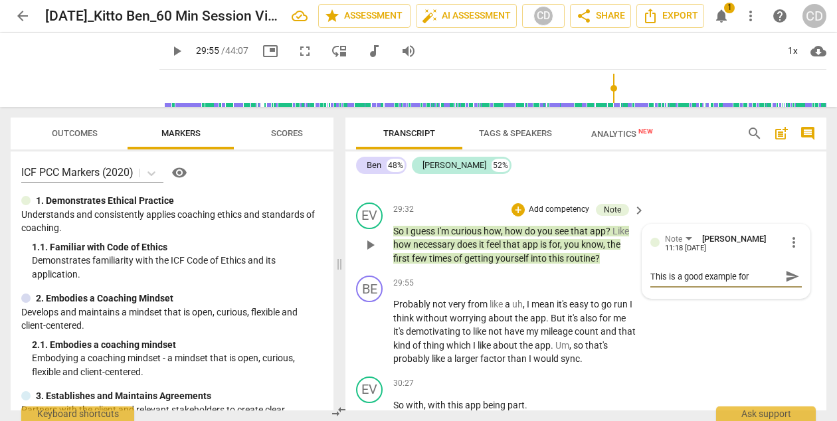
type textarea "This is a good example for t"
type textarea "This is a good example for th"
type textarea "This is a good example for the"
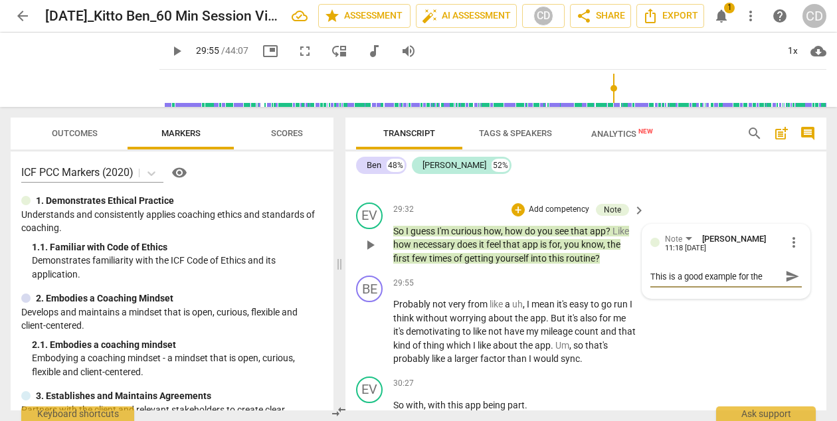
type textarea "This is a good example for the"
type textarea "This is a good example for the d"
type textarea "This is a good example for the di"
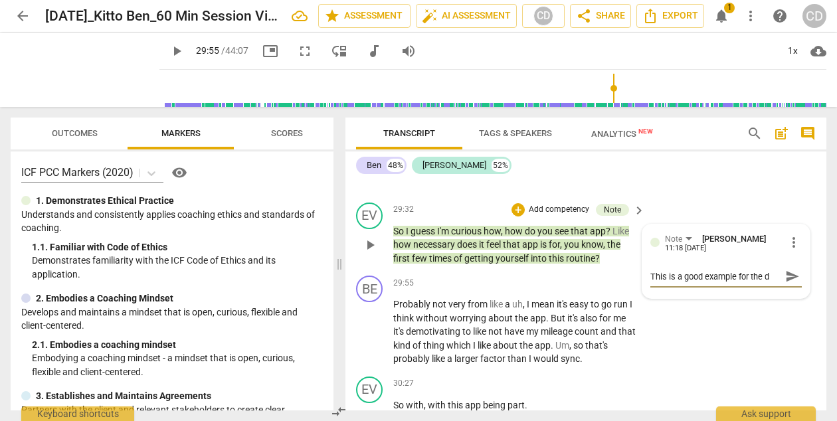
type textarea "This is a good example for the di"
type textarea "This is a good example for the dis"
type textarea "This is a good example for the disc"
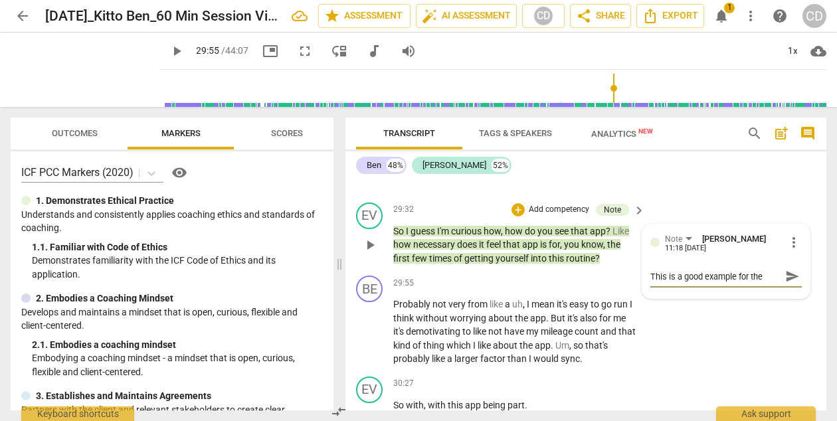
scroll to position [11, 0]
type textarea "This is a good example for the disct"
type textarea "This is a good example for the discti"
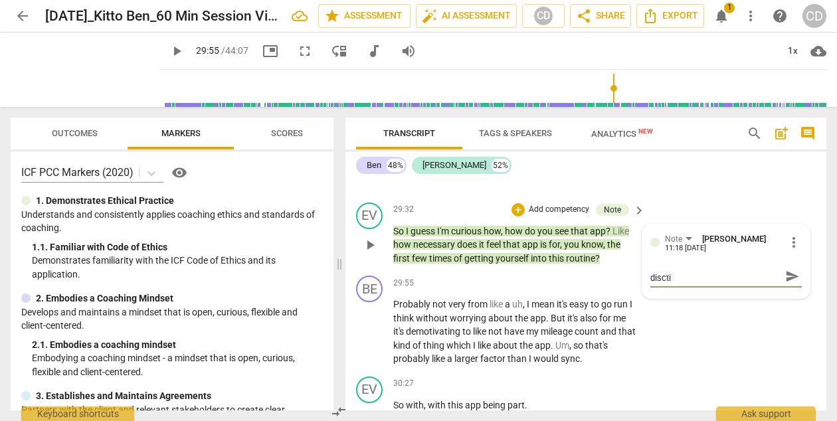
type textarea "This is a good example for the disctin"
type textarea "This is a good example for the disctinc"
type textarea "This is a good example for the disctinct"
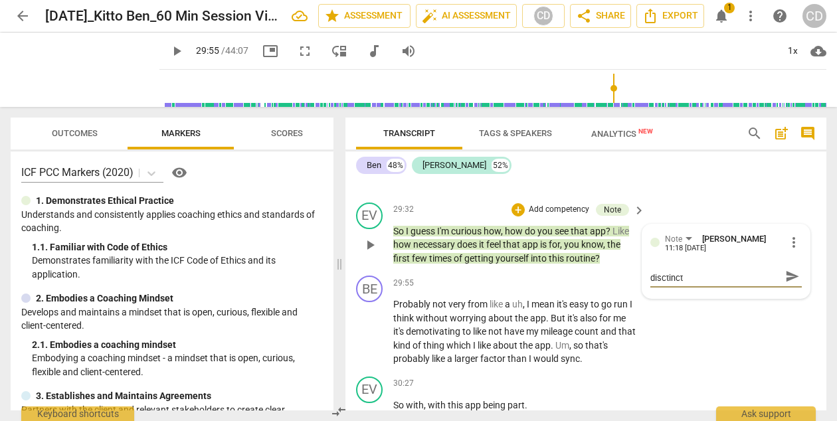
type textarea "This is a good example for the disctincti"
type textarea "This is a good example for the disctinctio"
type textarea "This is a good example for the disctinction"
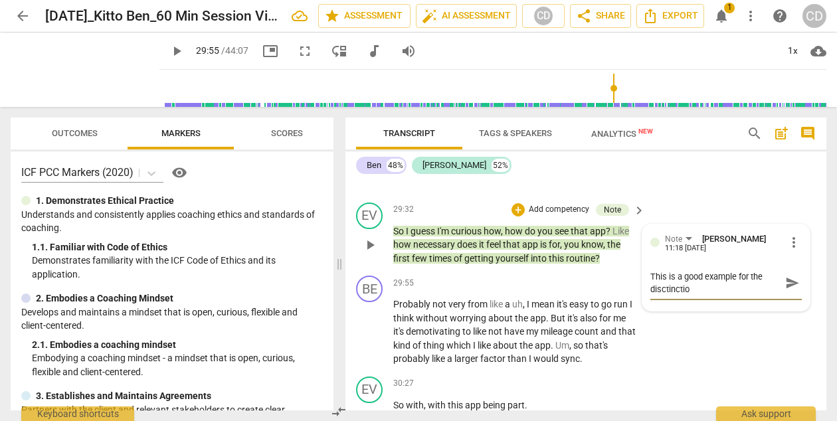
type textarea "This is a good example for the disctinction"
type textarea "This is a good example for the disctinction b"
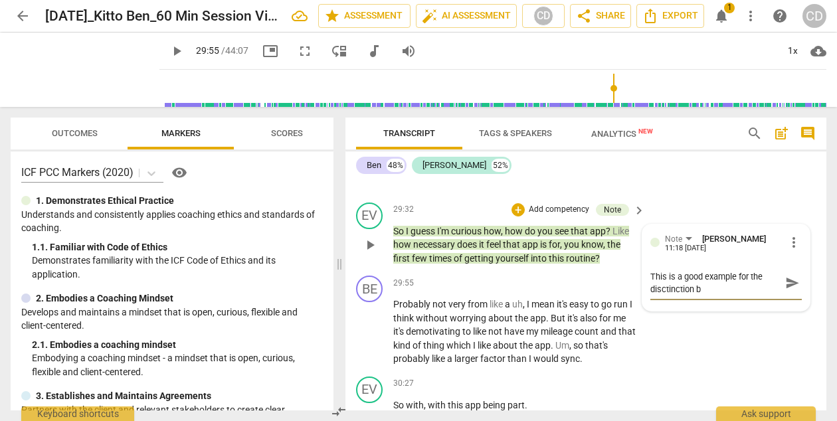
type textarea "This is a good example for the disctinction be"
type textarea "This is a good example for the disctinction bet"
type textarea "This is a good example for the disctinction bete"
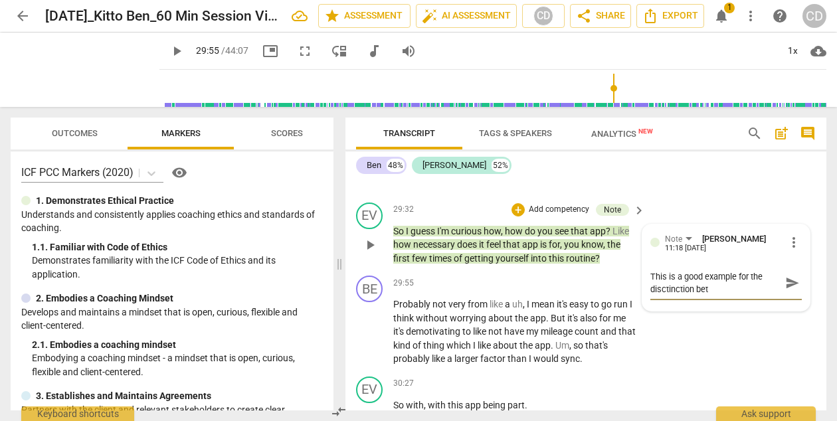
type textarea "This is a good example for the disctinction bete"
type textarea "This is a good example for the disctinction bet"
type textarea "This is a good example for the disctinction betw"
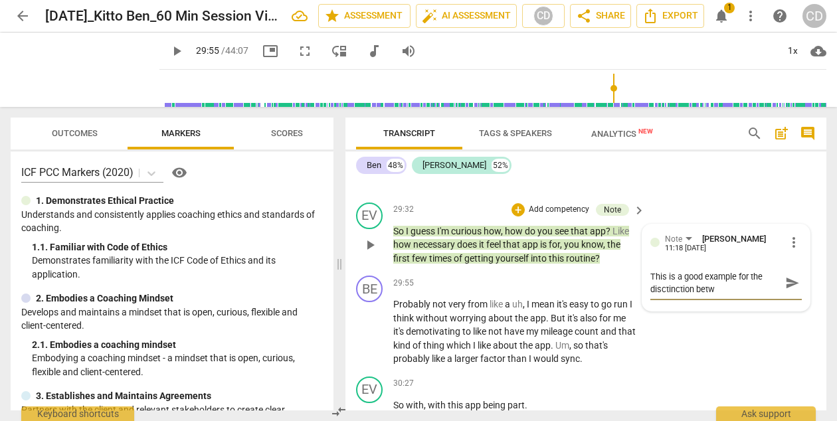
type textarea "This is a good example for the disctinction betwe"
type textarea "This is a good example for the disctinction betwee"
type textarea "This is a good example for the disctinction between"
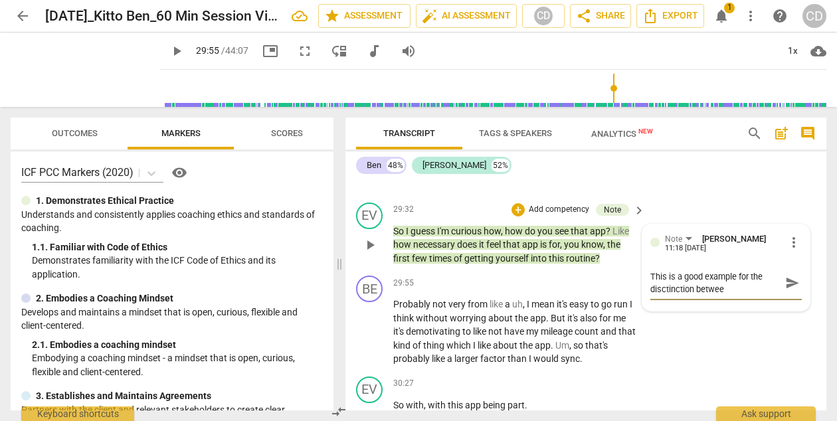
type textarea "This is a good example for the disctinction between"
click at [663, 296] on textarea "This is a good example for the disctinction between" at bounding box center [715, 282] width 130 height 25
type textarea "This is a good example for the distinction between"
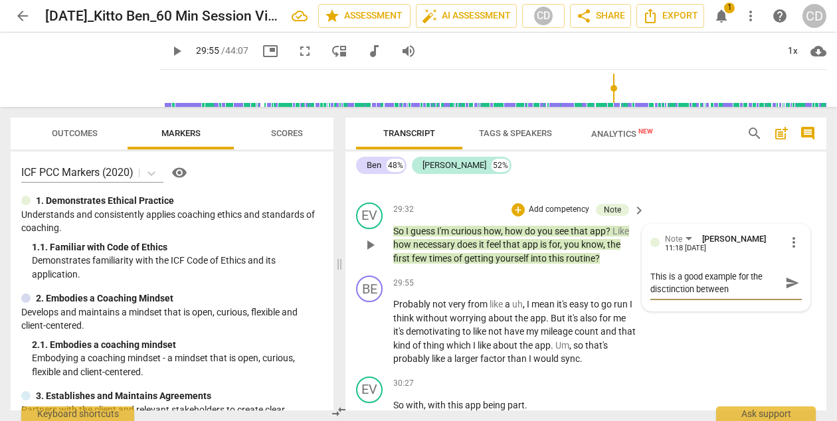
type textarea "This is a good example for the distinction between"
click at [723, 296] on textarea "This is a good example for the distinction between" at bounding box center [715, 282] width 130 height 25
type textarea "This is a good example for the distinction between l"
type textarea "This is a good example for the distinction between le"
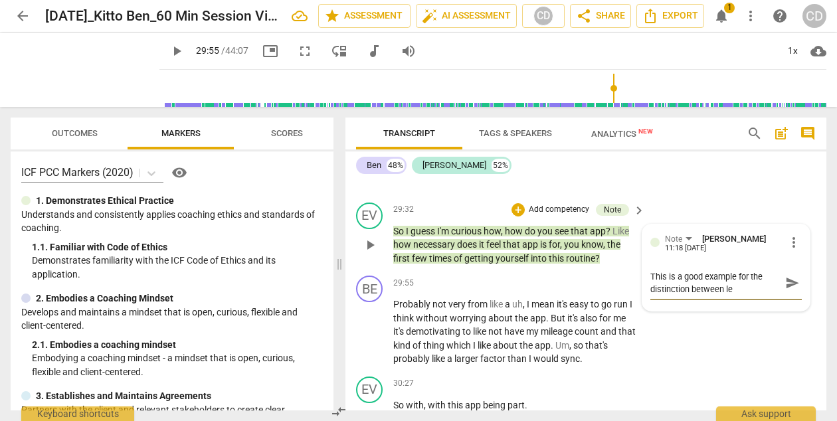
type textarea "This is a good example for the distinction between lea"
type textarea "This is a good example for the distinction between lead"
type textarea "This is a good example for the distinction between leadi"
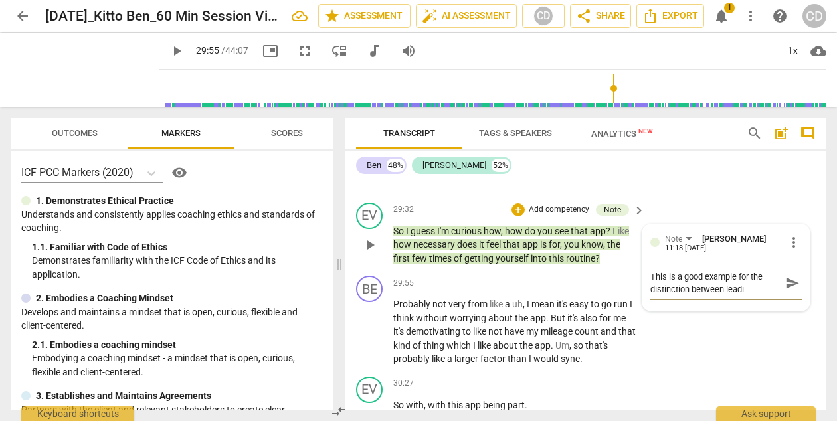
type textarea "This is a good example for the distinction between leadin"
type textarea "This is a good example for the distinction between leading"
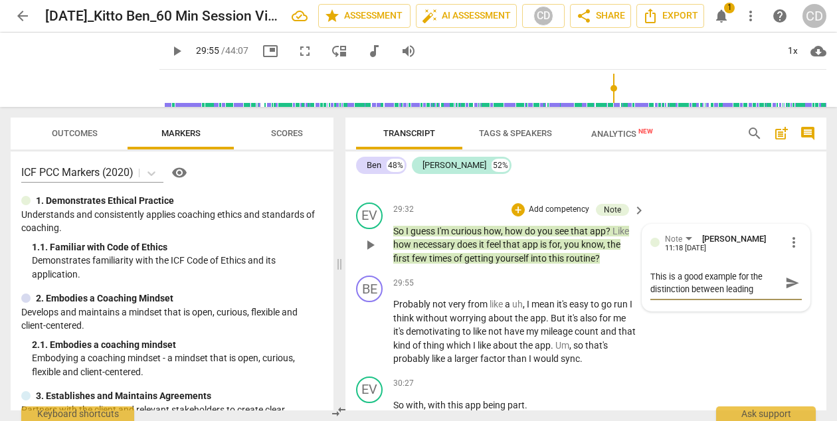
type textarea "This is a good example for the distinction between leading"
type textarea "This is a good example for the distinction between leading q"
type textarea "This is a good example for the distinction between leading qu"
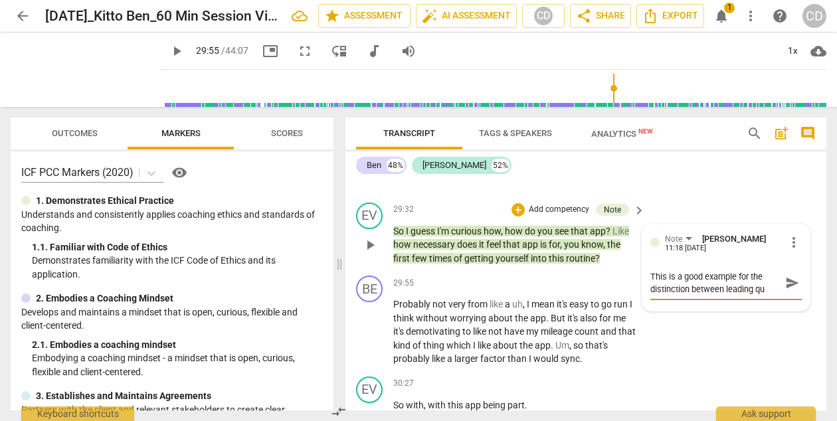
type textarea "This is a good example for the distinction between leading que"
type textarea "This is a good example for the distinction between leading ques"
type textarea "This is a good example for the distinction between leading quest"
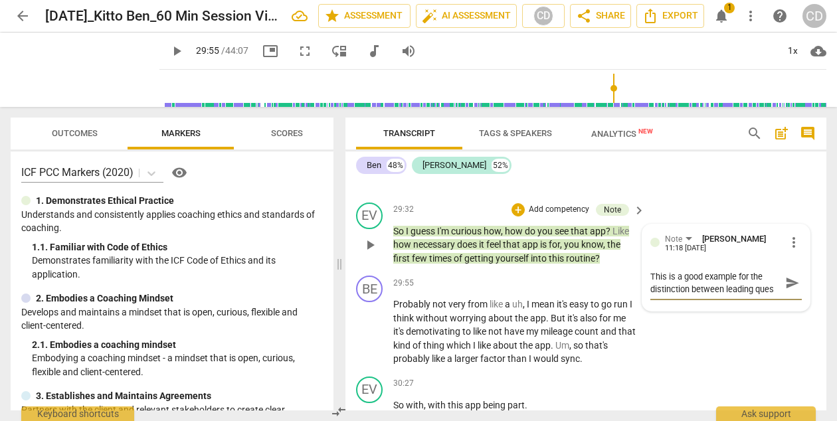
type textarea "This is a good example for the distinction between leading quest"
type textarea "This is a good example for the distinction between leading questi"
type textarea "This is a good example for the distinction between leading questio"
type textarea "This is a good example for the distinction between leading question"
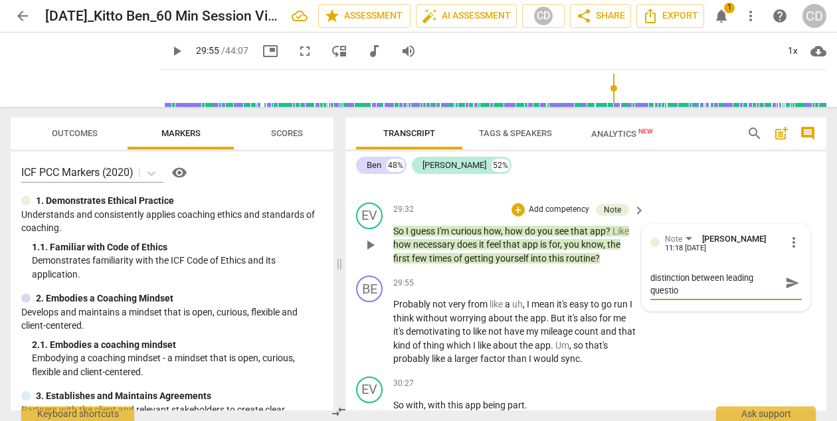
type textarea "This is a good example for the distinction between leading question"
type textarea "This is a good example for the distinction between leading questions"
type textarea "This is a good example for the distinction between leading questions,"
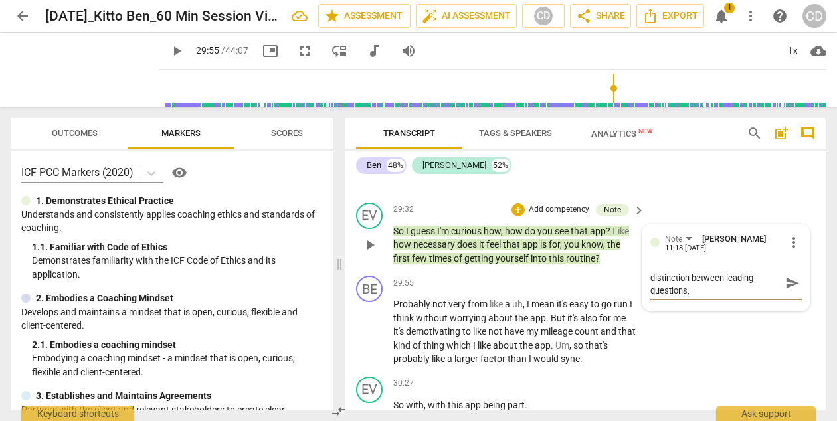
type textarea "This is a good example for the distinction between leading questions,"
type textarea "This is a good example for the distinction between leading questions, o"
type textarea "This is a good example for the distinction between leading questions, op"
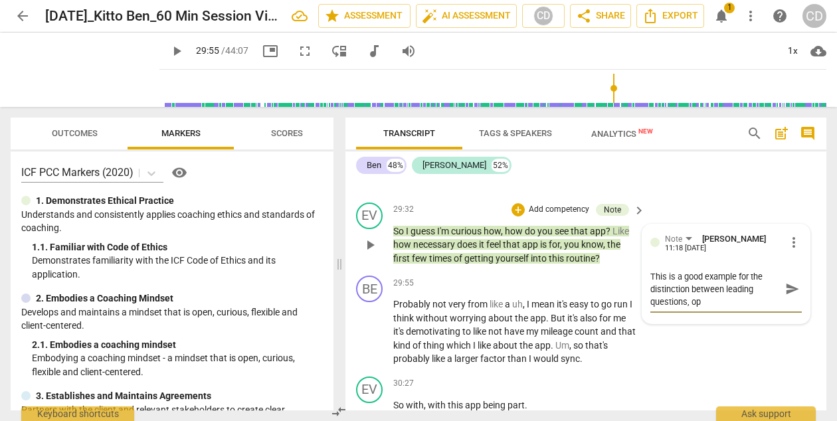
type textarea "This is a good example for the distinction between leading questions, ope"
type textarea "This is a good example for the distinction between leading questions, open"
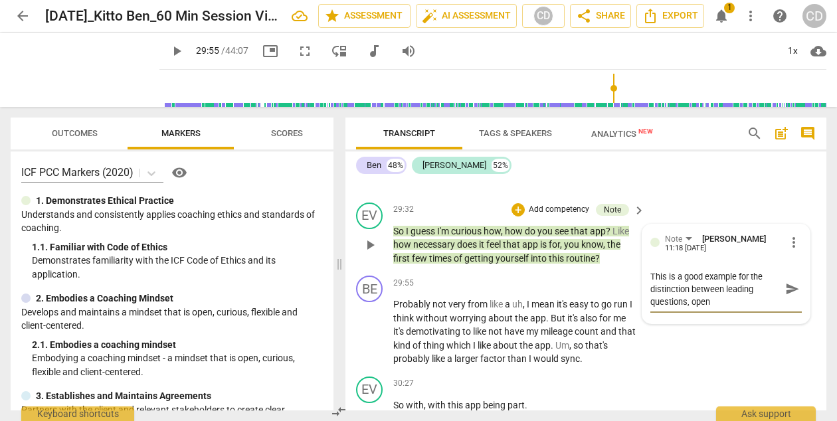
type textarea "This is a good example for the distinction between leading questions, open"
type textarea "This is a good example for the distinction between leading questions, open q"
type textarea "This is a good example for the distinction between leading questions, open qu"
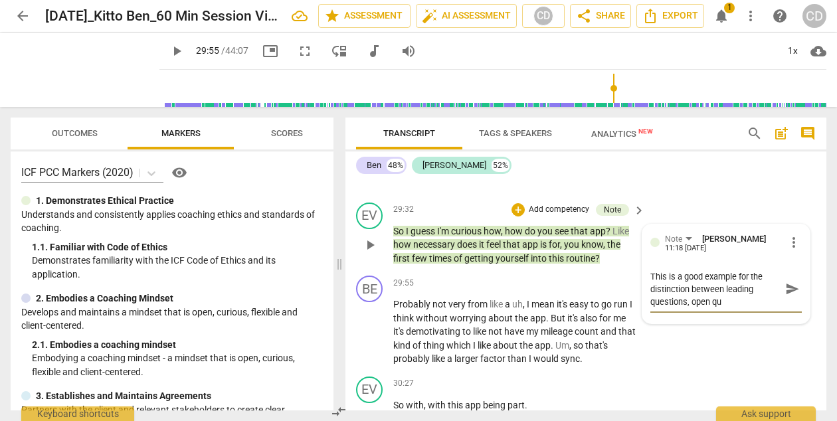
type textarea "This is a good example for the distinction between leading questions, open que"
type textarea "This is a good example for the distinction between leading questions, open ques"
type textarea "This is a good example for the distinction between leading questions, open quest"
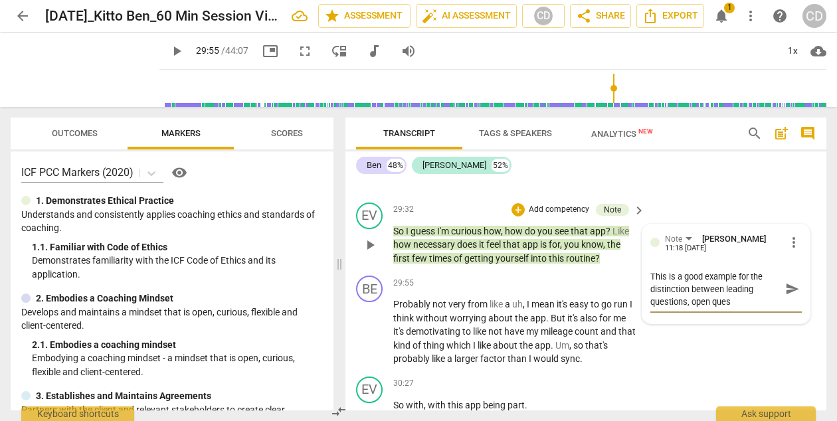
type textarea "This is a good example for the distinction between leading questions, open quest"
type textarea "This is a good example for the distinction between leading questions, open ques…"
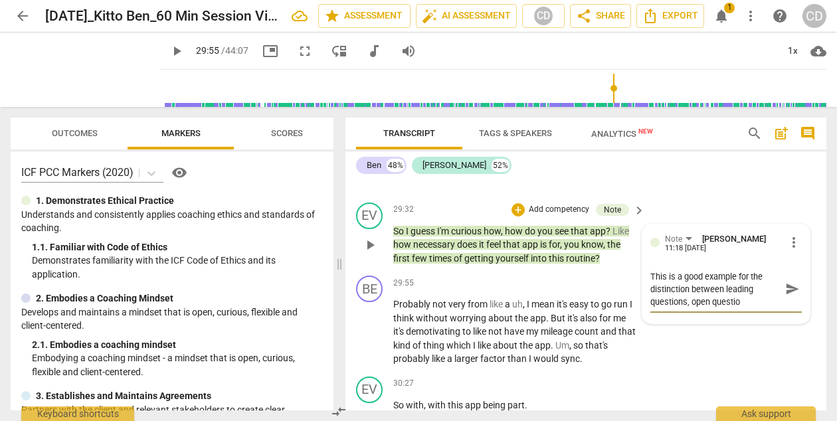
type textarea "This is a good example for the distinction between leading questions, open ques…"
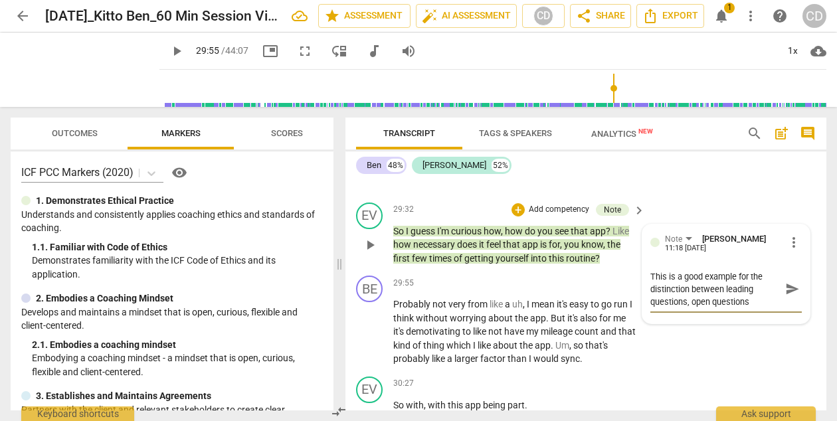
type textarea "This is a good example for the distinction between leading questions, open ques…"
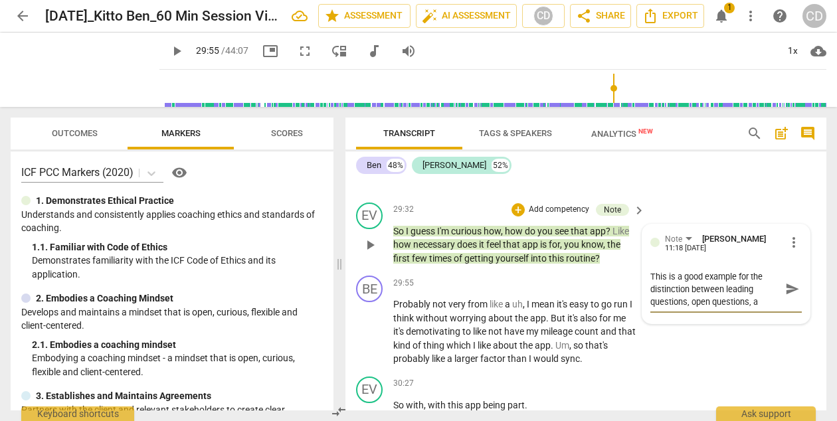
type textarea "This is a good example for the distinction between leading questions, open ques…"
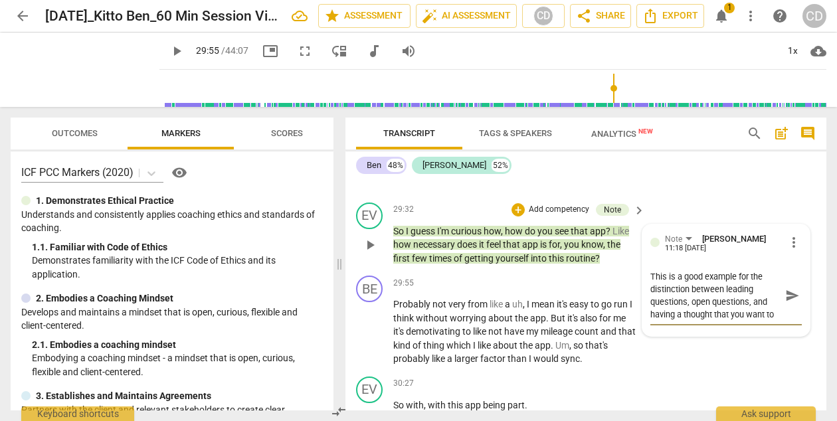
scroll to position [11, 0]
click at [788, 303] on span "send" at bounding box center [792, 295] width 15 height 15
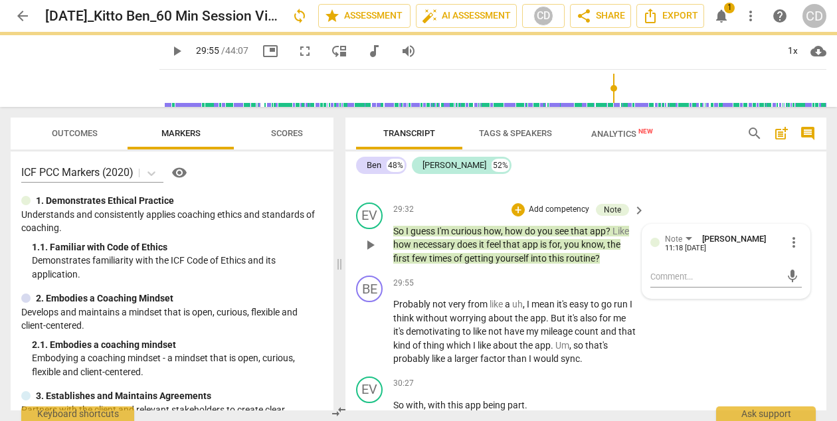
scroll to position [0, 0]
click at [368, 340] on span "play_arrow" at bounding box center [370, 332] width 16 height 16
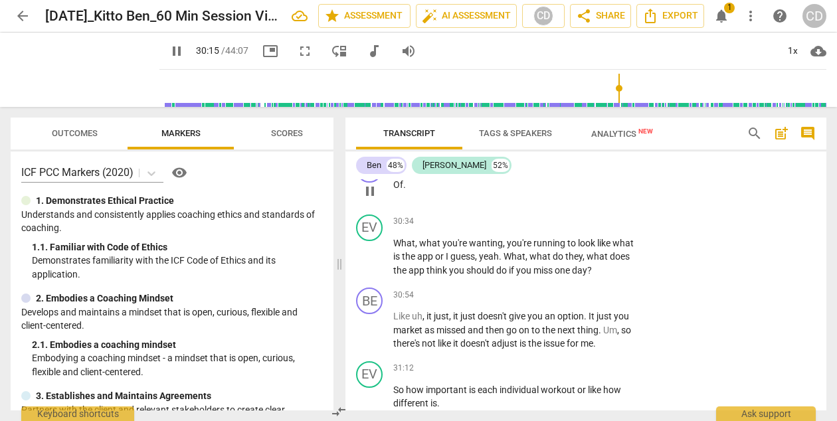
scroll to position [9531, 0]
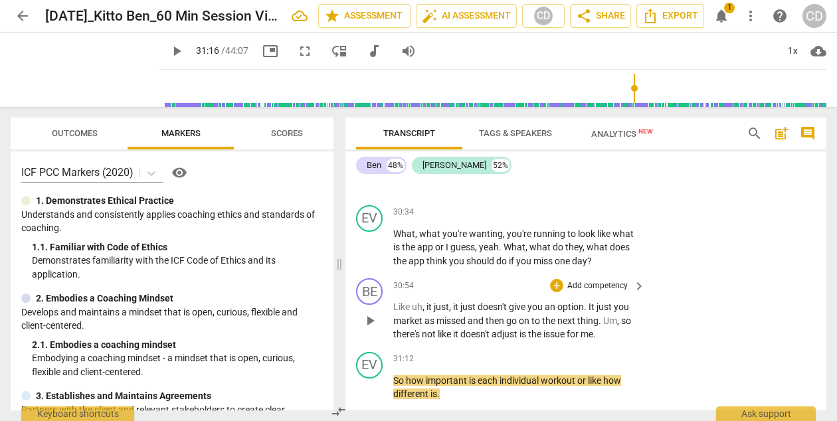
click at [378, 329] on span "play_arrow" at bounding box center [370, 321] width 16 height 16
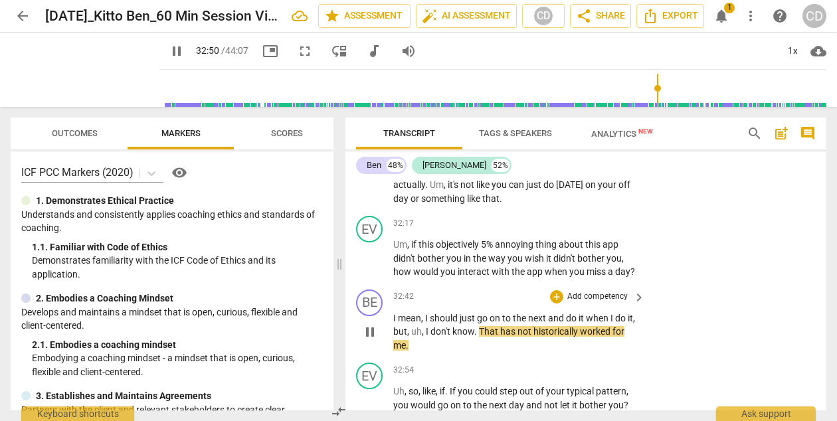
scroll to position [9941, 0]
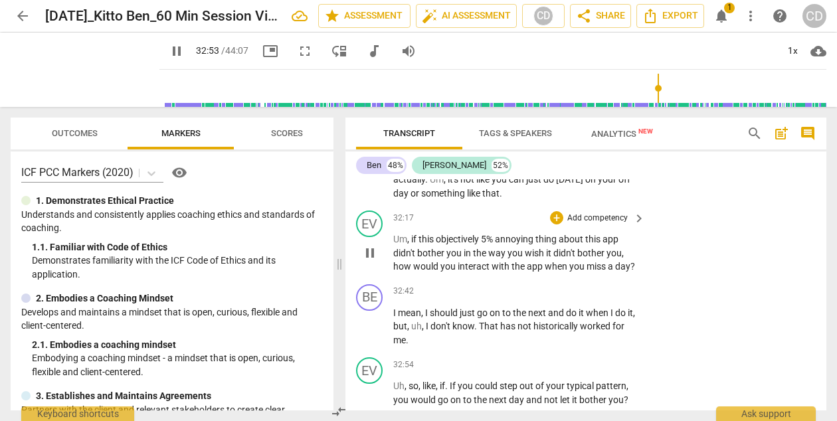
click at [605, 224] on p "Add competency" at bounding box center [597, 219] width 63 height 12
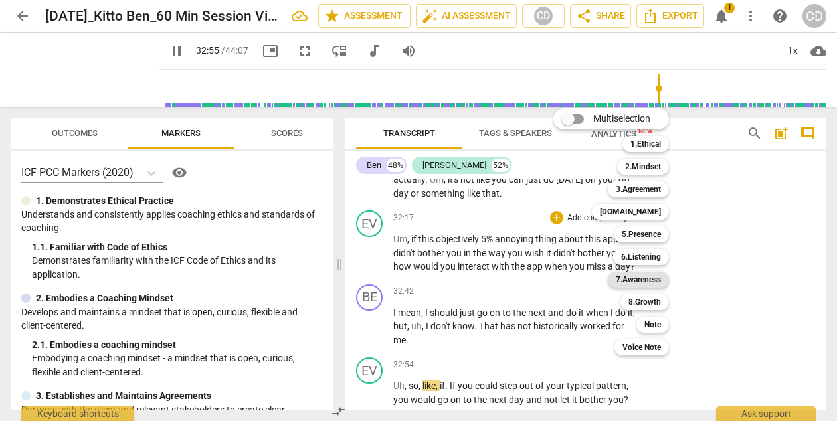
click at [632, 280] on b "7.Awareness" at bounding box center [638, 280] width 45 height 16
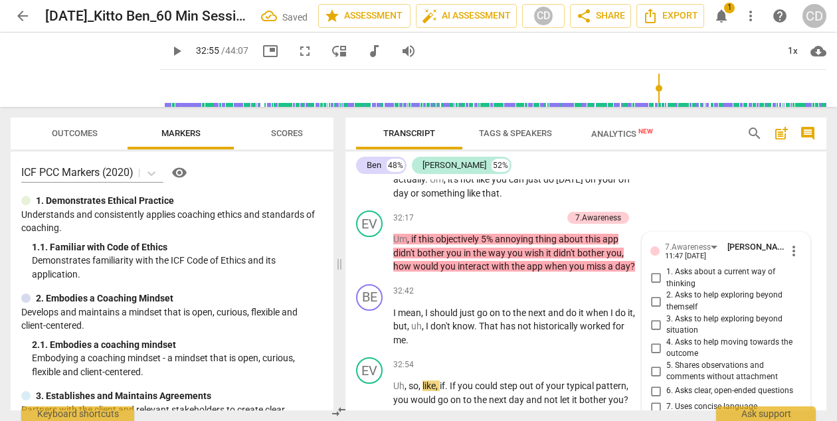
scroll to position [10113, 0]
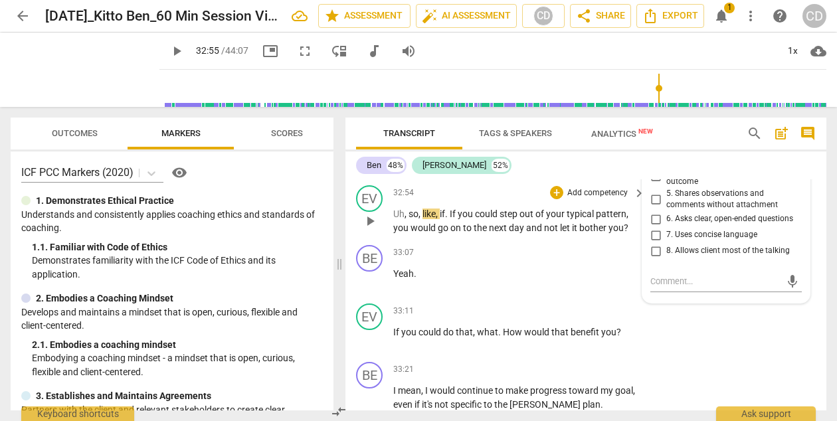
click at [597, 199] on p "Add competency" at bounding box center [597, 193] width 63 height 12
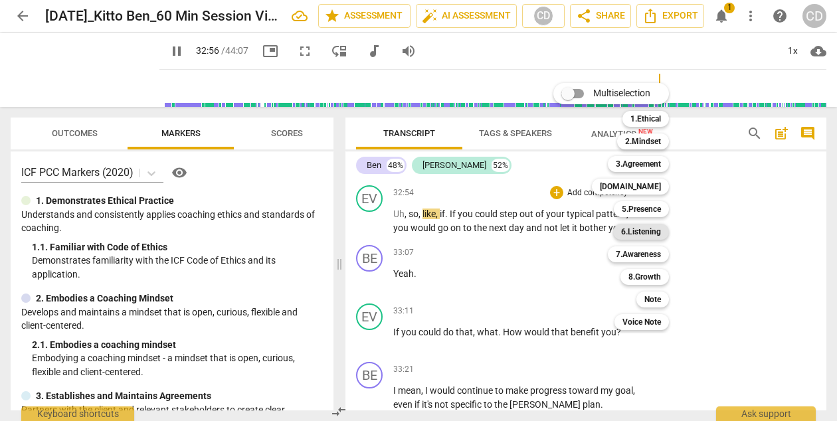
click at [637, 237] on b "6.Listening" at bounding box center [641, 232] width 40 height 16
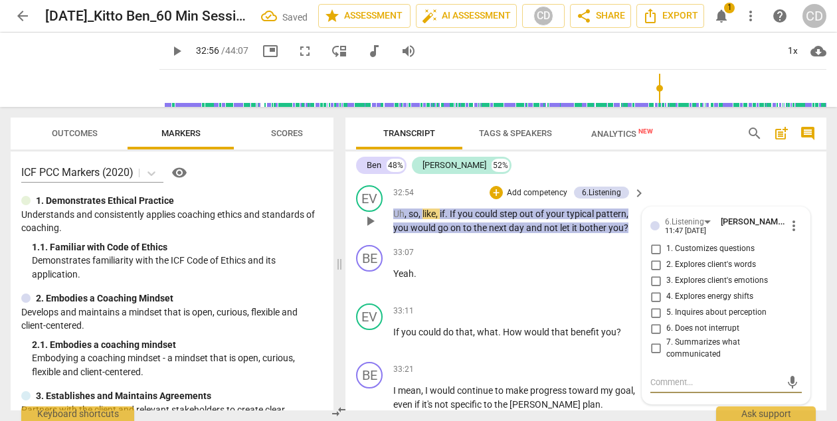
click at [681, 255] on span "1. Customizes questions" at bounding box center [710, 249] width 88 height 12
click at [666, 257] on input "1. Customizes questions" at bounding box center [655, 249] width 21 height 16
click at [697, 203] on div "EV play_arrow pause 32:54 + Add competency 6.Listening keyboard_arrow_right Uh …" at bounding box center [585, 210] width 481 height 60
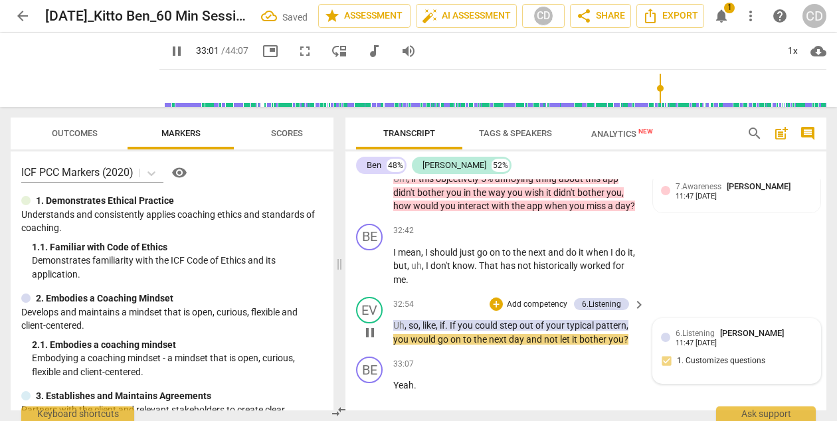
scroll to position [9997, 0]
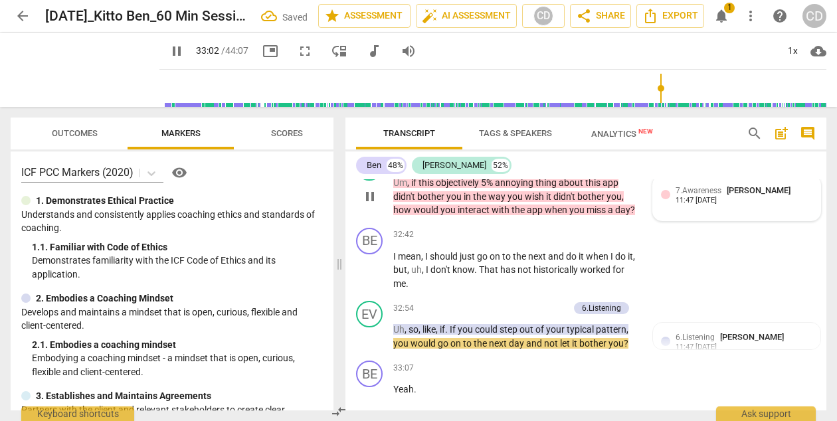
click at [759, 205] on div "7.Awareness Casey Dixon 11:47 08-11-2025" at bounding box center [743, 194] width 137 height 21
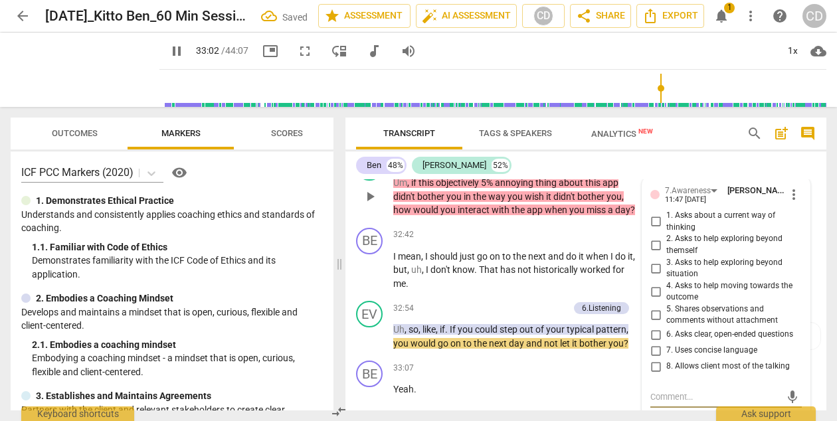
scroll to position [10002, 0]
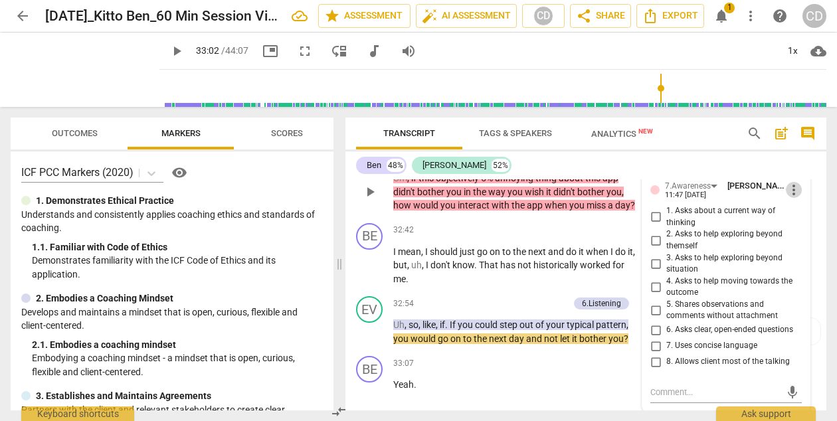
click at [789, 198] on span "more_vert" at bounding box center [794, 190] width 16 height 16
click at [790, 227] on li "Delete" at bounding box center [803, 227] width 46 height 25
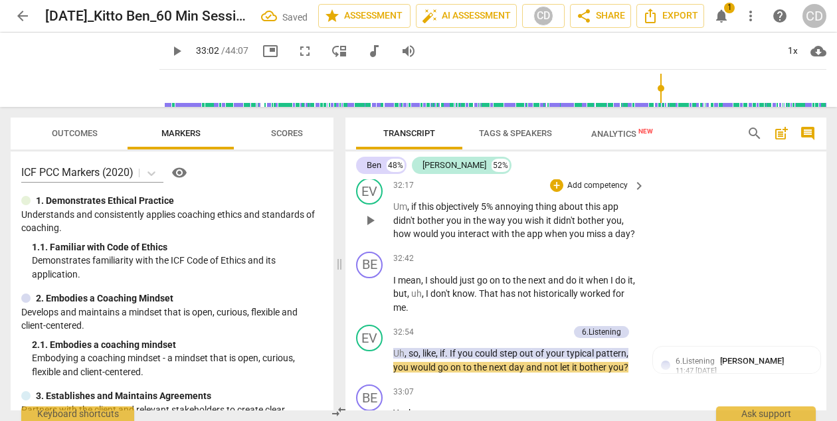
scroll to position [9970, 0]
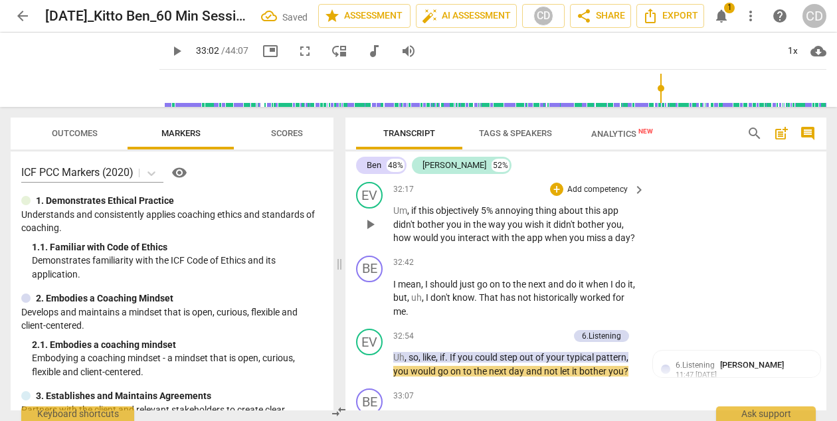
click at [590, 196] on p "Add competency" at bounding box center [597, 190] width 63 height 12
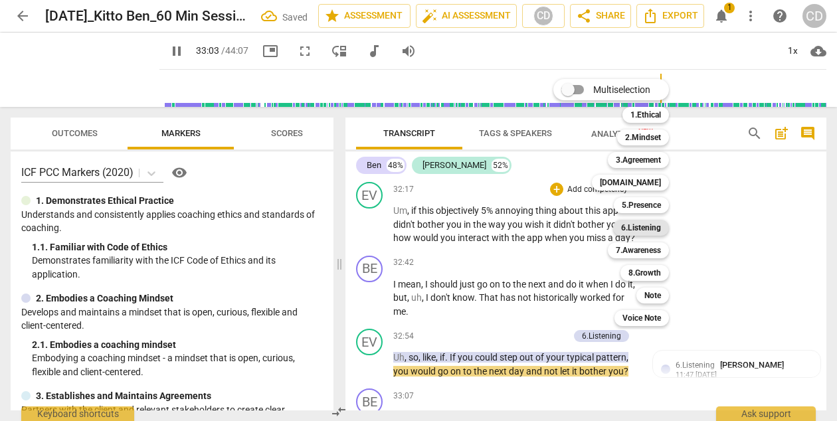
click at [651, 232] on b "6.Listening" at bounding box center [641, 228] width 40 height 16
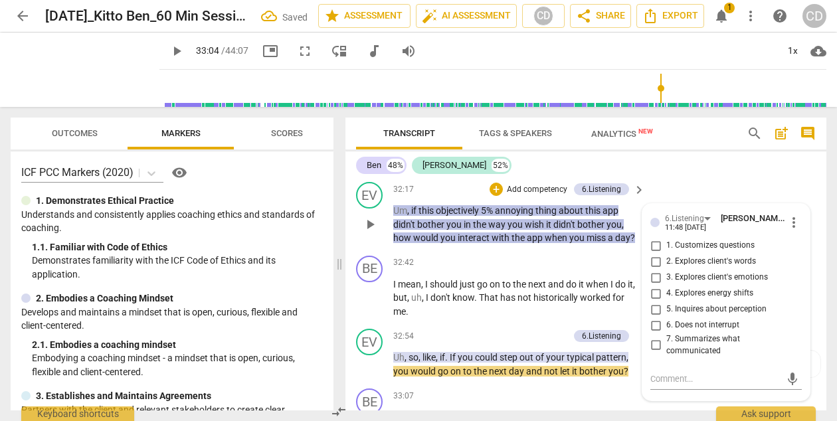
click at [694, 252] on span "1. Customizes questions" at bounding box center [710, 246] width 88 height 12
click at [666, 254] on input "1. Customizes questions" at bounding box center [655, 246] width 21 height 16
click at [683, 315] on span "5. Inquires about perception" at bounding box center [716, 309] width 100 height 12
click at [666, 317] on input "5. Inquires about perception" at bounding box center [655, 309] width 21 height 16
click at [694, 208] on div "EV play_arrow pause 32:17 + Add competency 6.Listening keyboard_arrow_right Um …" at bounding box center [585, 214] width 481 height 74
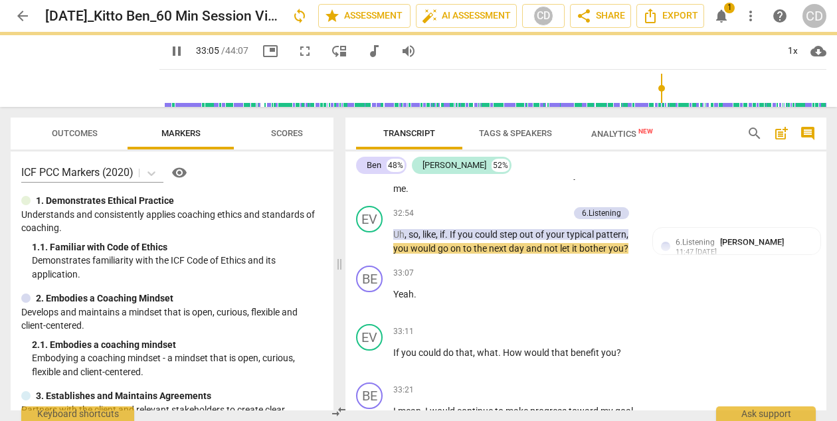
scroll to position [10124, 0]
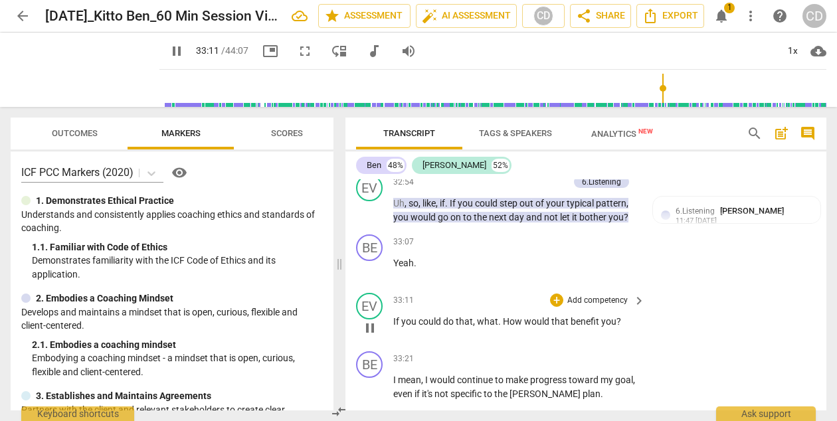
click at [602, 307] on div "+ Add competency" at bounding box center [589, 300] width 79 height 13
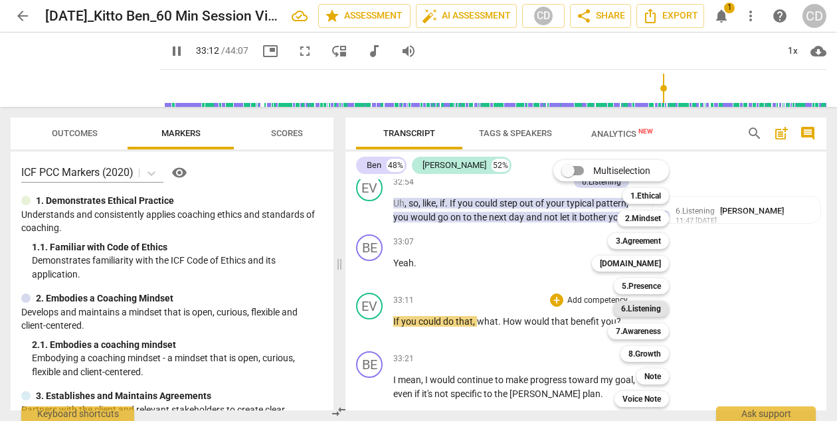
click at [642, 308] on b "6.Listening" at bounding box center [641, 309] width 40 height 16
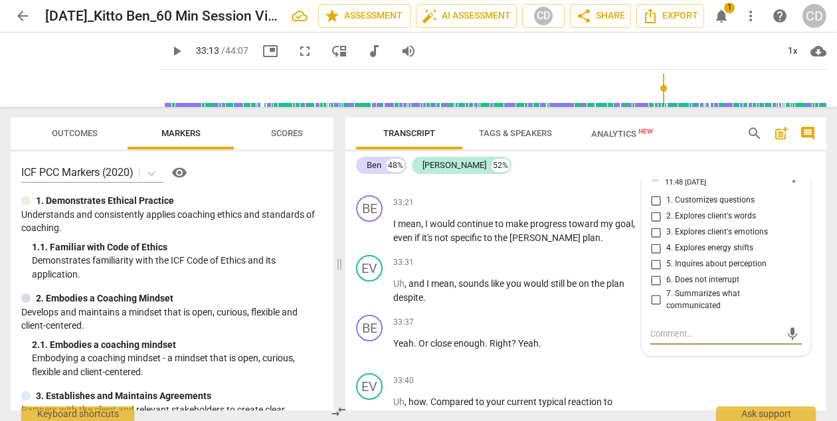
scroll to position [10281, 0]
click at [701, 205] on span "1. Customizes questions" at bounding box center [710, 199] width 88 height 12
click at [666, 207] on input "1. Customizes questions" at bounding box center [655, 199] width 21 height 16
click at [603, 386] on div "+ Add competency" at bounding box center [589, 379] width 79 height 13
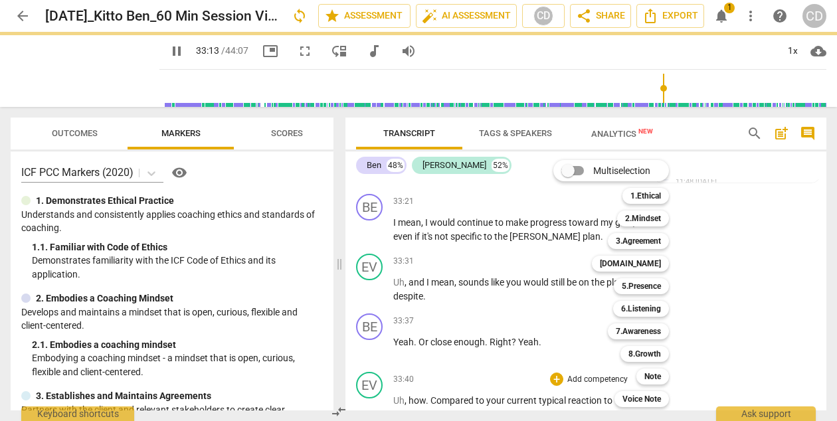
click at [762, 312] on div at bounding box center [418, 210] width 837 height 421
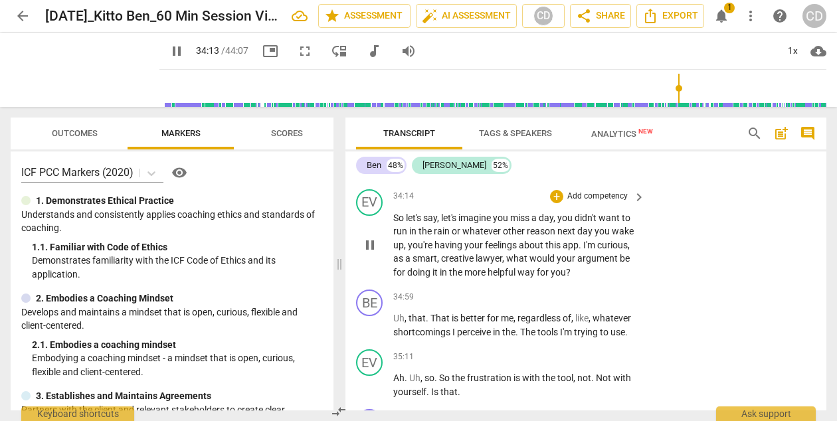
scroll to position [10598, 0]
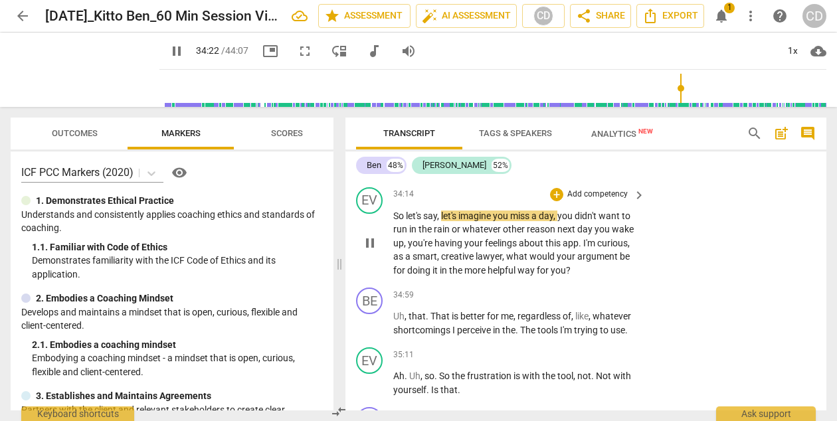
click at [624, 201] on p "Add competency" at bounding box center [597, 195] width 63 height 12
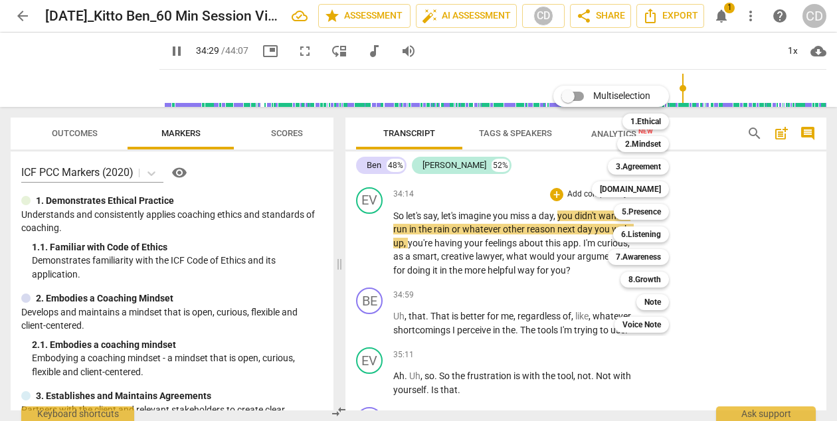
drag, startPoint x: 331, startPoint y: 177, endPoint x: 329, endPoint y: 220, distance: 43.2
click at [329, 220] on div at bounding box center [418, 210] width 837 height 421
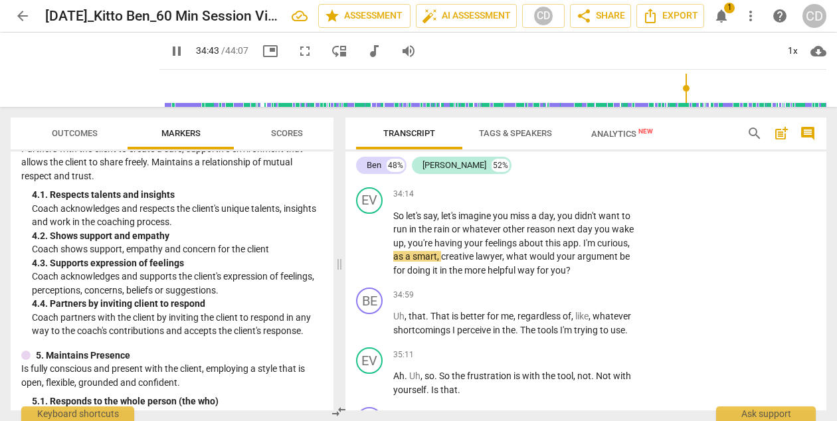
scroll to position [523, 0]
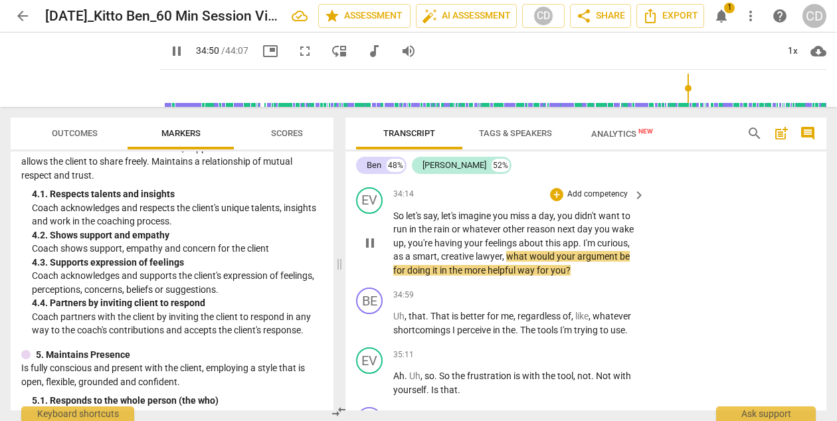
click at [622, 201] on p "Add competency" at bounding box center [597, 195] width 63 height 12
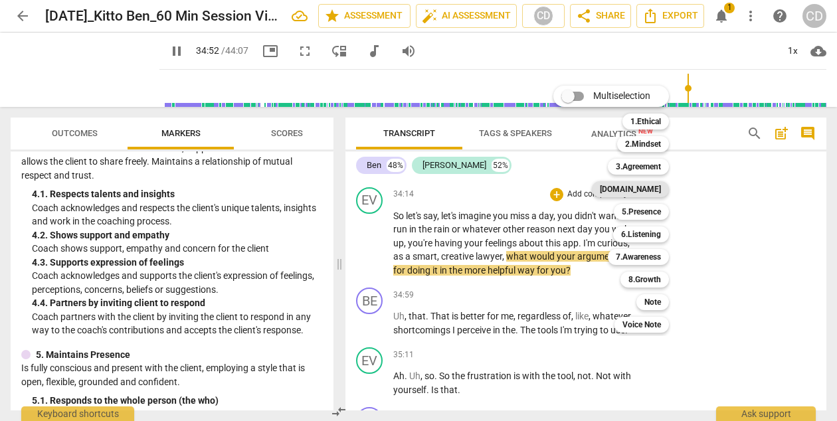
click at [641, 189] on b "[DOMAIN_NAME]" at bounding box center [630, 189] width 61 height 16
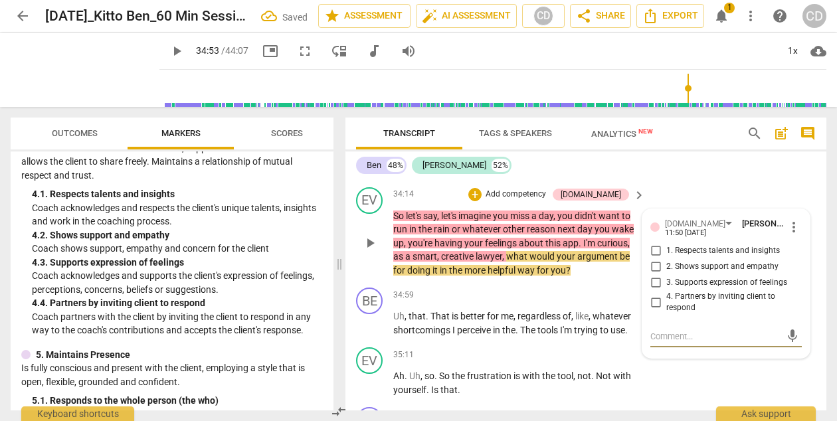
click at [677, 273] on span "2. Shows support and empathy" at bounding box center [722, 267] width 112 height 12
click at [666, 275] on input "2. Shows support and empathy" at bounding box center [655, 267] width 21 height 16
click at [689, 205] on div "EV play_arrow pause 34:14 + Add competency 4.Trust keyboard_arrow_right So let'…" at bounding box center [585, 232] width 481 height 101
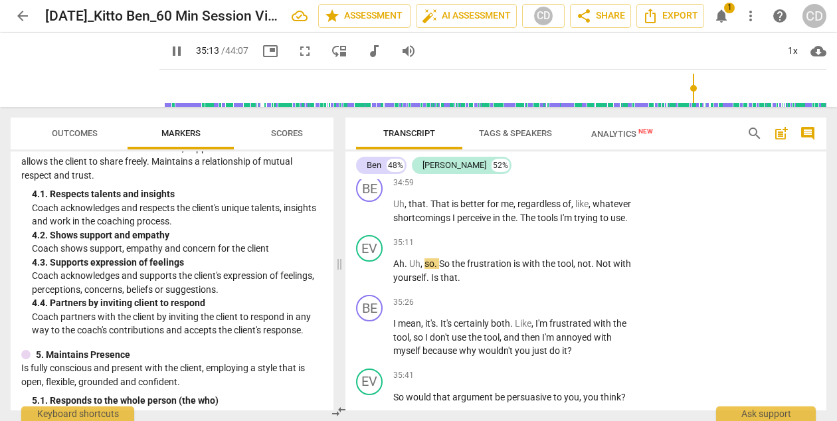
scroll to position [10715, 0]
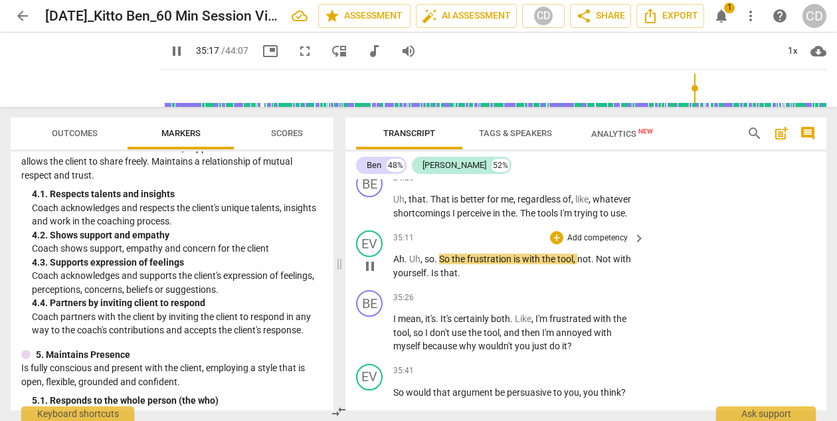
click at [632, 246] on span "keyboard_arrow_right" at bounding box center [639, 238] width 16 height 16
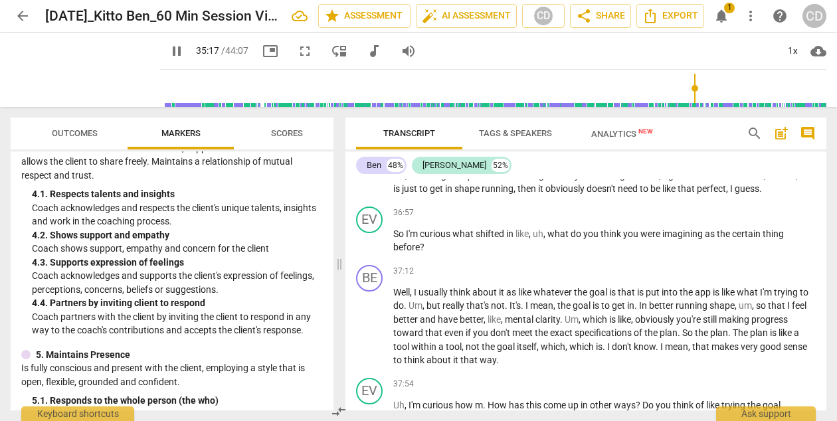
scroll to position [454, 0]
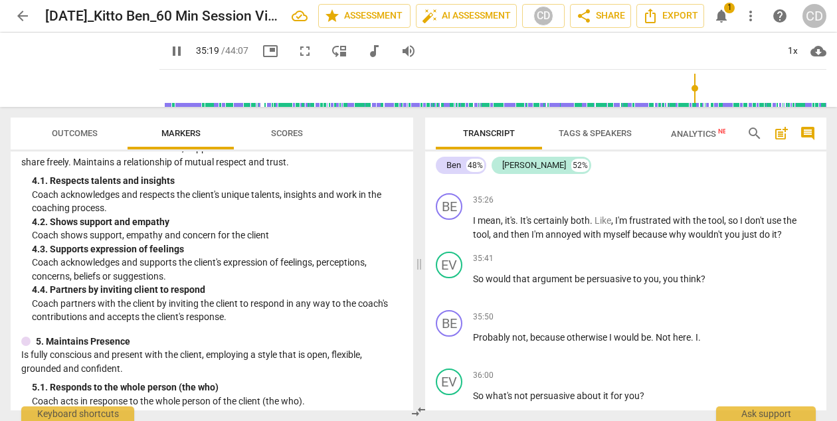
click at [738, 148] on div "+" at bounding box center [742, 141] width 13 height 13
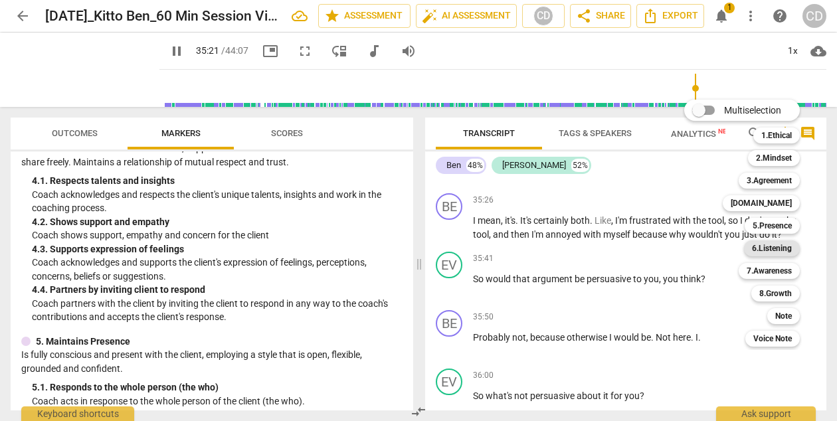
click at [757, 253] on b "6.Listening" at bounding box center [772, 248] width 40 height 16
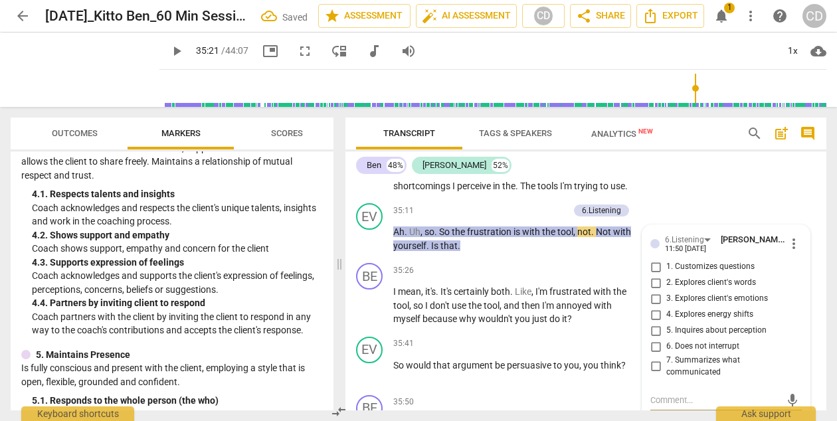
scroll to position [10745, 0]
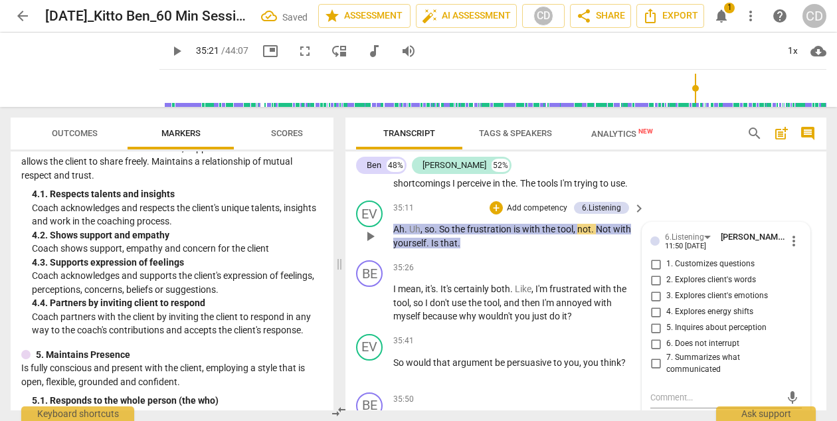
click at [711, 375] on span "7. Summarizes what communicated" at bounding box center [731, 363] width 130 height 23
click at [666, 372] on input "7. Summarizes what communicated" at bounding box center [655, 364] width 21 height 16
click at [708, 195] on div "BE play_arrow pause 34:59 + Add competency keyboard_arrow_right Uh , that . Tha…" at bounding box center [585, 165] width 481 height 60
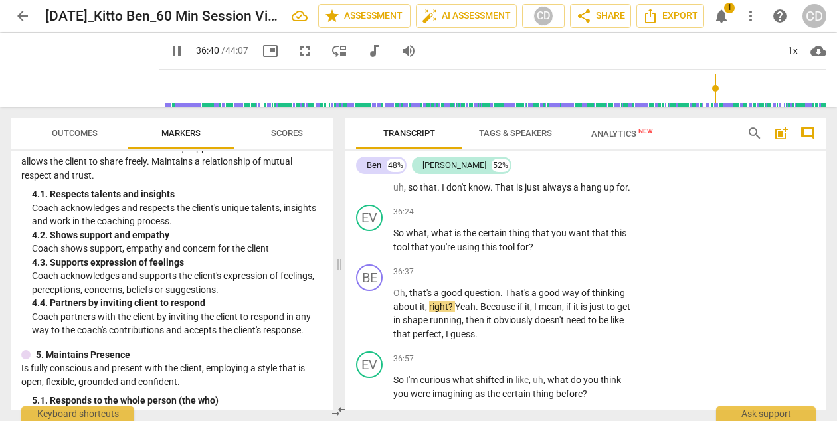
scroll to position [11108, 0]
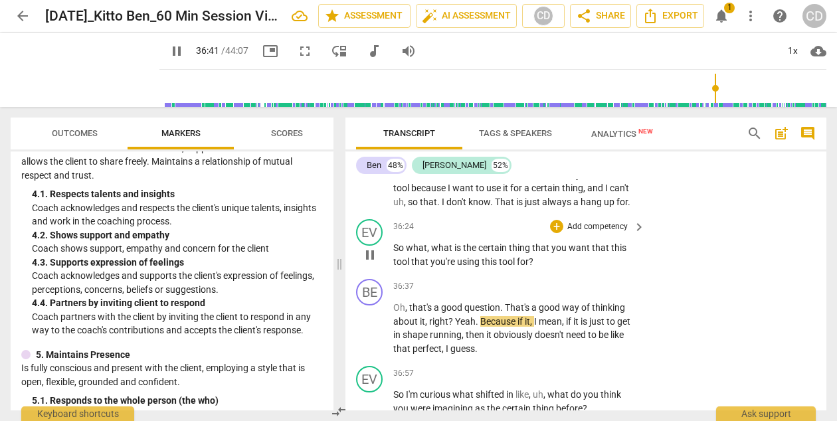
click at [622, 233] on p "Add competency" at bounding box center [597, 227] width 63 height 12
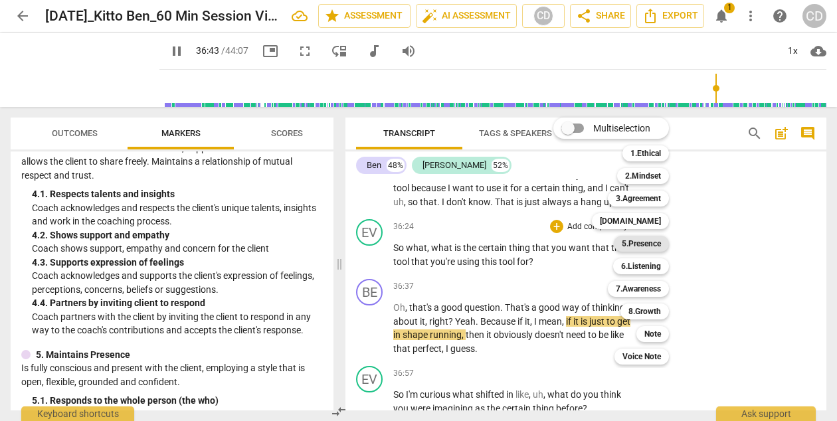
click at [626, 244] on b "5.Presence" at bounding box center [641, 244] width 39 height 16
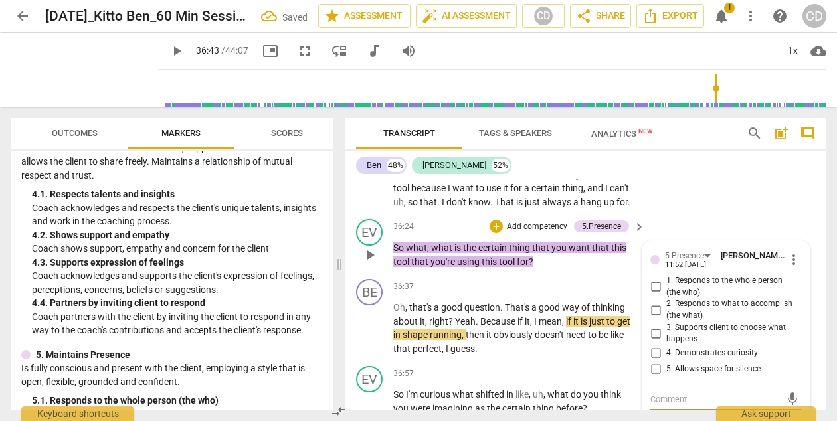
scroll to position [11116, 0]
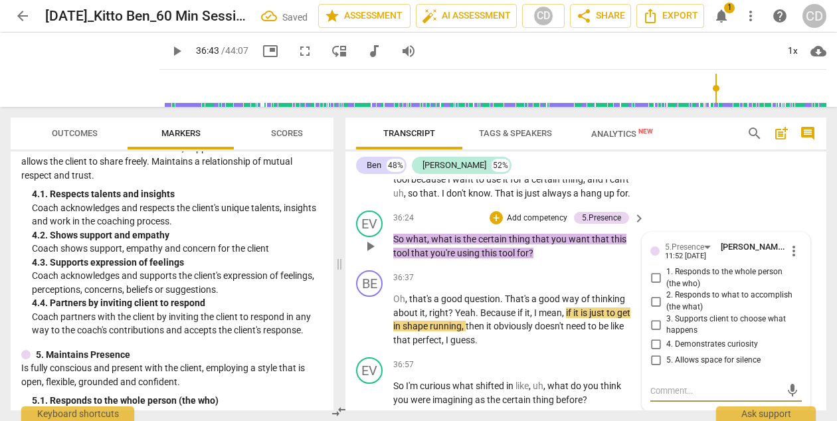
click at [738, 290] on span "1. Responds to the whole person (the who)" at bounding box center [731, 277] width 130 height 23
click at [666, 286] on input "1. Responds to the whole person (the who)" at bounding box center [655, 278] width 21 height 16
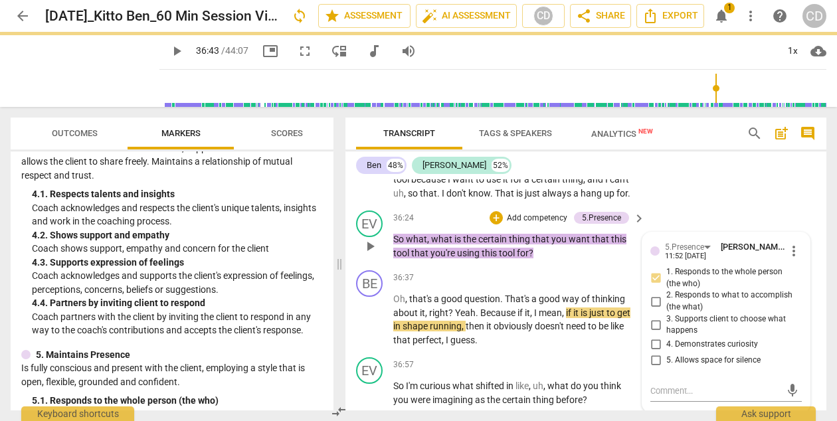
click at [738, 351] on span "4. Demonstrates curiosity" at bounding box center [712, 345] width 92 height 12
click at [666, 353] on input "4. Demonstrates curiosity" at bounding box center [655, 345] width 21 height 16
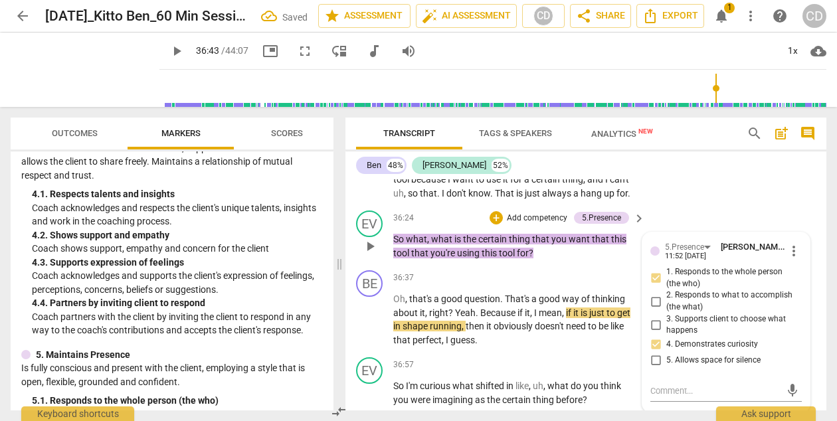
click at [669, 230] on div "EV play_arrow pause 36:24 + Add competency 5.Presence keyboard_arrow_right So w…" at bounding box center [585, 235] width 481 height 60
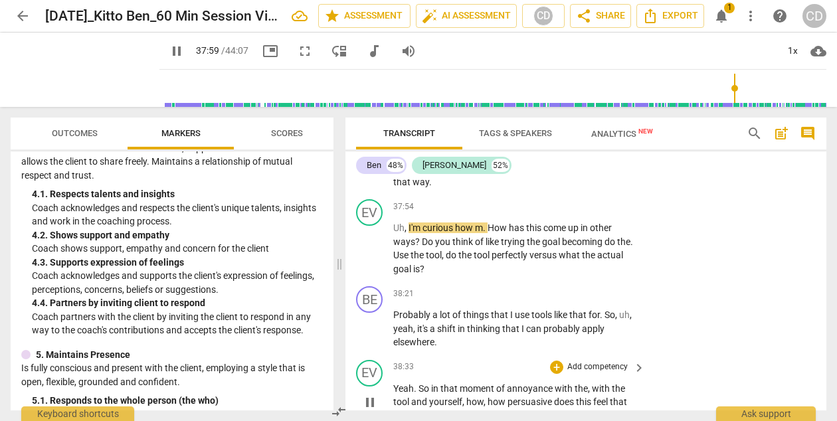
scroll to position [11507, 0]
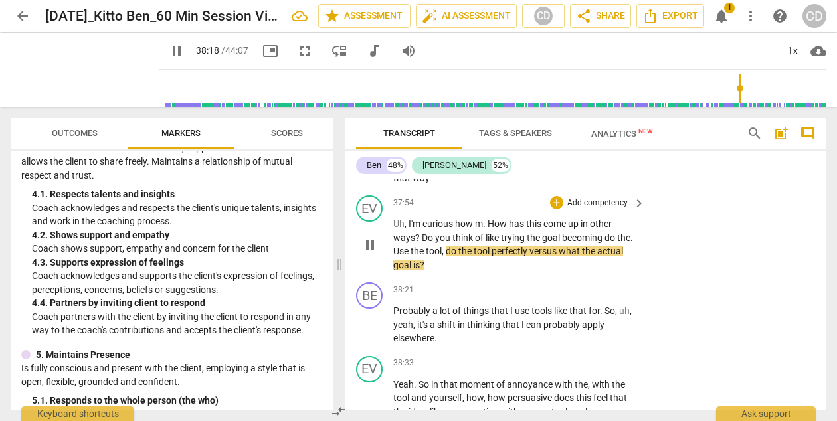
click at [622, 209] on p "Add competency" at bounding box center [597, 203] width 63 height 12
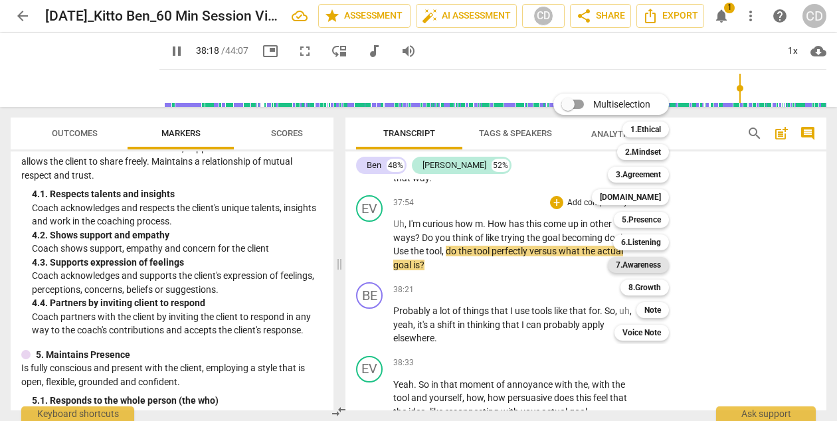
click at [639, 265] on b "7.Awareness" at bounding box center [638, 265] width 45 height 16
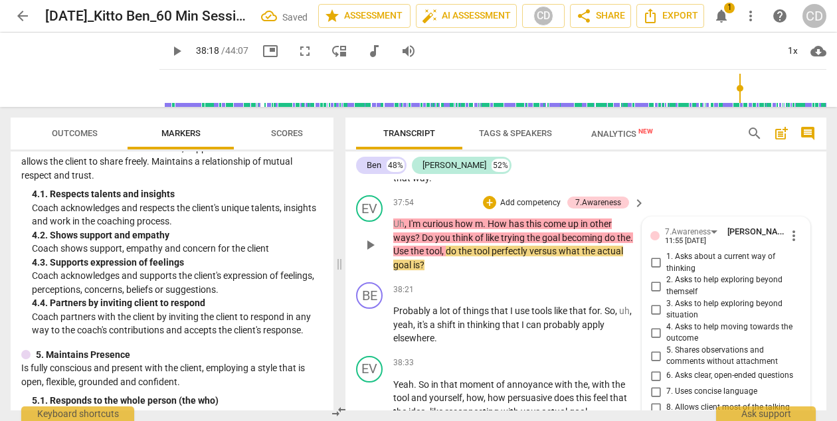
scroll to position [11665, 0]
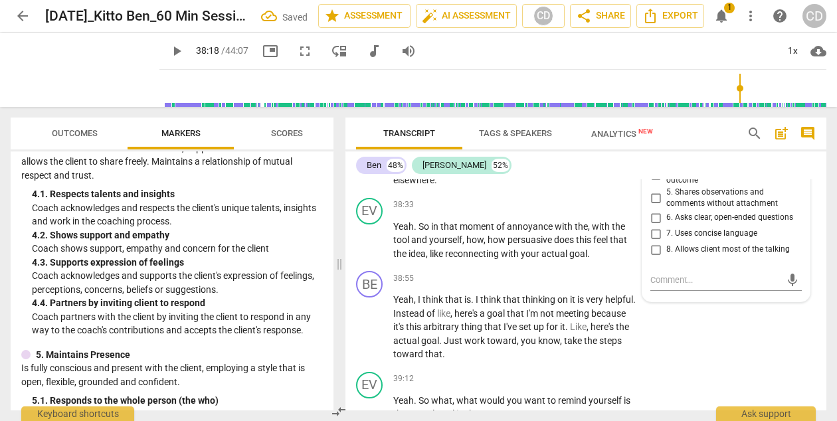
click at [726, 184] on span "4. Asks to help moving towards the outcome" at bounding box center [731, 174] width 130 height 23
click at [666, 183] on input "4. Asks to help moving towards the outcome" at bounding box center [655, 175] width 21 height 16
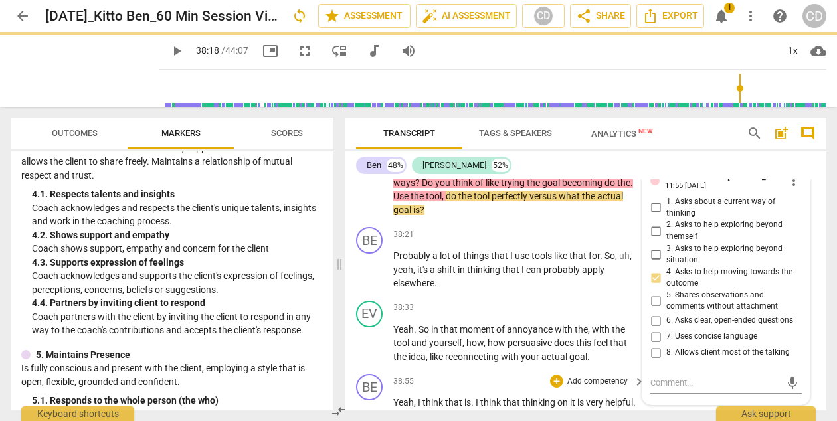
scroll to position [11554, 0]
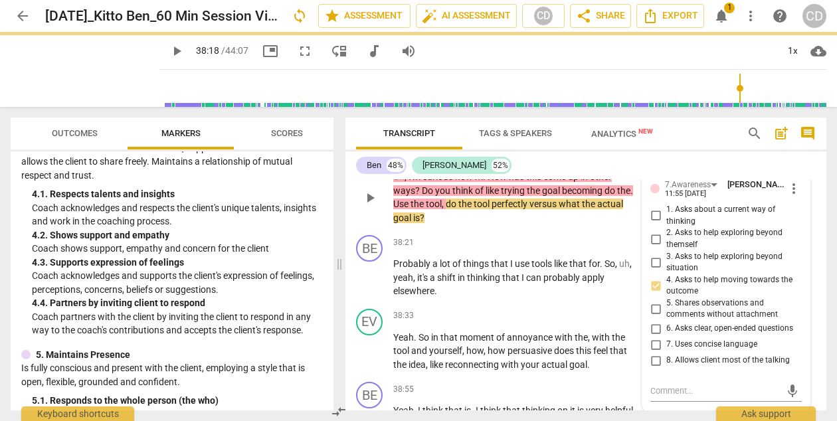
click at [756, 224] on span "1. Asks about a current way of thinking" at bounding box center [731, 215] width 130 height 23
click at [666, 224] on input "1. Asks about a current way of thinking" at bounding box center [655, 216] width 21 height 16
click at [653, 294] on input "4. Asks to help moving towards the outcome" at bounding box center [655, 286] width 21 height 16
click at [652, 294] on input "4. Asks to help moving towards the outcome" at bounding box center [655, 286] width 21 height 16
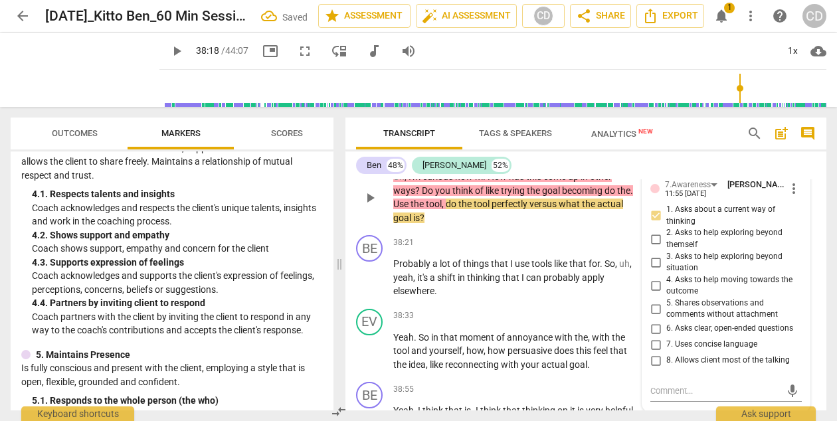
click at [717, 271] on span "3. Asks to help exploring beyond situation" at bounding box center [731, 262] width 130 height 23
click at [666, 270] on input "3. Asks to help exploring beyond situation" at bounding box center [655, 262] width 21 height 16
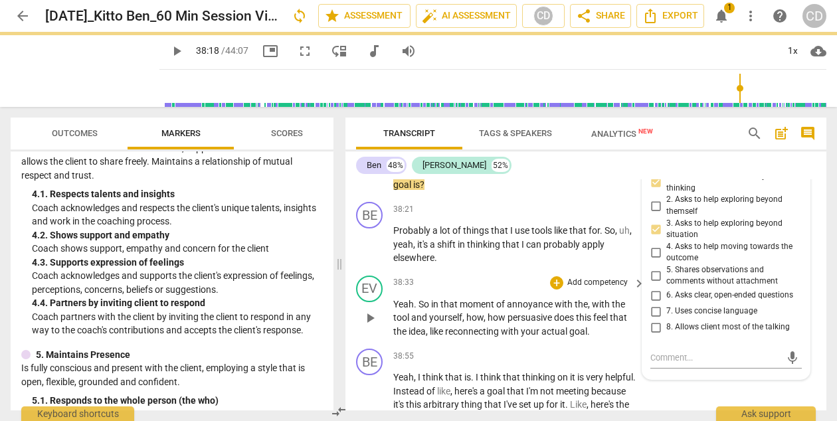
click at [568, 286] on div "EV play_arrow pause 38:33 + Add competency keyboard_arrow_right Yeah . So in th…" at bounding box center [585, 307] width 481 height 74
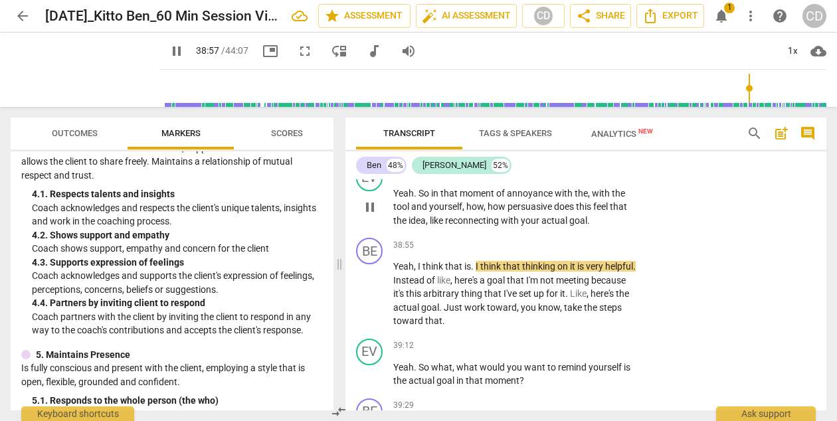
scroll to position [11674, 0]
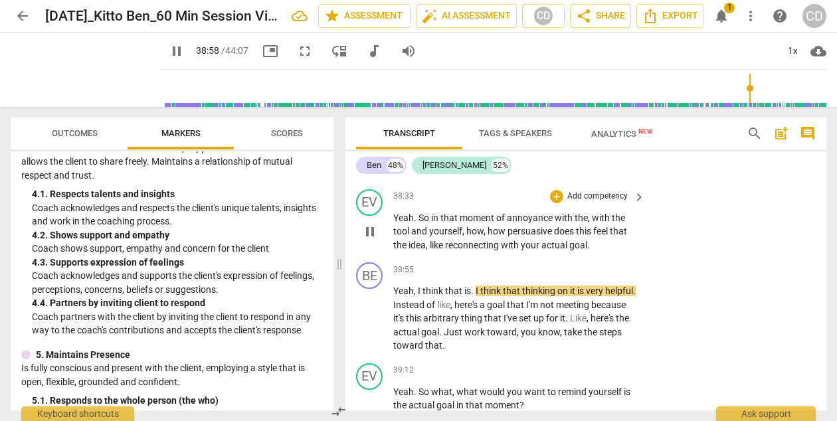
click at [617, 203] on p "Add competency" at bounding box center [597, 197] width 63 height 12
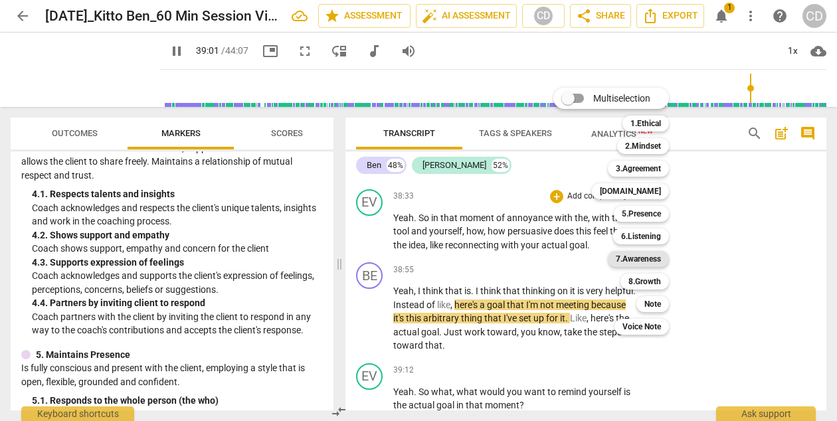
click at [629, 264] on b "7.Awareness" at bounding box center [638, 259] width 45 height 16
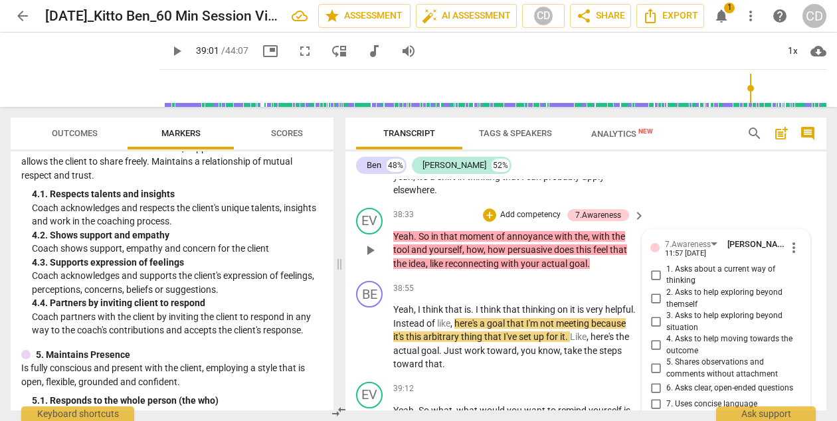
scroll to position [11666, 0]
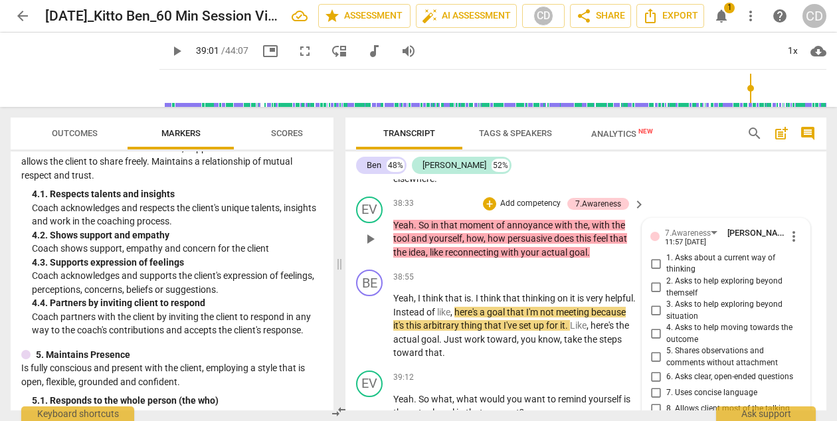
click at [683, 274] on span "1. Asks about a current way of thinking" at bounding box center [731, 263] width 130 height 23
click at [666, 272] on input "1. Asks about a current way of thinking" at bounding box center [655, 264] width 21 height 16
click at [678, 322] on span "3. Asks to help exploring beyond situation" at bounding box center [731, 310] width 130 height 23
click at [666, 319] on input "3. Asks to help exploring beyond situation" at bounding box center [655, 311] width 21 height 16
click at [712, 187] on div "BE play_arrow pause 38:21 + Add competency keyboard_arrow_right Probably a lot …" at bounding box center [585, 155] width 481 height 74
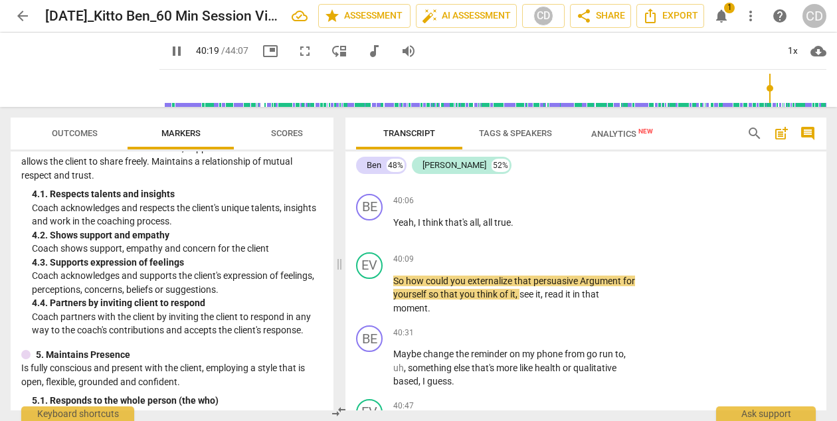
scroll to position [12304, 0]
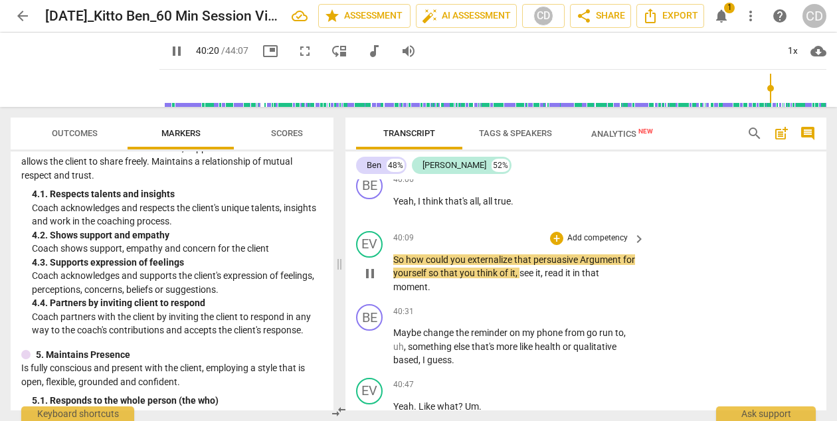
click at [626, 246] on div "+ Add competency keyboard_arrow_right" at bounding box center [596, 238] width 99 height 15
click at [632, 247] on span "keyboard_arrow_right" at bounding box center [639, 239] width 16 height 16
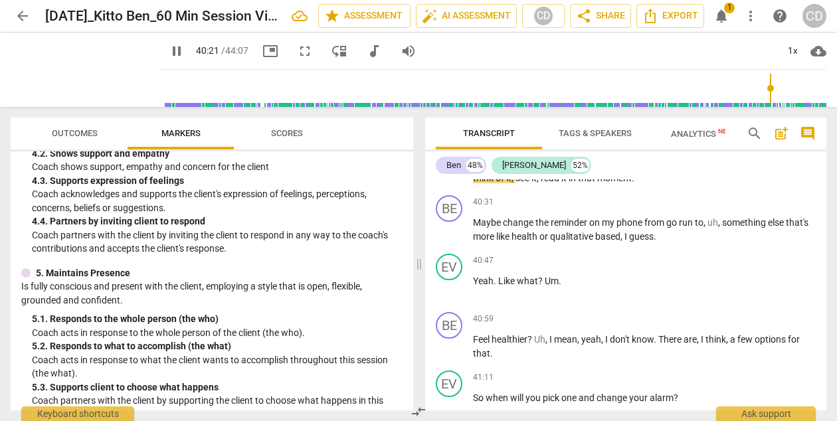
scroll to position [11021, 0]
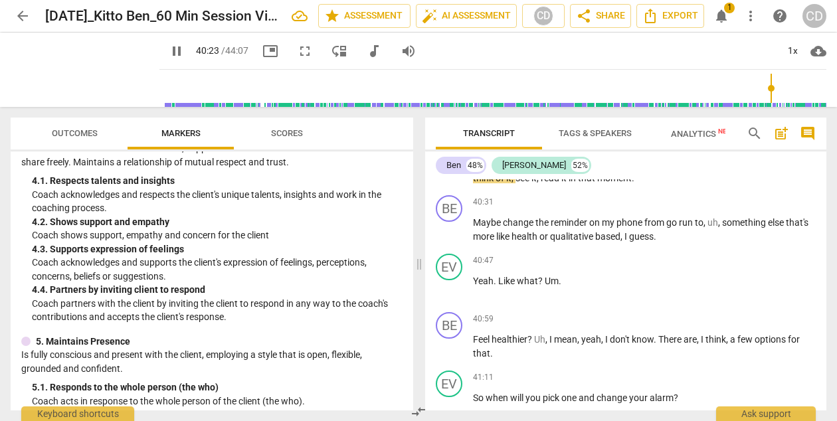
click at [747, 150] on div "+ Add competency" at bounding box center [775, 143] width 79 height 13
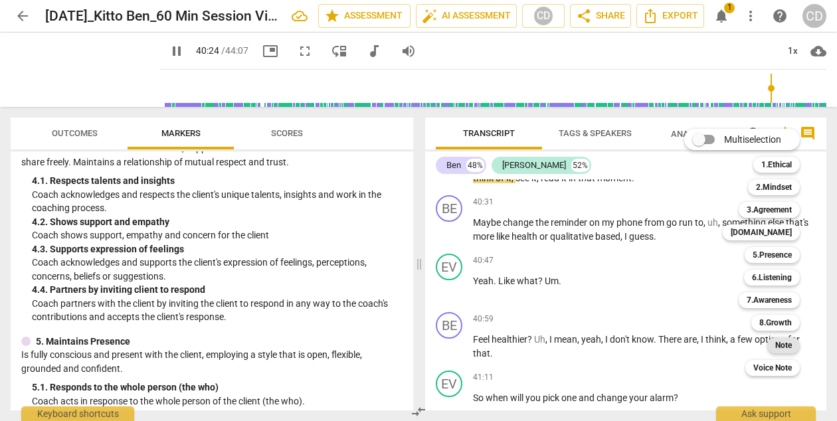
click at [774, 351] on div "Note" at bounding box center [783, 345] width 33 height 16
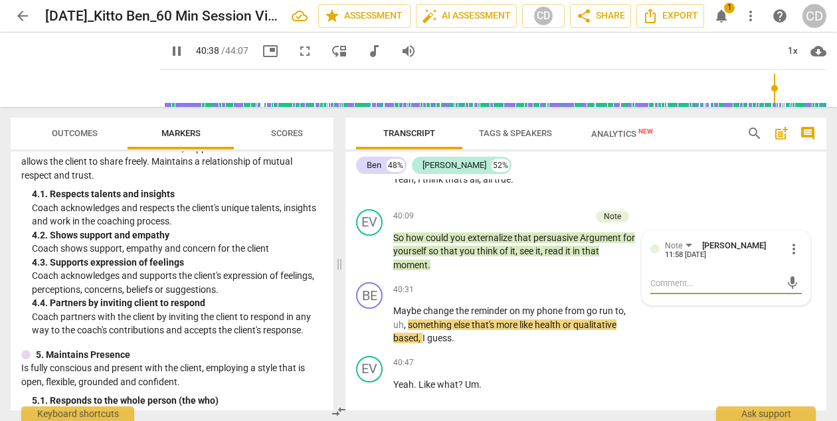
scroll to position [12327, 0]
click at [767, 289] on textarea at bounding box center [715, 282] width 130 height 13
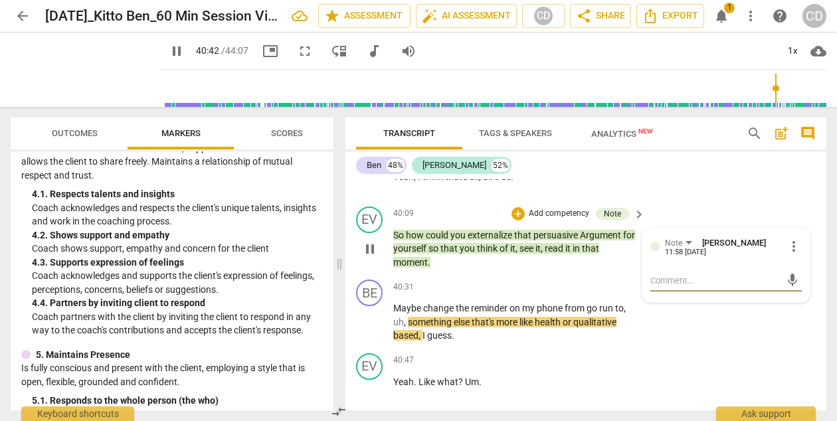
scroll to position [12330, 0]
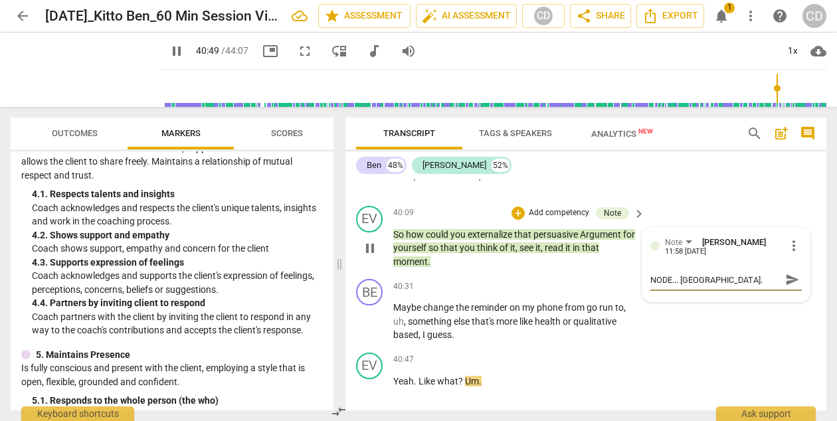
click at [785, 287] on span "send" at bounding box center [792, 279] width 15 height 15
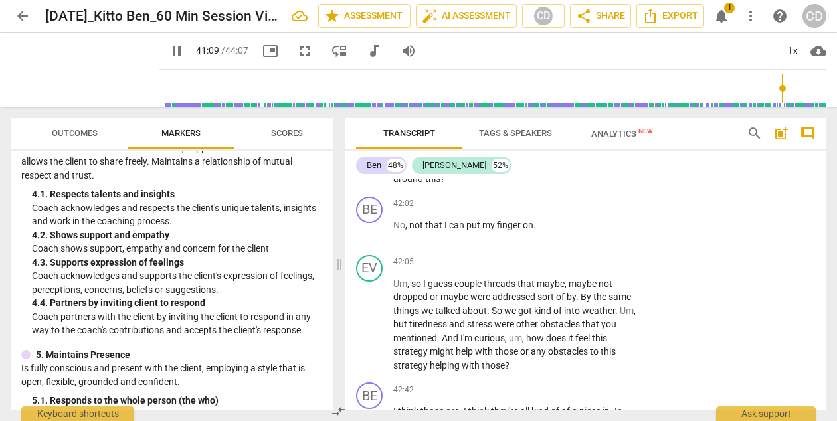
scroll to position [13018, 0]
click at [370, 331] on span "pause" at bounding box center [370, 323] width 16 height 16
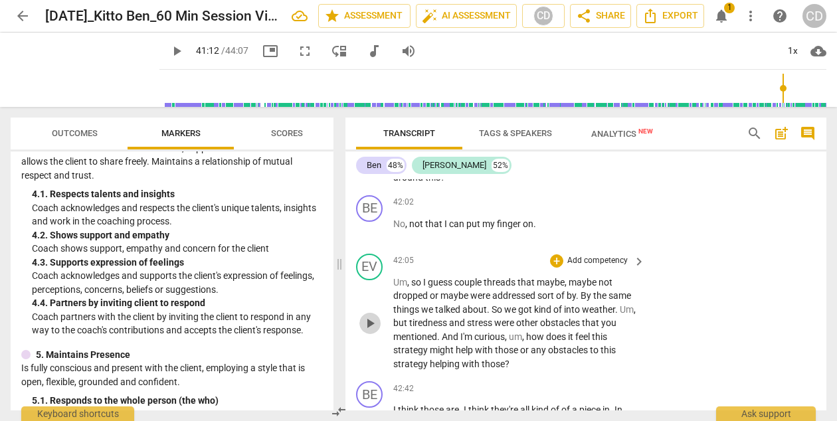
click at [371, 331] on span "play_arrow" at bounding box center [370, 323] width 16 height 16
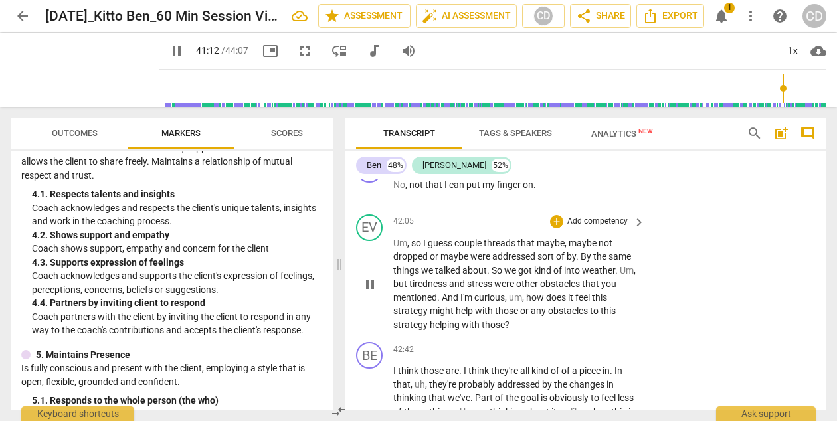
scroll to position [13022, 0]
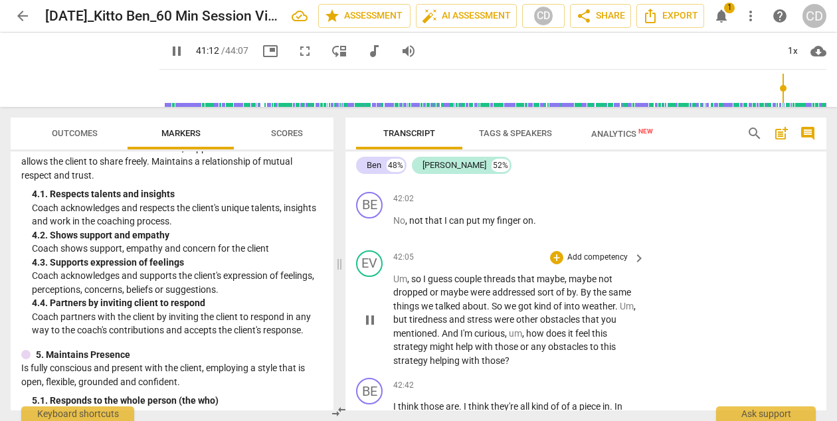
click at [601, 264] on p "Add competency" at bounding box center [597, 258] width 63 height 12
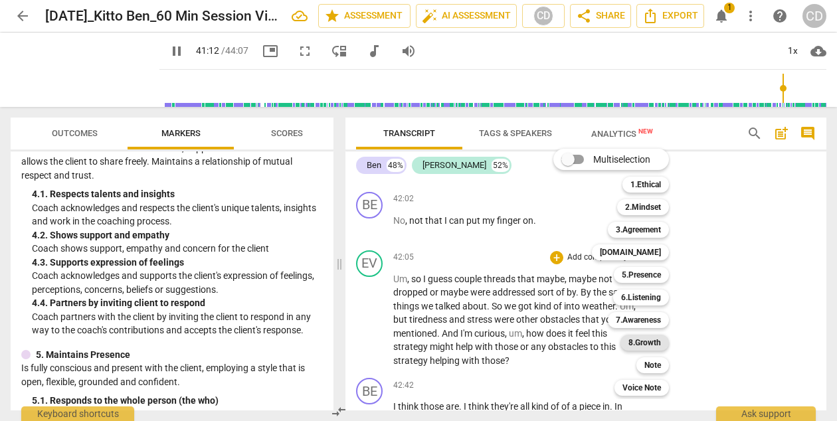
click at [648, 345] on b "8.Growth" at bounding box center [644, 343] width 33 height 16
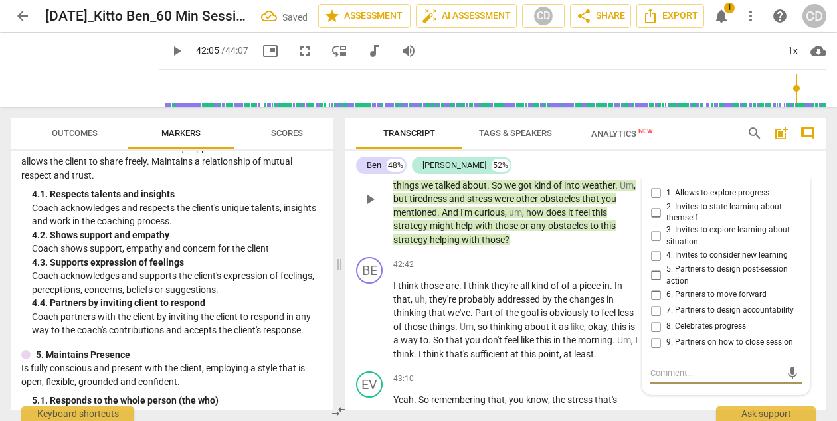
scroll to position [13128, 0]
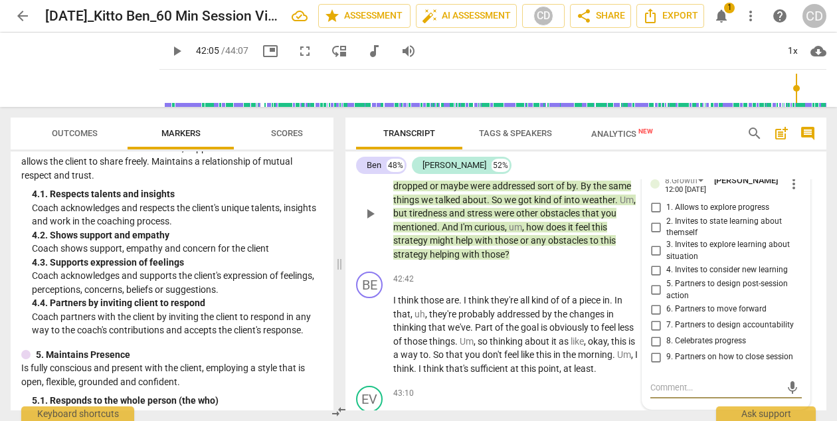
click at [687, 258] on span "3. Invites to explore learning about situation" at bounding box center [731, 250] width 130 height 23
click at [666, 258] on input "3. Invites to explore learning about situation" at bounding box center [655, 251] width 21 height 16
click at [623, 284] on div "BE play_arrow pause 42:42 + Add competency keyboard_arrow_right I think those a…" at bounding box center [585, 323] width 481 height 114
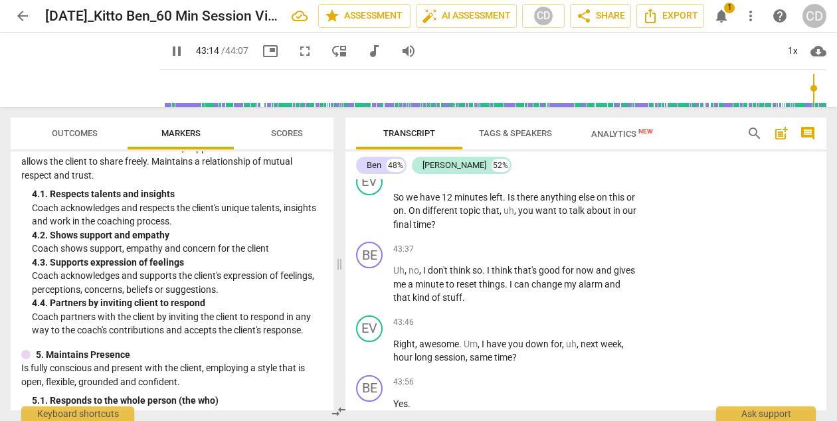
scroll to position [13476, 0]
click at [634, 185] on span "keyboard_arrow_right" at bounding box center [639, 177] width 16 height 16
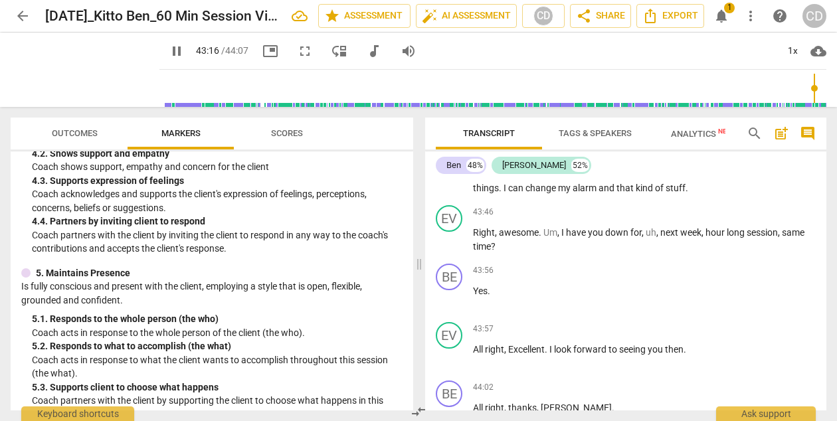
scroll to position [454, 0]
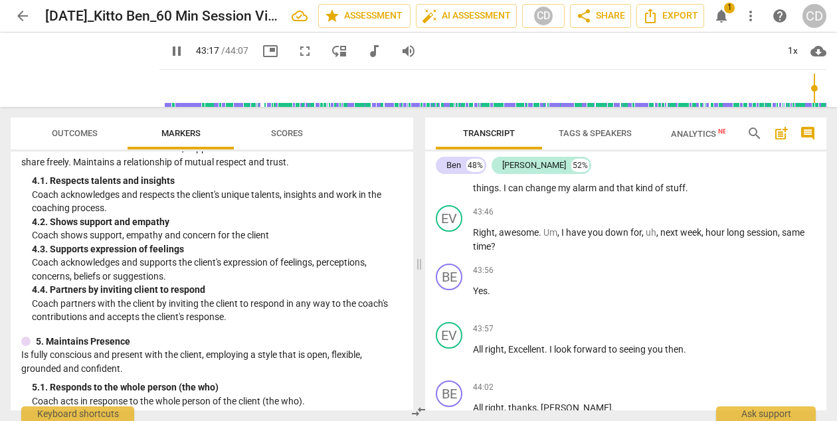
click at [742, 102] on div "+" at bounding box center [742, 94] width 13 height 13
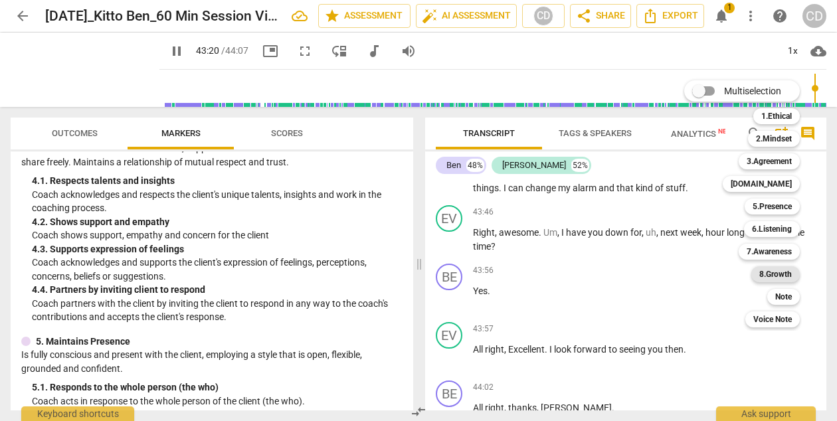
click at [772, 278] on b "8.Growth" at bounding box center [775, 274] width 33 height 16
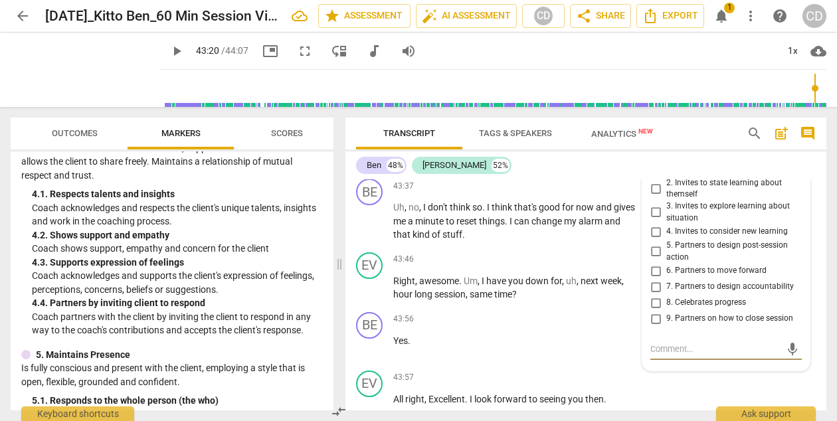
scroll to position [13527, 0]
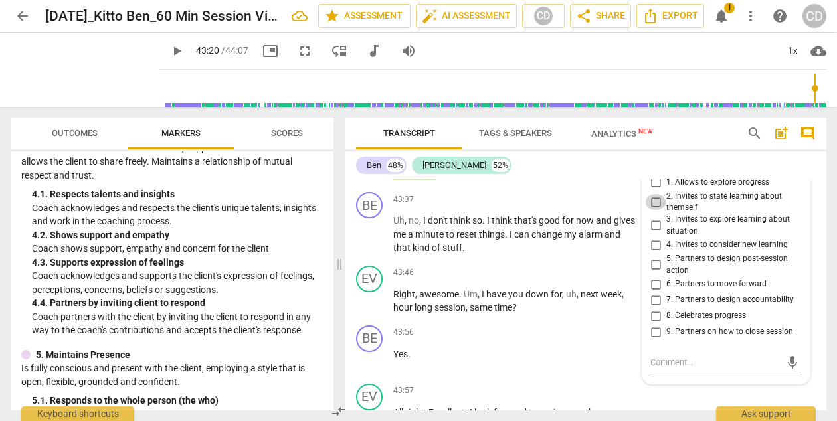
click at [651, 210] on input "2. Invites to state learning about themself" at bounding box center [655, 202] width 21 height 16
click at [658, 369] on textarea at bounding box center [715, 362] width 130 height 13
click at [700, 381] on textarea "This would be a good P&P moment, or a elebration..." at bounding box center [715, 368] width 130 height 25
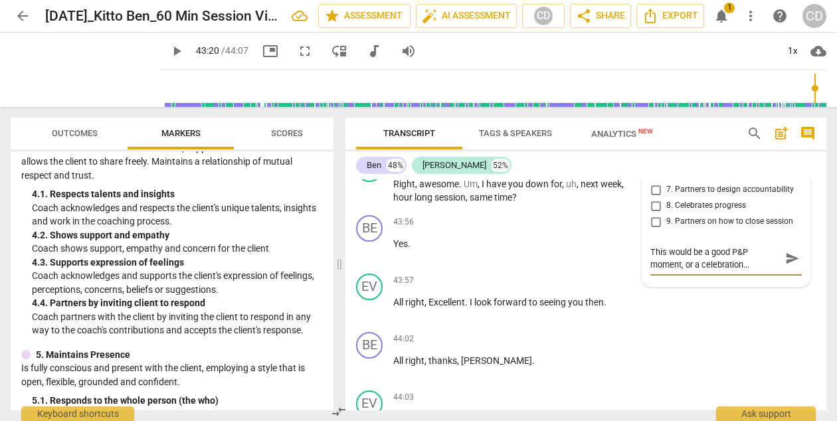
scroll to position [13656, 0]
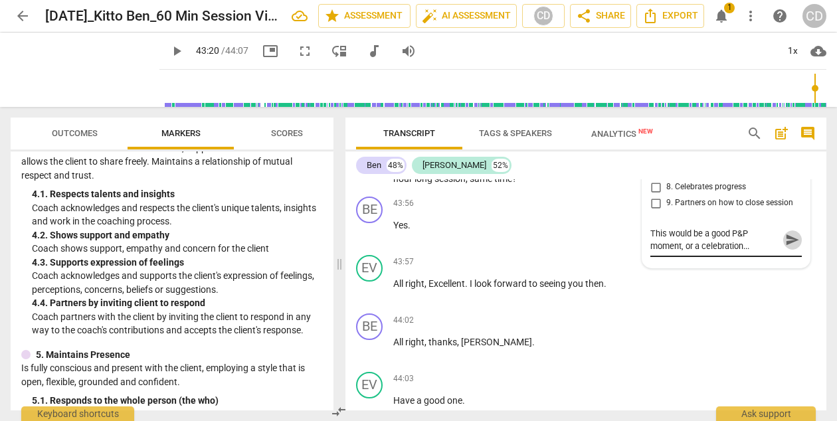
click at [787, 247] on span "send" at bounding box center [792, 239] width 15 height 15
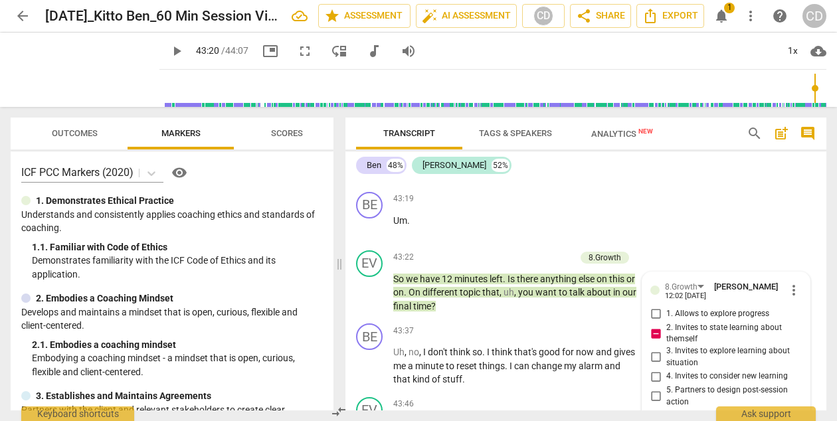
scroll to position [13382, 0]
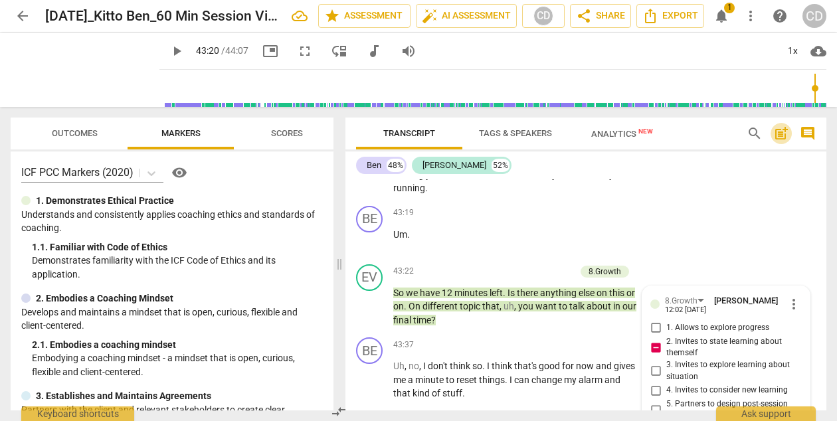
click at [783, 136] on span "post_add" at bounding box center [781, 134] width 16 height 16
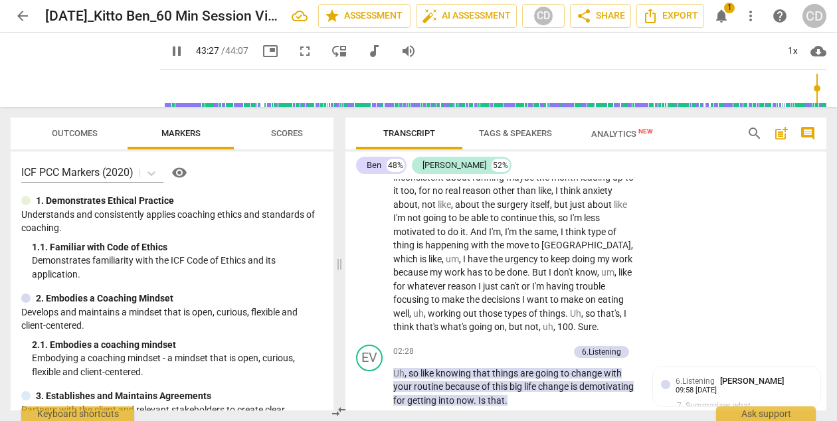
scroll to position [0, 0]
